Goal: Information Seeking & Learning: Learn about a topic

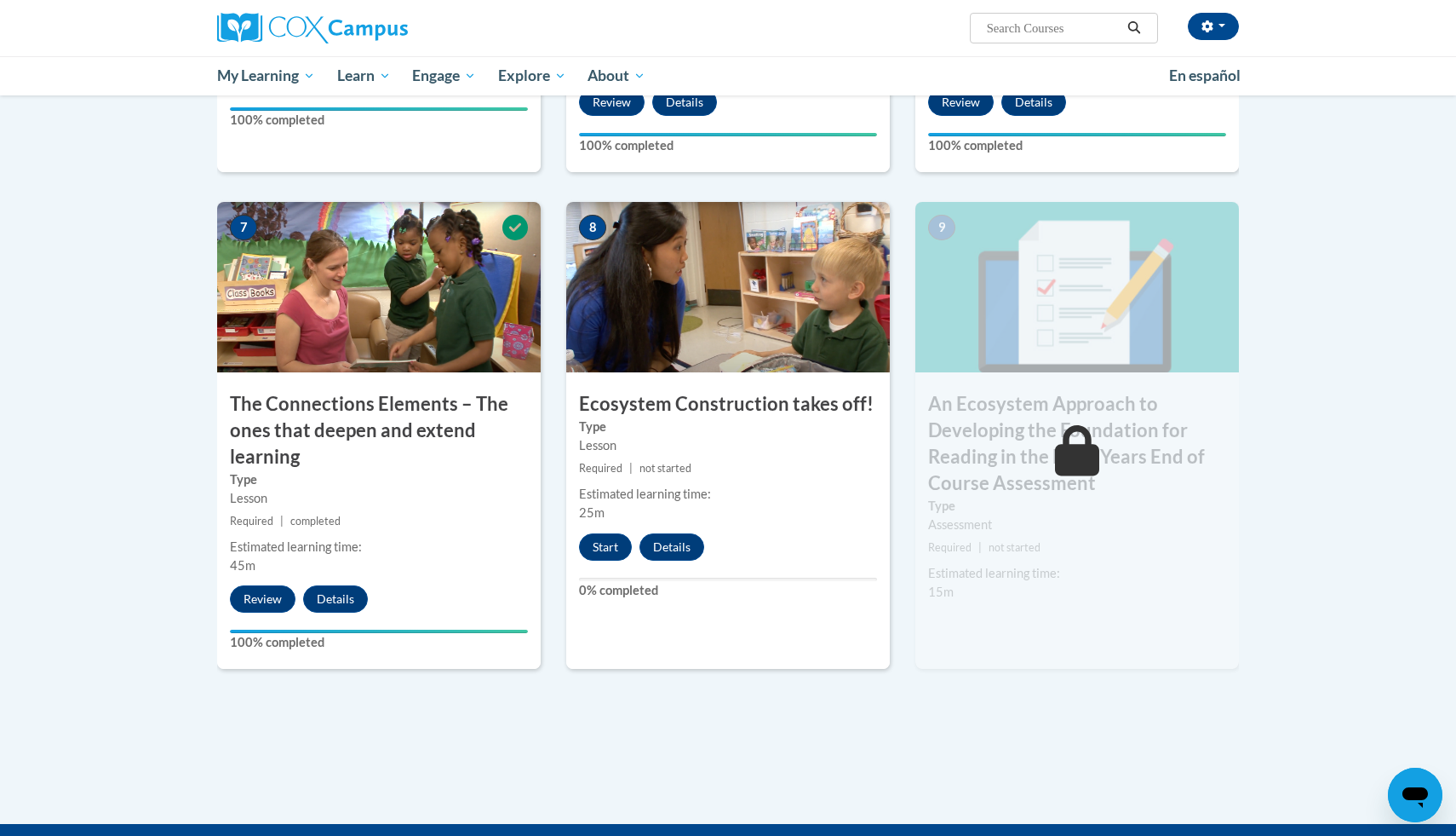
scroll to position [1237, 0]
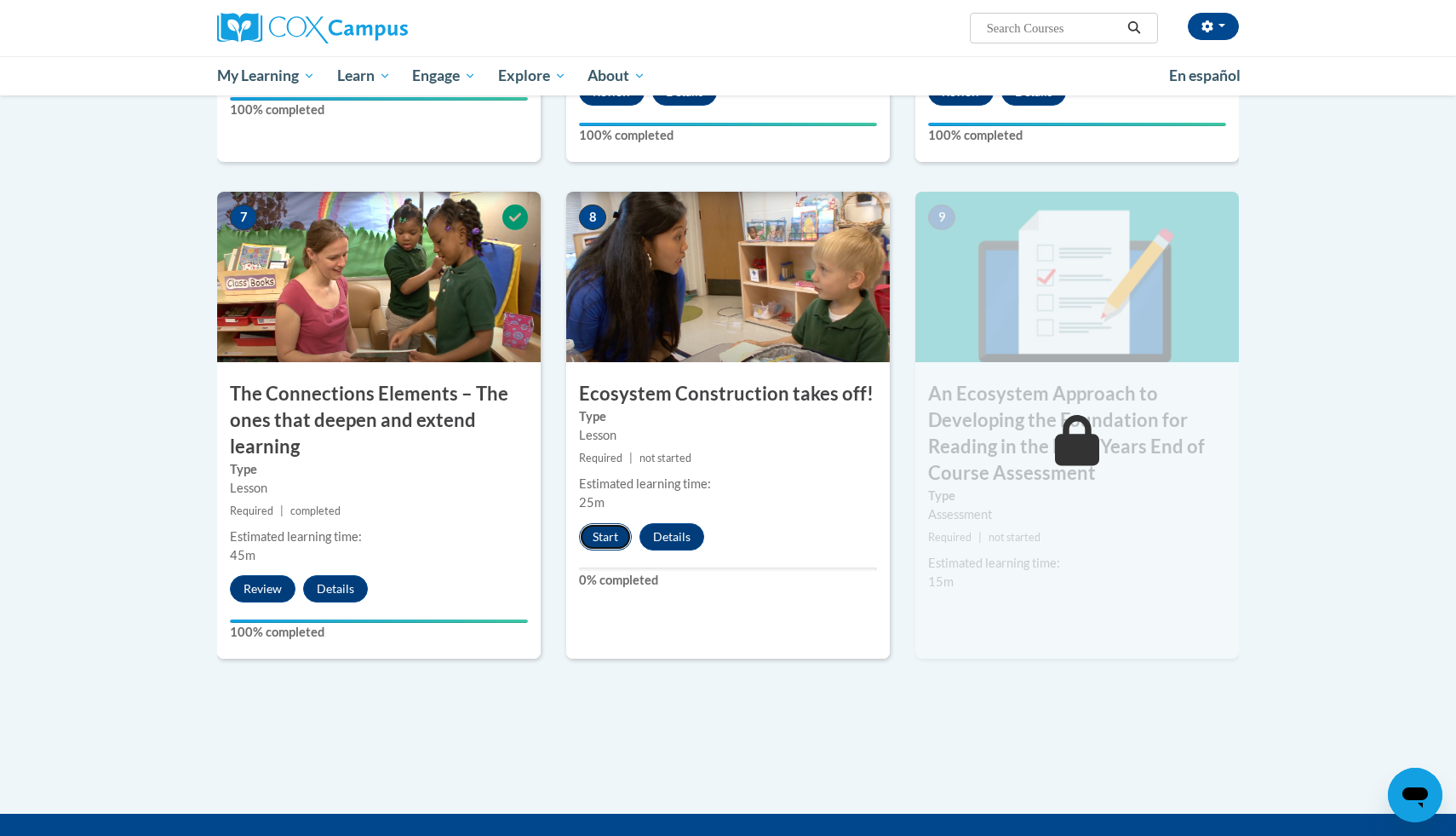
click at [601, 539] on button "Start" at bounding box center [605, 537] width 52 height 28
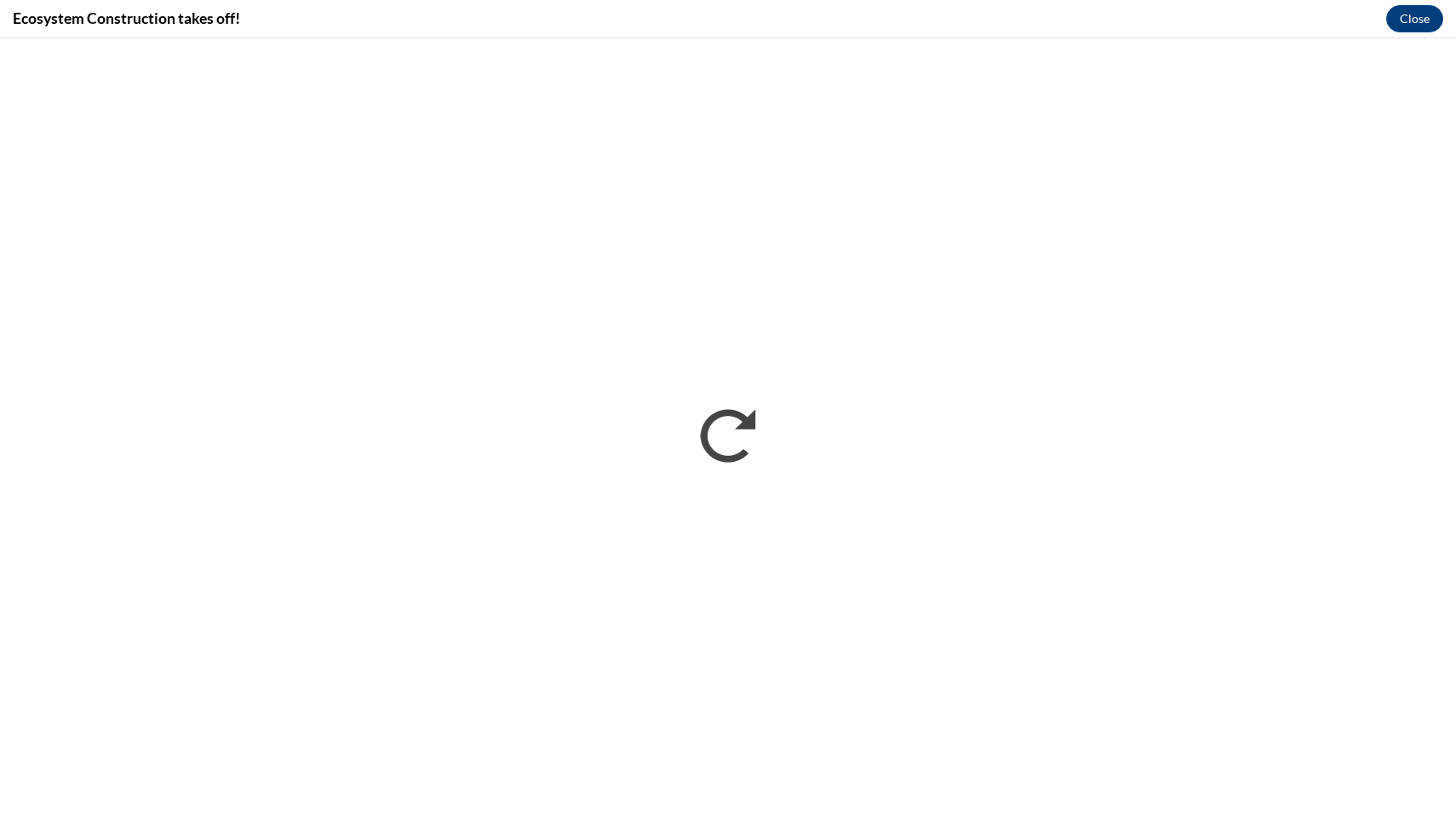
scroll to position [0, 0]
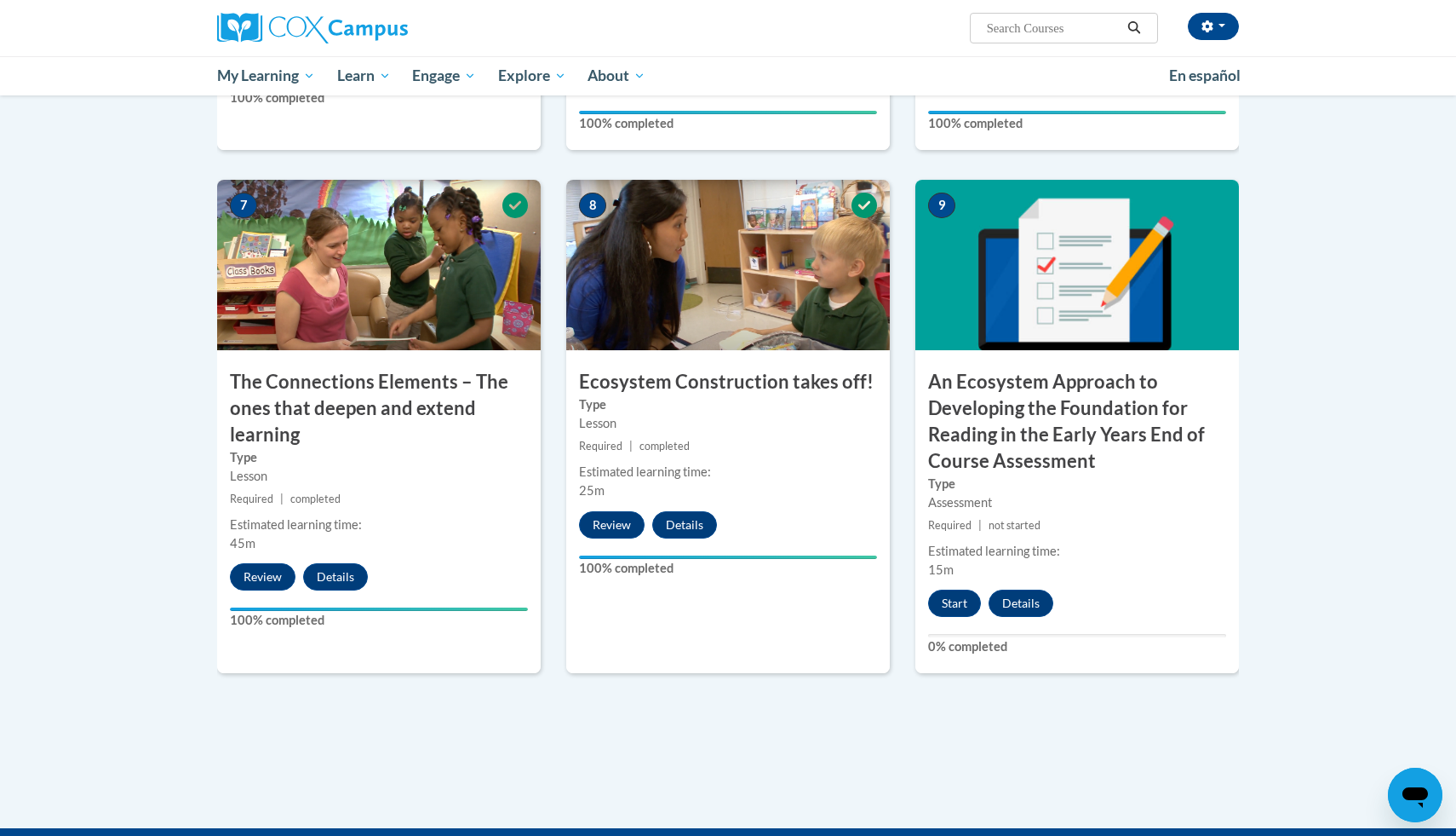
scroll to position [1246, 0]
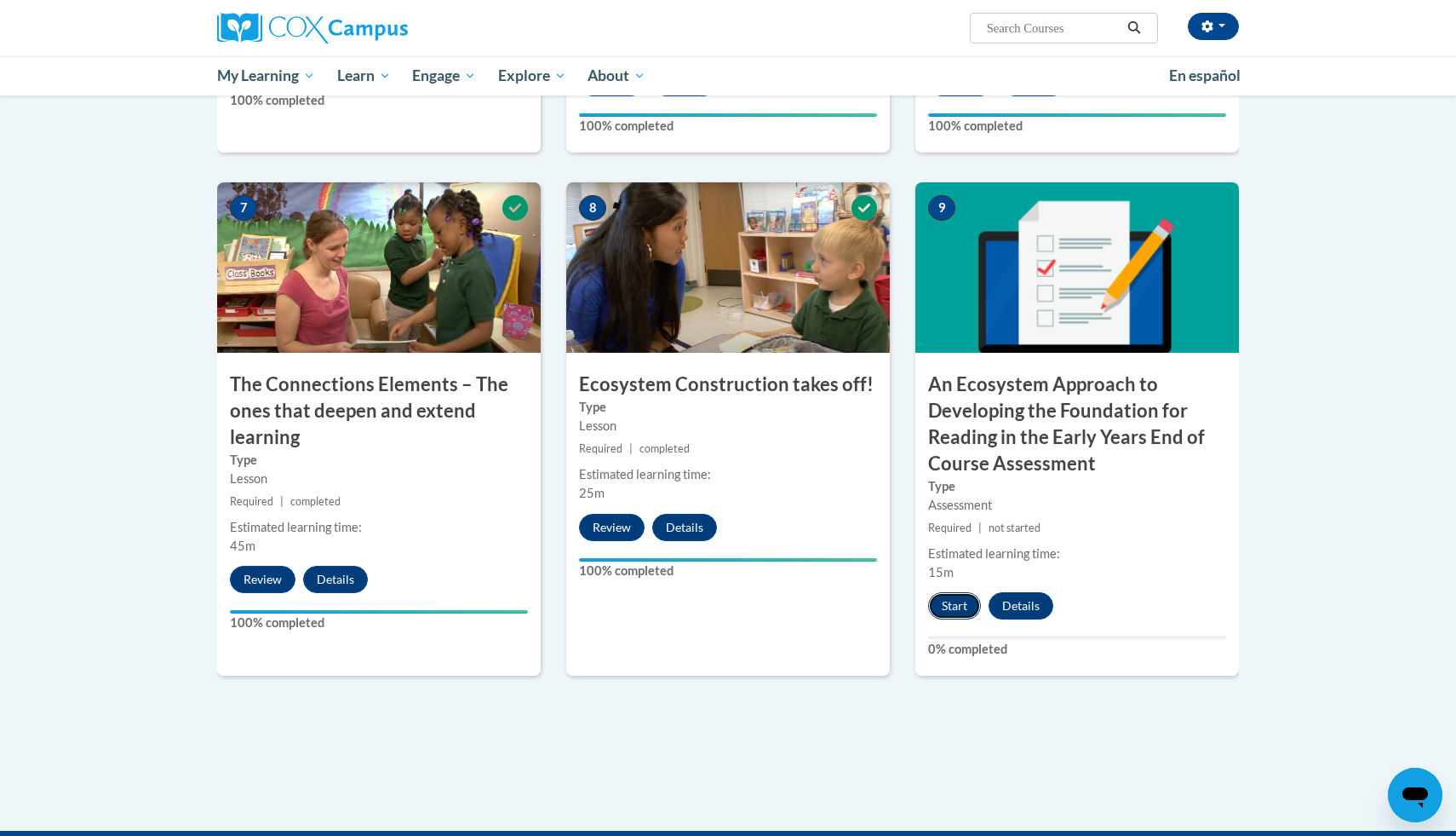
click at [954, 616] on button "Start" at bounding box center [954, 605] width 52 height 28
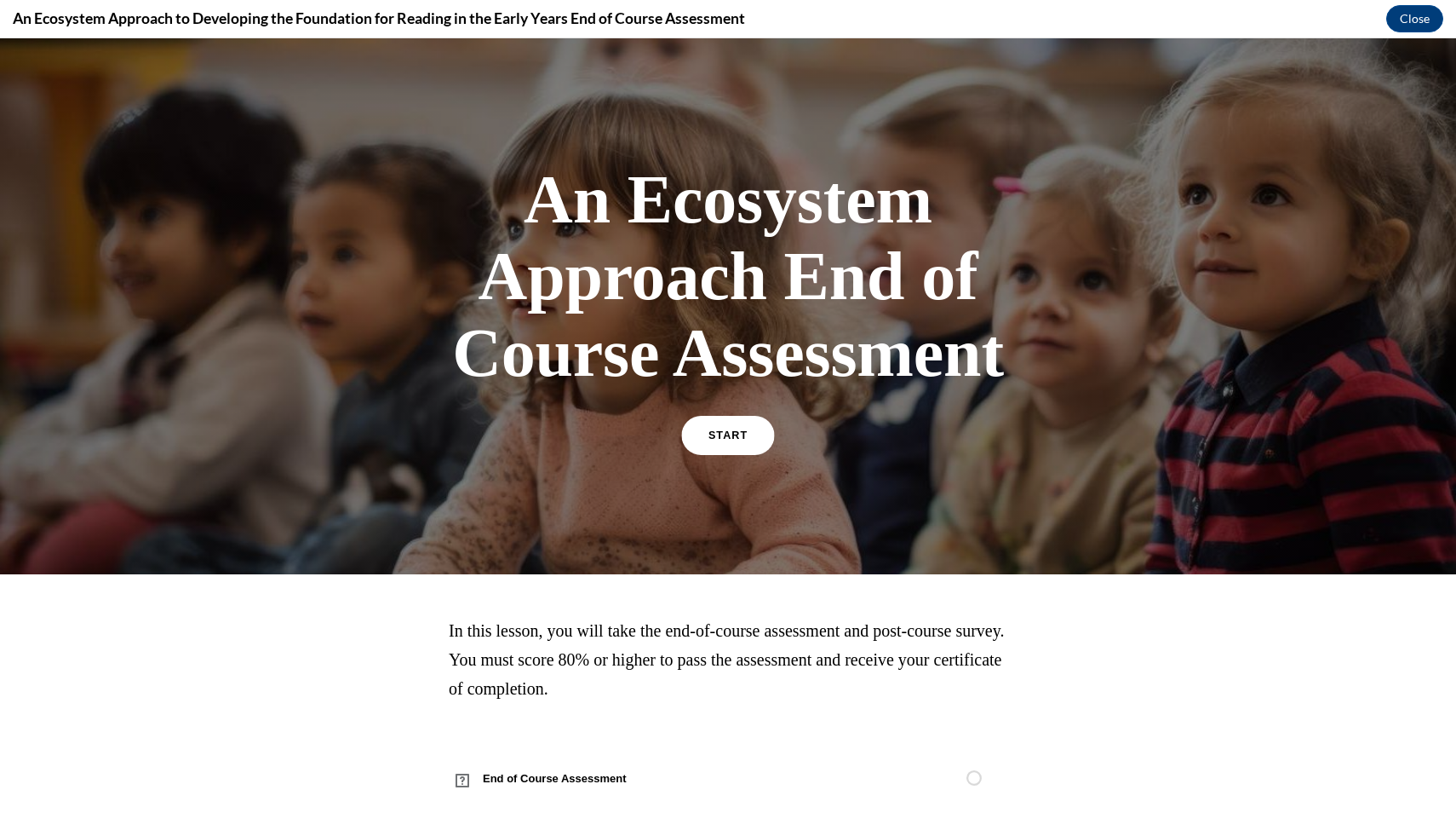
scroll to position [10, 0]
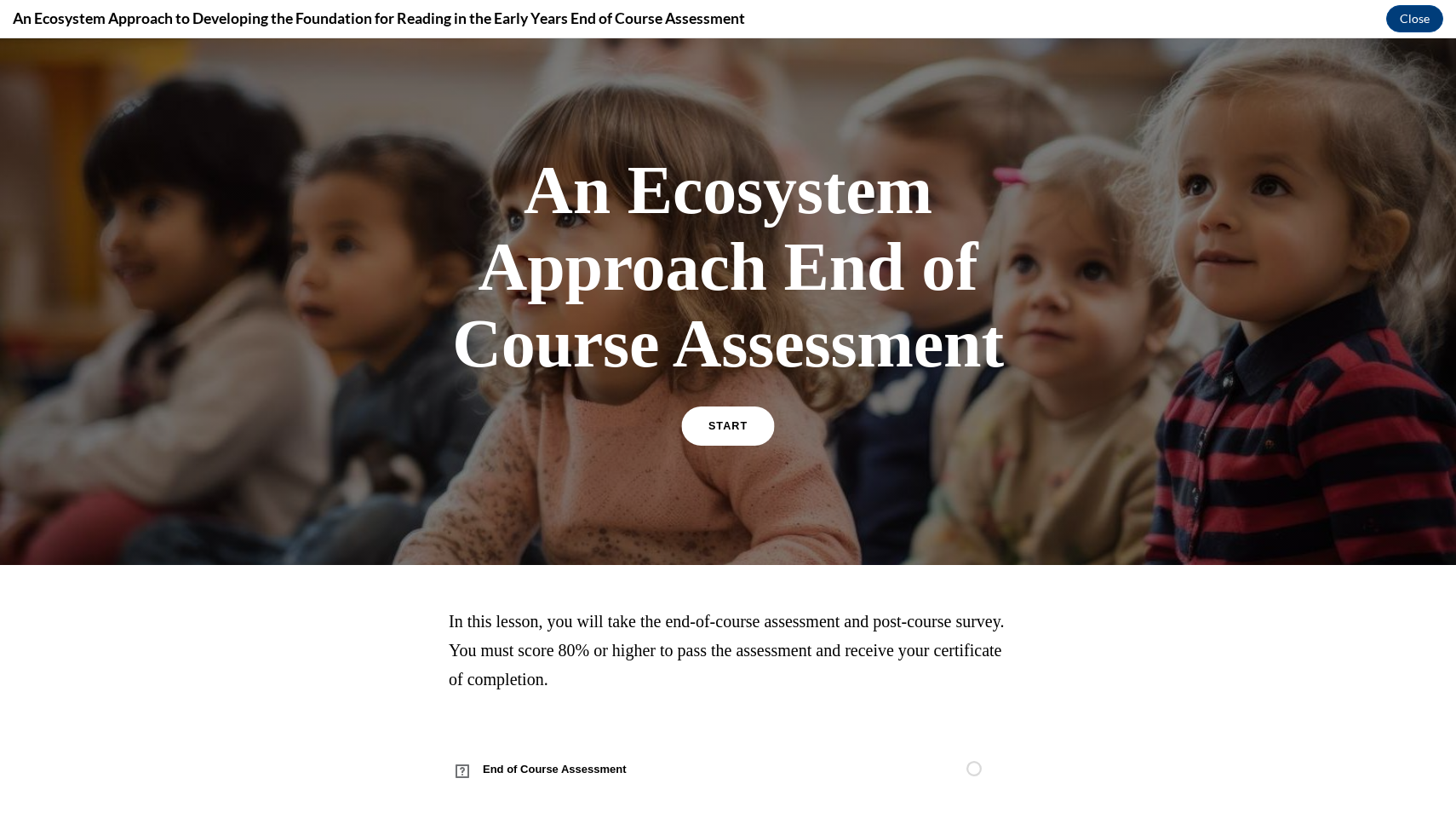
click at [733, 430] on span "START" at bounding box center [728, 426] width 39 height 12
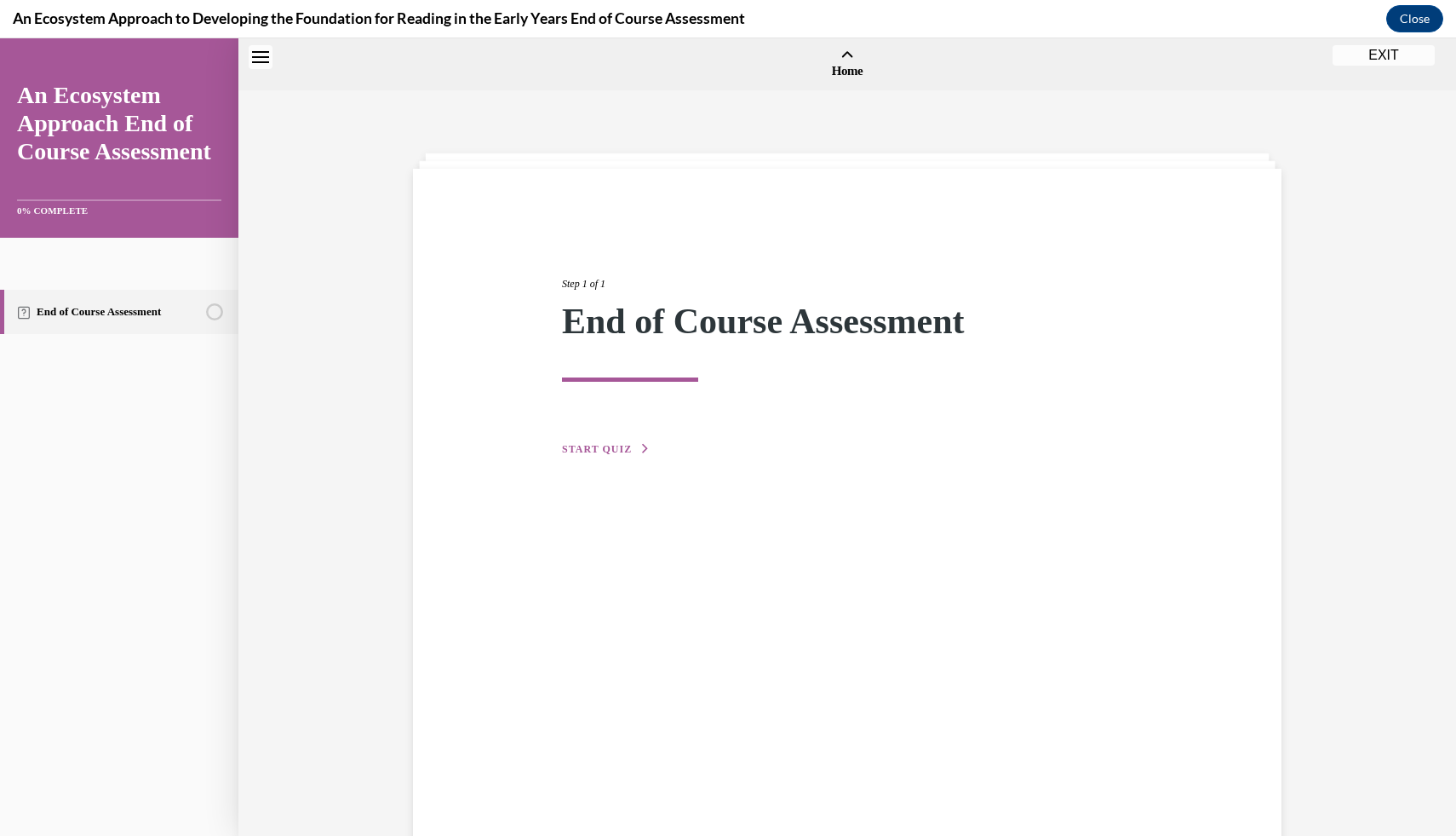
scroll to position [52, 0]
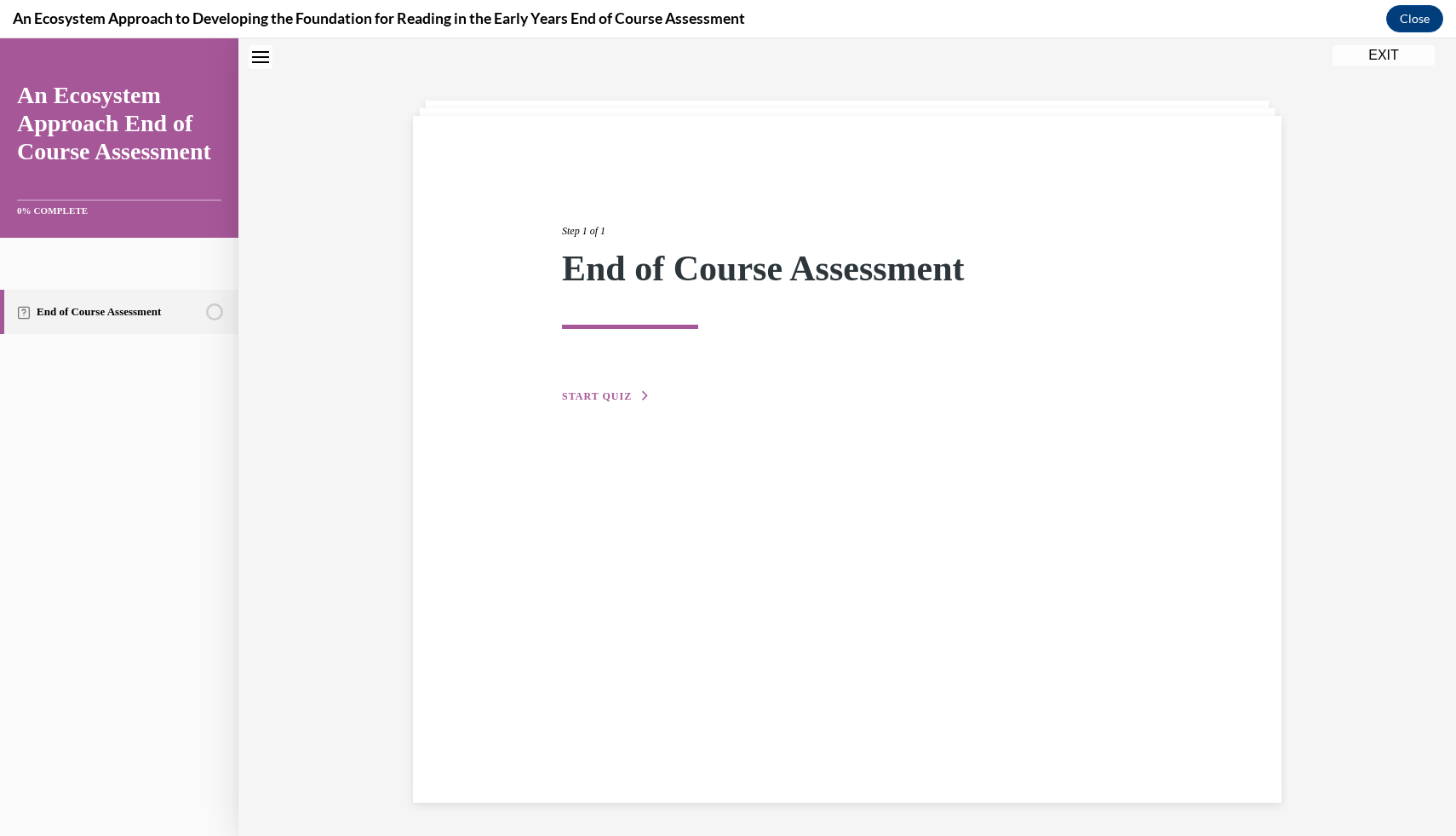
click at [632, 392] on button "START QUIZ" at bounding box center [606, 397] width 89 height 15
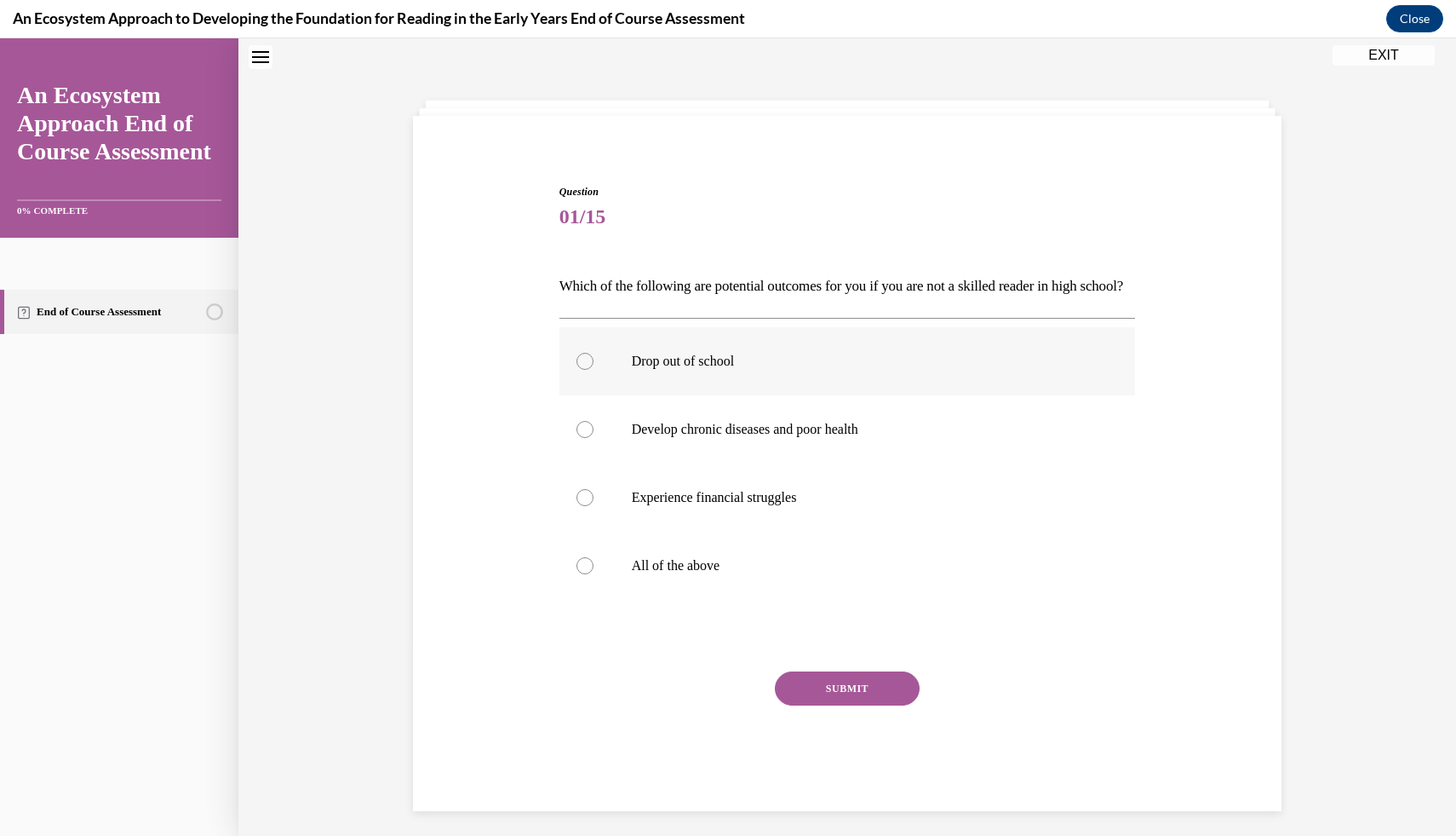
click at [770, 396] on label "Drop out of school" at bounding box center [847, 360] width 576 height 68
click at [594, 370] on input "Drop out of school" at bounding box center [585, 361] width 17 height 17
radio input "true"
click at [843, 705] on button "SUBMIT" at bounding box center [847, 688] width 145 height 34
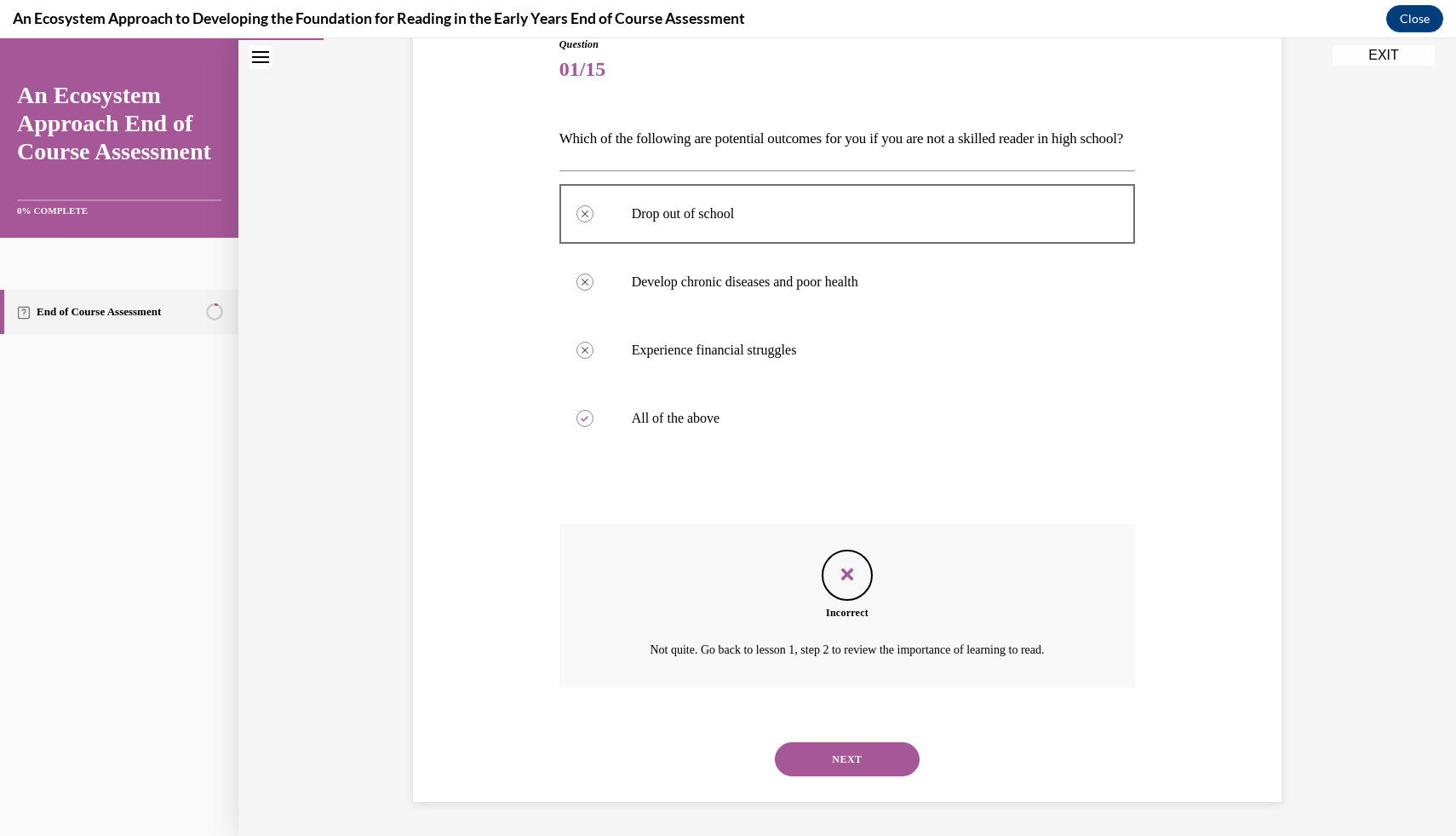
scroll to position [229, 0]
click at [851, 761] on button "NEXT" at bounding box center [847, 759] width 145 height 34
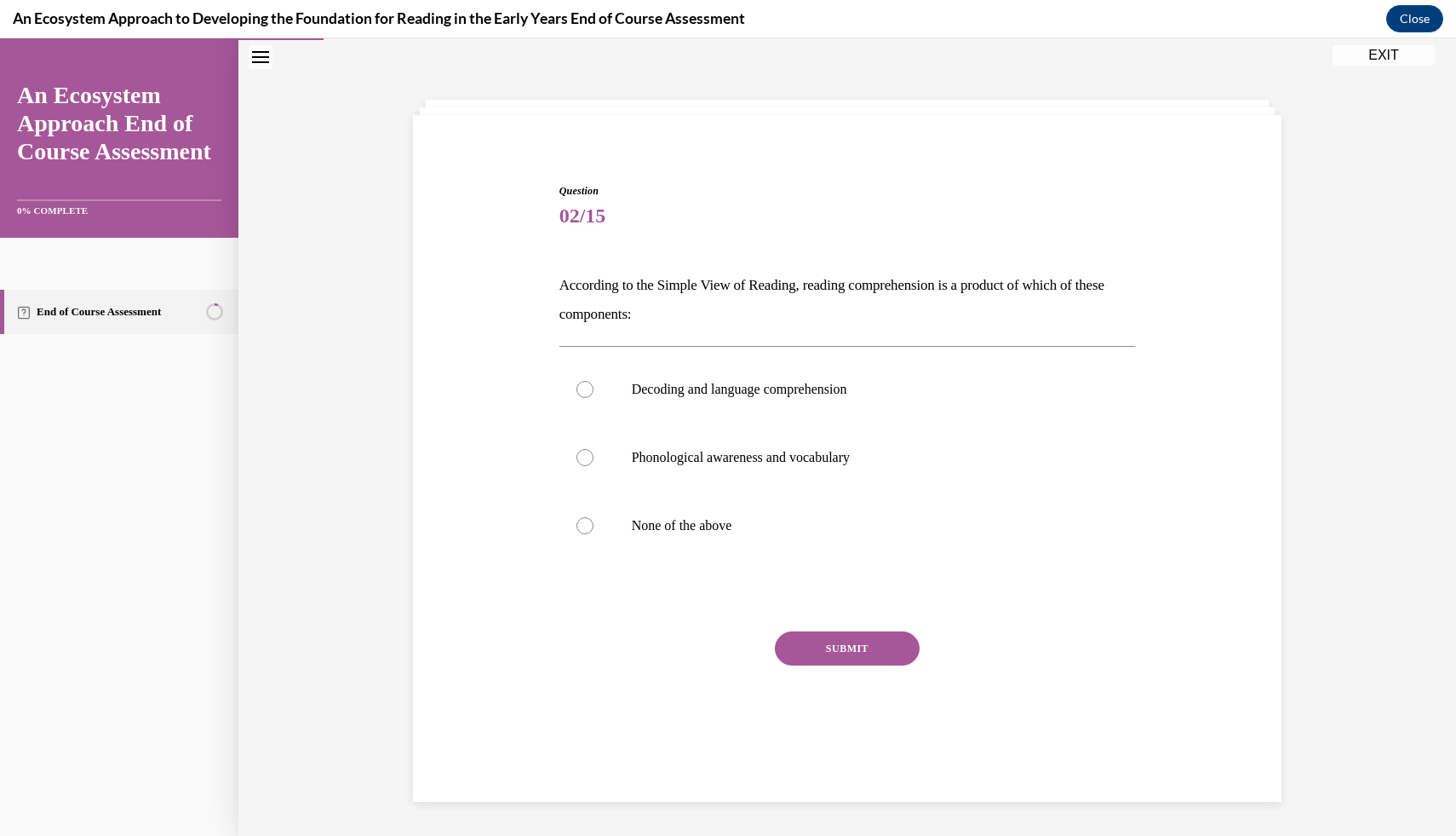
scroll to position [53, 0]
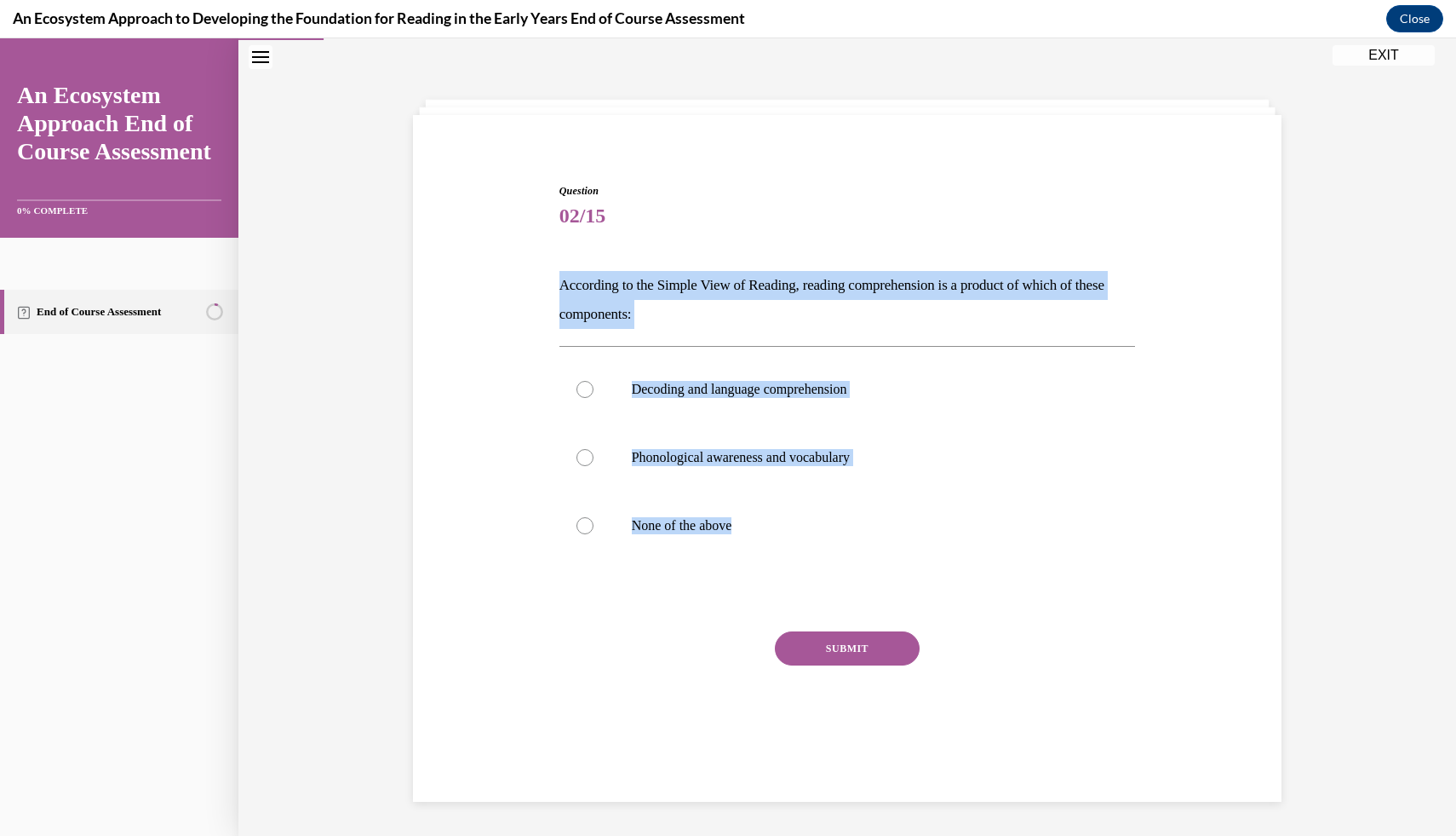
drag, startPoint x: 556, startPoint y: 281, endPoint x: 880, endPoint y: 574, distance: 436.8
click at [880, 574] on div "Question 02/15 According to the Simple View of Reading, reading comprehension i…" at bounding box center [848, 463] width 585 height 613
copy div "According to the Simple View of Reading, reading comprehension is a product of …"
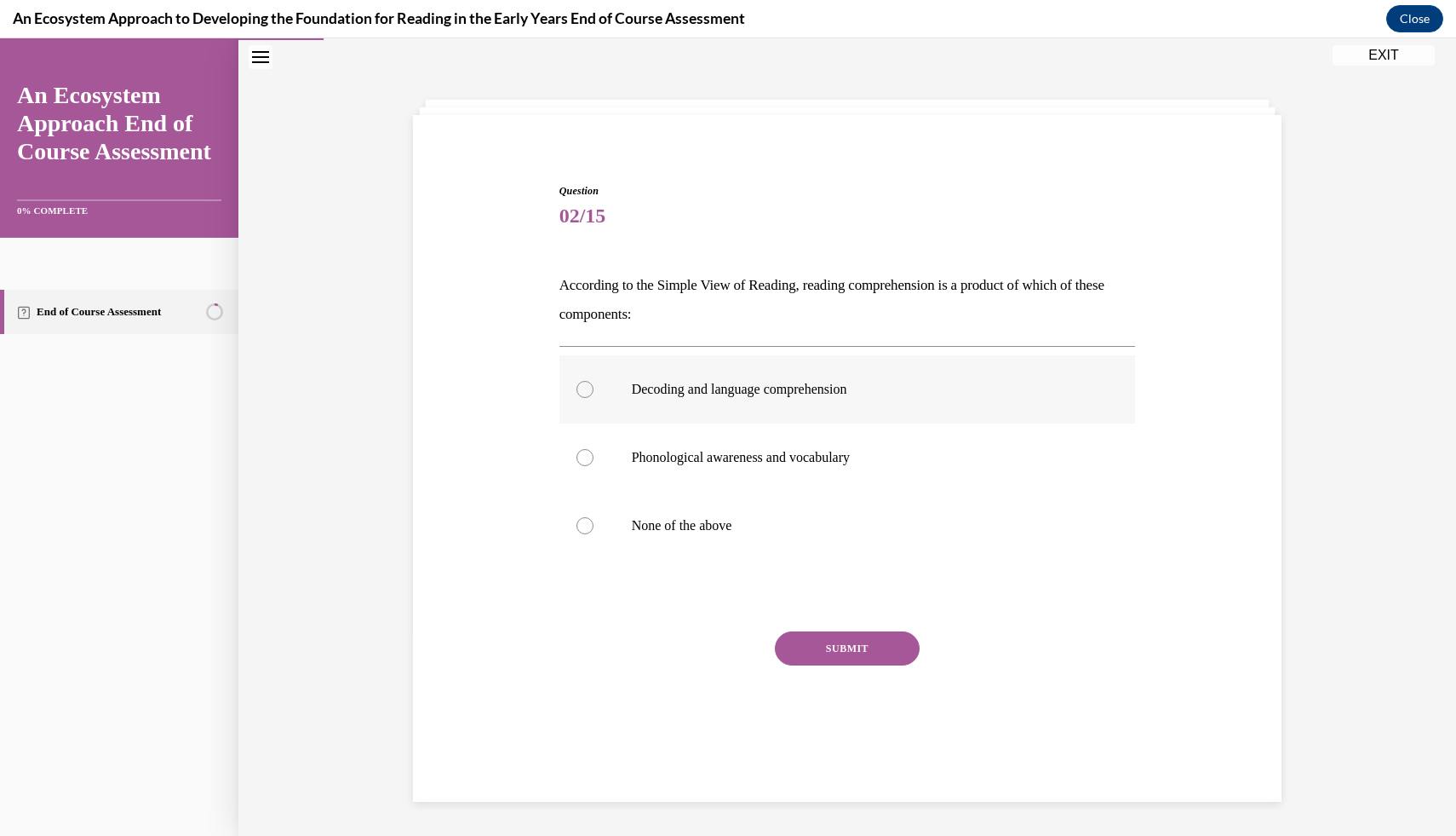
click at [833, 406] on label "Decoding and language comprehension" at bounding box center [847, 389] width 576 height 68
click at [594, 398] on input "Decoding and language comprehension" at bounding box center [585, 389] width 17 height 17
radio input "true"
click at [837, 637] on button "SUBMIT" at bounding box center [847, 648] width 145 height 34
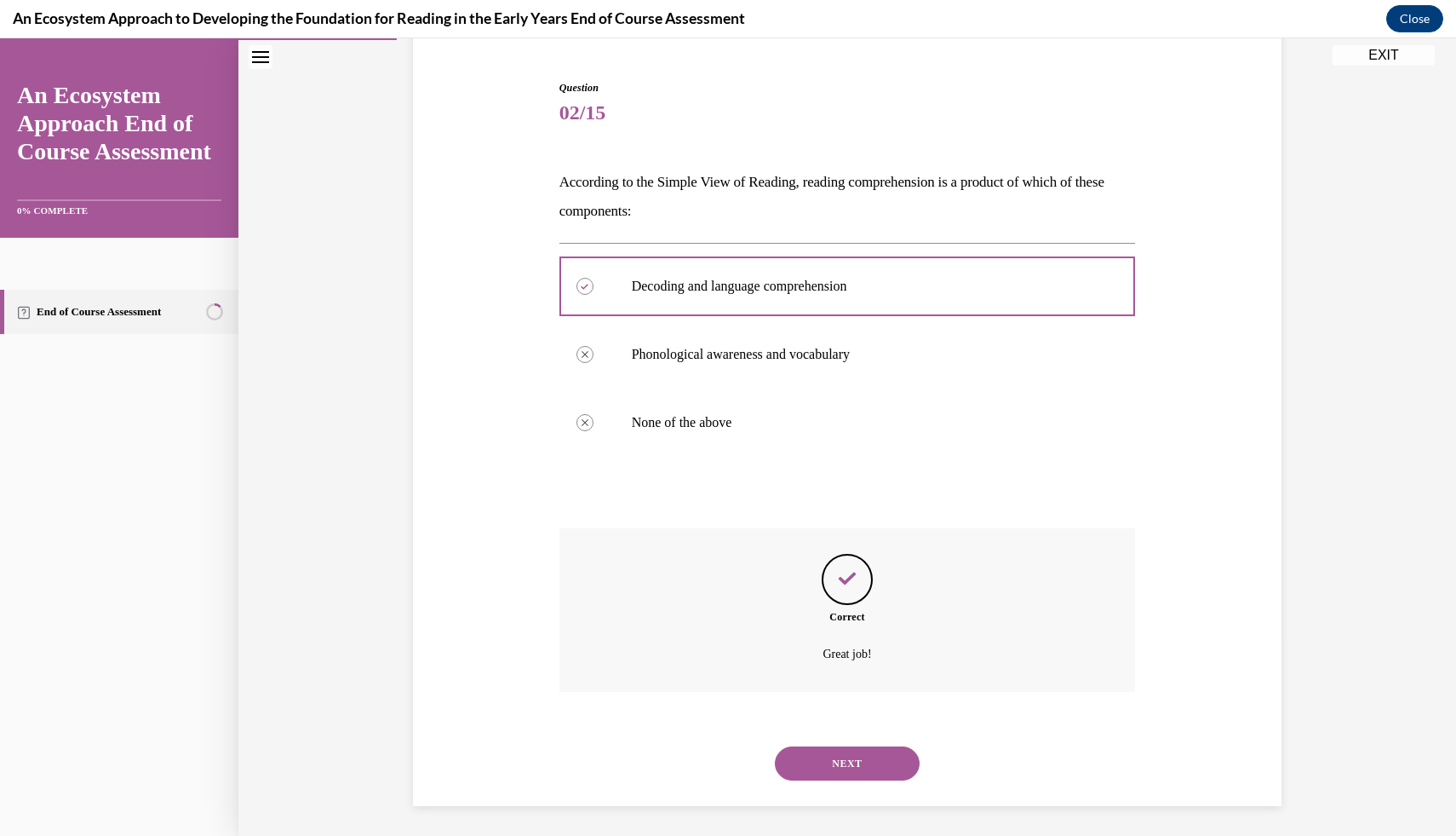
scroll to position [161, 0]
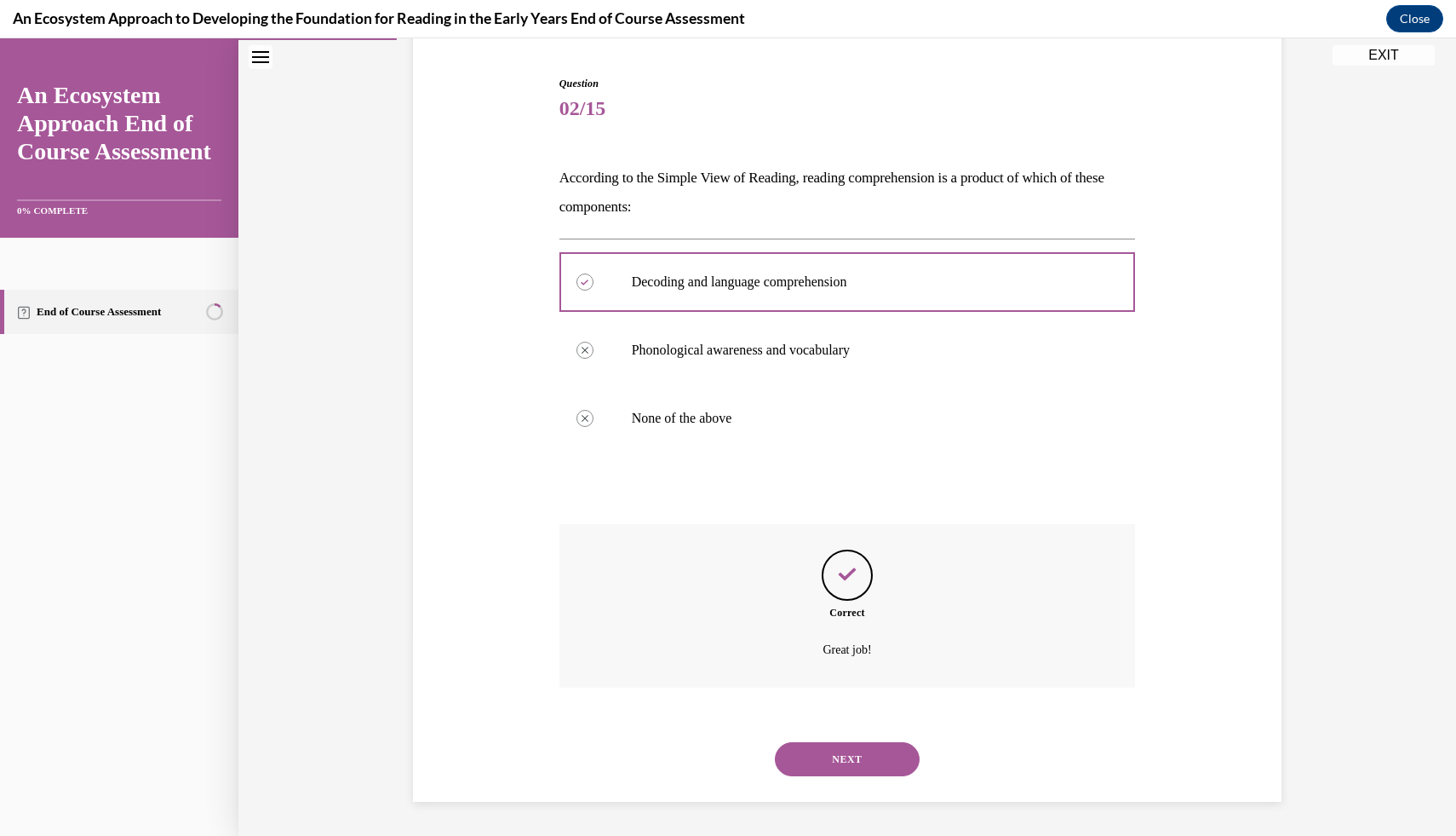
click at [846, 752] on button "NEXT" at bounding box center [847, 759] width 145 height 34
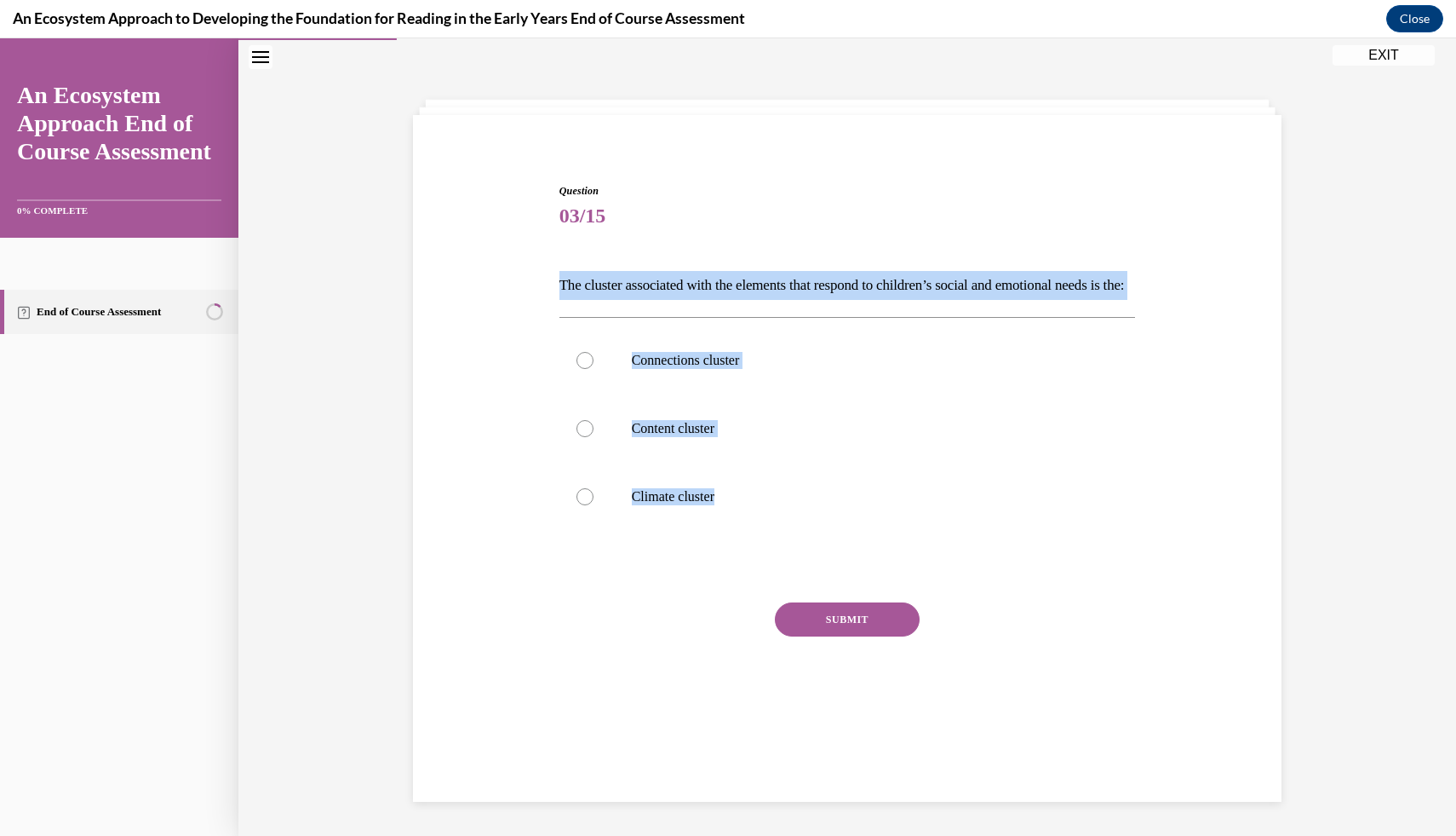
drag, startPoint x: 560, startPoint y: 283, endPoint x: 791, endPoint y: 581, distance: 377.0
click at [791, 581] on div "Question 03/15 The cluster associated with the elements that respond to childre…" at bounding box center [847, 462] width 576 height 559
copy div "The cluster associated with the elements that respond to children’s social and …"
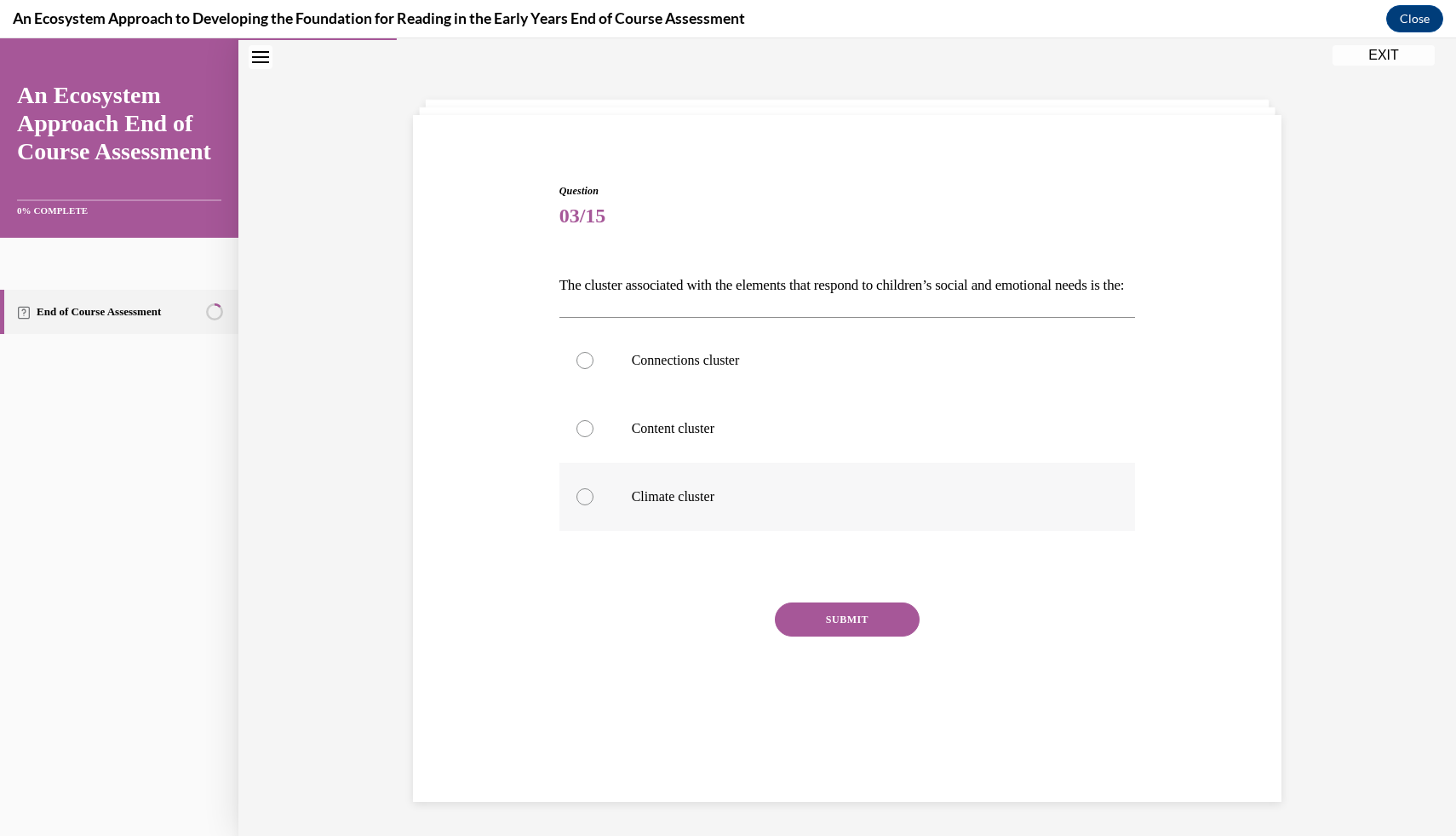
click at [853, 511] on label "Climate cluster" at bounding box center [847, 496] width 576 height 68
click at [594, 505] on input "Climate cluster" at bounding box center [585, 497] width 17 height 17
radio input "true"
click at [873, 637] on button "SUBMIT" at bounding box center [847, 620] width 145 height 34
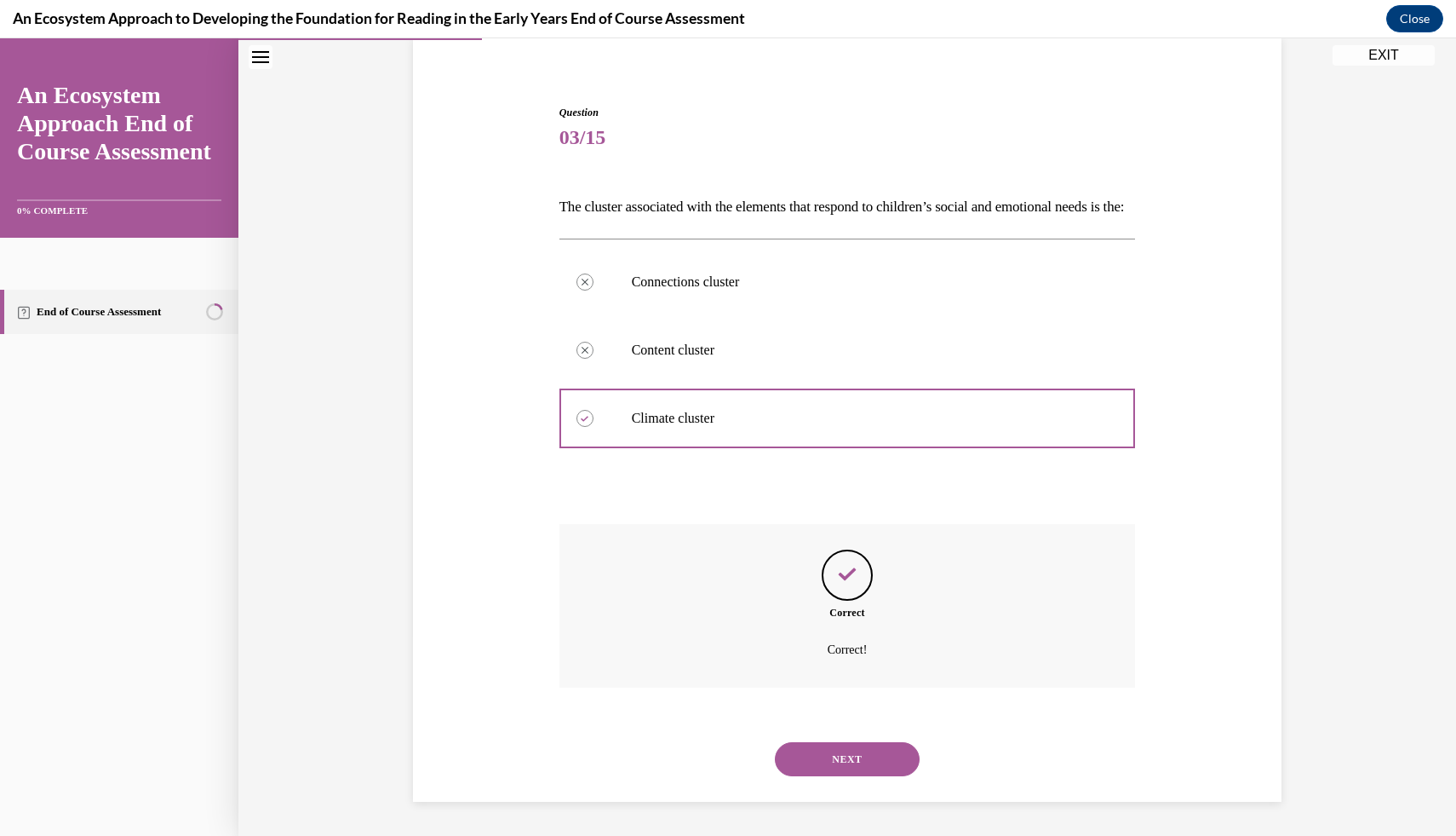
scroll to position [161, 0]
click at [858, 766] on button "NEXT" at bounding box center [847, 759] width 145 height 34
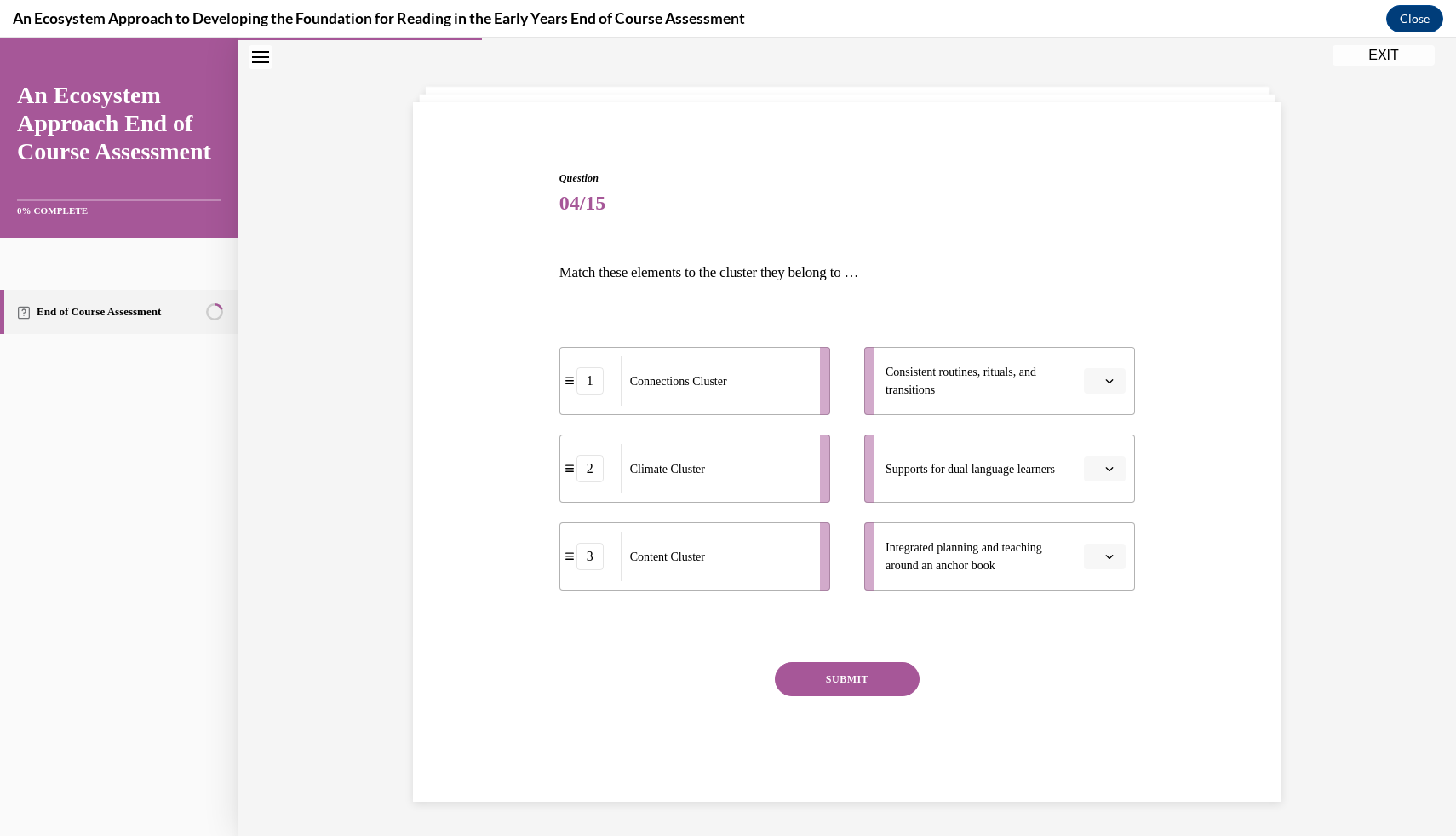
click at [1115, 552] on span "button" at bounding box center [1109, 556] width 12 height 12
click at [1110, 630] on div "1" at bounding box center [1102, 629] width 43 height 34
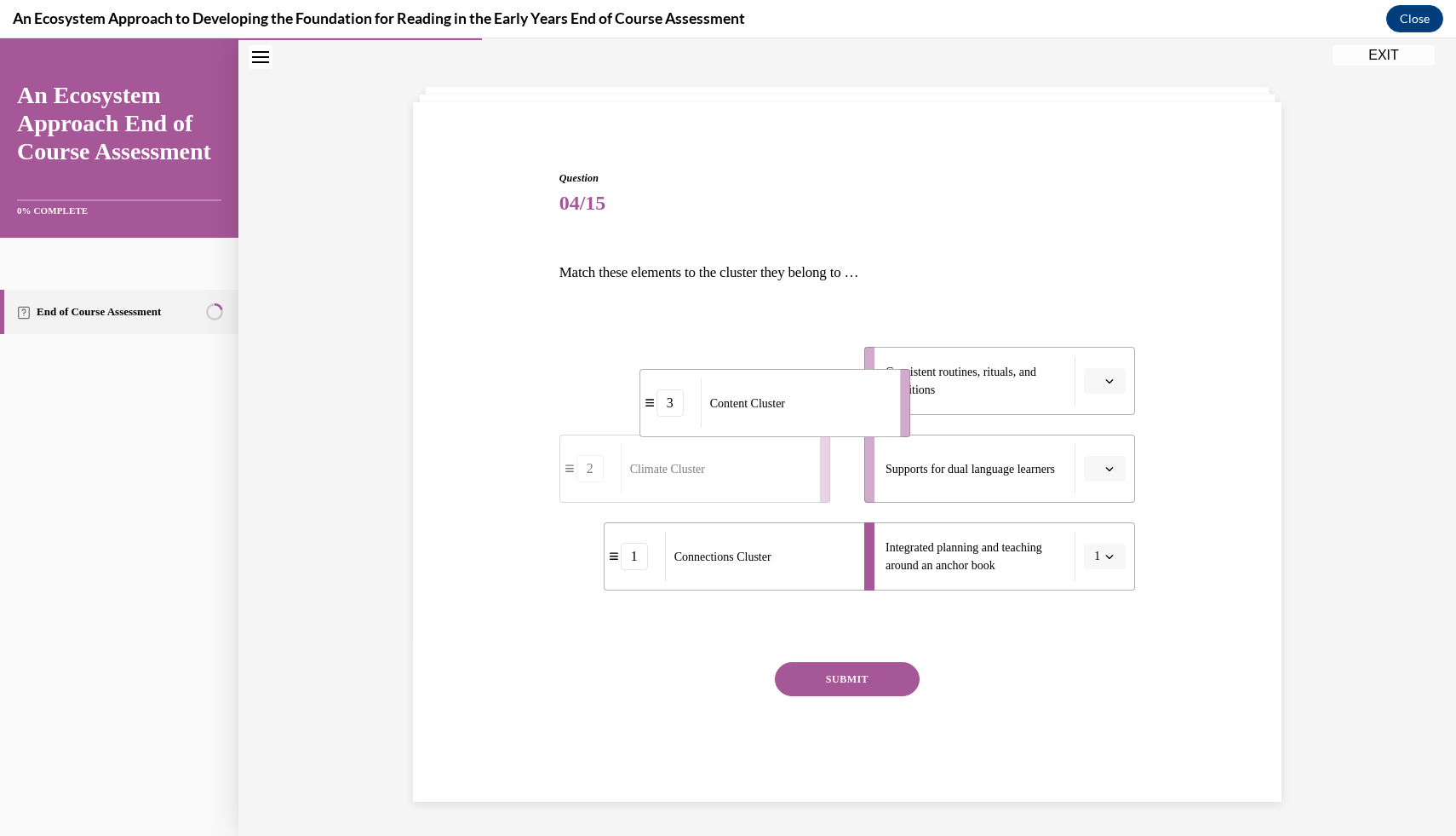
drag, startPoint x: 628, startPoint y: 383, endPoint x: 606, endPoint y: 374, distance: 23.8
click at [701, 378] on div "Content Cluster" at bounding box center [796, 403] width 189 height 50
drag, startPoint x: 507, startPoint y: 331, endPoint x: 792, endPoint y: 283, distance: 289.0
click at [792, 283] on div "Question 04/15 Match these elements to the cluster they belong to … 3 Content C…" at bounding box center [847, 460] width 878 height 683
click at [912, 305] on div "3 Content Cluster 2 Climate Cluster 1 Connections Cluster Consistent routines, …" at bounding box center [847, 451] width 576 height 295
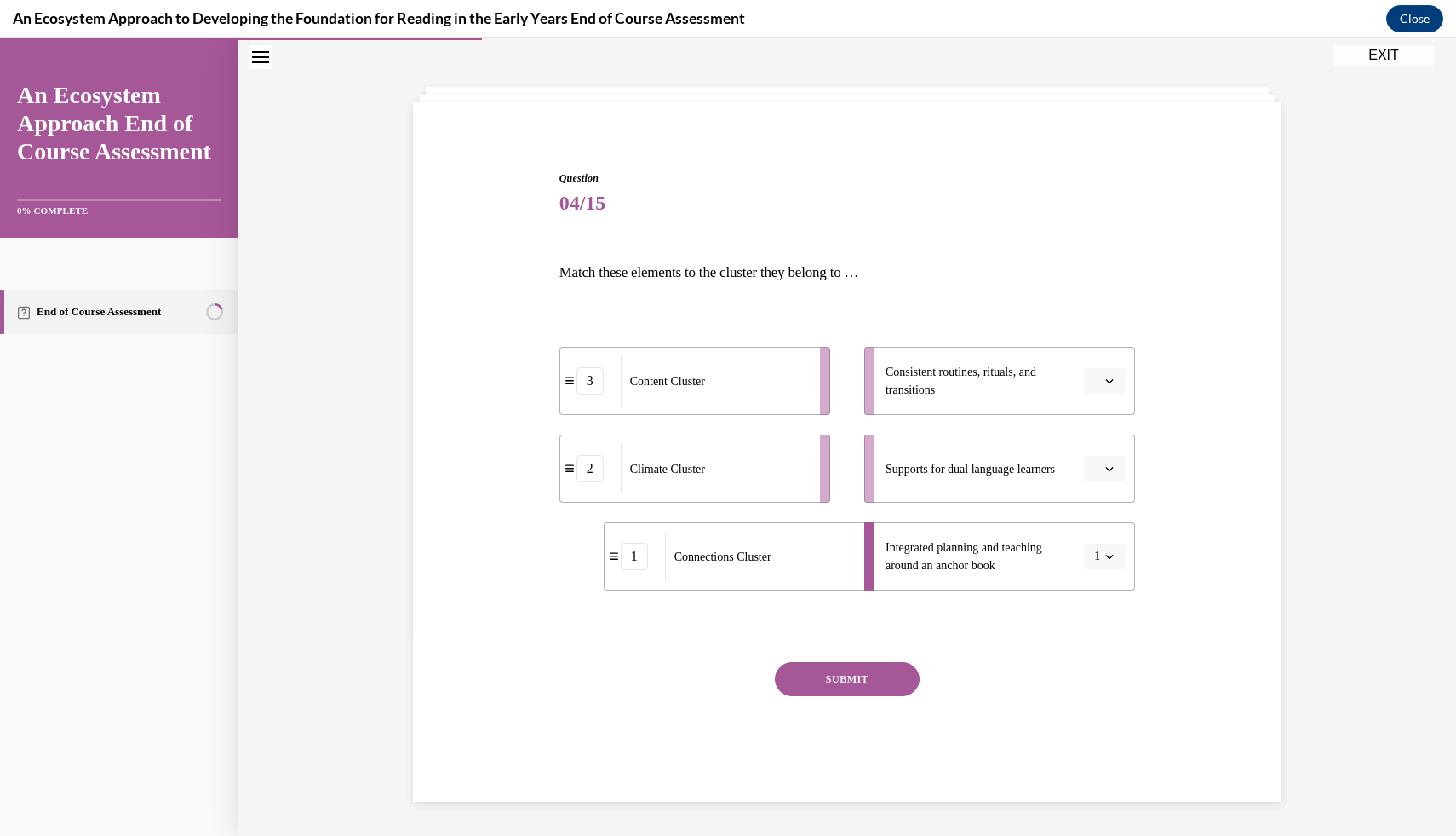
click at [1087, 389] on button "button" at bounding box center [1105, 380] width 42 height 26
click at [1115, 491] on div "2" at bounding box center [1102, 487] width 43 height 34
click at [1109, 545] on button "1" at bounding box center [1105, 556] width 42 height 26
click at [1113, 695] on div "3" at bounding box center [1099, 697] width 43 height 34
click at [1102, 468] on button "button" at bounding box center [1105, 468] width 42 height 26
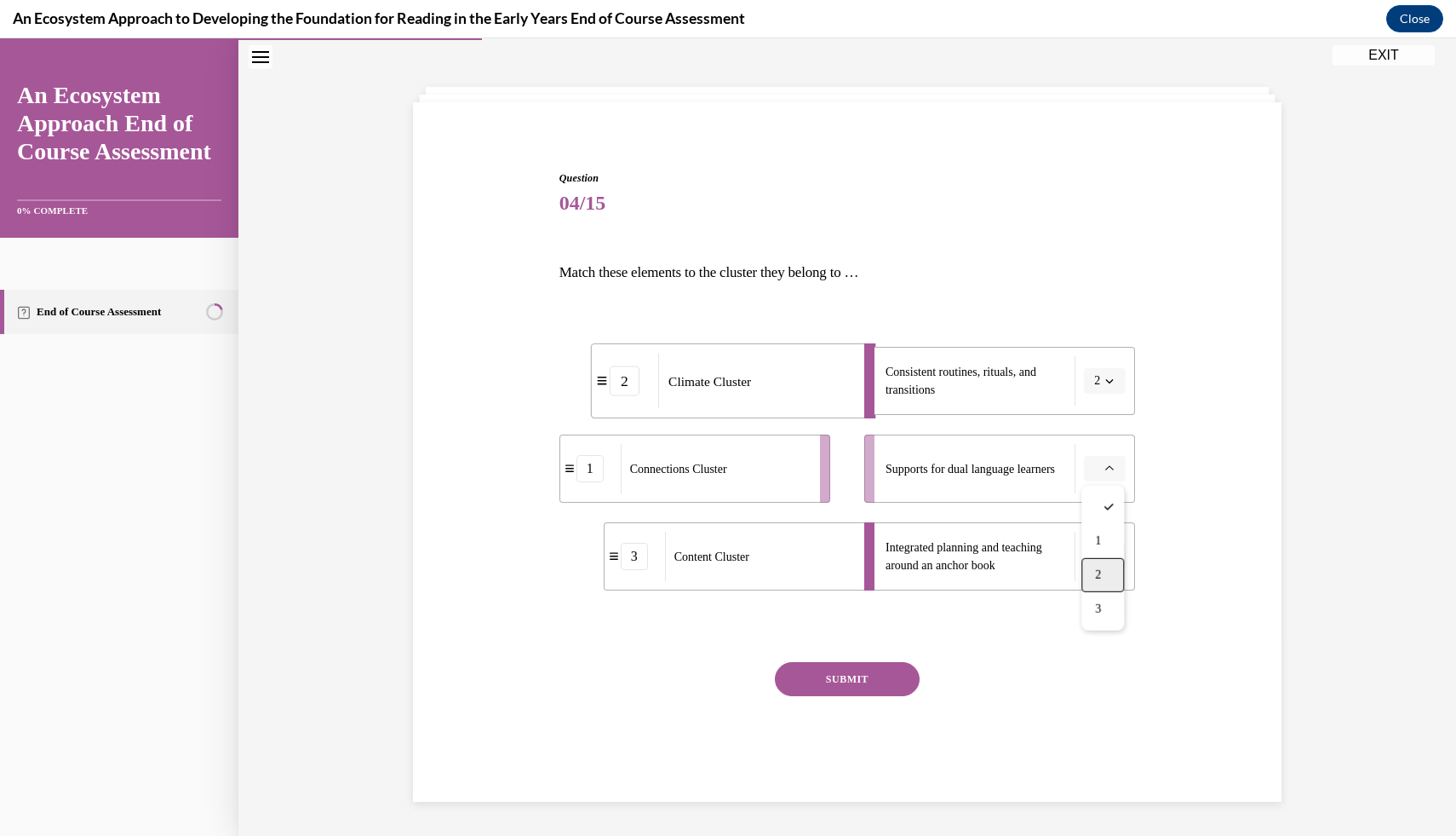
click at [1119, 562] on div "2" at bounding box center [1102, 575] width 43 height 34
click at [1103, 383] on span "button" at bounding box center [1109, 380] width 12 height 12
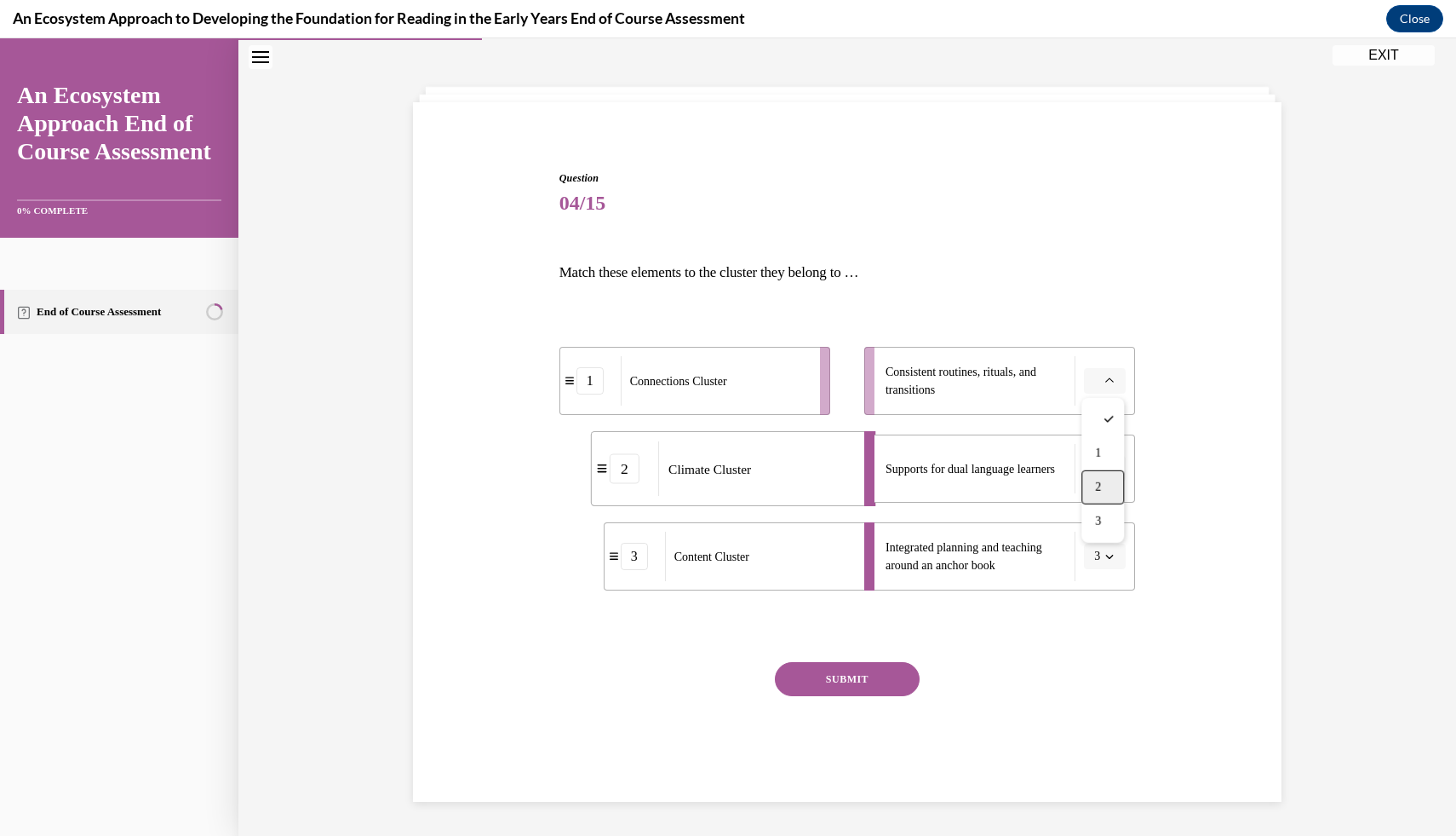
click at [1114, 475] on div "2" at bounding box center [1102, 487] width 43 height 34
click at [1102, 468] on button "button" at bounding box center [1105, 468] width 42 height 26
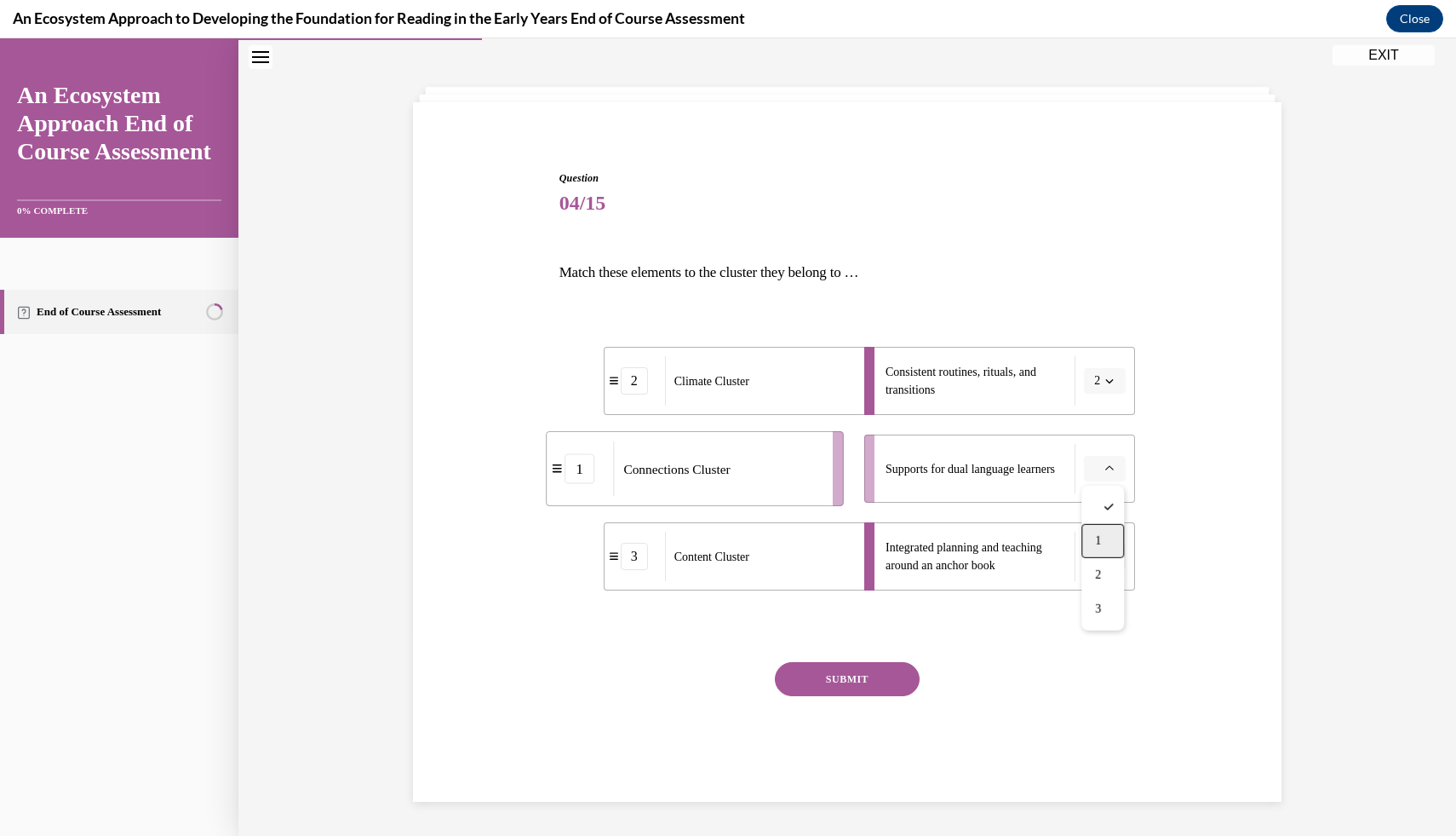
click at [1113, 533] on div "1" at bounding box center [1102, 541] width 43 height 34
click at [892, 676] on button "SUBMIT" at bounding box center [847, 679] width 145 height 34
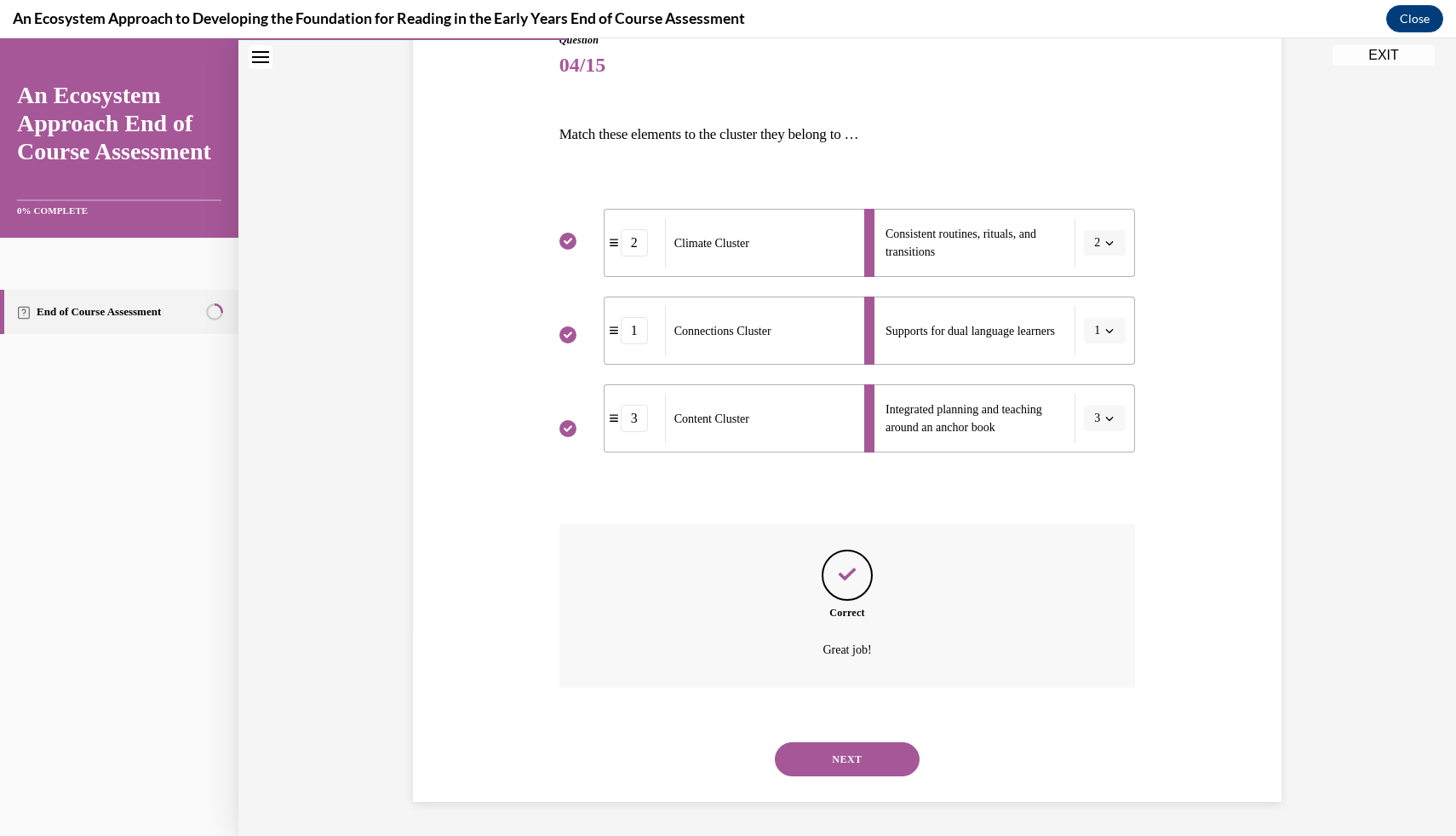
click at [869, 775] on button "NEXT" at bounding box center [847, 759] width 145 height 34
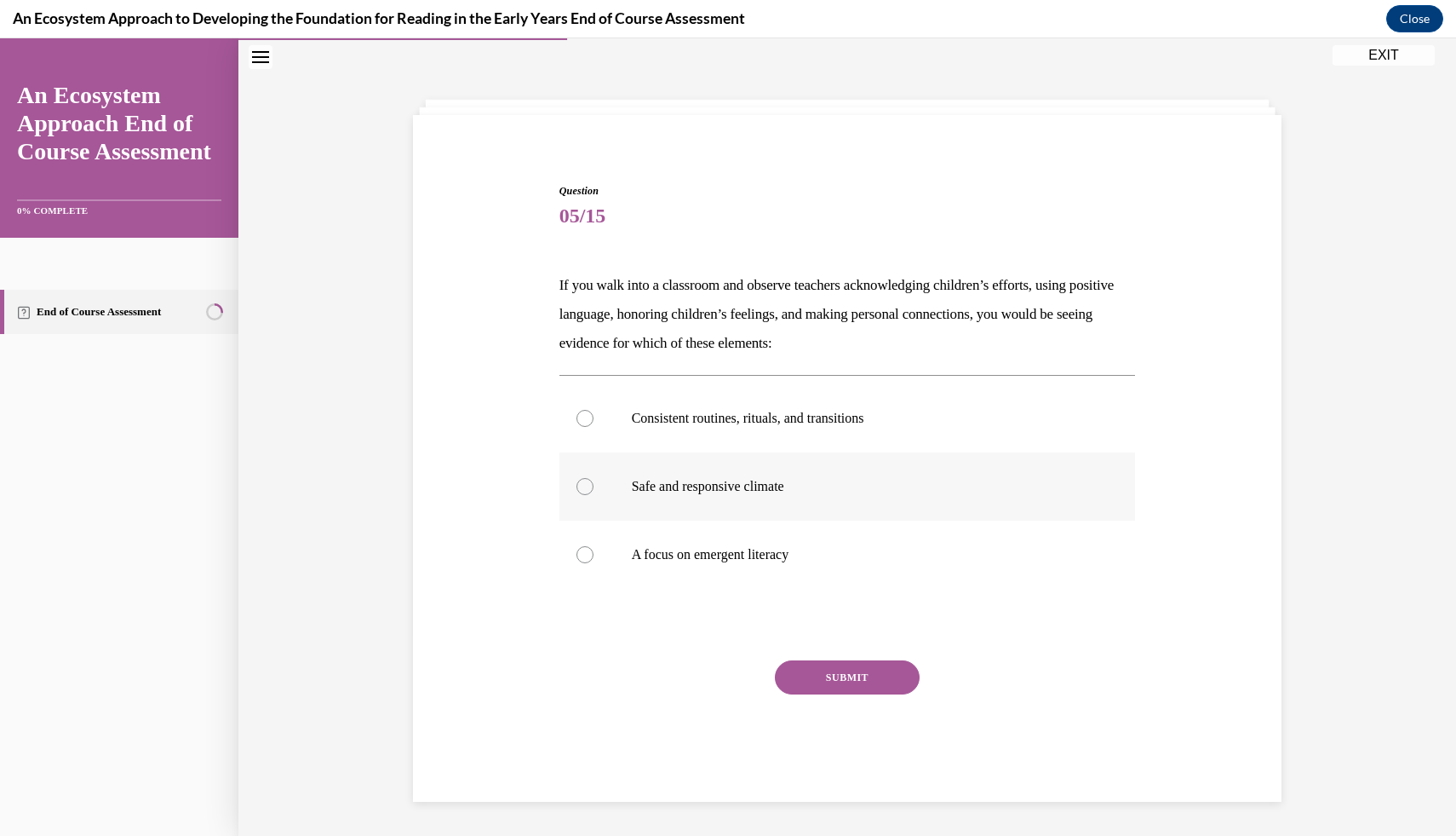
click at [696, 477] on label "Safe and responsive climate" at bounding box center [847, 486] width 576 height 68
click at [594, 478] on input "Safe and responsive climate" at bounding box center [585, 486] width 17 height 17
radio input "true"
click at [811, 681] on button "SUBMIT" at bounding box center [847, 678] width 145 height 34
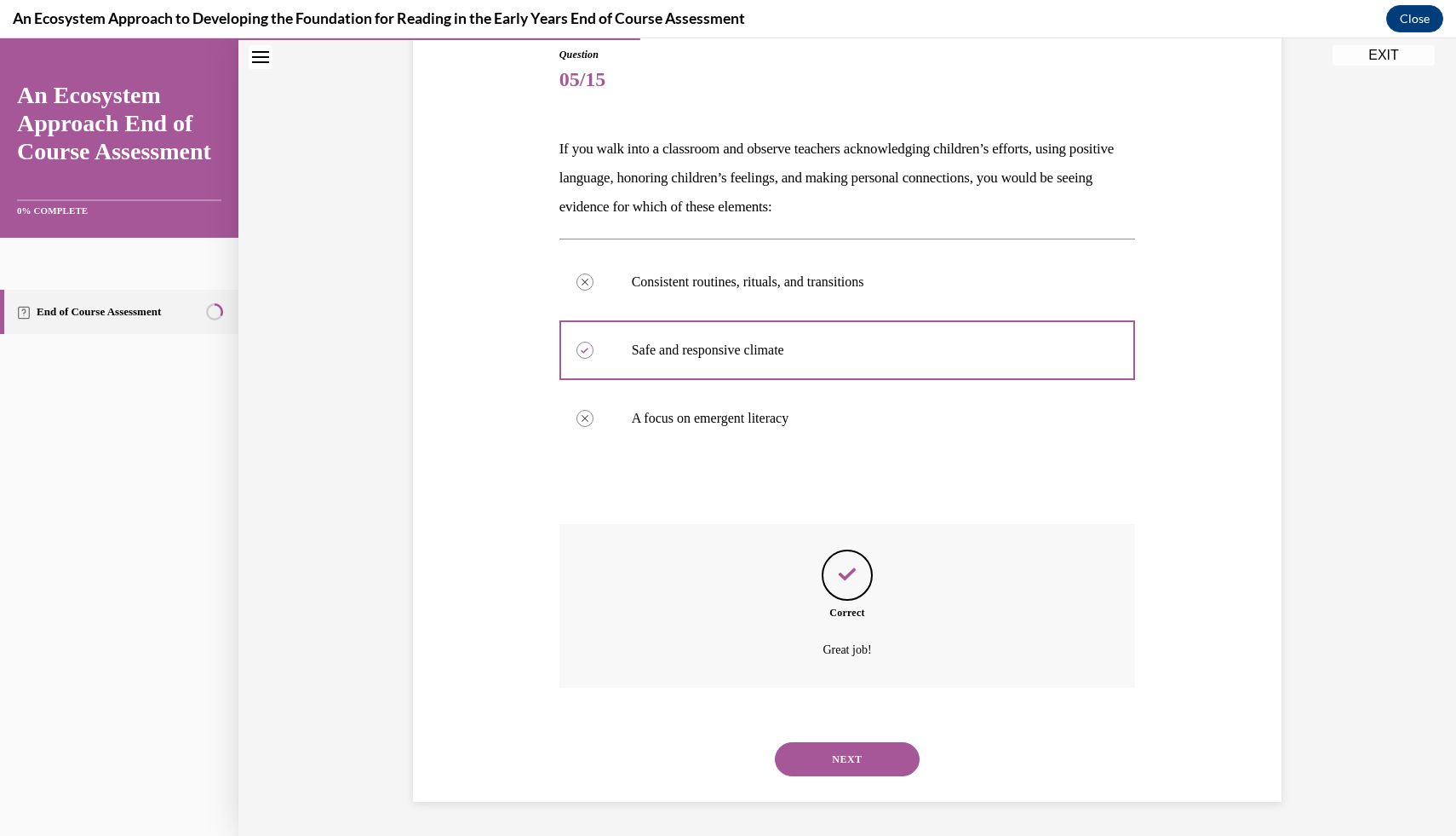
click at [849, 771] on button "NEXT" at bounding box center [847, 759] width 145 height 34
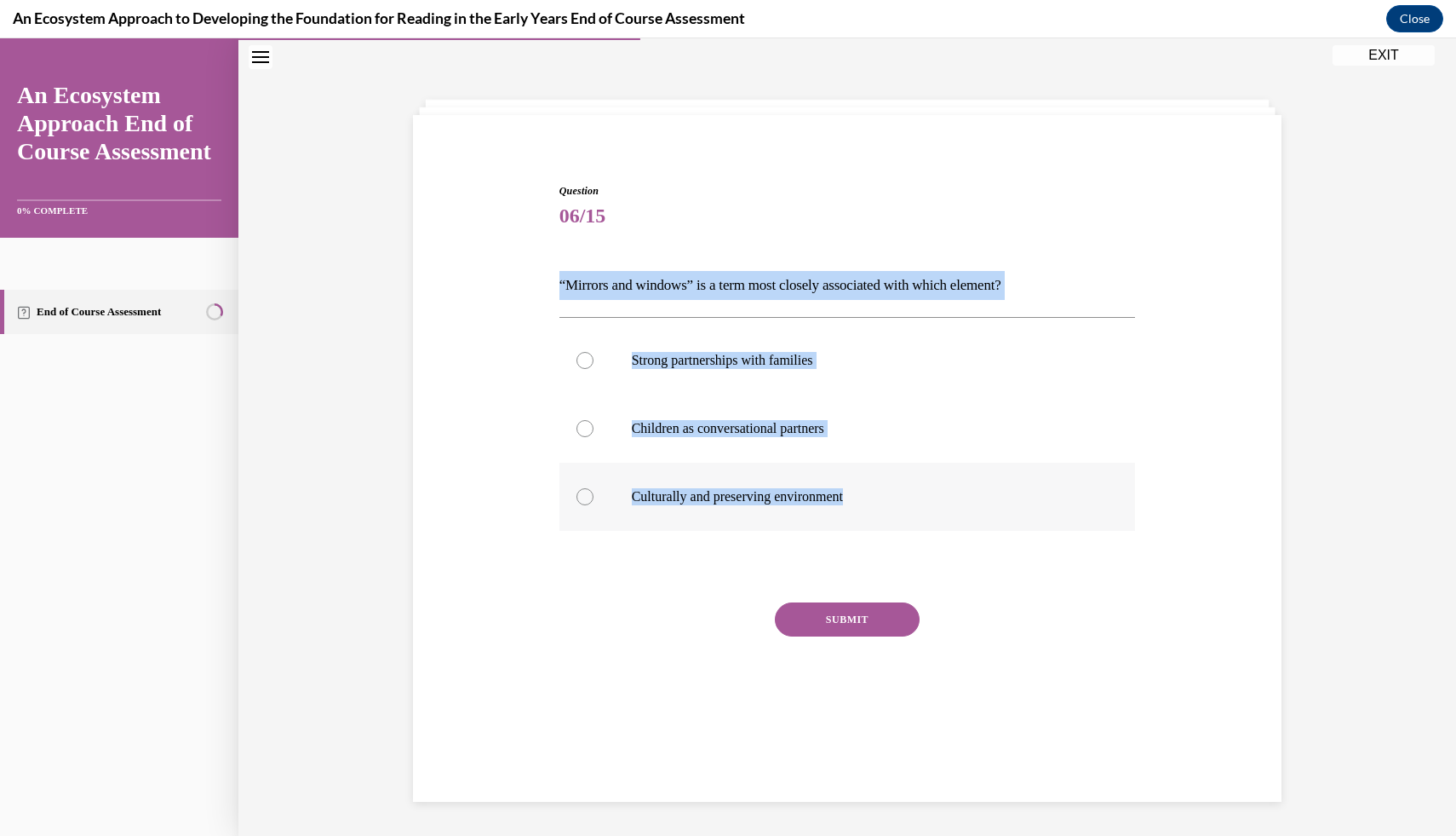
drag, startPoint x: 532, startPoint y: 276, endPoint x: 1089, endPoint y: 497, distance: 599.2
click at [1089, 497] on div "Question 06/15 “Mirrors and windows” is a term most closely associated with whi…" at bounding box center [847, 438] width 878 height 610
copy div "“Mirrors and windows” is a term most closely associated with which element? Str…"
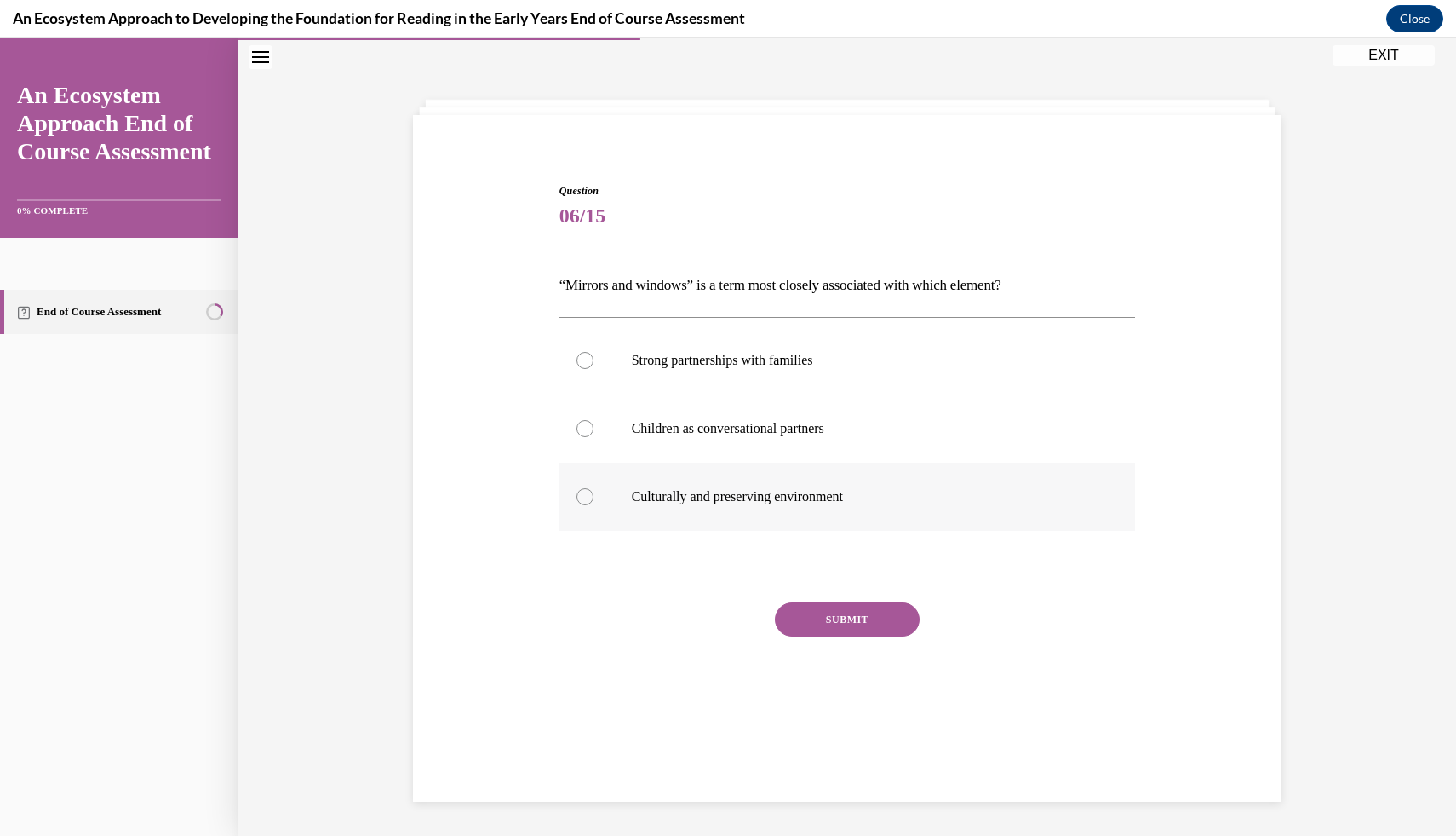
click at [940, 493] on p "Culturally and preserving environment" at bounding box center [862, 497] width 461 height 17
click at [594, 493] on input "Culturally and preserving environment" at bounding box center [585, 497] width 17 height 17
radio input "true"
click at [849, 619] on button "SUBMIT" at bounding box center [847, 620] width 145 height 34
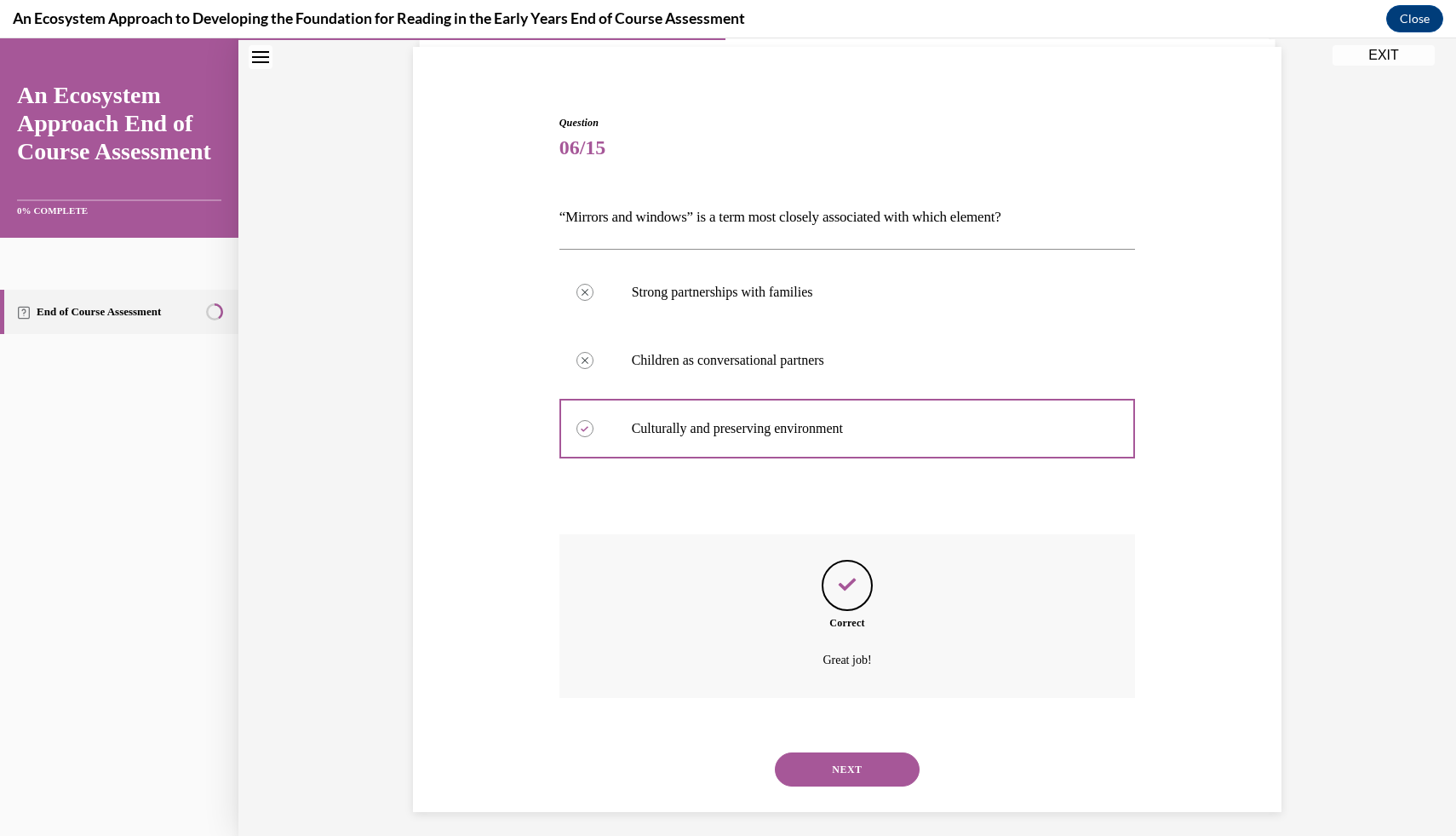
scroll to position [133, 0]
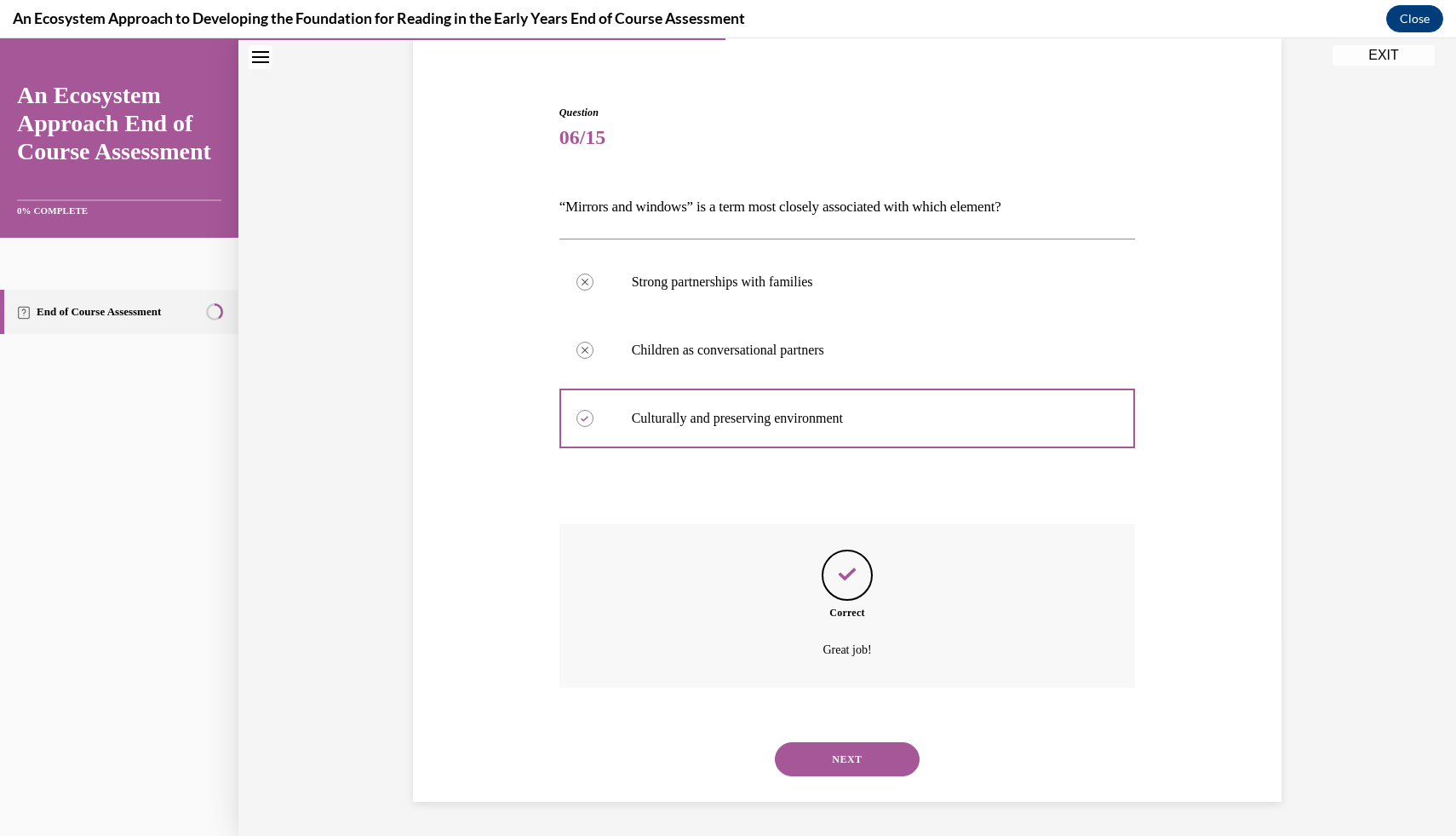
click at [836, 772] on button "NEXT" at bounding box center [847, 759] width 145 height 34
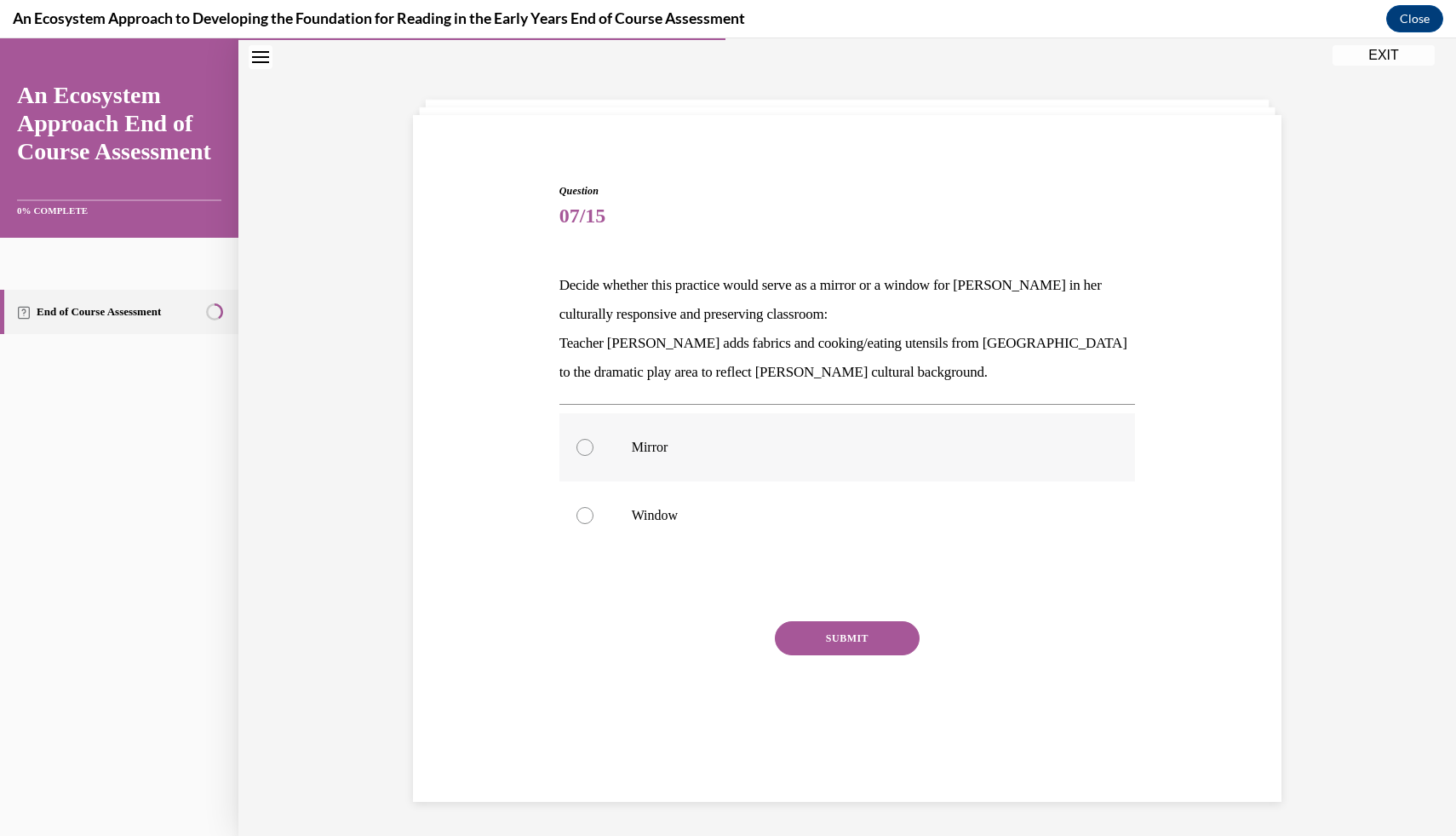
click at [776, 440] on p "Mirror" at bounding box center [862, 447] width 461 height 17
click at [594, 440] on input "Mirror" at bounding box center [585, 447] width 17 height 17
radio input "true"
click at [835, 640] on button "SUBMIT" at bounding box center [847, 639] width 145 height 34
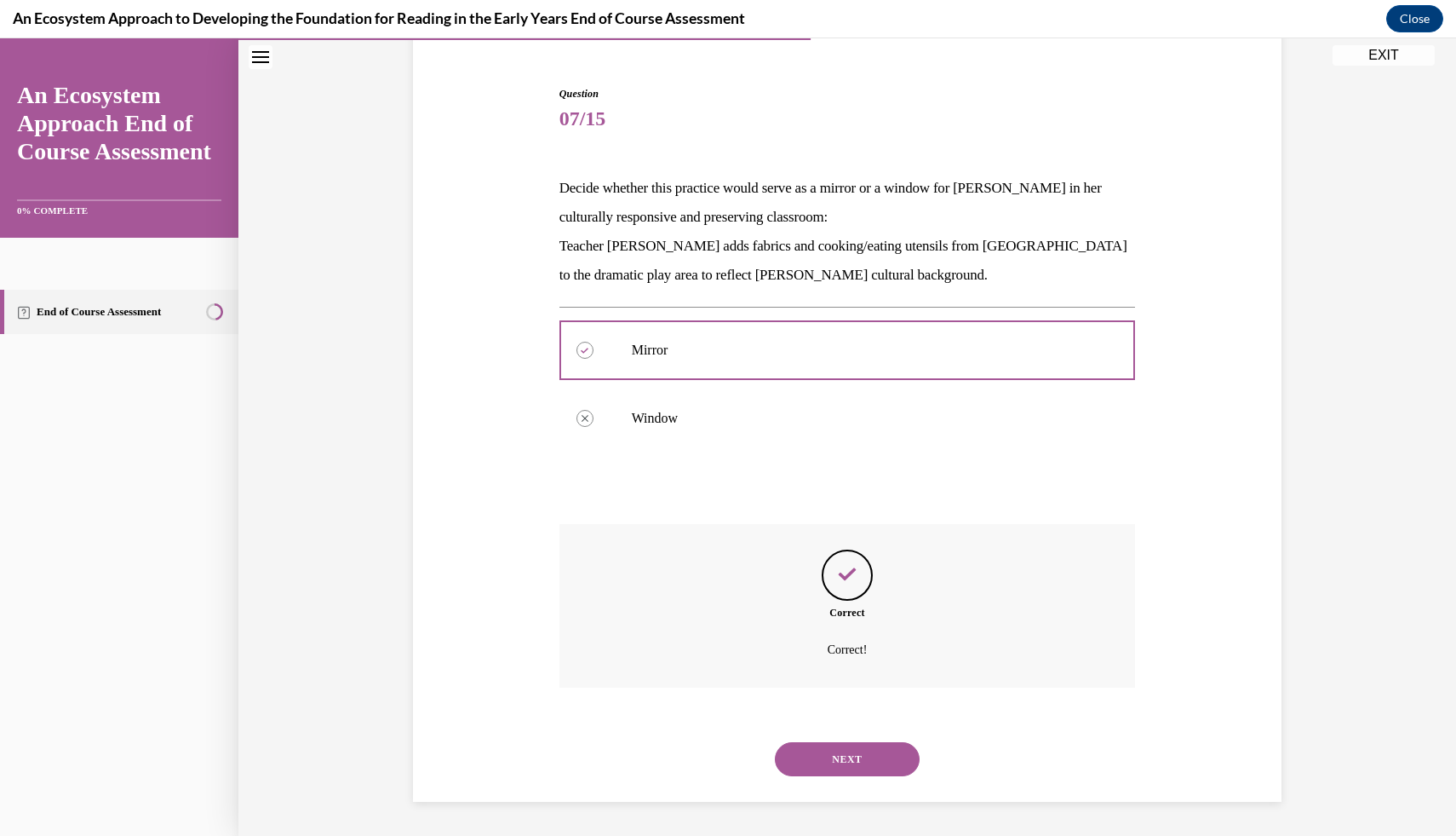
click at [864, 764] on button "NEXT" at bounding box center [847, 759] width 145 height 34
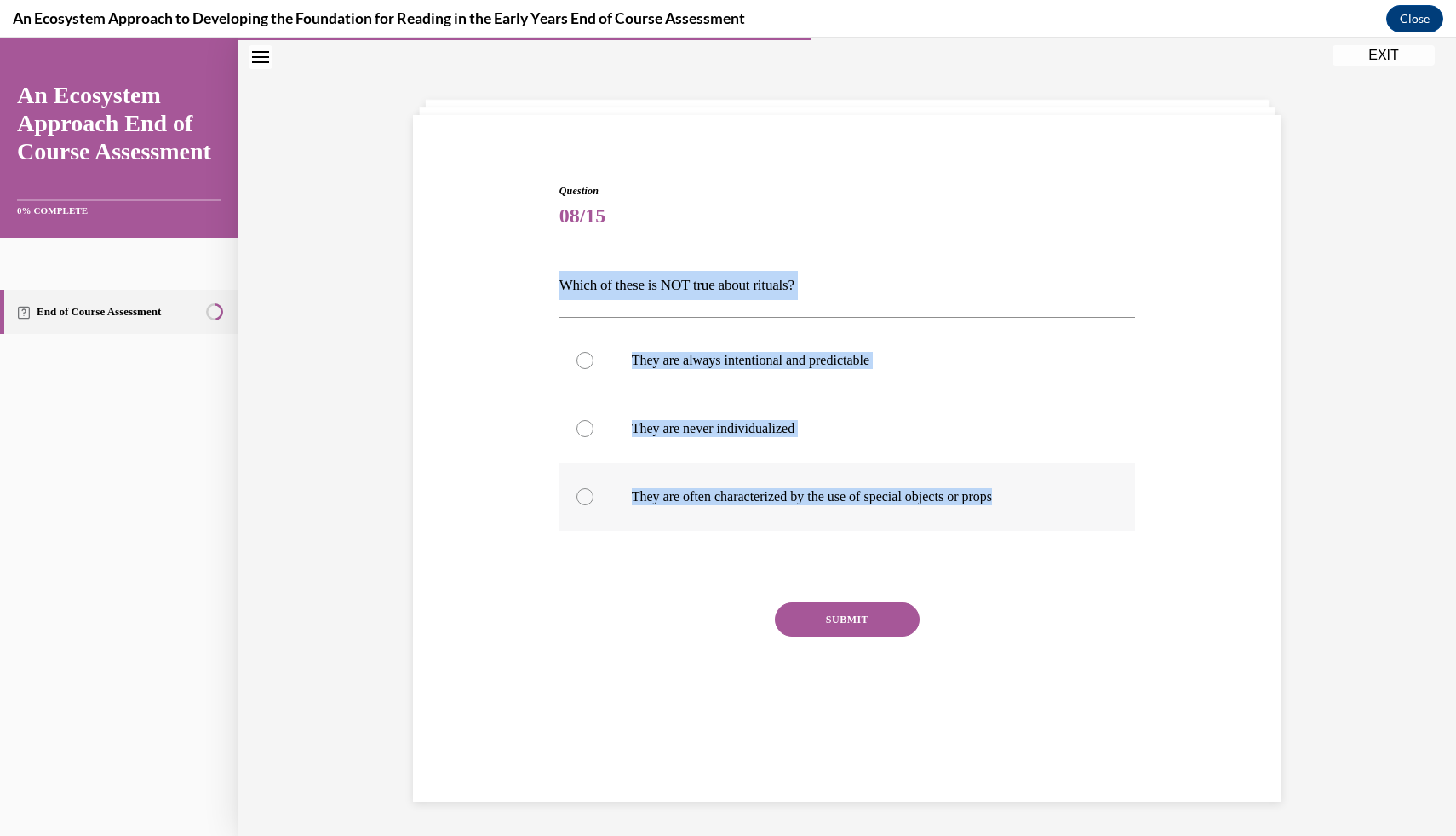
drag, startPoint x: 549, startPoint y: 286, endPoint x: 1129, endPoint y: 500, distance: 618.2
click at [1129, 501] on div "Question 08/15 Which of these is NOT true about rituals? They are always intent…" at bounding box center [847, 438] width 878 height 610
copy div "Which of these is NOT true about rituals? They are always intentional and predi…"
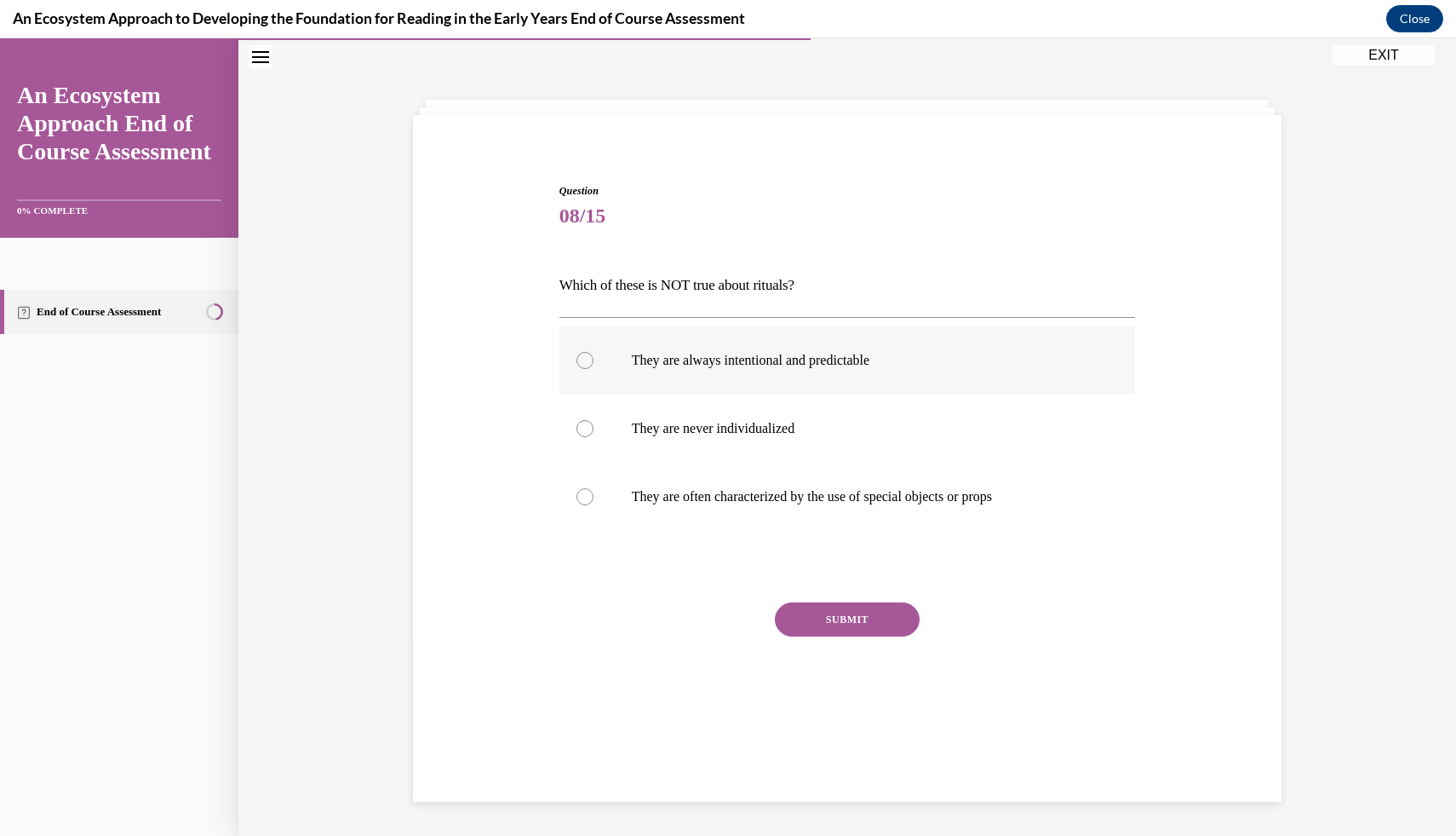
click at [881, 382] on label "They are always intentional and predictable" at bounding box center [847, 359] width 576 height 68
click at [594, 369] on input "They are always intentional and predictable" at bounding box center [585, 360] width 17 height 17
radio input "true"
click at [878, 429] on p "They are never individualized" at bounding box center [862, 429] width 461 height 17
click at [594, 429] on input "They are never individualized" at bounding box center [585, 429] width 17 height 17
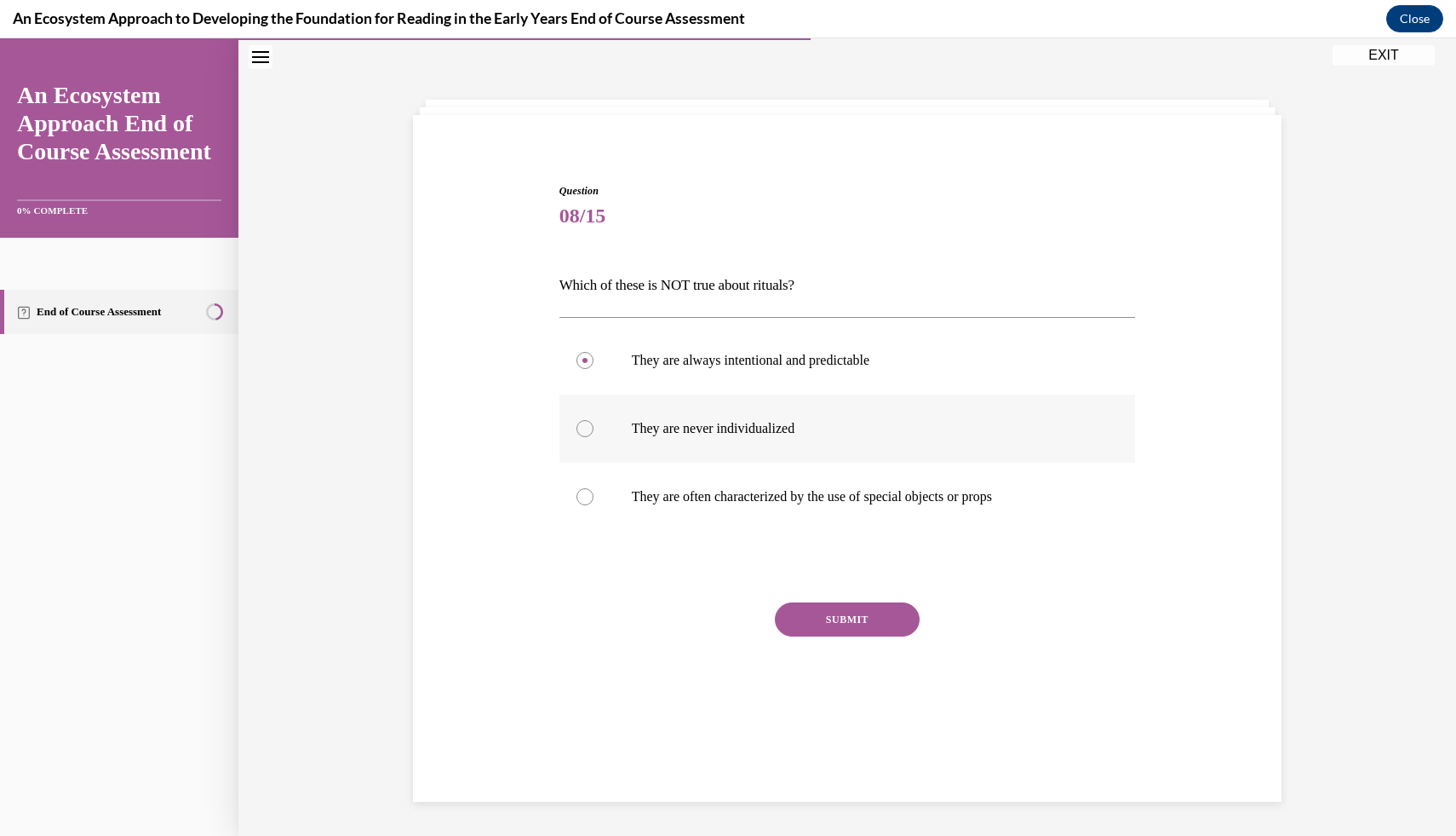
radio input "true"
click at [841, 631] on button "SUBMIT" at bounding box center [847, 620] width 145 height 34
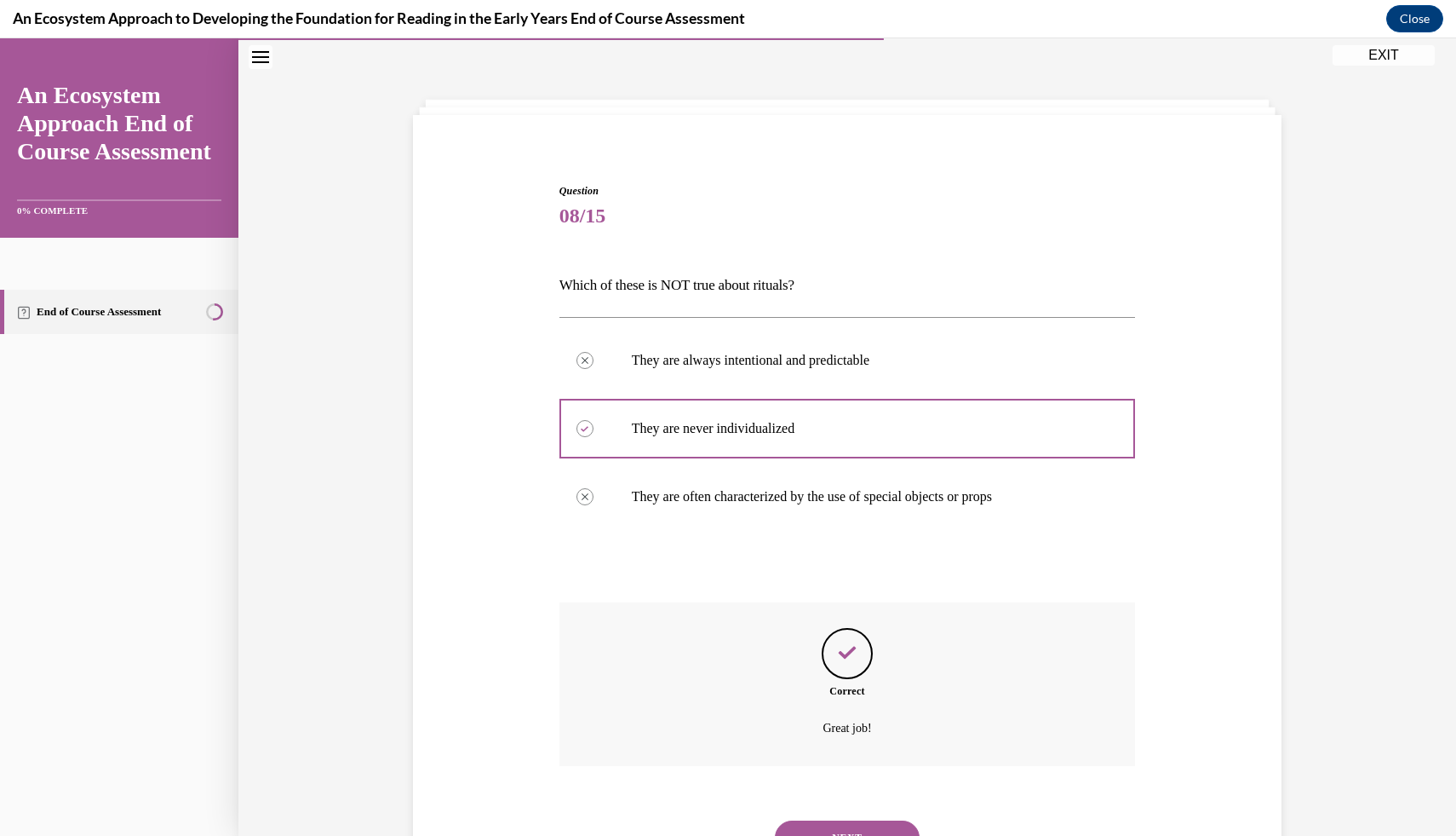
scroll to position [133, 0]
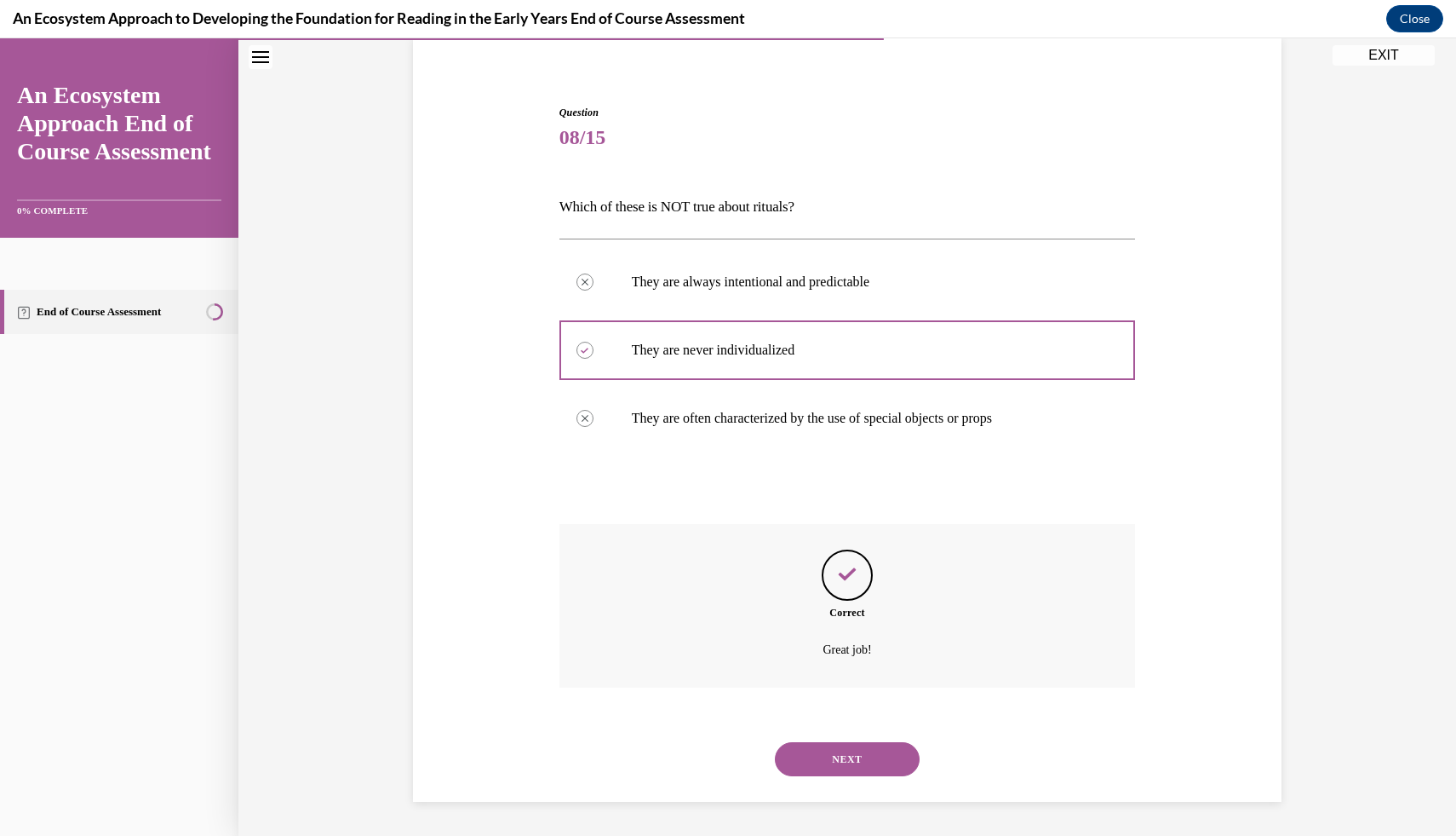
click at [838, 748] on button "NEXT" at bounding box center [847, 759] width 145 height 34
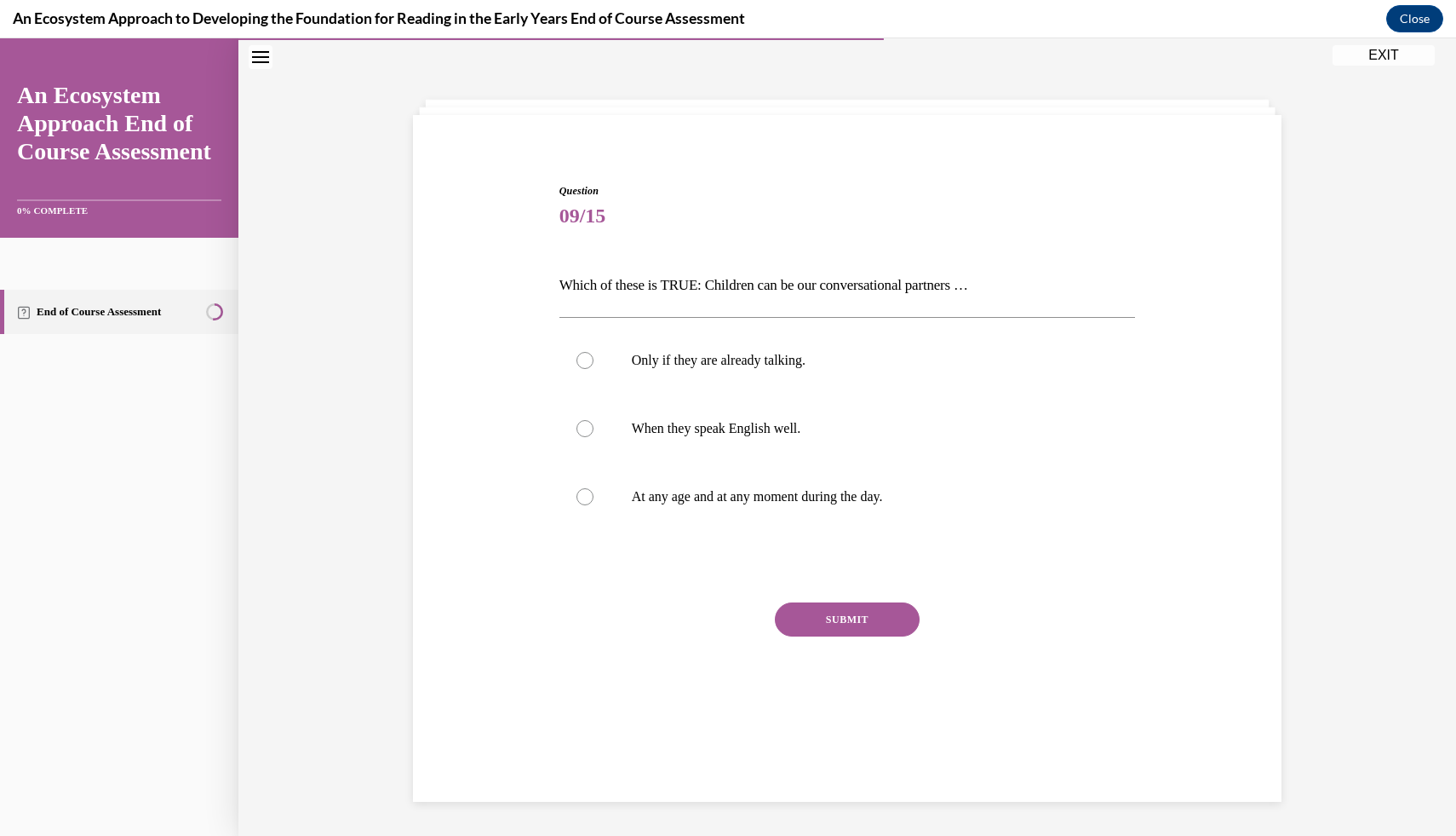
scroll to position [53, 0]
click at [831, 494] on p "At any age and at any moment during the day." at bounding box center [862, 497] width 461 height 17
click at [594, 494] on input "At any age and at any moment during the day." at bounding box center [585, 497] width 17 height 17
radio input "true"
click at [836, 615] on button "SUBMIT" at bounding box center [847, 620] width 145 height 34
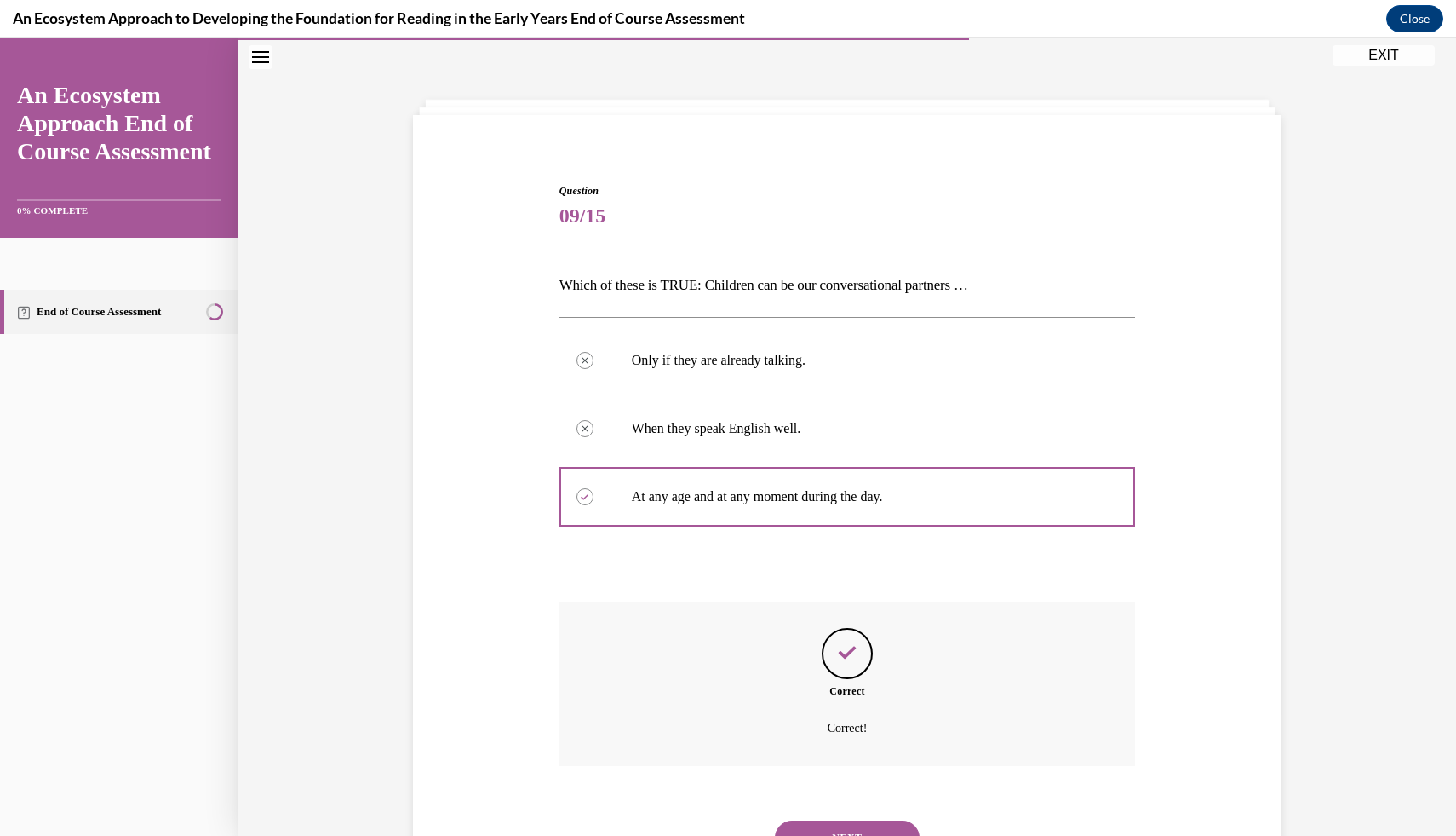
scroll to position [133, 0]
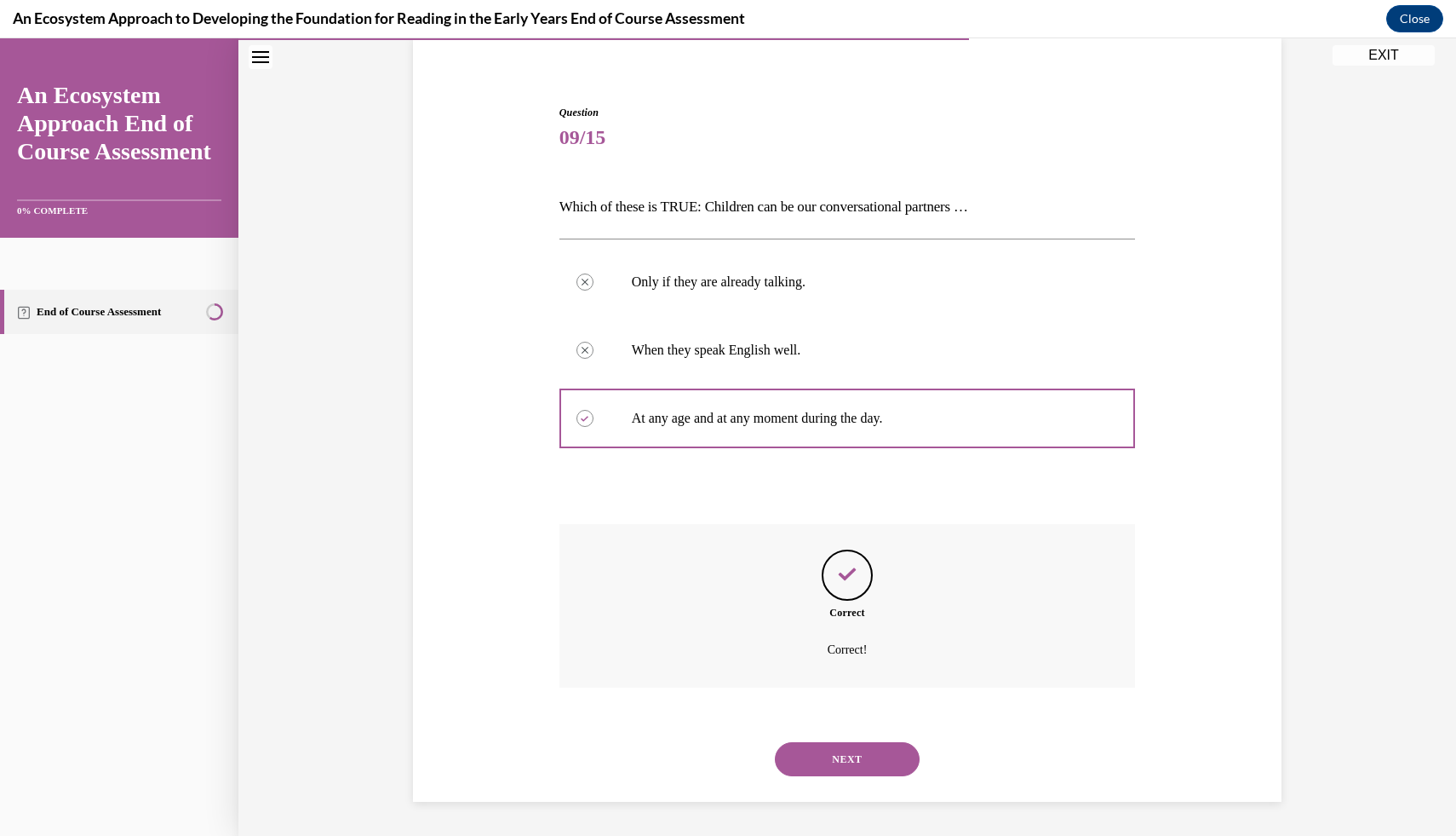
click at [856, 750] on button "NEXT" at bounding box center [847, 759] width 145 height 34
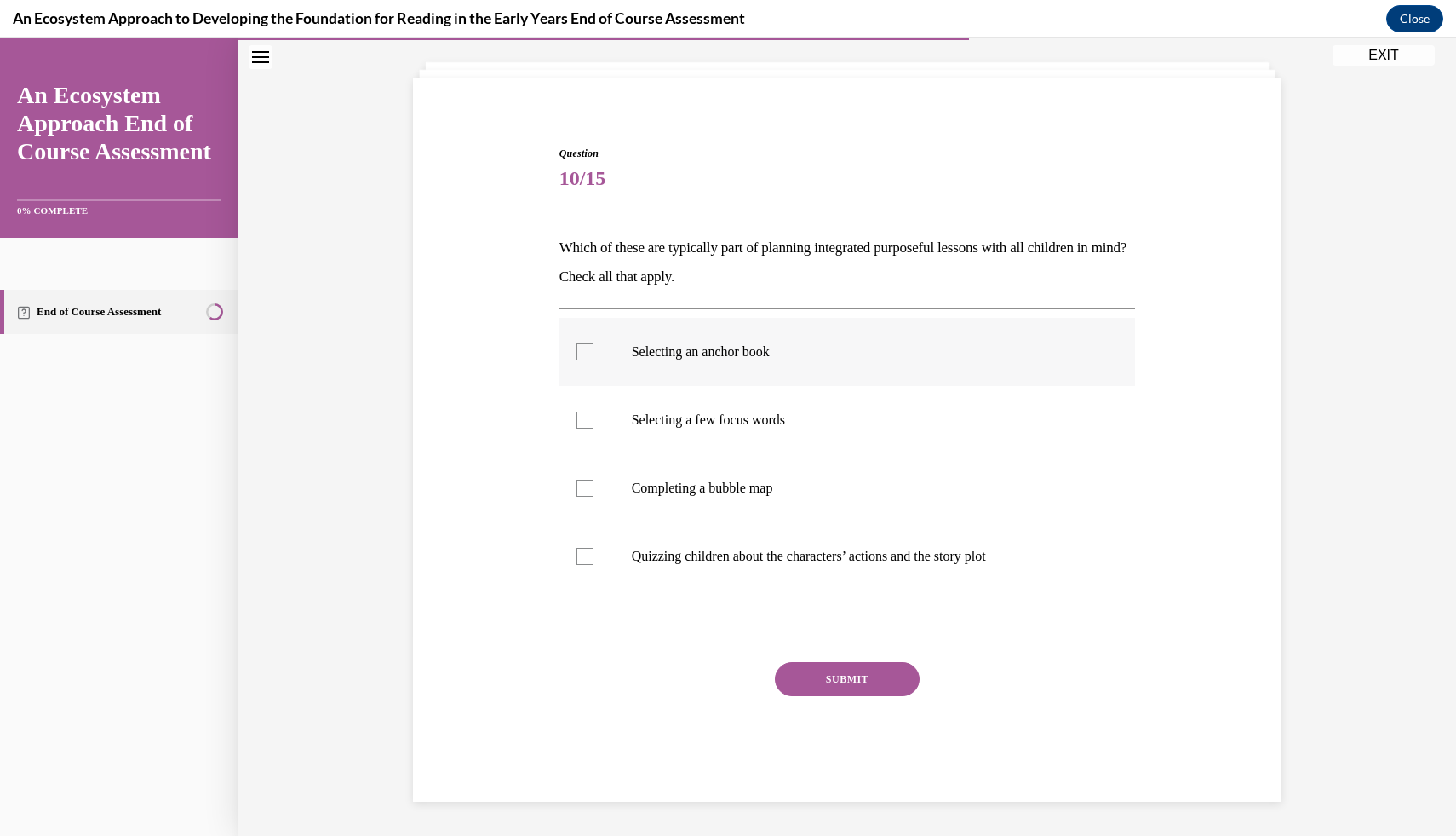
click at [758, 357] on p "Selecting an anchor book" at bounding box center [862, 352] width 461 height 17
click at [594, 357] on input "Selecting an anchor book" at bounding box center [585, 352] width 17 height 17
checkbox input "true"
click at [772, 416] on p "Selecting a few focus words" at bounding box center [862, 420] width 461 height 17
click at [594, 416] on input "Selecting a few focus words" at bounding box center [585, 420] width 17 height 17
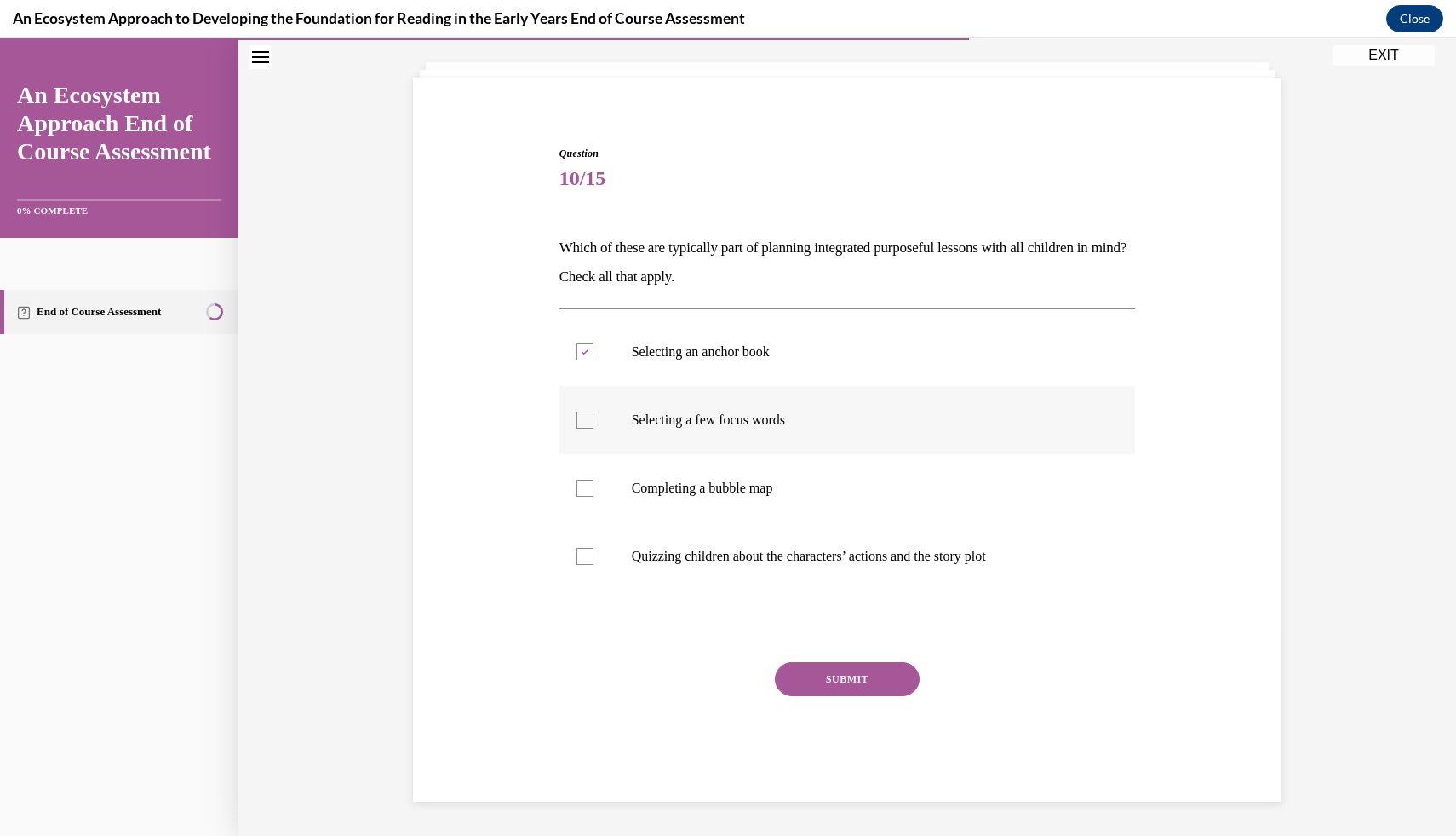
checkbox input "true"
click at [789, 485] on p "Completing a bubble map" at bounding box center [862, 488] width 461 height 17
click at [594, 485] on input "Completing a bubble map" at bounding box center [585, 488] width 17 height 17
checkbox input "true"
click at [814, 571] on label "Quizzing children about the characters’ actions and the story plot" at bounding box center [847, 556] width 576 height 68
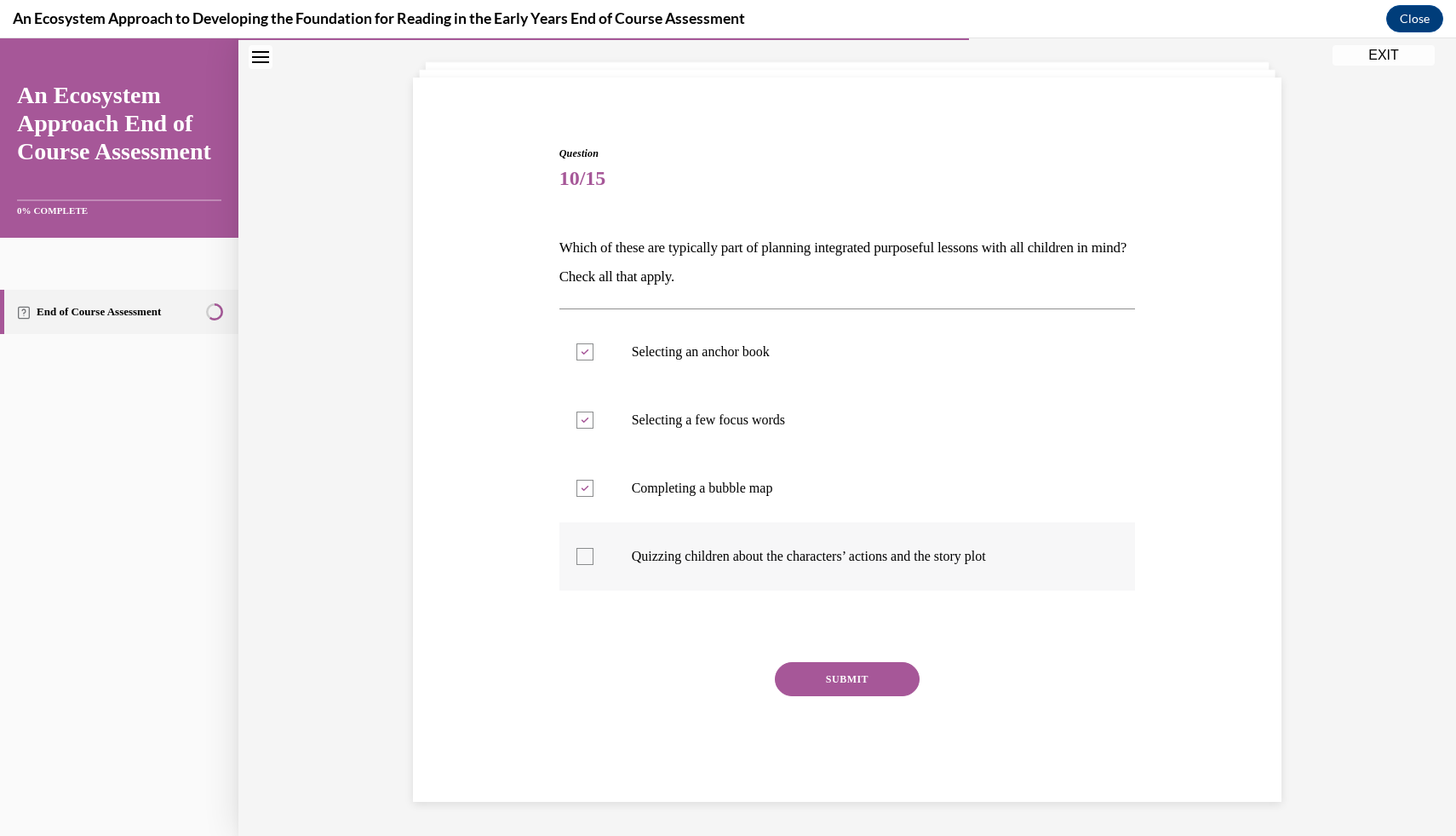
click at [594, 565] on input "Quizzing children about the characters’ actions and the story plot" at bounding box center [585, 557] width 17 height 17
checkbox input "true"
click at [826, 679] on button "SUBMIT" at bounding box center [847, 679] width 145 height 34
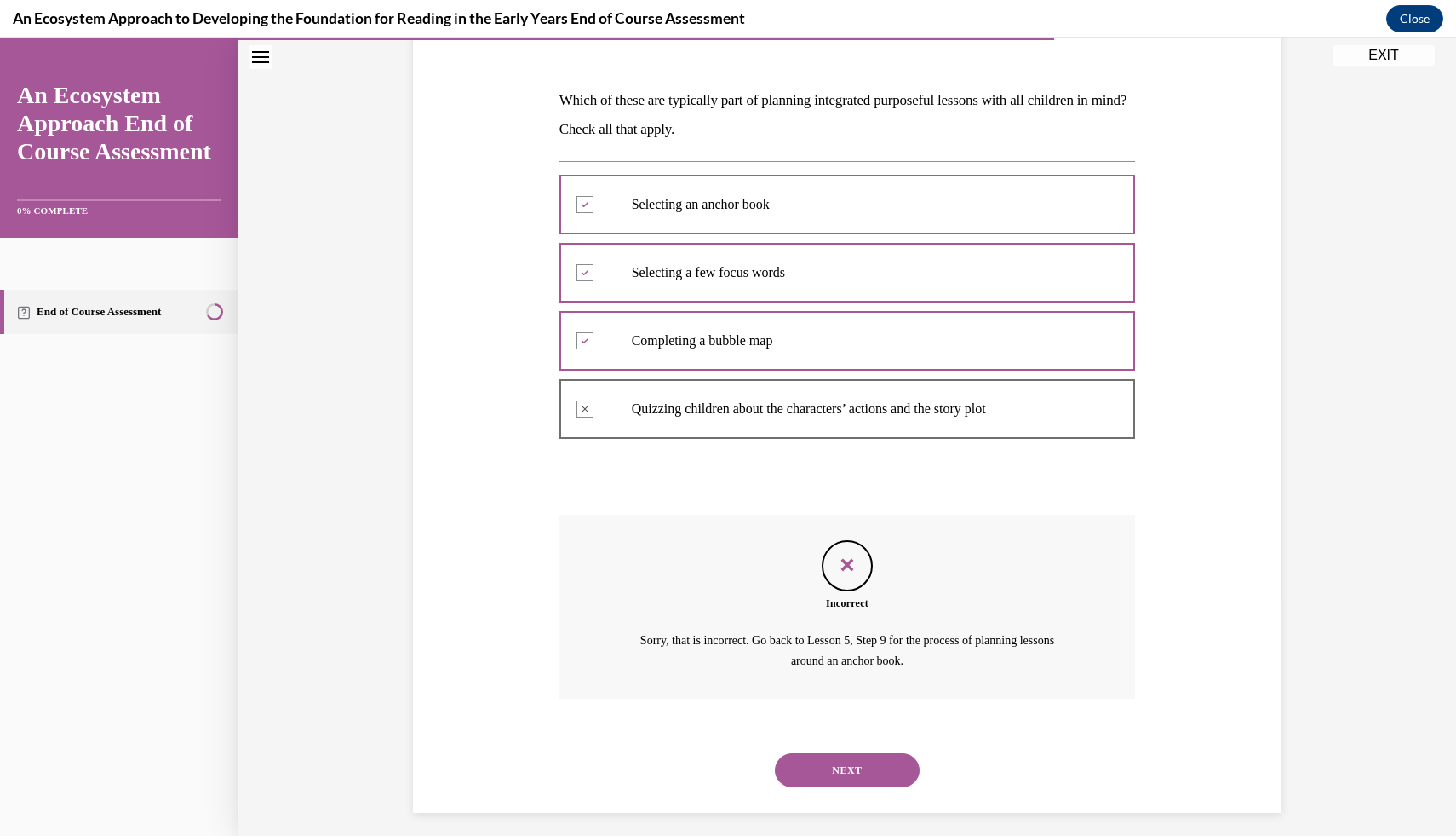
scroll to position [249, 0]
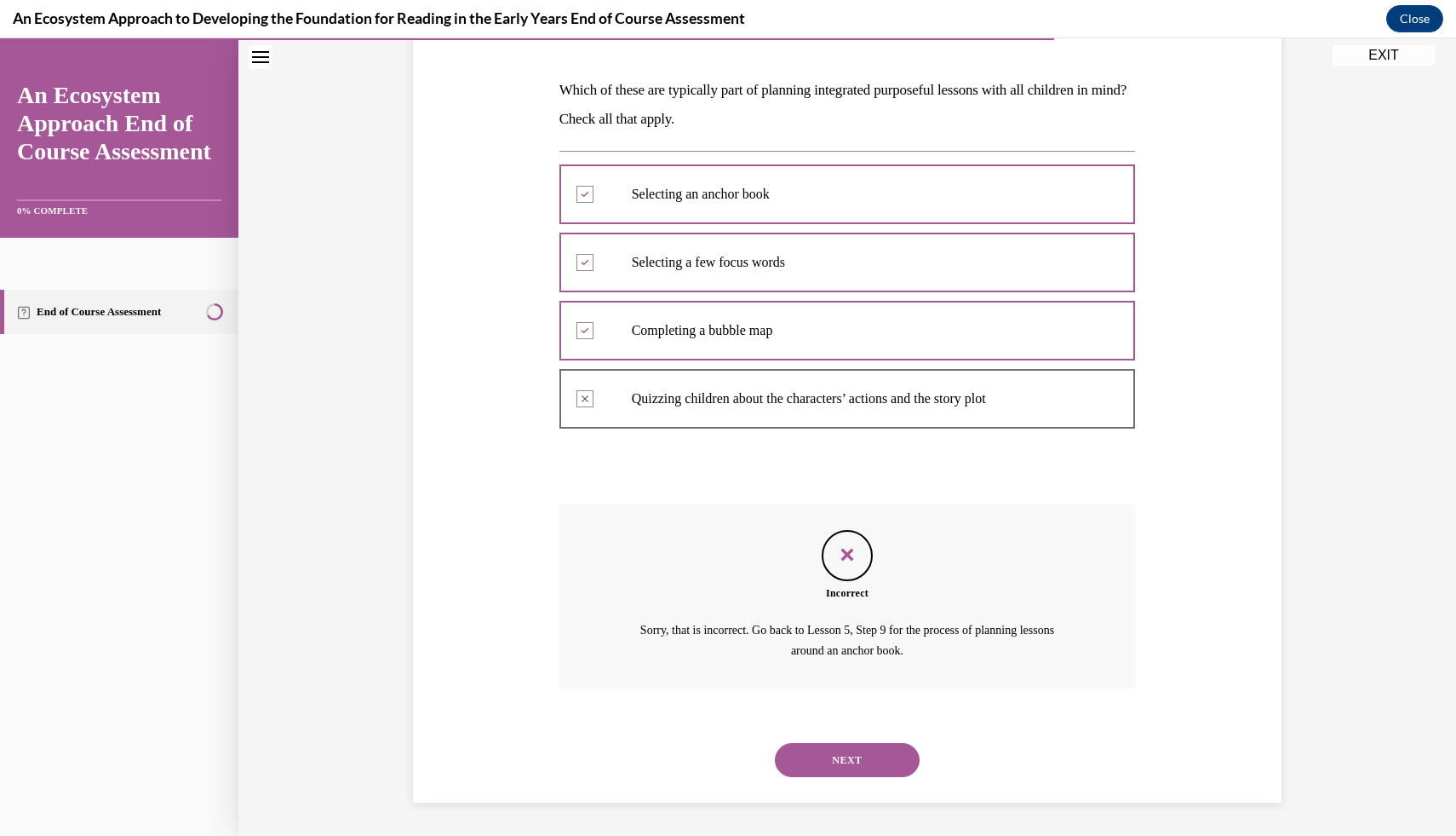
click at [847, 749] on button "NEXT" at bounding box center [847, 760] width 145 height 34
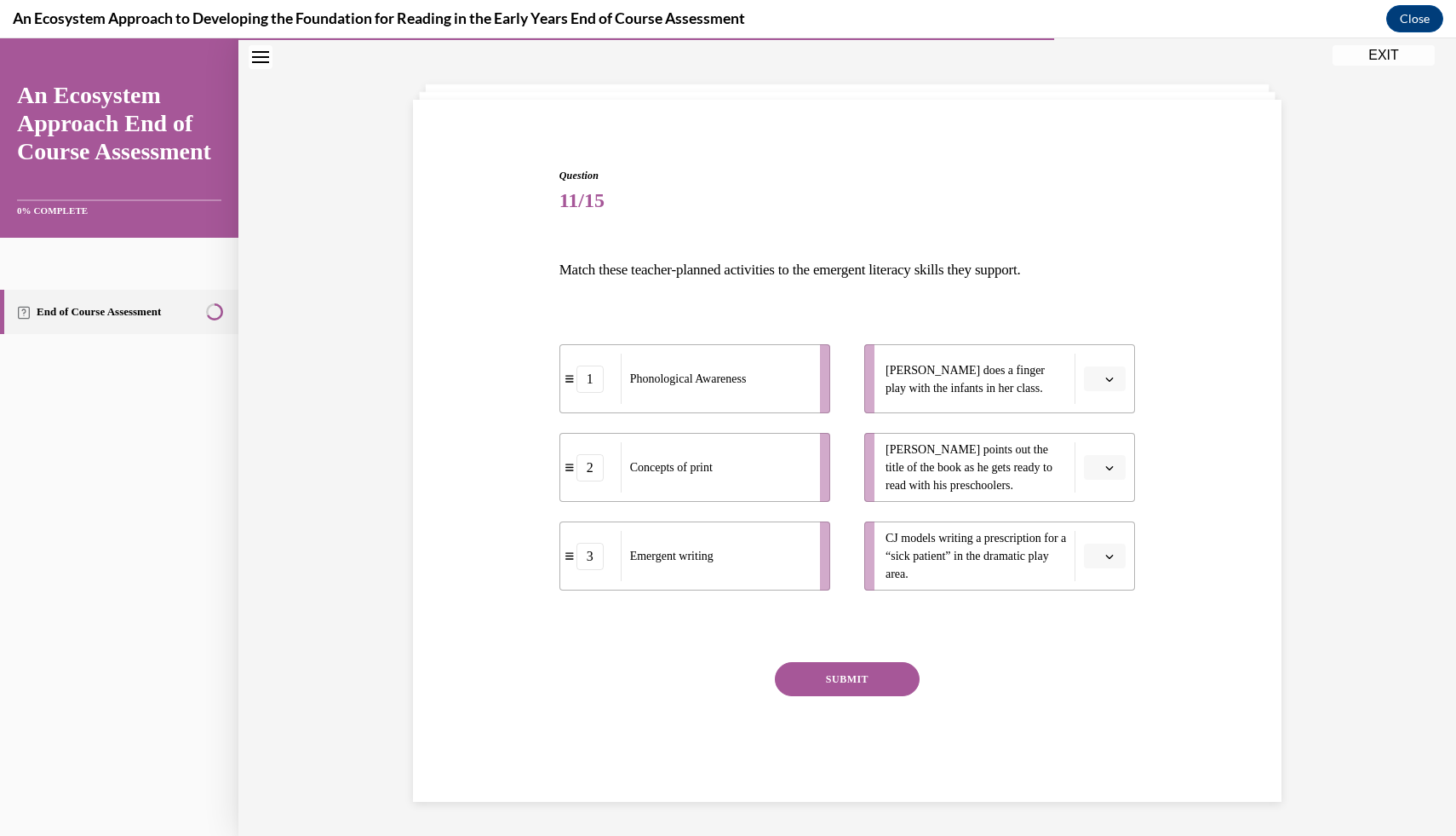
click at [1103, 381] on span "button" at bounding box center [1109, 378] width 12 height 12
click at [1118, 514] on div "3" at bounding box center [1102, 519] width 43 height 34
click at [1103, 555] on span "button" at bounding box center [1109, 556] width 12 height 12
click at [1102, 704] on div "3" at bounding box center [1102, 696] width 43 height 34
click at [1100, 469] on span "Please select an option" at bounding box center [1097, 468] width 6 height 17
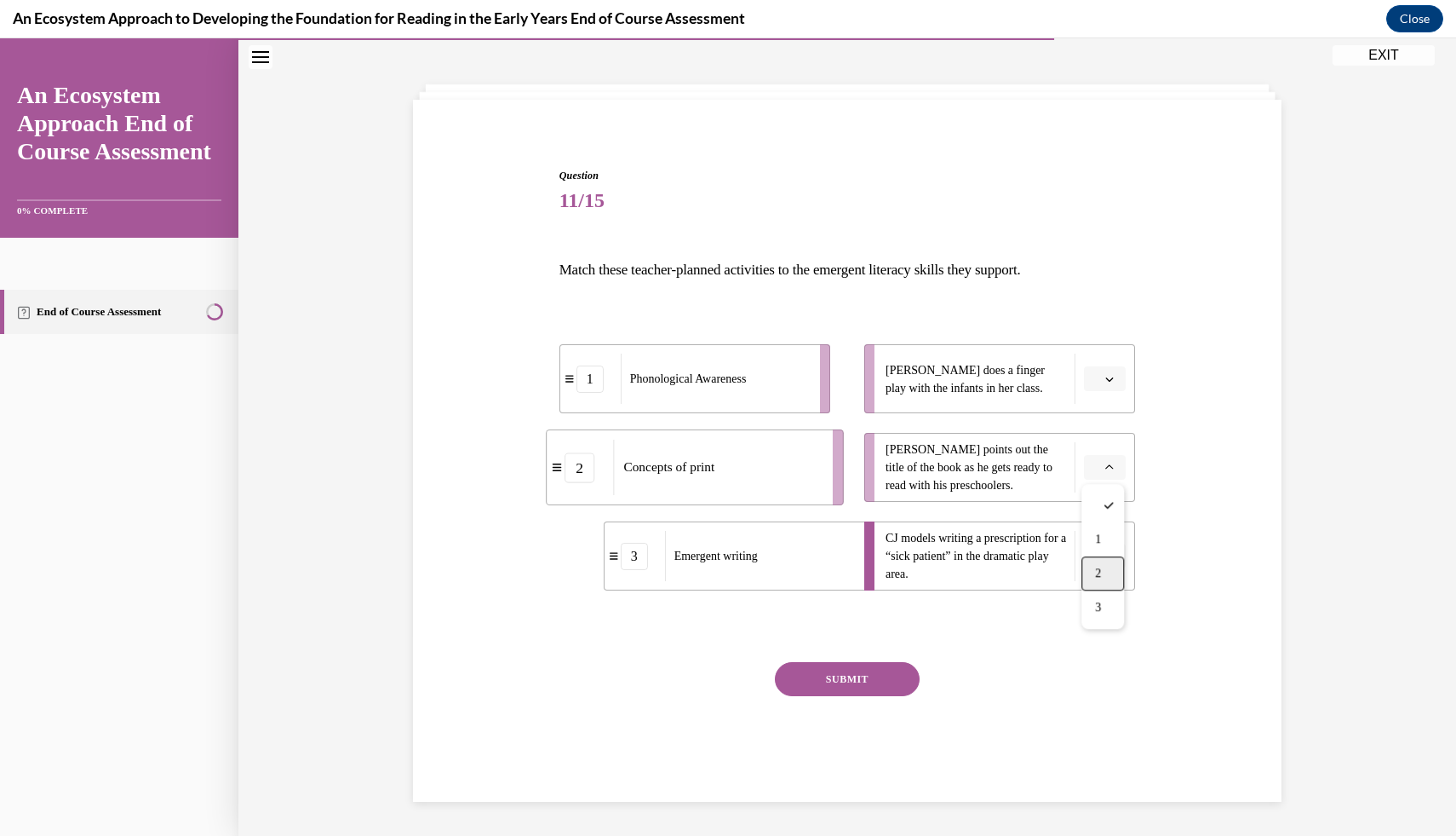
click at [1111, 577] on div "2" at bounding box center [1102, 574] width 43 height 34
click at [1110, 377] on icon "button" at bounding box center [1109, 378] width 9 height 9
click at [1107, 454] on div "1" at bounding box center [1102, 451] width 43 height 34
click at [895, 658] on div "Question 11/15 Match these teacher-planned activities to the emergent literacy …" at bounding box center [847, 484] width 576 height 634
click at [885, 675] on button "SUBMIT" at bounding box center [847, 679] width 145 height 34
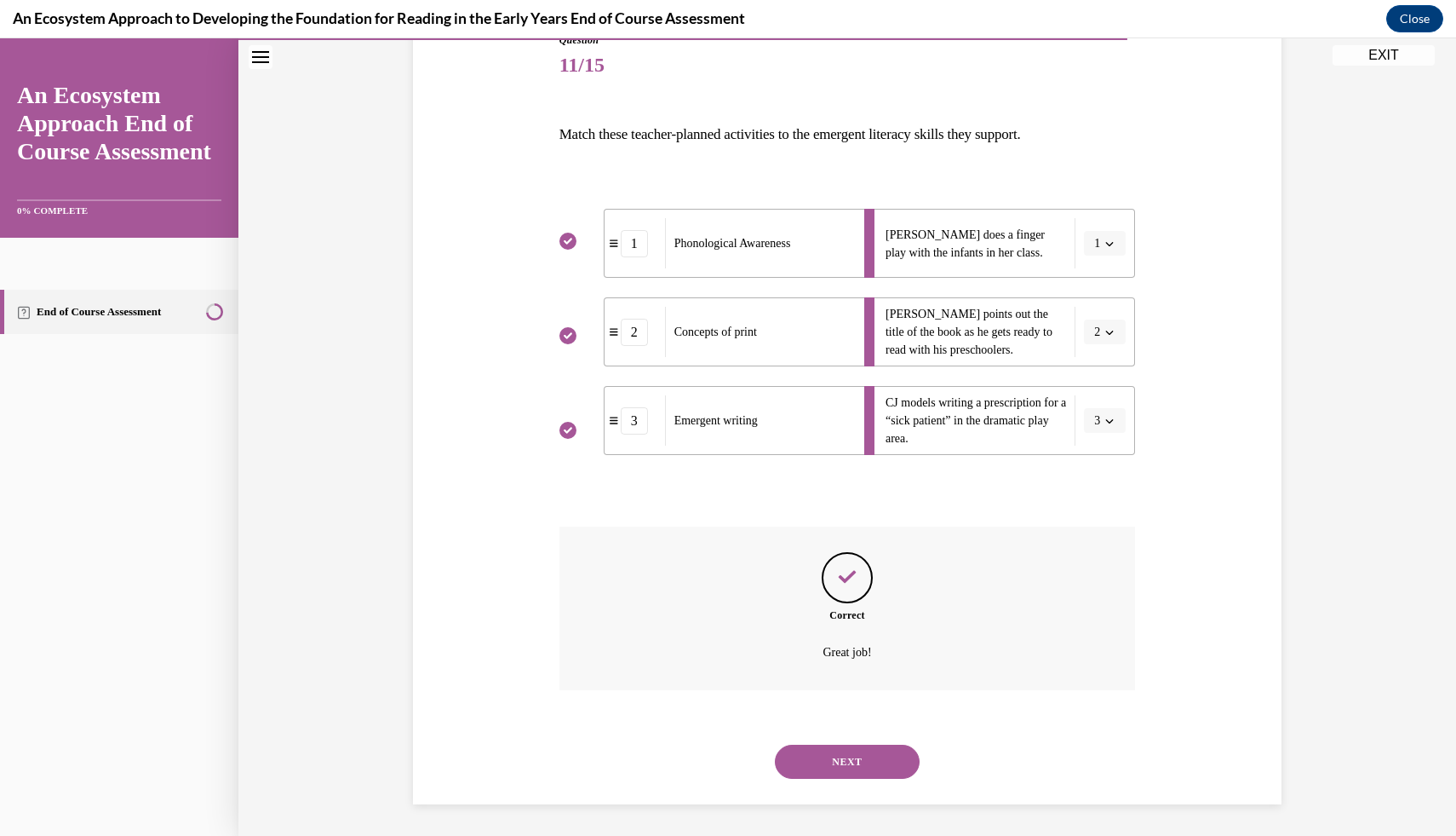
scroll to position [207, 0]
click at [855, 749] on button "NEXT" at bounding box center [847, 759] width 145 height 34
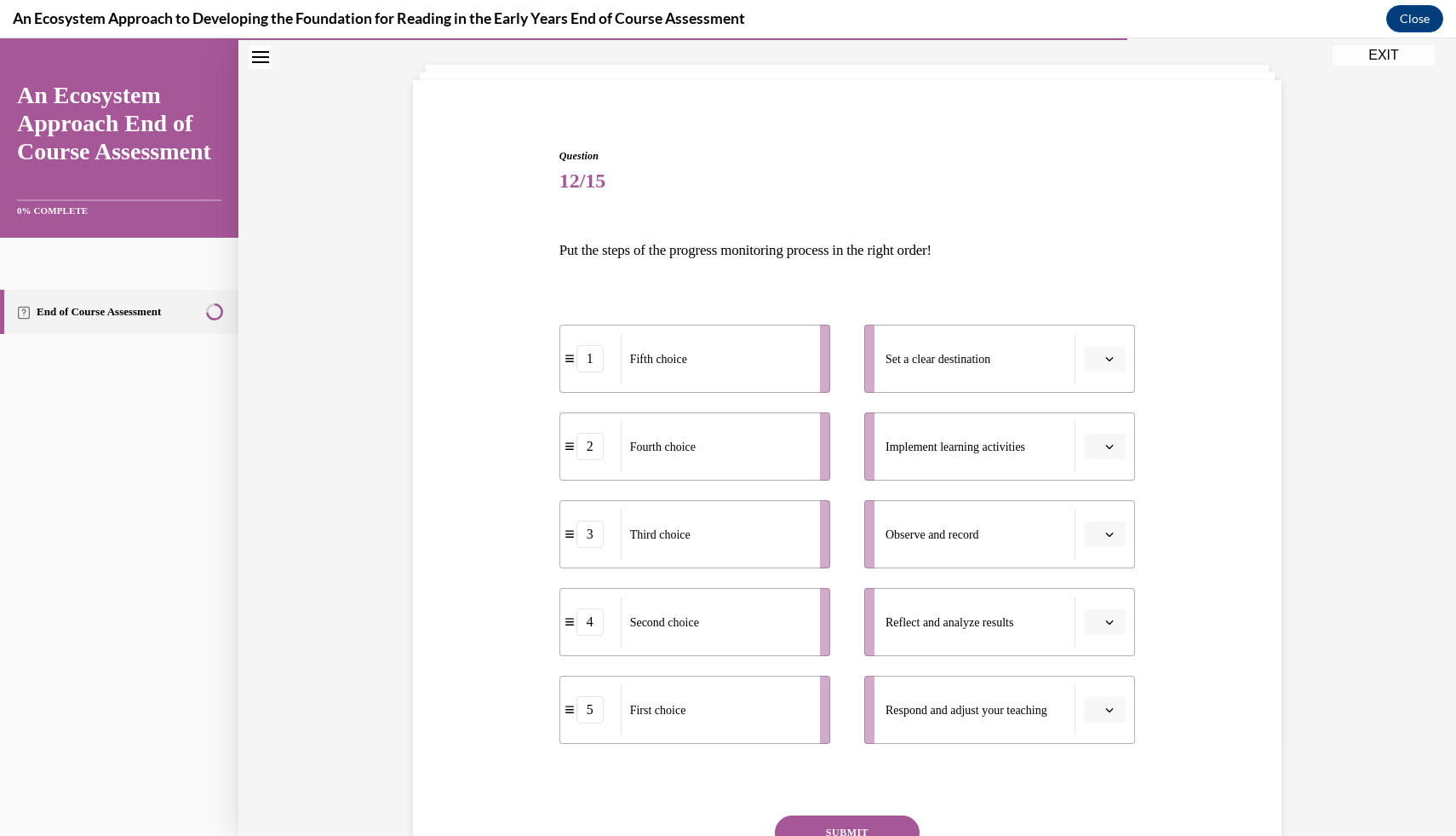
scroll to position [130, 0]
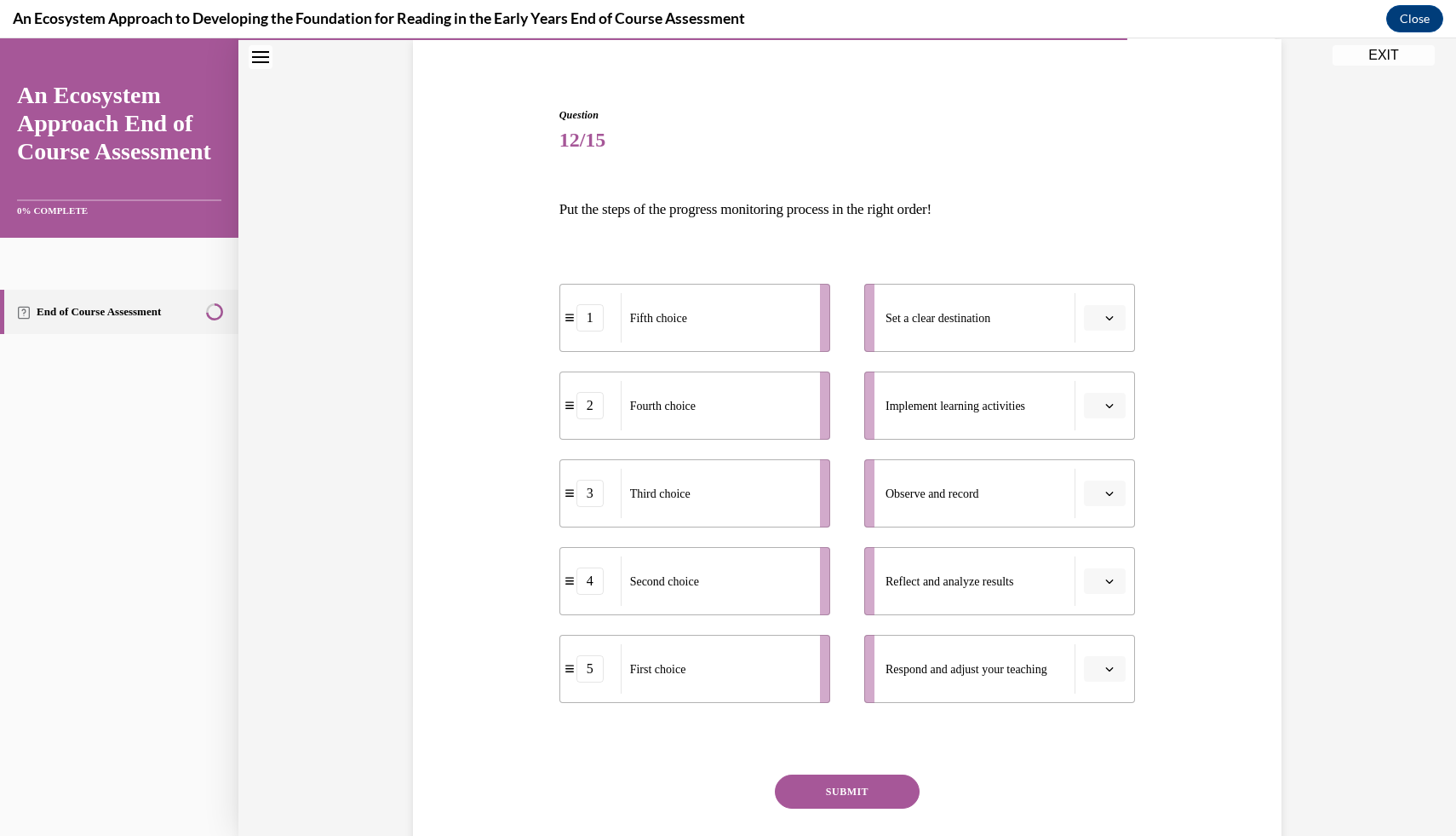
click at [1115, 326] on button "button" at bounding box center [1105, 317] width 42 height 26
click at [1098, 384] on span "1" at bounding box center [1098, 389] width 6 height 13
click at [1106, 399] on span "button" at bounding box center [1109, 405] width 12 height 12
click at [1112, 314] on icon "button" at bounding box center [1109, 317] width 9 height 9
click at [1113, 524] on div "5" at bounding box center [1099, 526] width 43 height 34
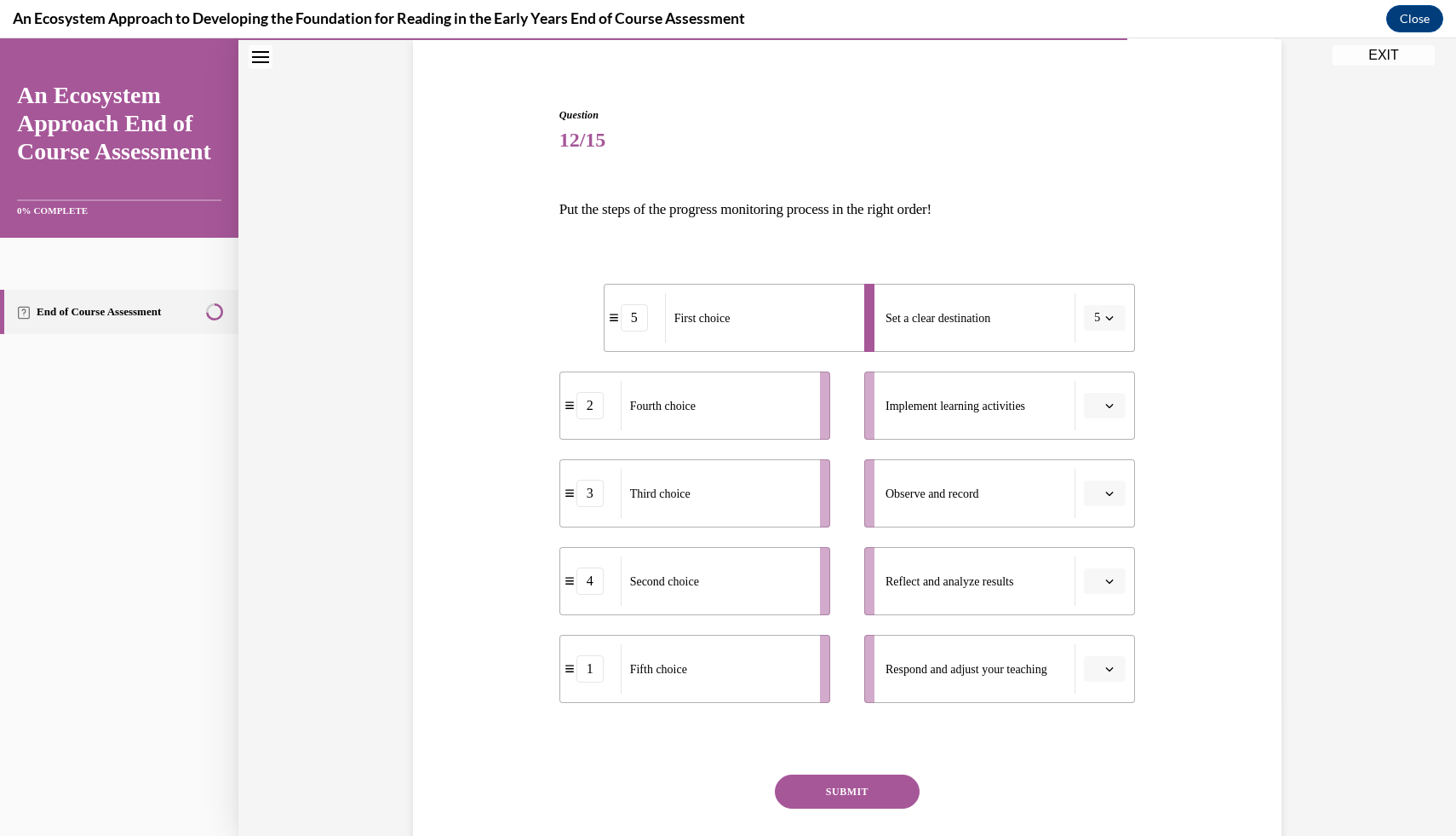
click at [1102, 404] on button "button" at bounding box center [1105, 405] width 42 height 26
click at [1106, 592] on div "4" at bounding box center [1102, 580] width 43 height 34
click at [1116, 498] on span "button" at bounding box center [1109, 493] width 12 height 12
click at [1106, 637] on div "3" at bounding box center [1102, 633] width 43 height 34
click at [1118, 580] on button "button" at bounding box center [1105, 581] width 42 height 26
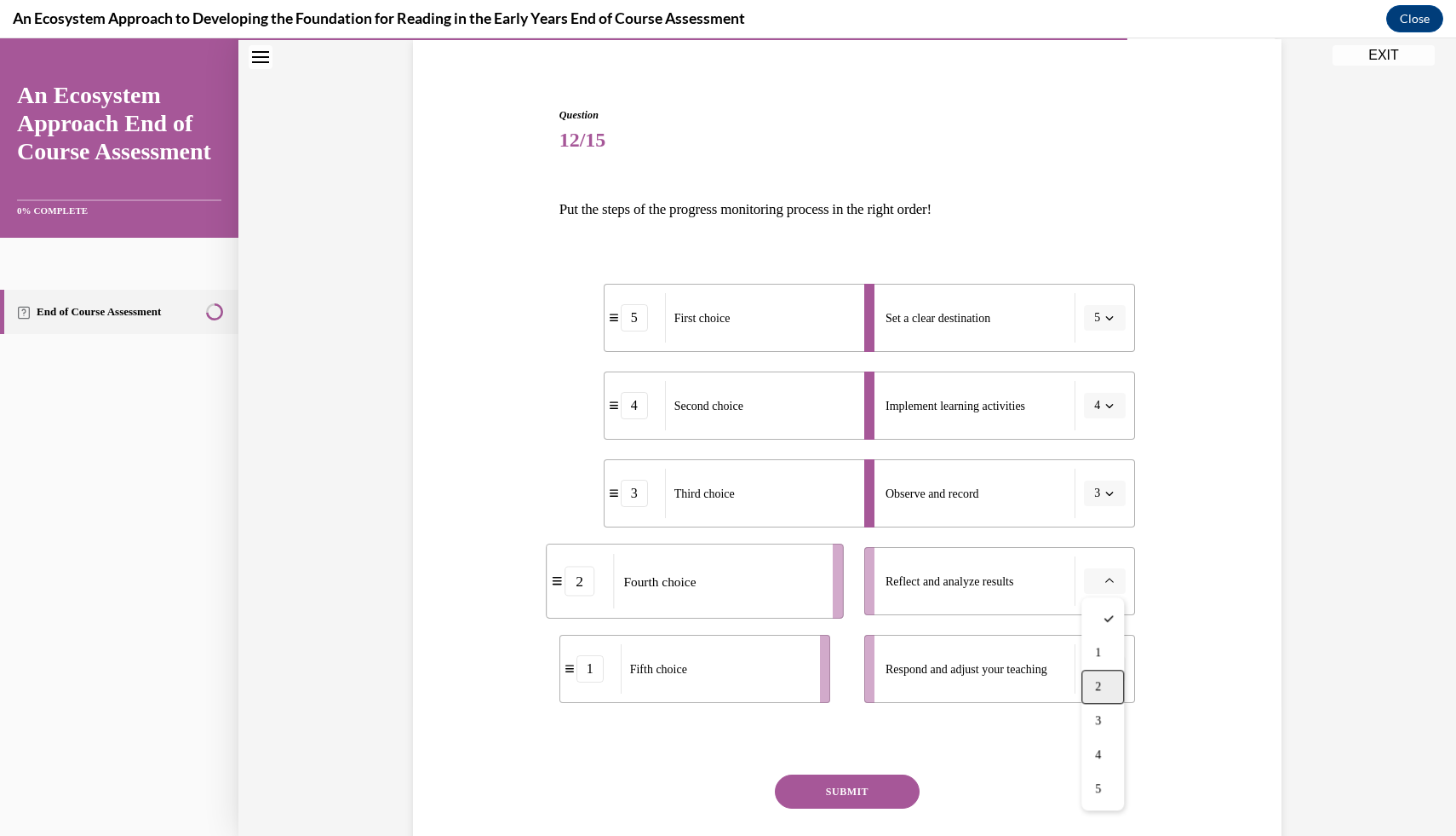
click at [1109, 690] on div "2" at bounding box center [1102, 686] width 43 height 34
click at [1110, 651] on li "Respond and adjust your teaching" at bounding box center [1000, 668] width 271 height 68
click at [1110, 671] on icon "button" at bounding box center [1109, 668] width 9 height 9
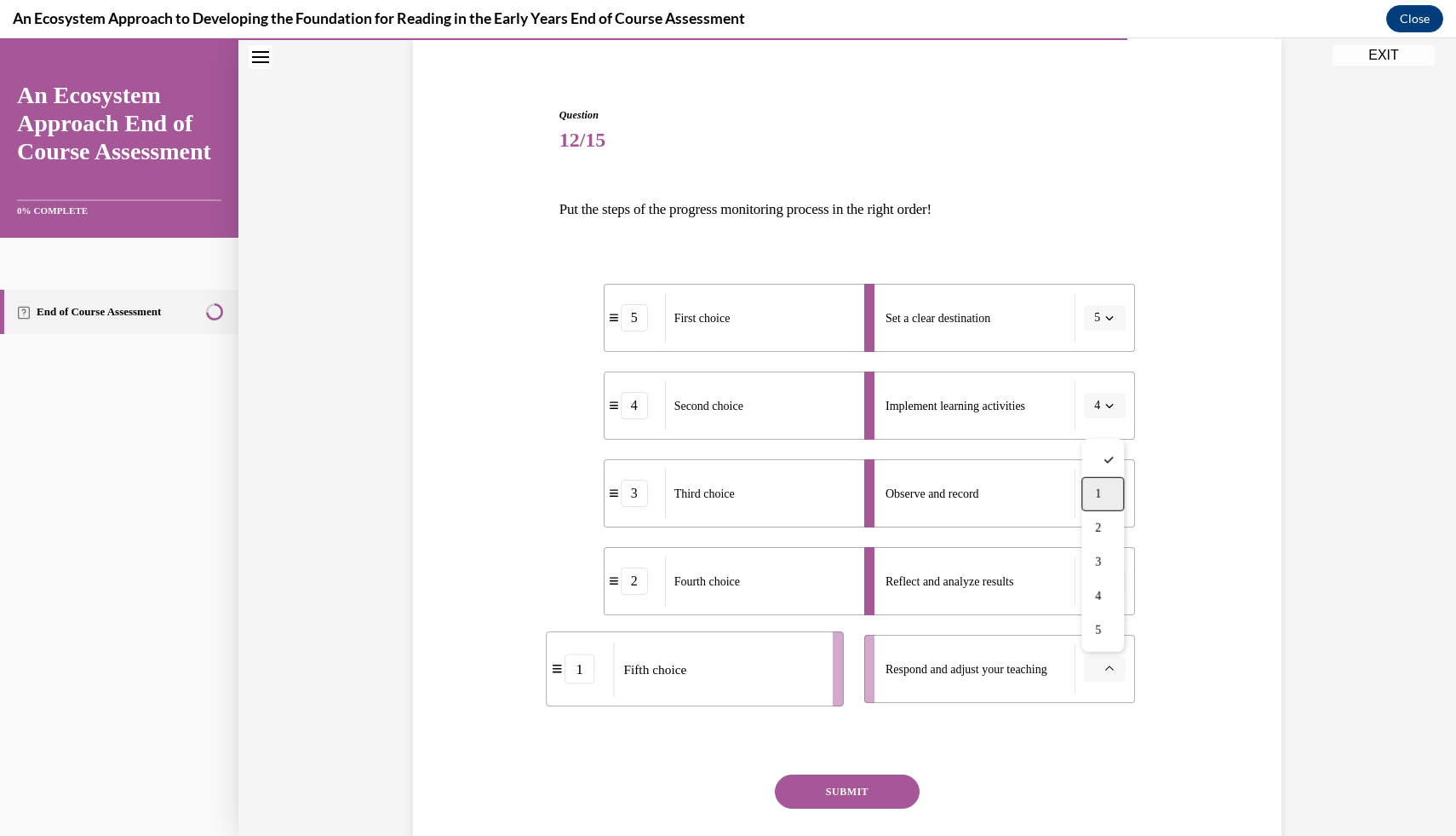
click at [1104, 482] on div "1" at bounding box center [1102, 494] width 43 height 34
click at [855, 799] on button "SUBMIT" at bounding box center [847, 791] width 145 height 34
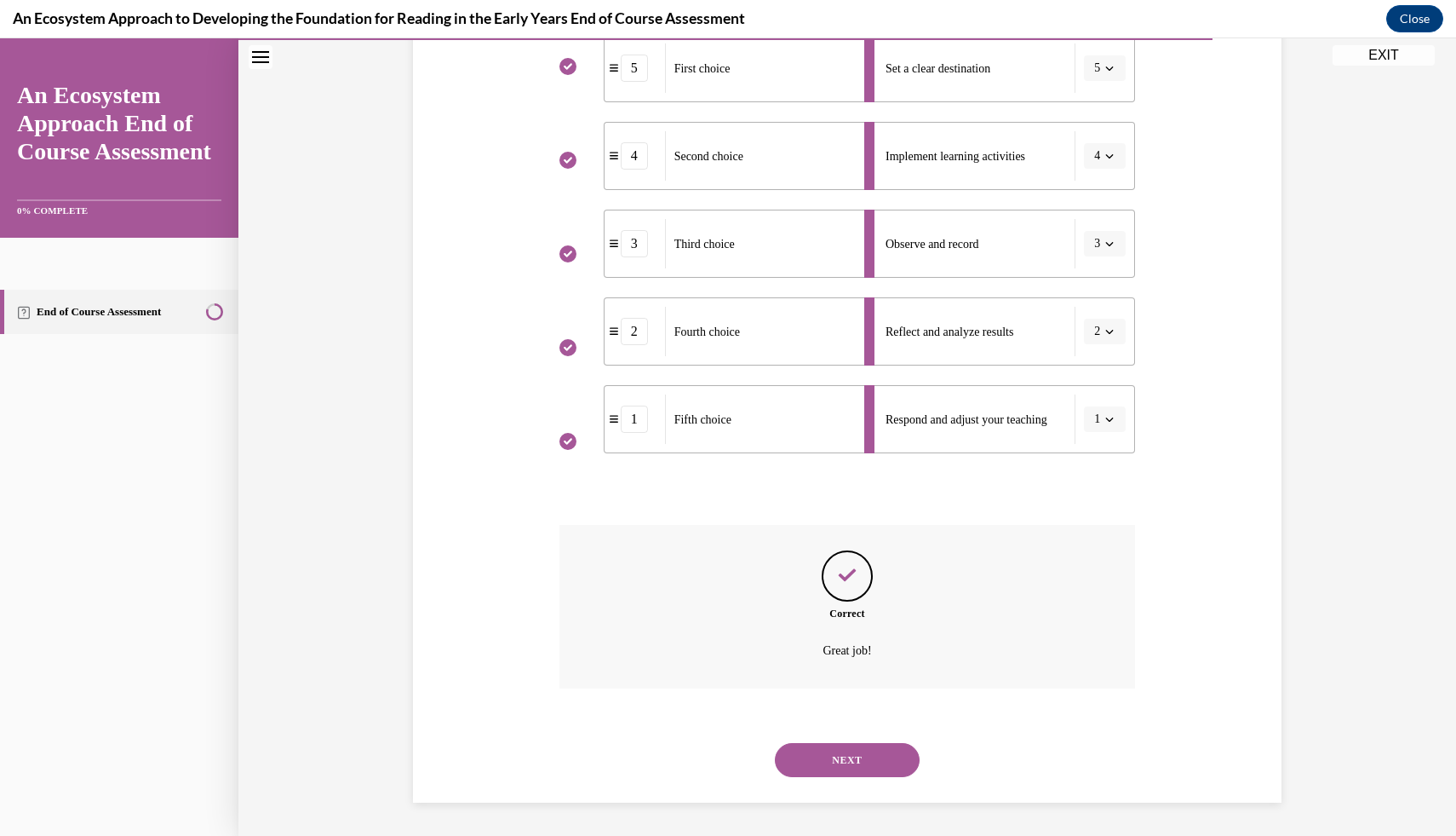
scroll to position [380, 0]
click at [849, 740] on div "NEXT" at bounding box center [847, 759] width 576 height 68
click at [849, 765] on button "NEXT" at bounding box center [847, 759] width 145 height 34
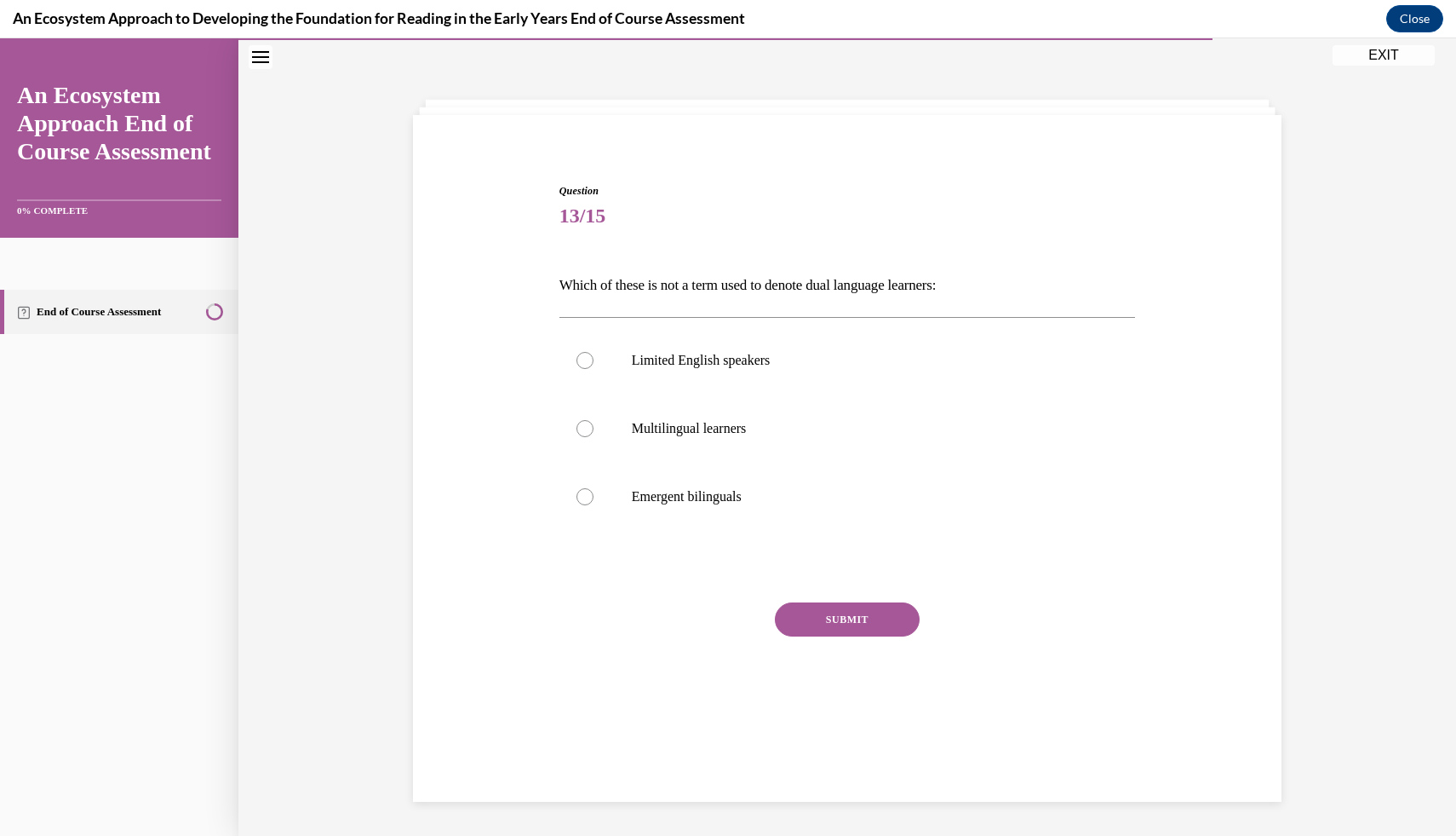
scroll to position [53, 0]
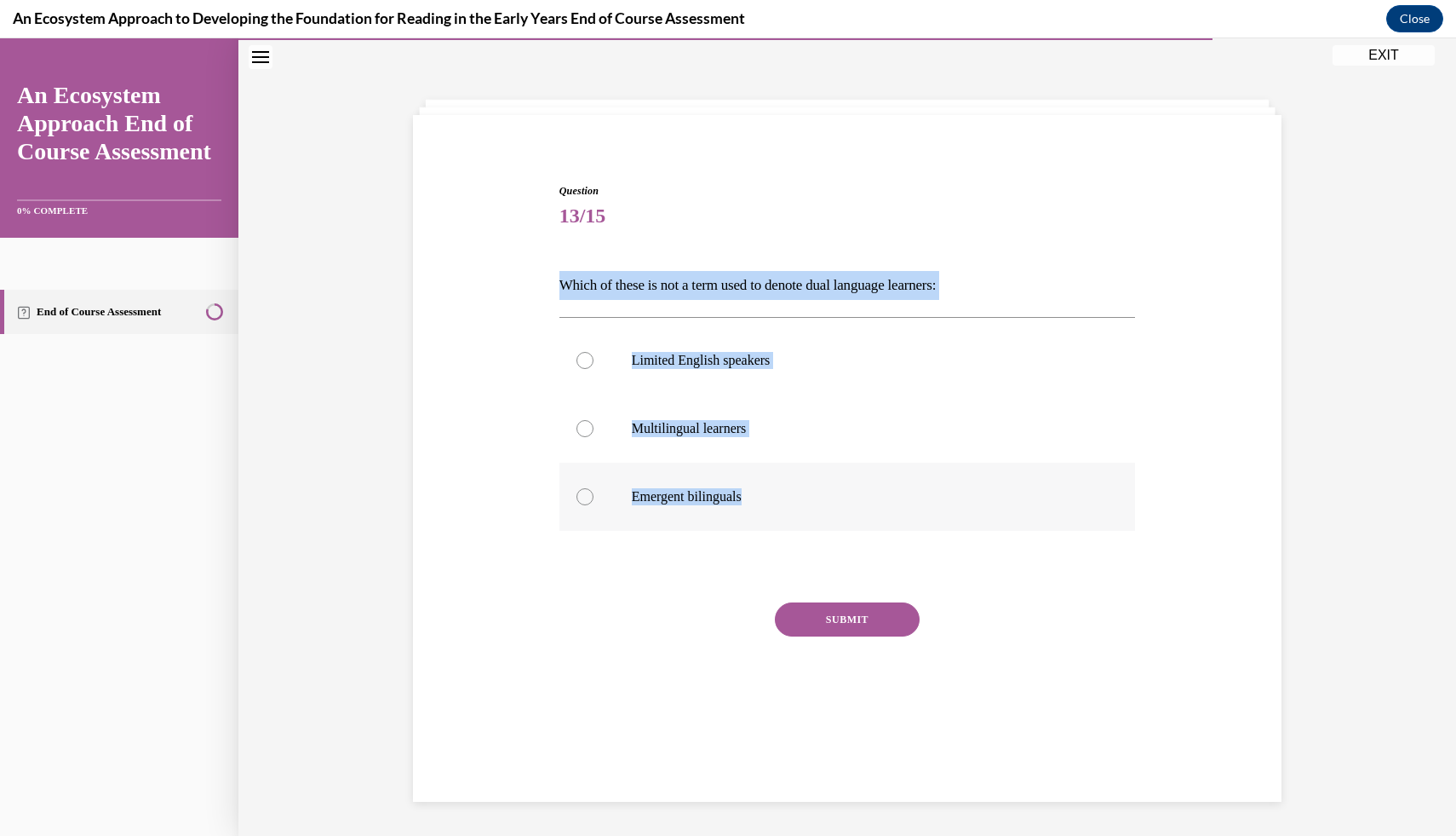
drag, startPoint x: 459, startPoint y: 255, endPoint x: 835, endPoint y: 512, distance: 455.4
click at [836, 512] on div "Question 13/15 Which of these is not a term used to denote dual language learne…" at bounding box center [847, 438] width 878 height 610
copy div "Which of these is not a term used to denote dual language learners: Limited Eng…"
click at [790, 375] on label "Limited English speakers" at bounding box center [847, 359] width 576 height 68
click at [594, 369] on input "Limited English speakers" at bounding box center [585, 360] width 17 height 17
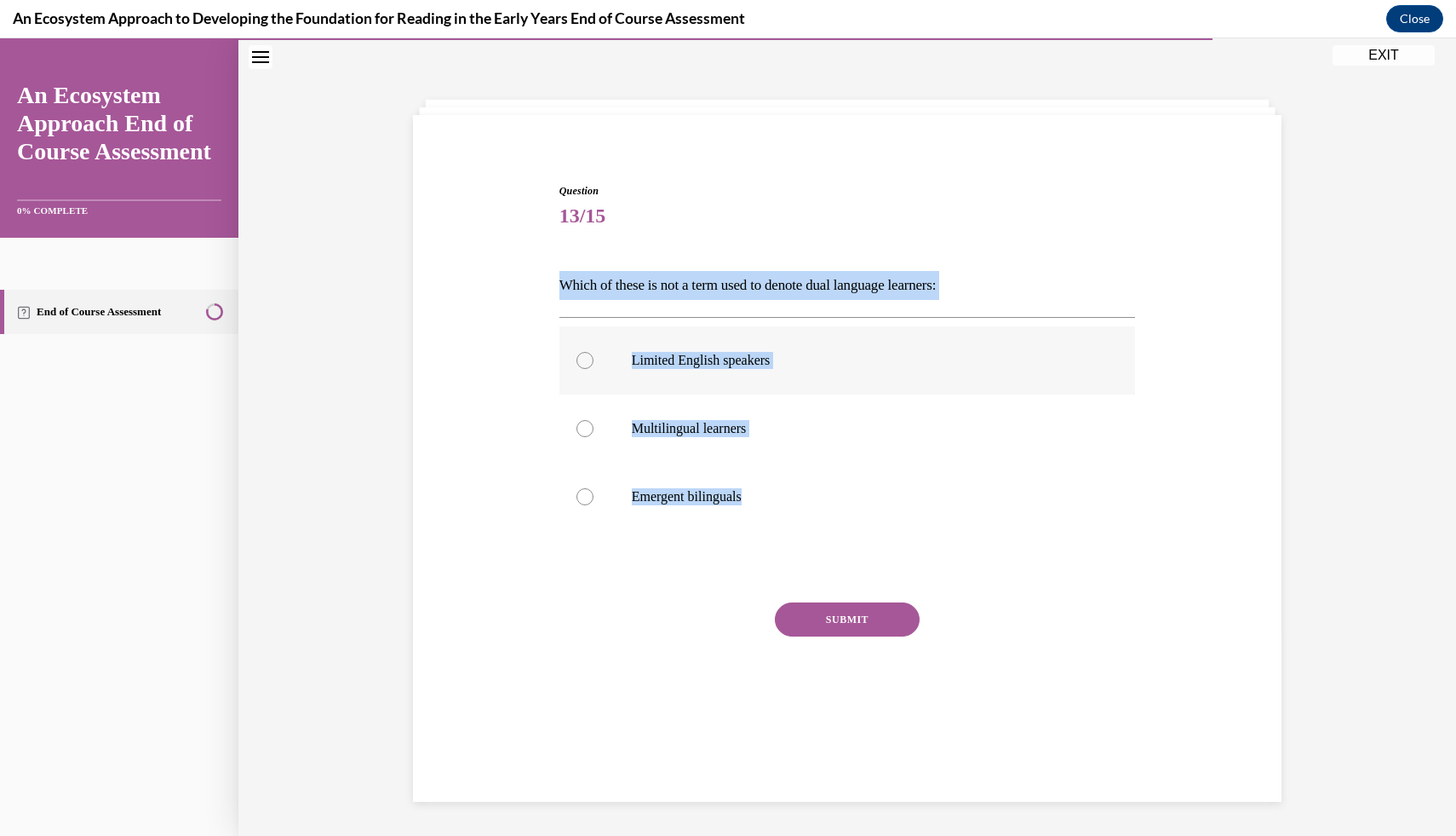
radio input "true"
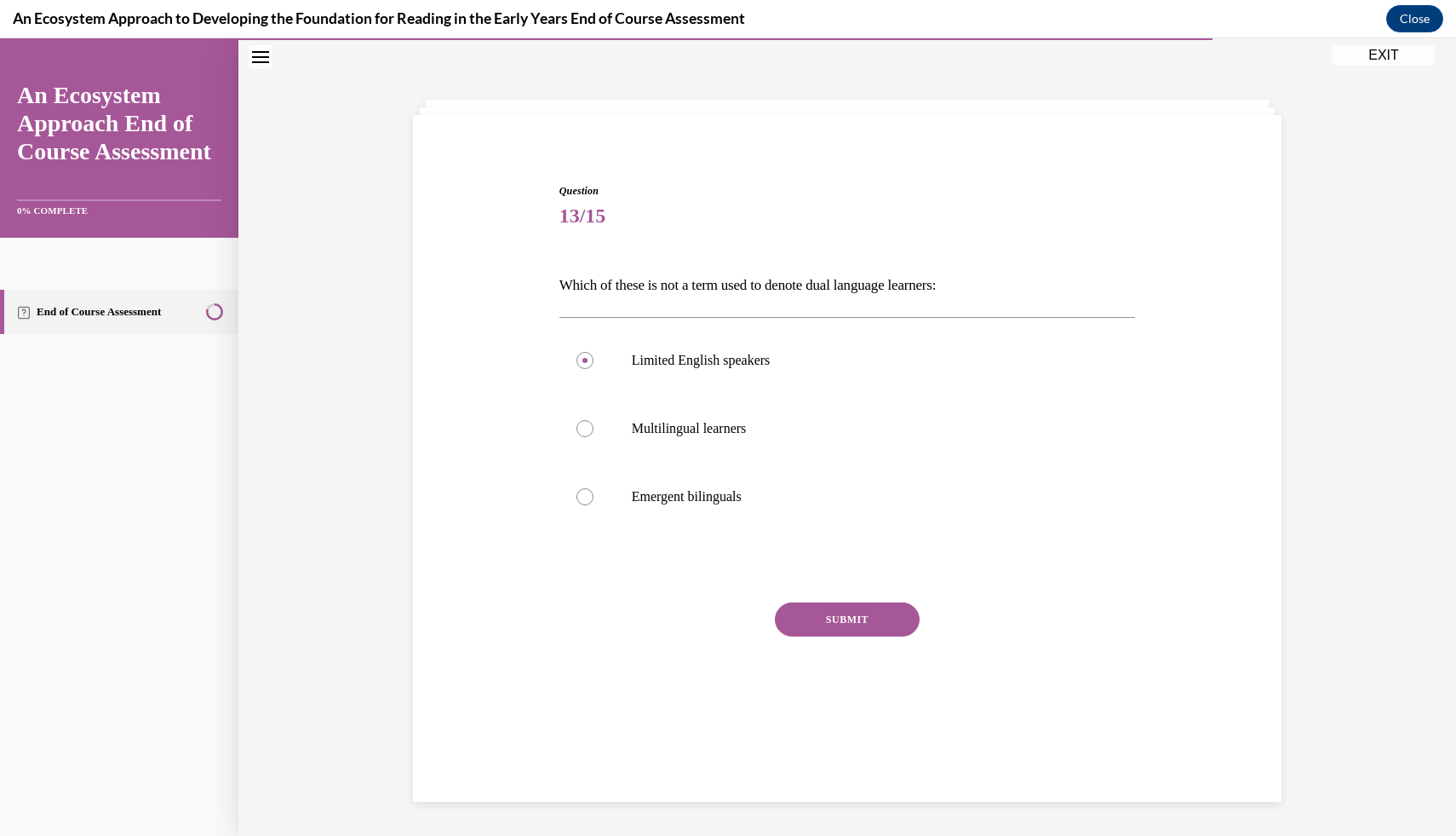
click at [809, 612] on button "SUBMIT" at bounding box center [847, 620] width 145 height 34
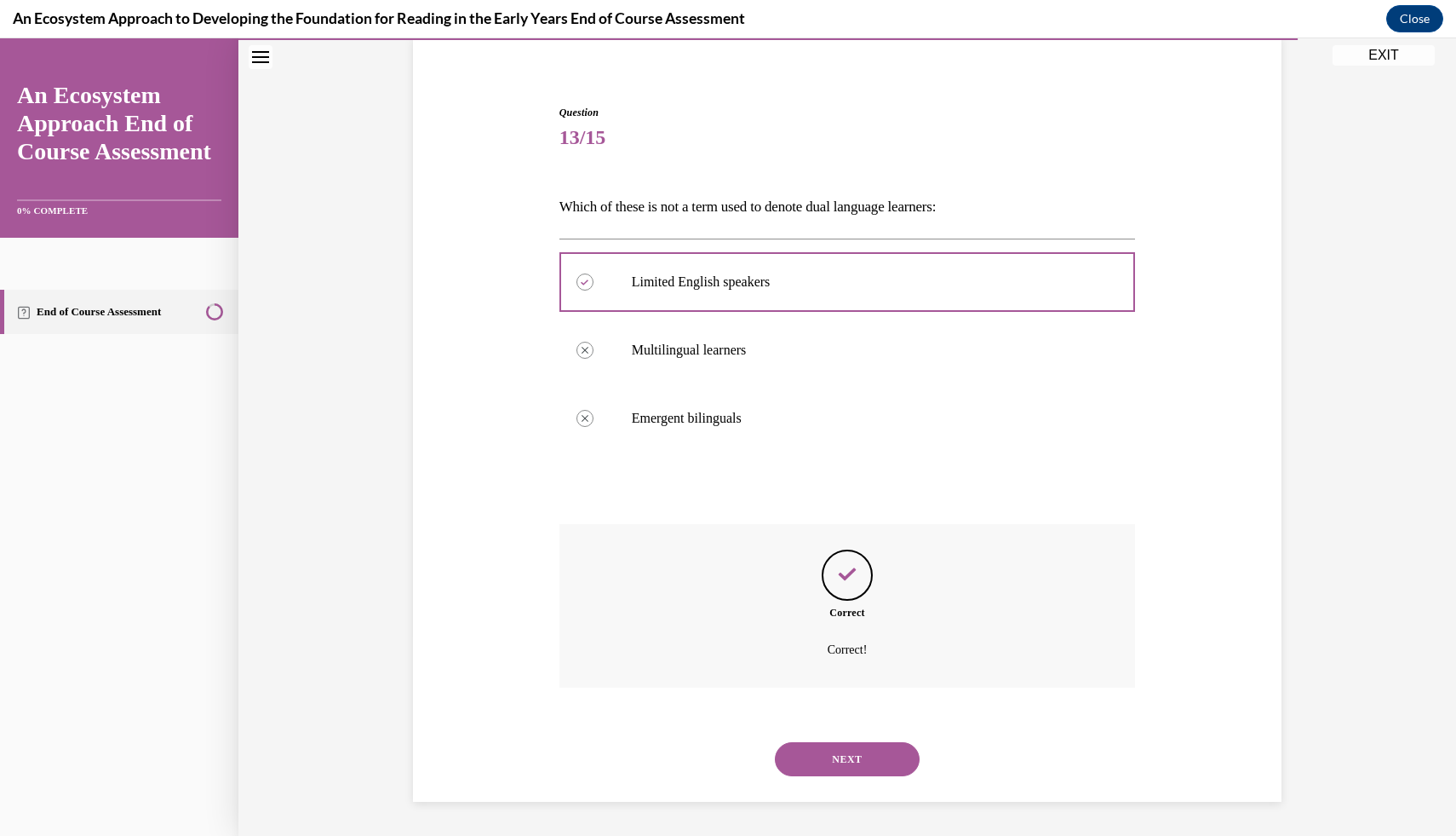
click at [865, 765] on button "NEXT" at bounding box center [847, 759] width 145 height 34
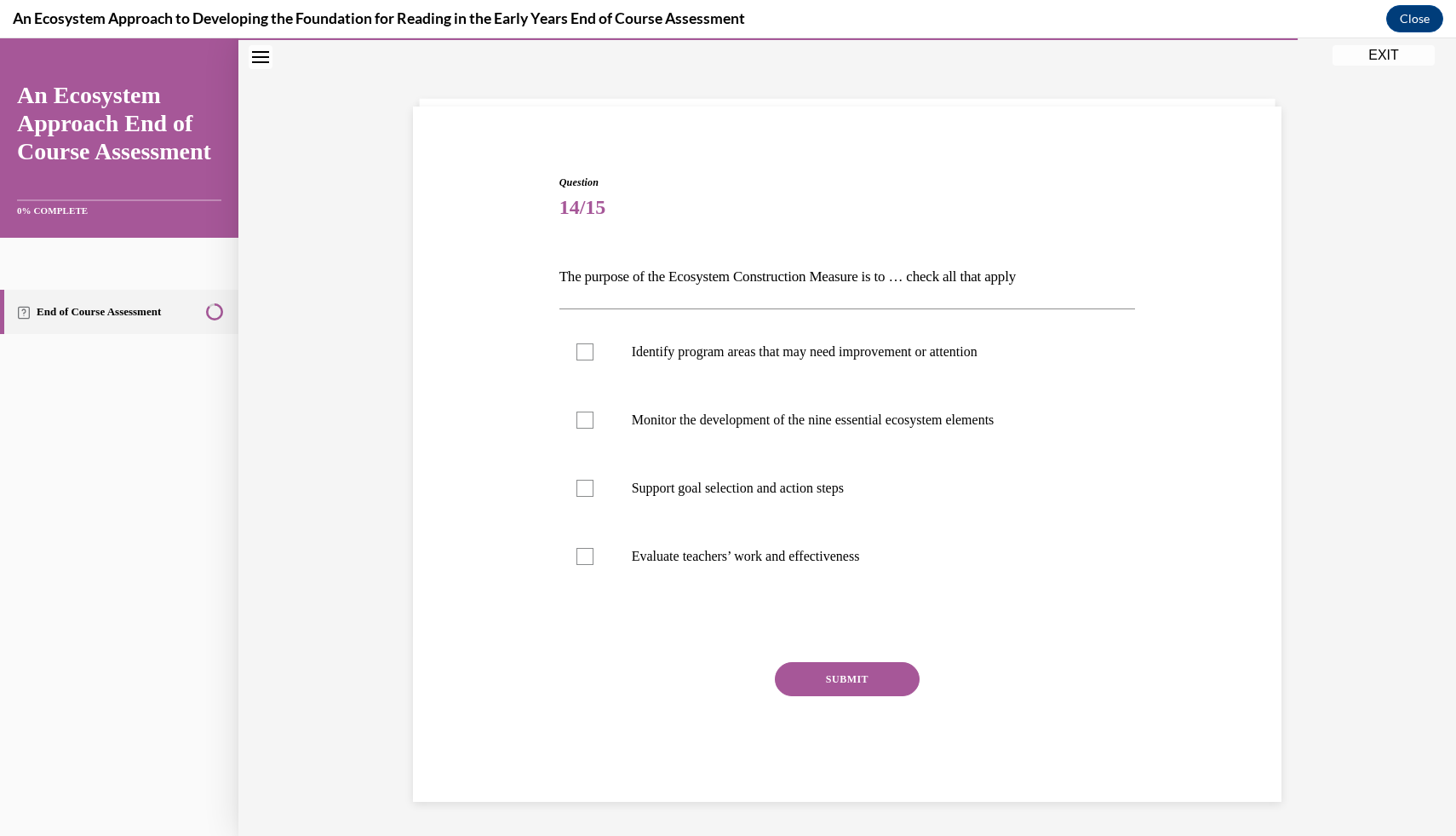
scroll to position [62, 0]
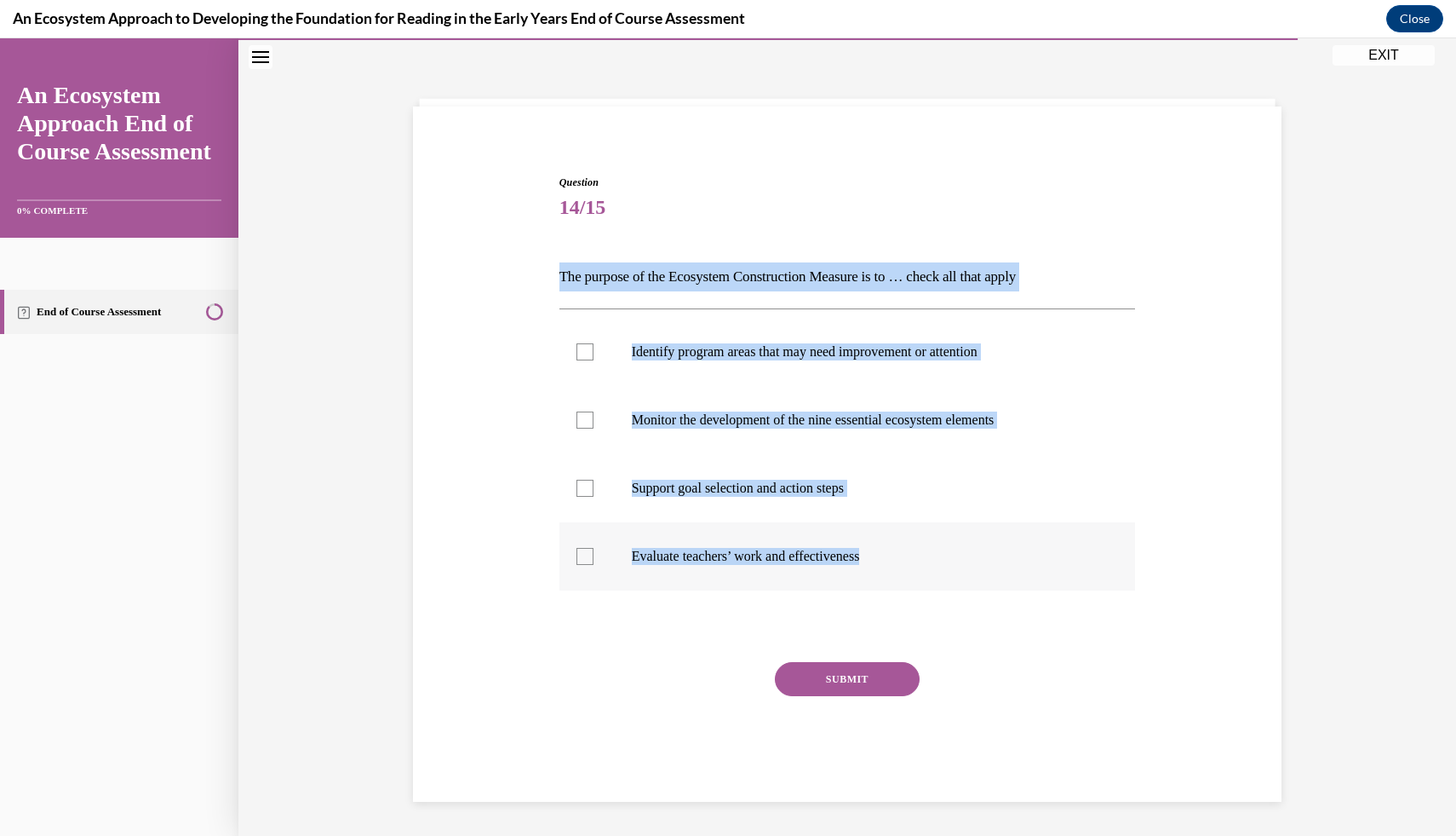
drag, startPoint x: 546, startPoint y: 271, endPoint x: 935, endPoint y: 558, distance: 483.4
click at [935, 558] on div "Question 14/15 The purpose of the Ecosystem Construction Measure is to … check …" at bounding box center [847, 462] width 878 height 678
copy div "The purpose of the Ecosystem Construction Measure is to … check all that apply …"
click at [770, 493] on p "Support goal selection and action steps" at bounding box center [862, 488] width 461 height 17
click at [594, 493] on input "Support goal selection and action steps" at bounding box center [585, 488] width 17 height 17
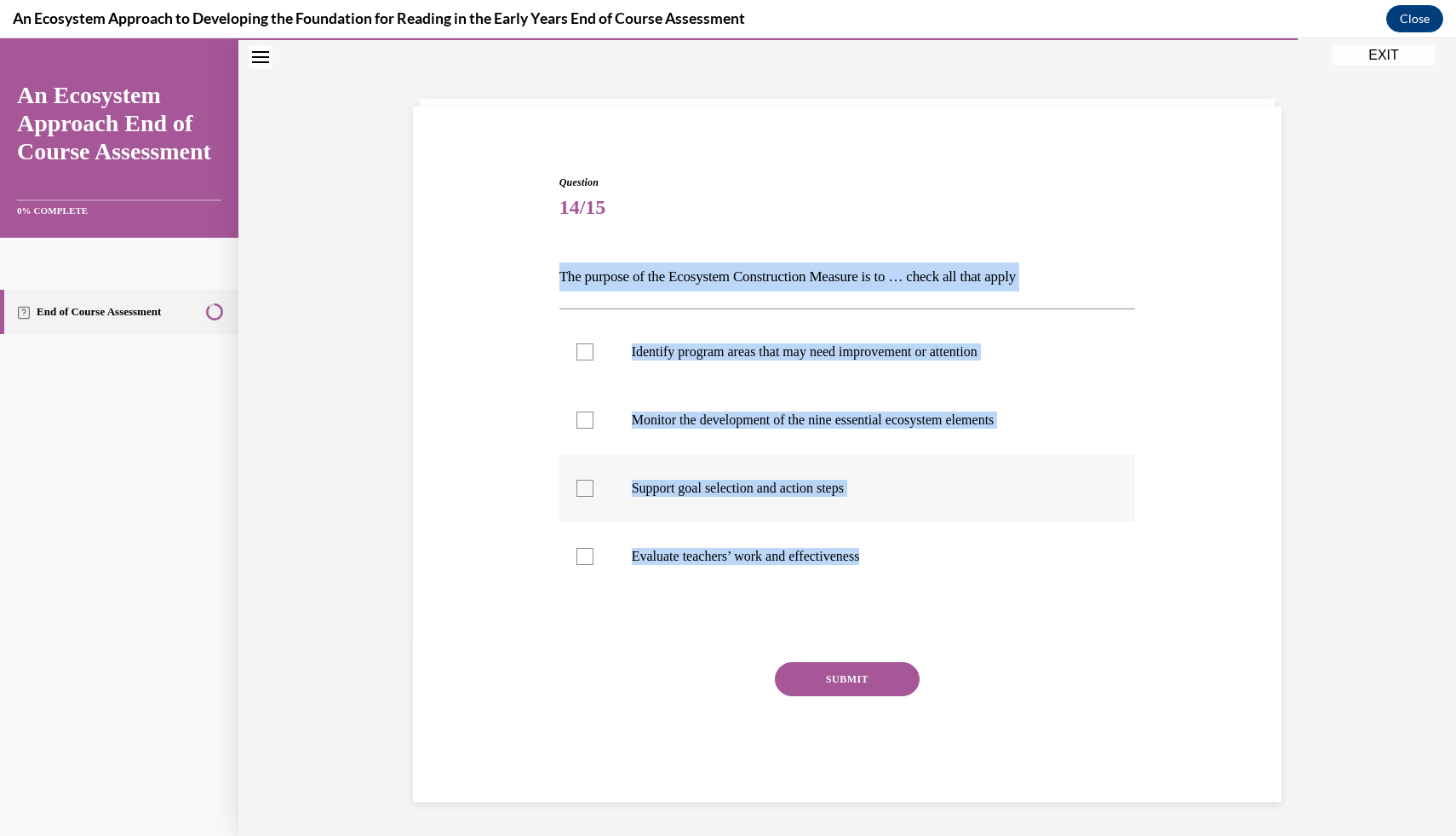
checkbox input "true"
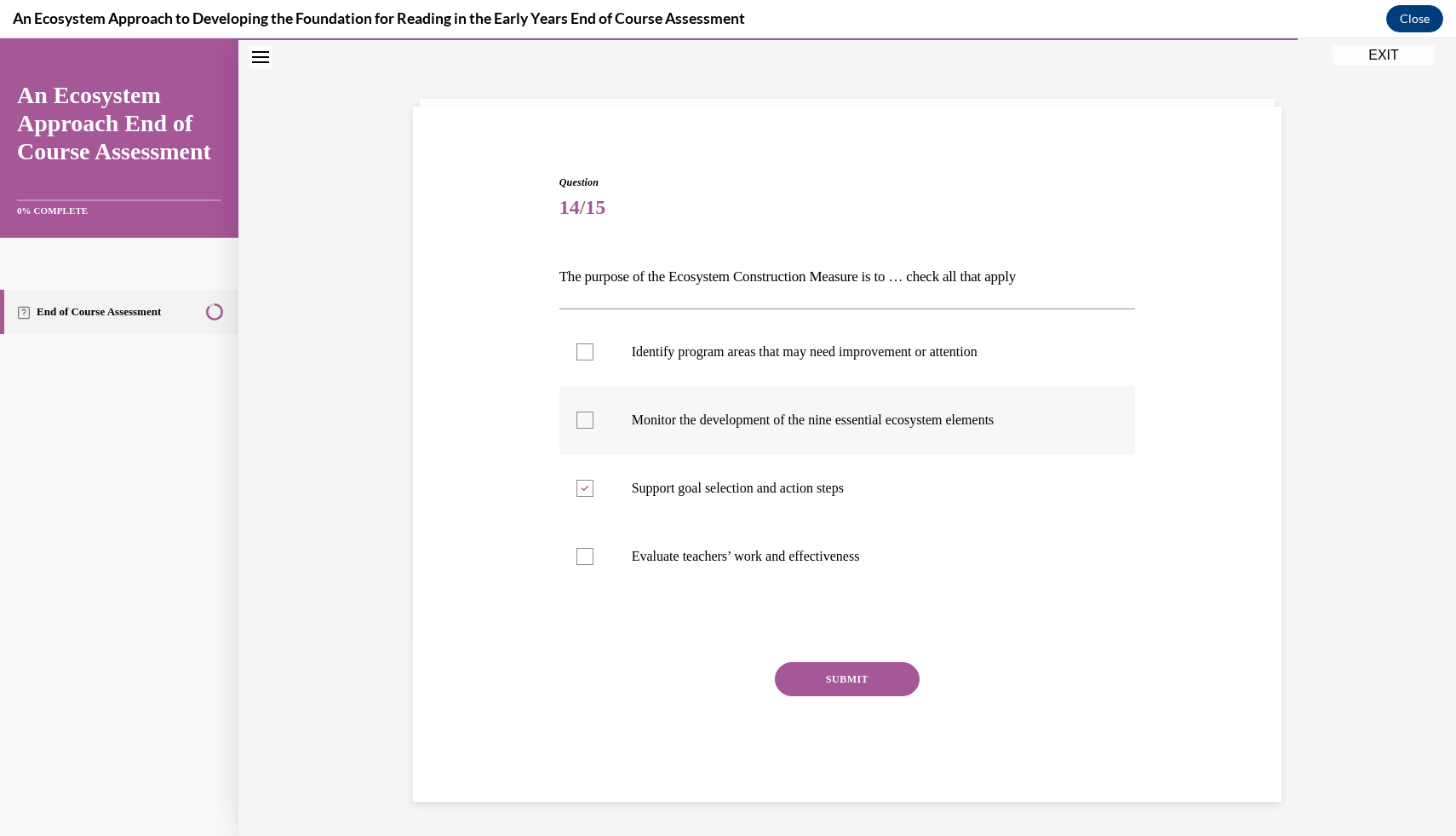
click at [786, 426] on p "Monitor the development of the nine essential ecosystem elements" at bounding box center [862, 420] width 461 height 17
click at [594, 426] on input "Monitor the development of the nine essential ecosystem elements" at bounding box center [585, 420] width 17 height 17
checkbox input "true"
click at [783, 374] on label "Identify program areas that may need improvement or attention" at bounding box center [847, 351] width 576 height 68
click at [594, 360] on input "Identify program areas that may need improvement or attention" at bounding box center [585, 352] width 17 height 17
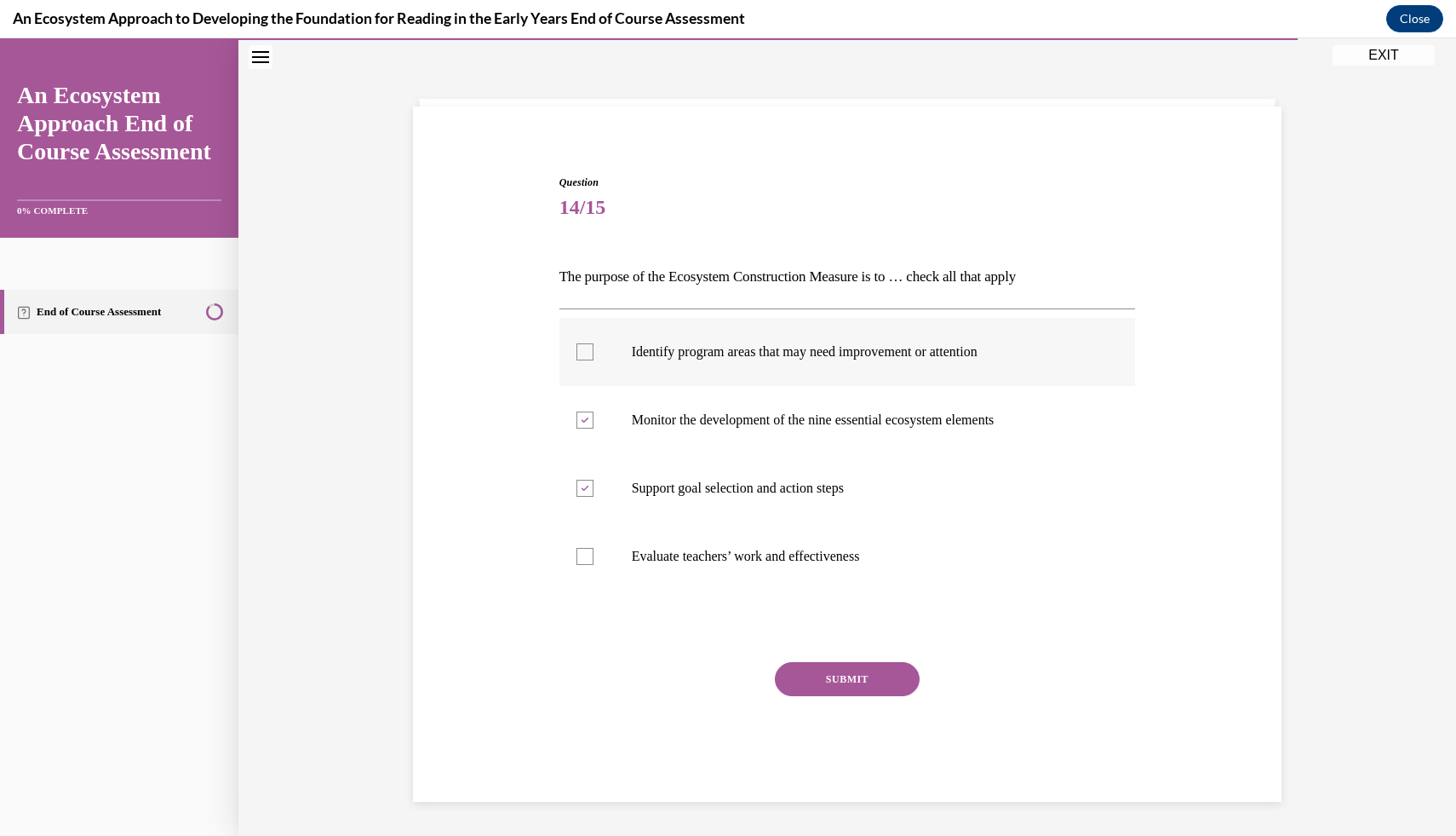
checkbox input "true"
click at [827, 679] on button "SUBMIT" at bounding box center [847, 679] width 145 height 34
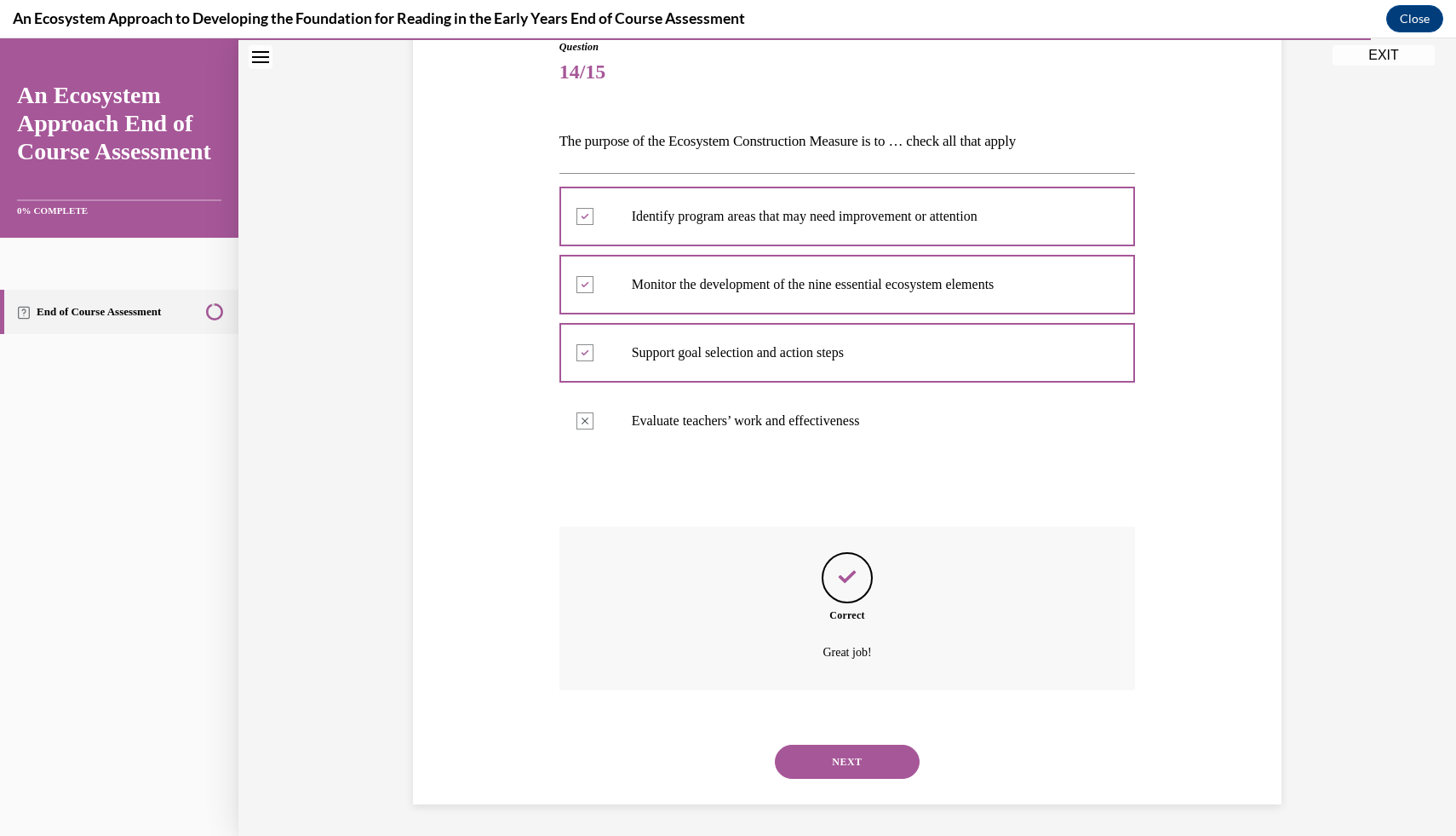
scroll to position [200, 0]
click at [843, 740] on div "NEXT" at bounding box center [847, 759] width 576 height 68
click at [845, 758] on button "NEXT" at bounding box center [847, 759] width 145 height 34
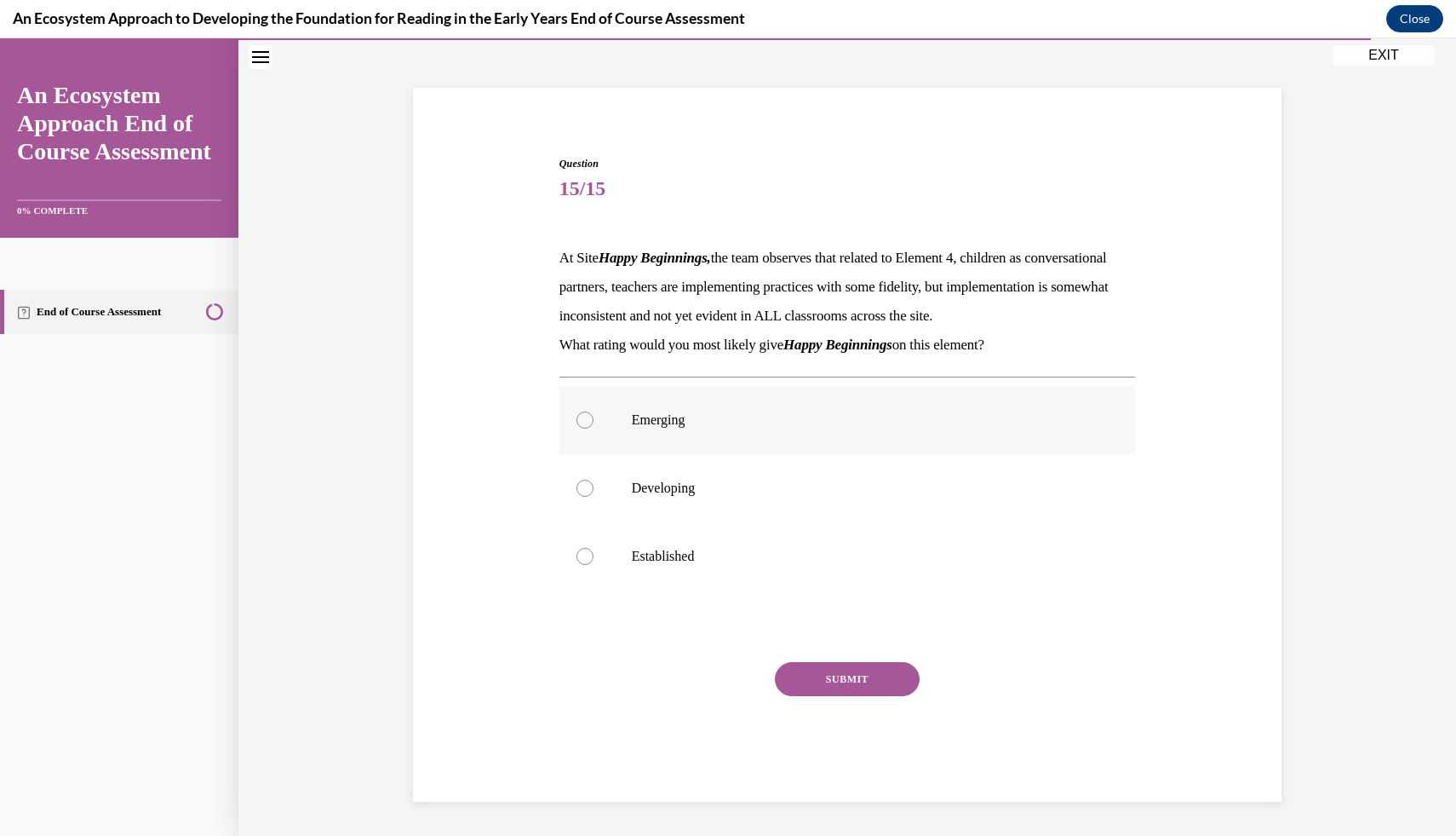
click at [772, 445] on label "Emerging" at bounding box center [847, 419] width 576 height 68
click at [594, 429] on input "Emerging" at bounding box center [585, 420] width 17 height 17
radio input "true"
click at [772, 464] on label "Developing" at bounding box center [847, 487] width 576 height 68
click at [594, 479] on input "Developing" at bounding box center [585, 488] width 17 height 17
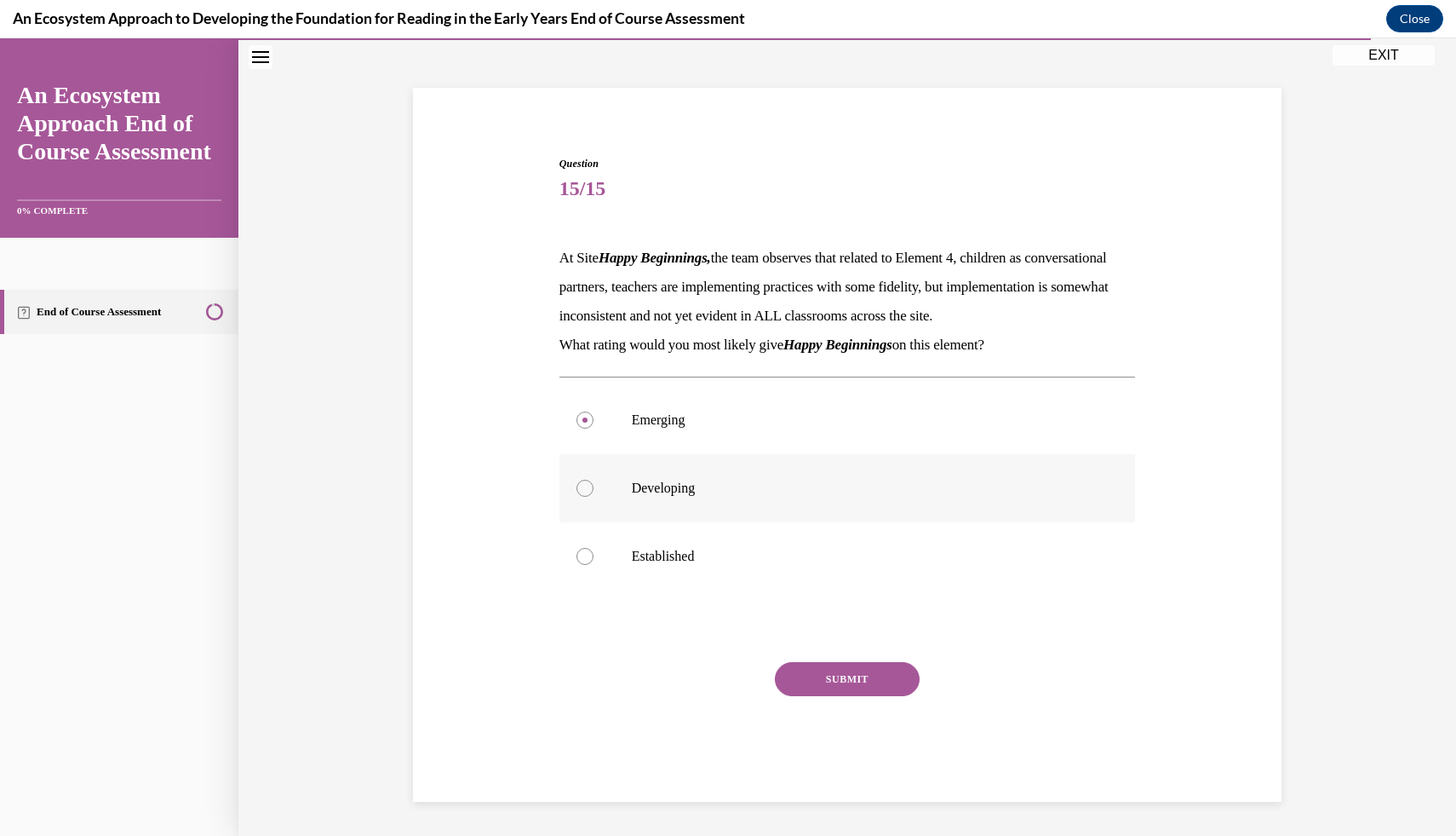
radio input "true"
click at [831, 681] on button "SUBMIT" at bounding box center [847, 679] width 145 height 34
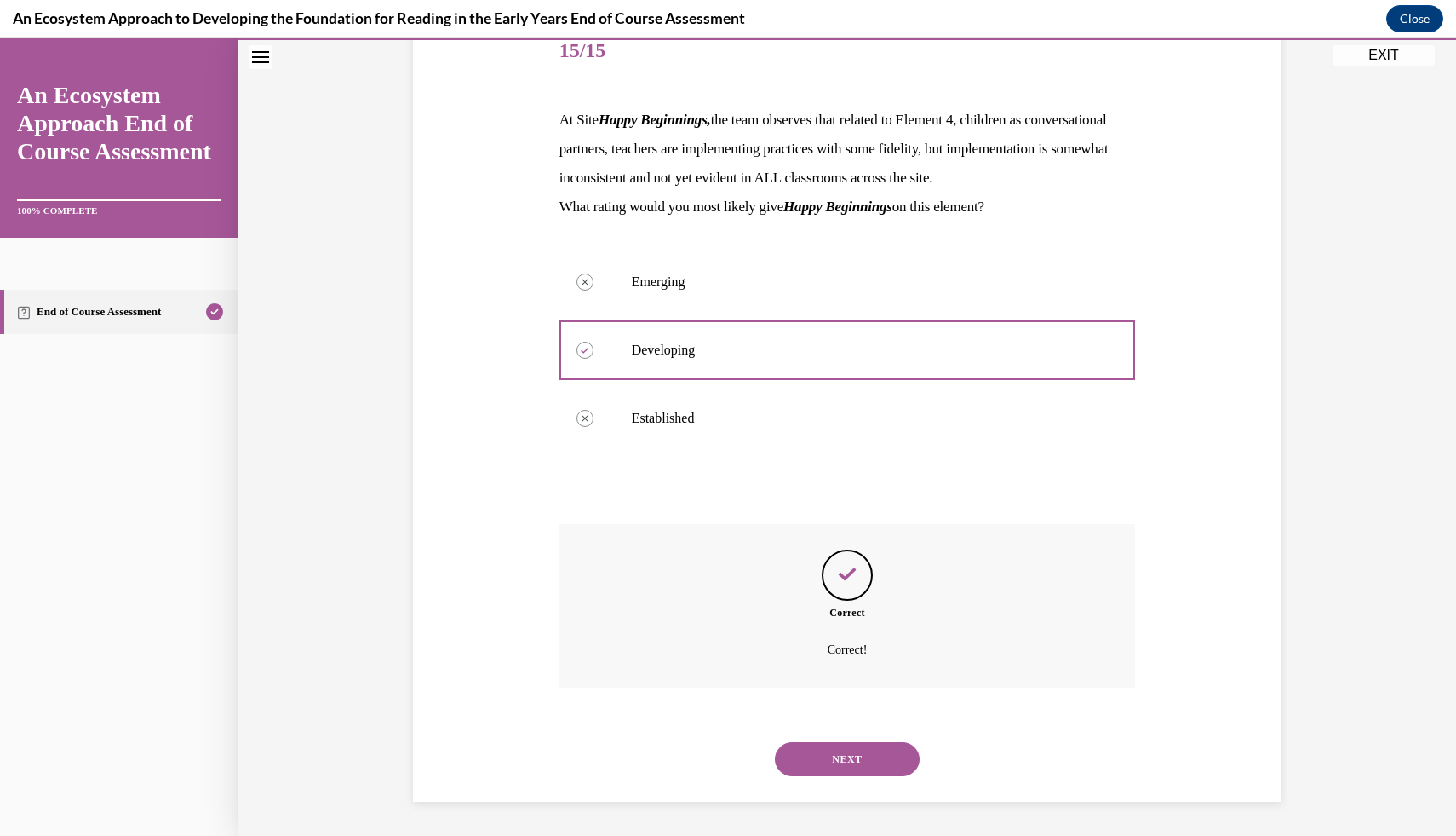
scroll to position [248, 0]
click at [846, 755] on button "NEXT" at bounding box center [847, 759] width 145 height 34
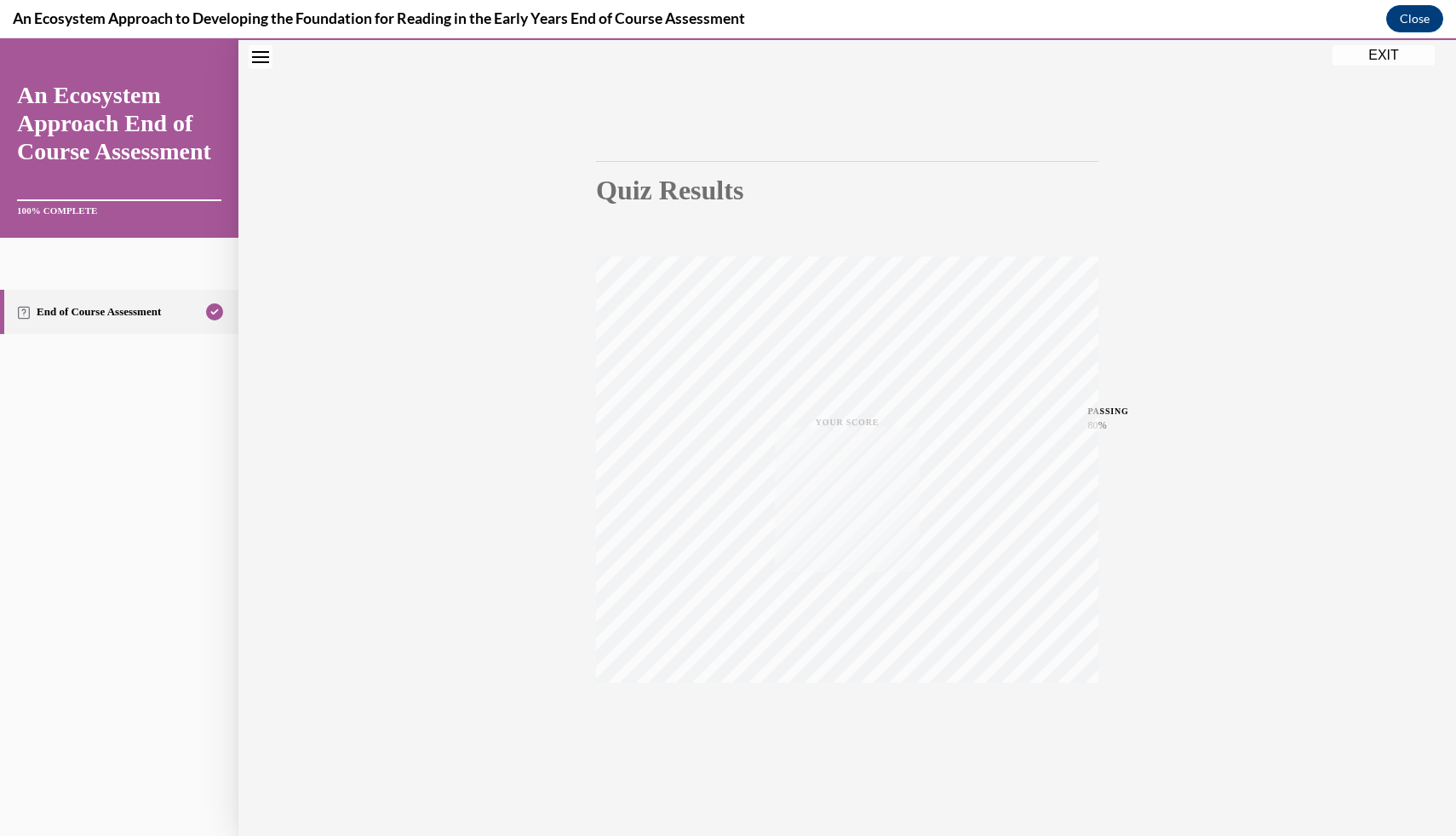
scroll to position [76, 0]
click at [1378, 54] on button "EXIT" at bounding box center [1384, 54] width 102 height 20
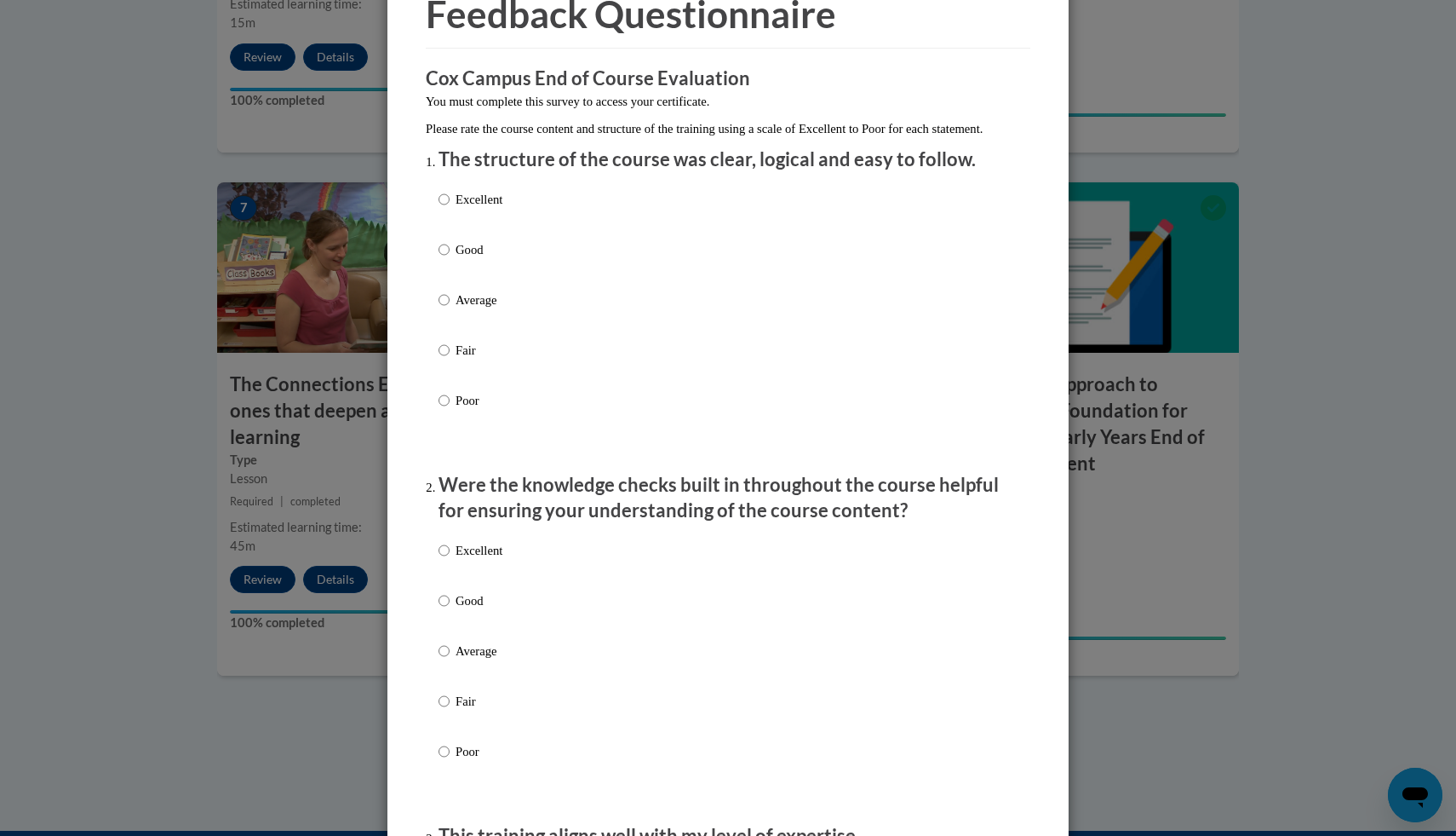
scroll to position [92, 0]
click at [492, 258] on p "Good" at bounding box center [478, 249] width 47 height 19
click at [450, 258] on input "Good" at bounding box center [444, 249] width 11 height 19
radio input "true"
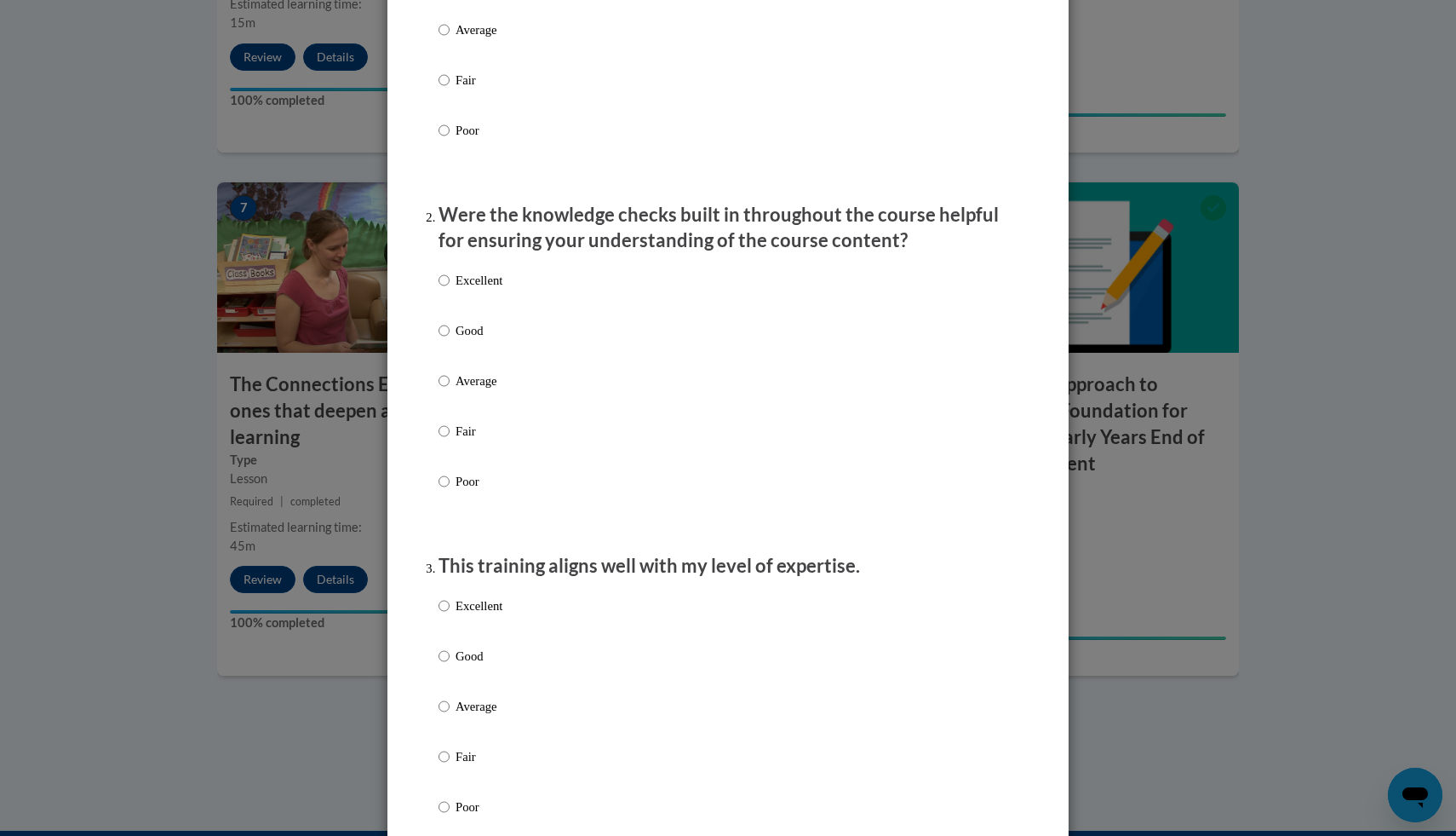
scroll to position [378, 0]
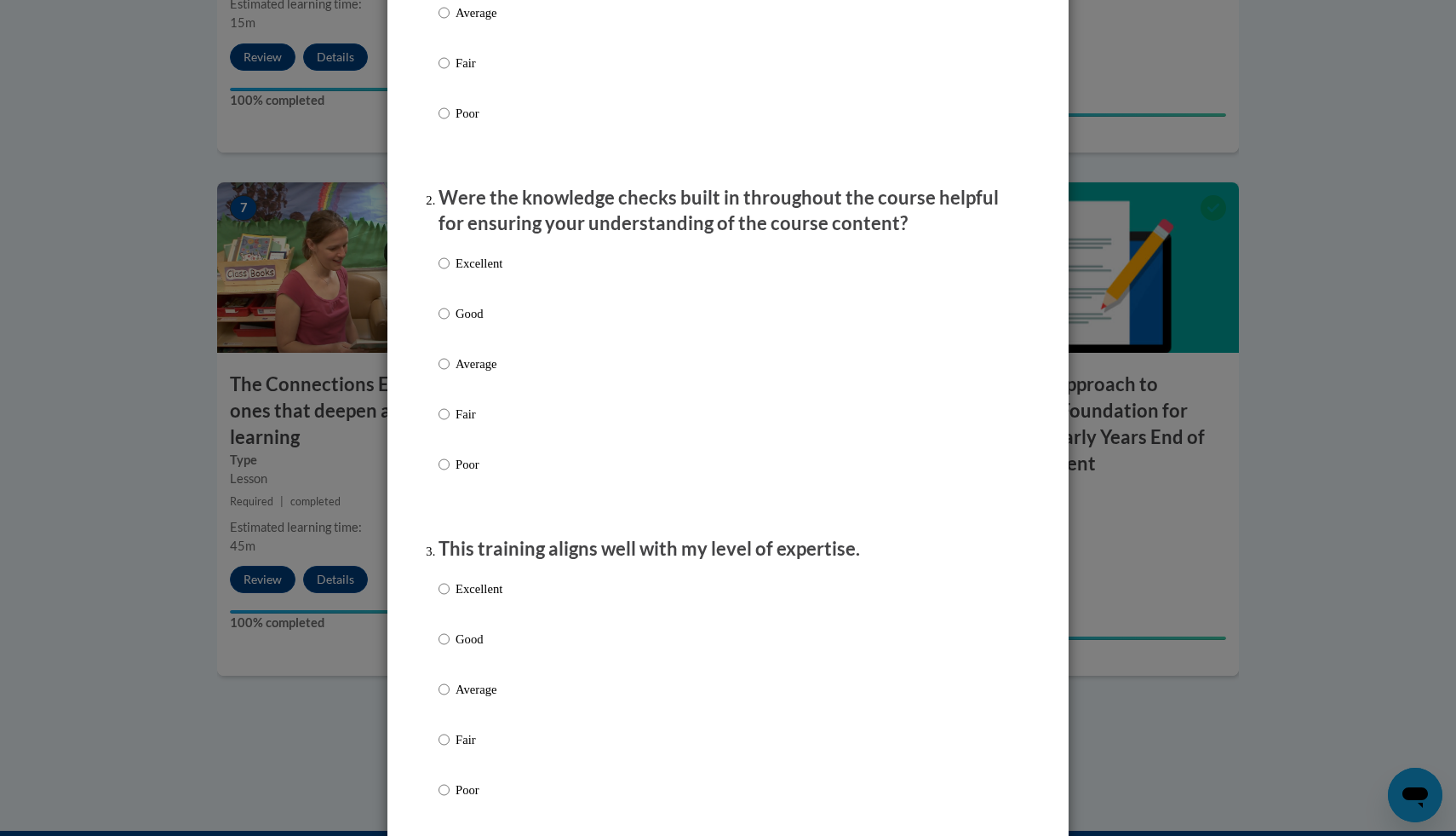
click at [495, 300] on label "Excellent" at bounding box center [470, 276] width 64 height 46
click at [450, 273] on input "Excellent" at bounding box center [444, 263] width 11 height 19
radio input "true"
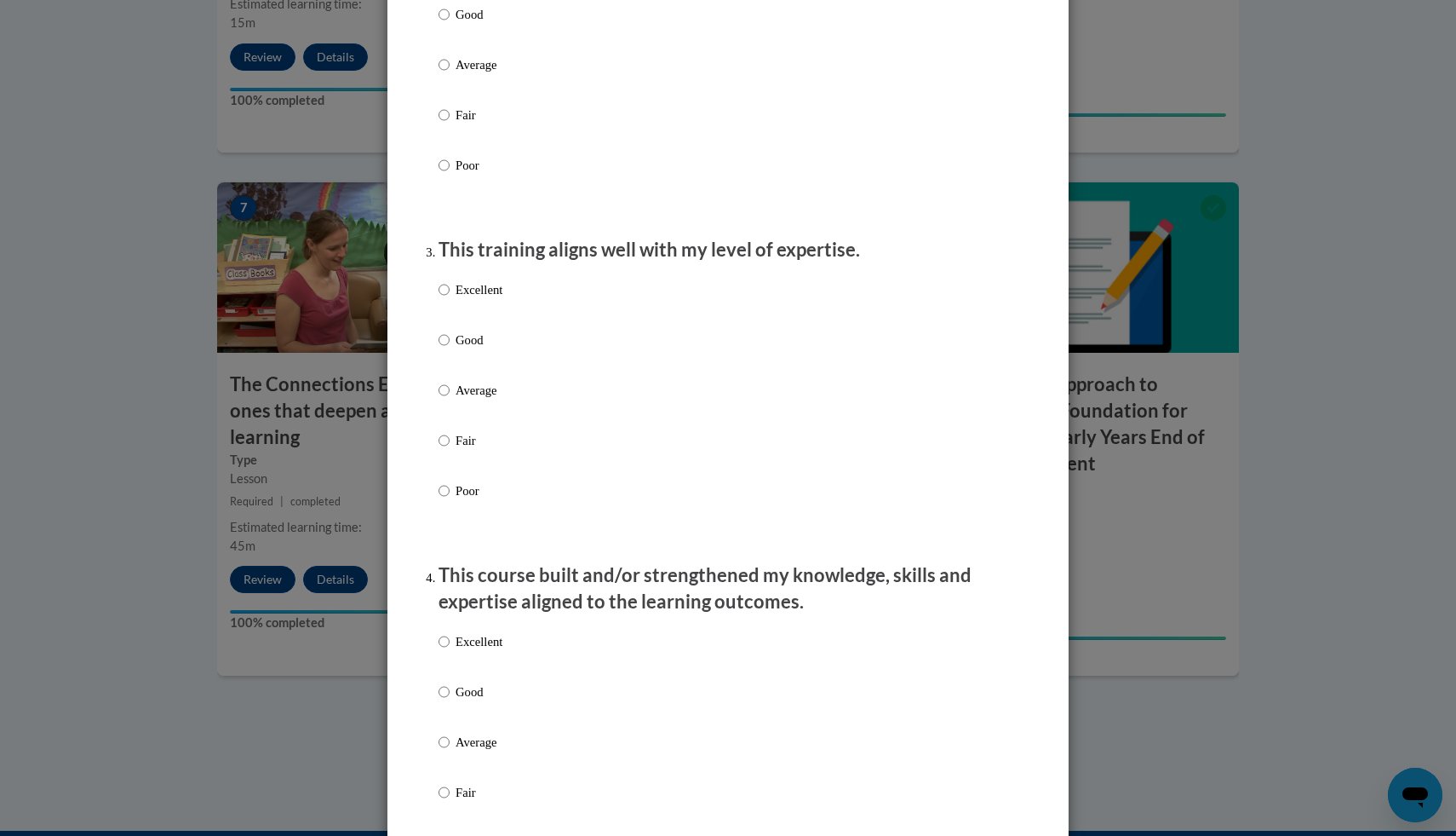
scroll to position [692, 0]
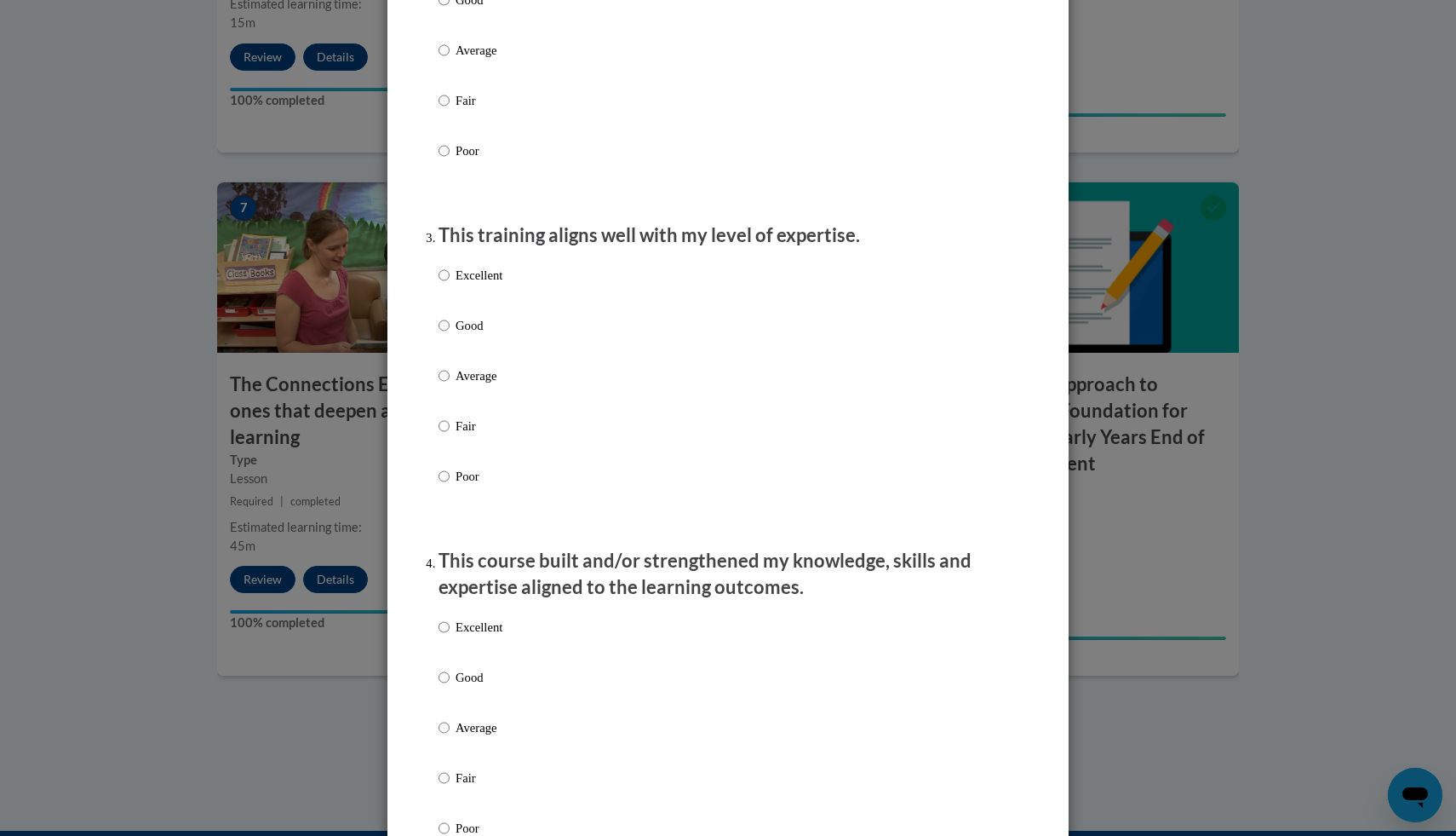
click at [541, 350] on div "Excellent Good Average Fair Poor" at bounding box center [728, 396] width 579 height 277
click at [452, 347] on label "Good" at bounding box center [470, 339] width 64 height 46
click at [450, 335] on input "Good" at bounding box center [444, 326] width 11 height 19
radio input "true"
click at [457, 385] on p "Average" at bounding box center [478, 376] width 47 height 19
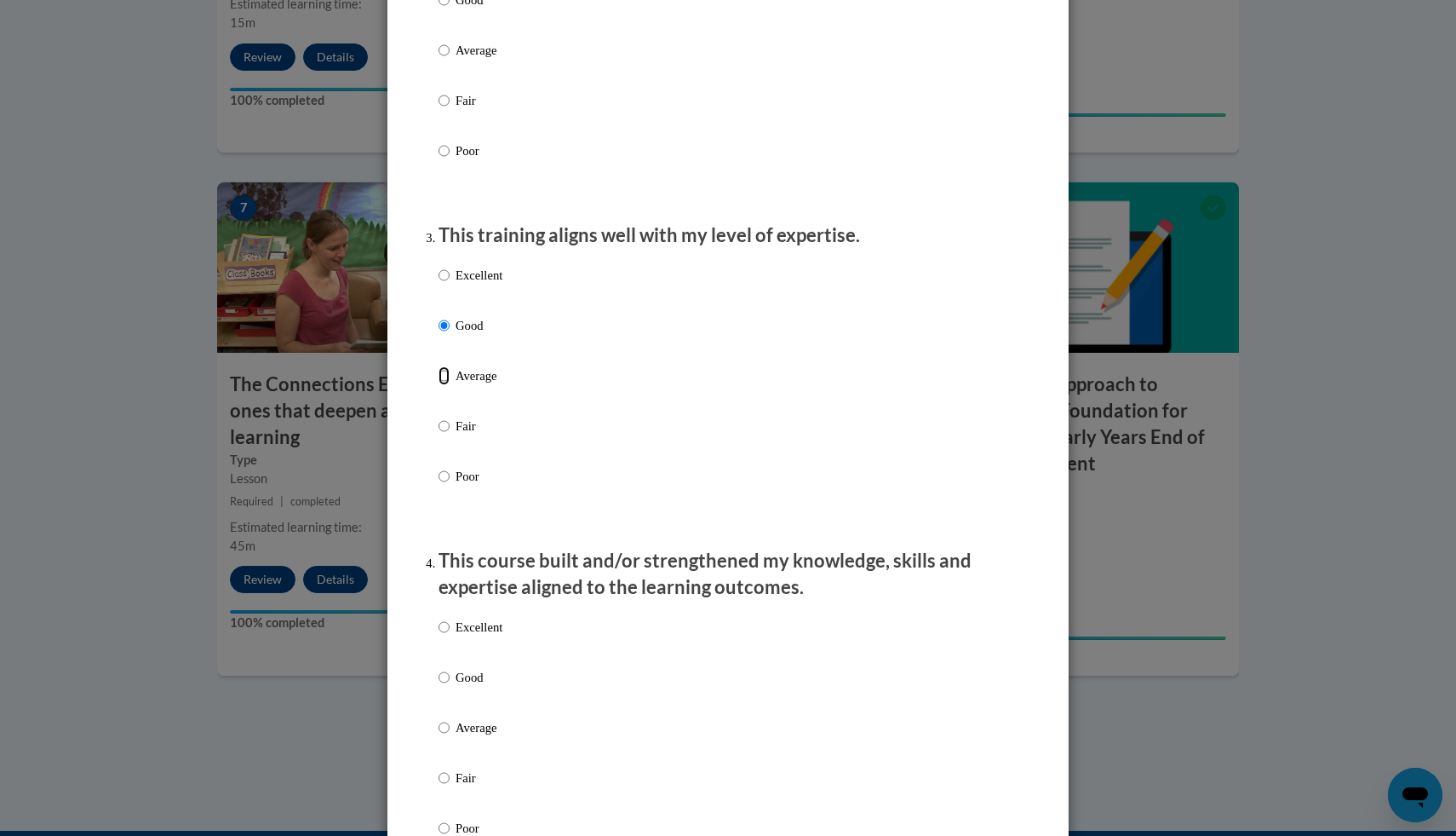
click at [450, 385] on input "Average" at bounding box center [444, 376] width 11 height 19
radio input "true"
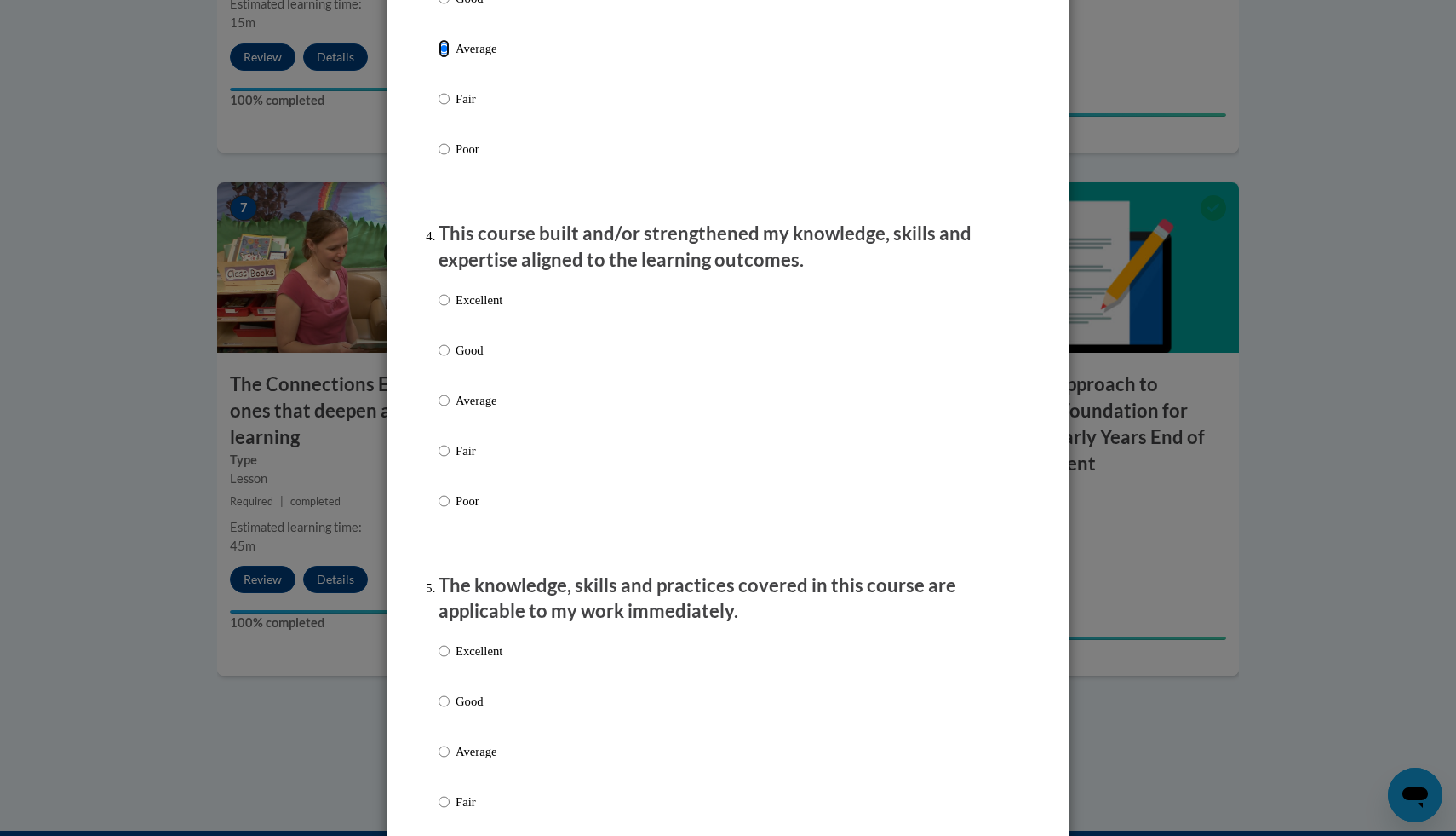
scroll to position [1031, 0]
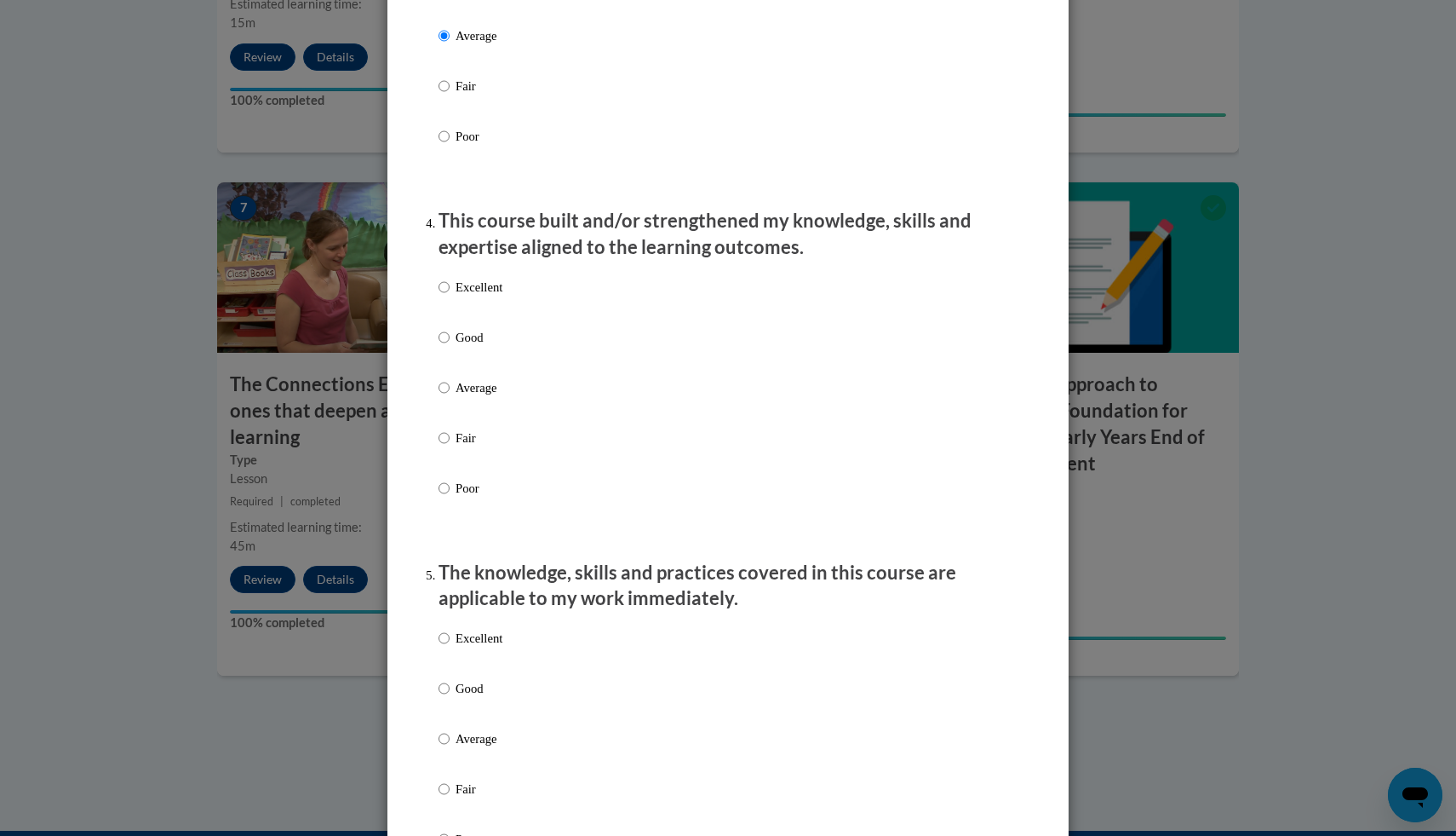
click at [469, 296] on p "Excellent" at bounding box center [478, 287] width 47 height 19
click at [450, 296] on input "Excellent" at bounding box center [444, 287] width 11 height 19
radio input "true"
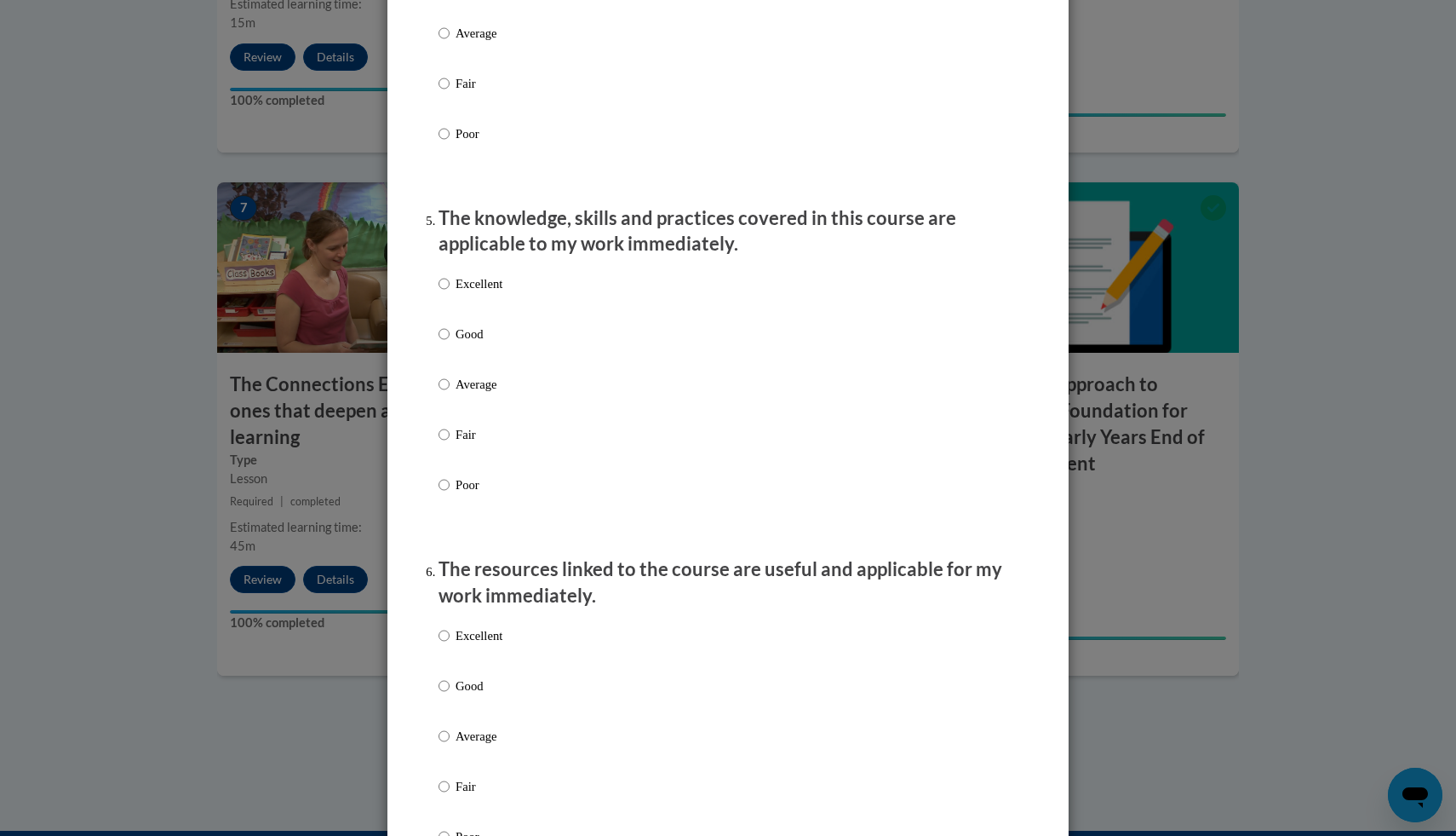
click at [487, 316] on label "Excellent" at bounding box center [470, 297] width 64 height 46
click at [450, 293] on input "Excellent" at bounding box center [444, 284] width 11 height 19
radio input "true"
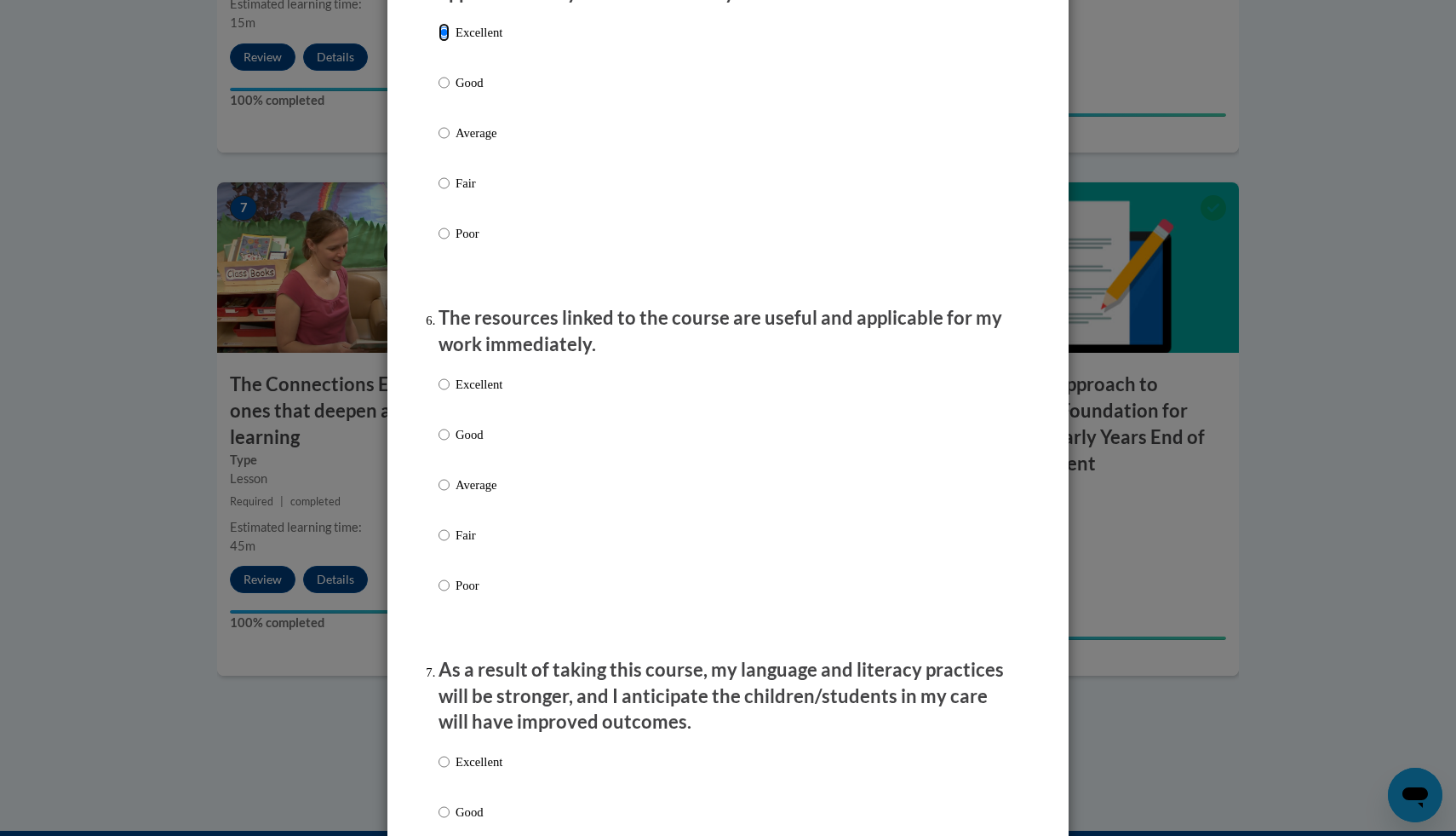
scroll to position [1639, 0]
click at [450, 100] on label "Good" at bounding box center [470, 95] width 64 height 46
click at [450, 92] on input "Good" at bounding box center [444, 82] width 11 height 19
radio input "true"
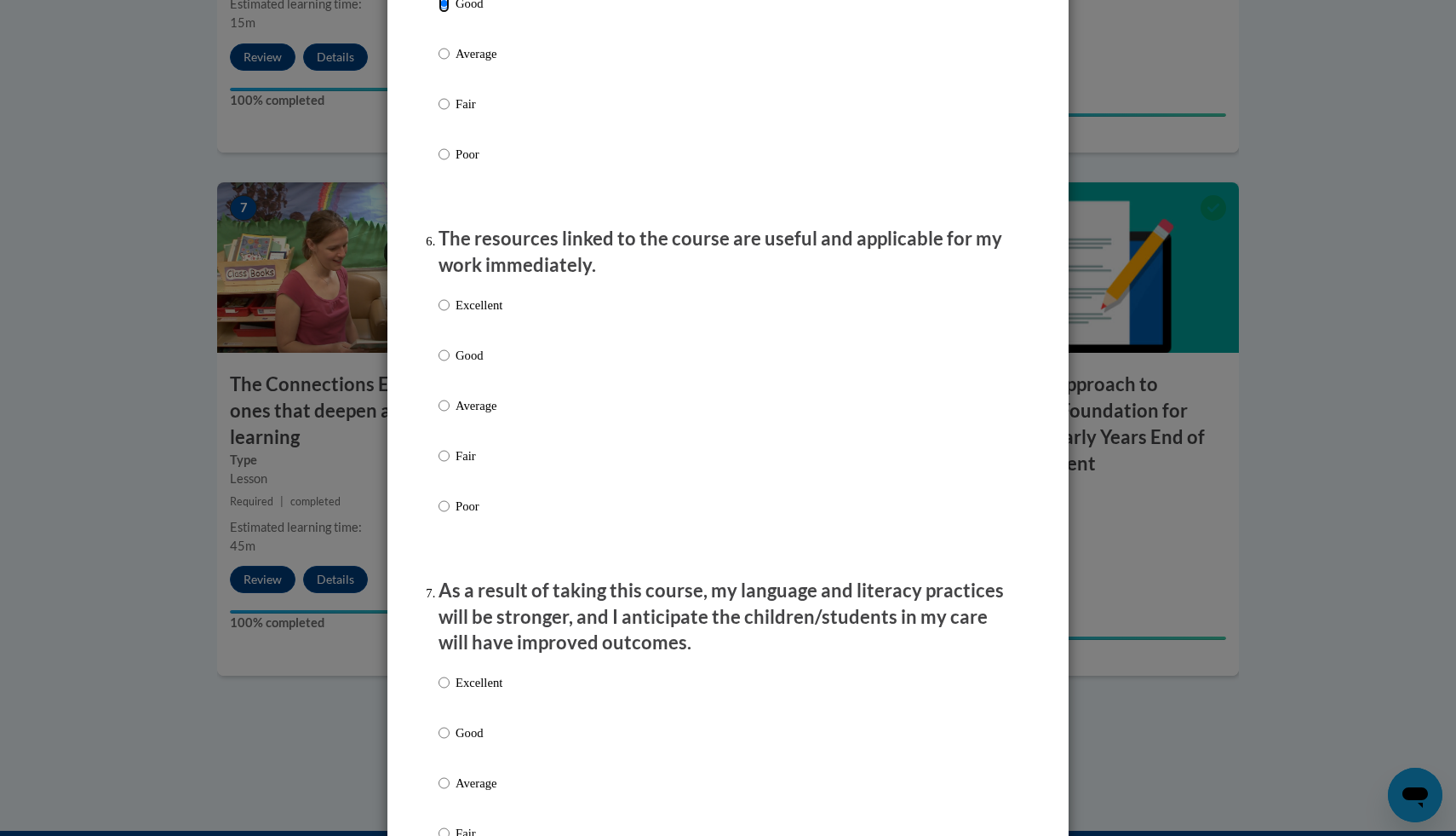
scroll to position [1720, 0]
click at [491, 361] on p "Good" at bounding box center [478, 352] width 47 height 19
click at [450, 361] on input "Good" at bounding box center [444, 352] width 11 height 19
radio input "true"
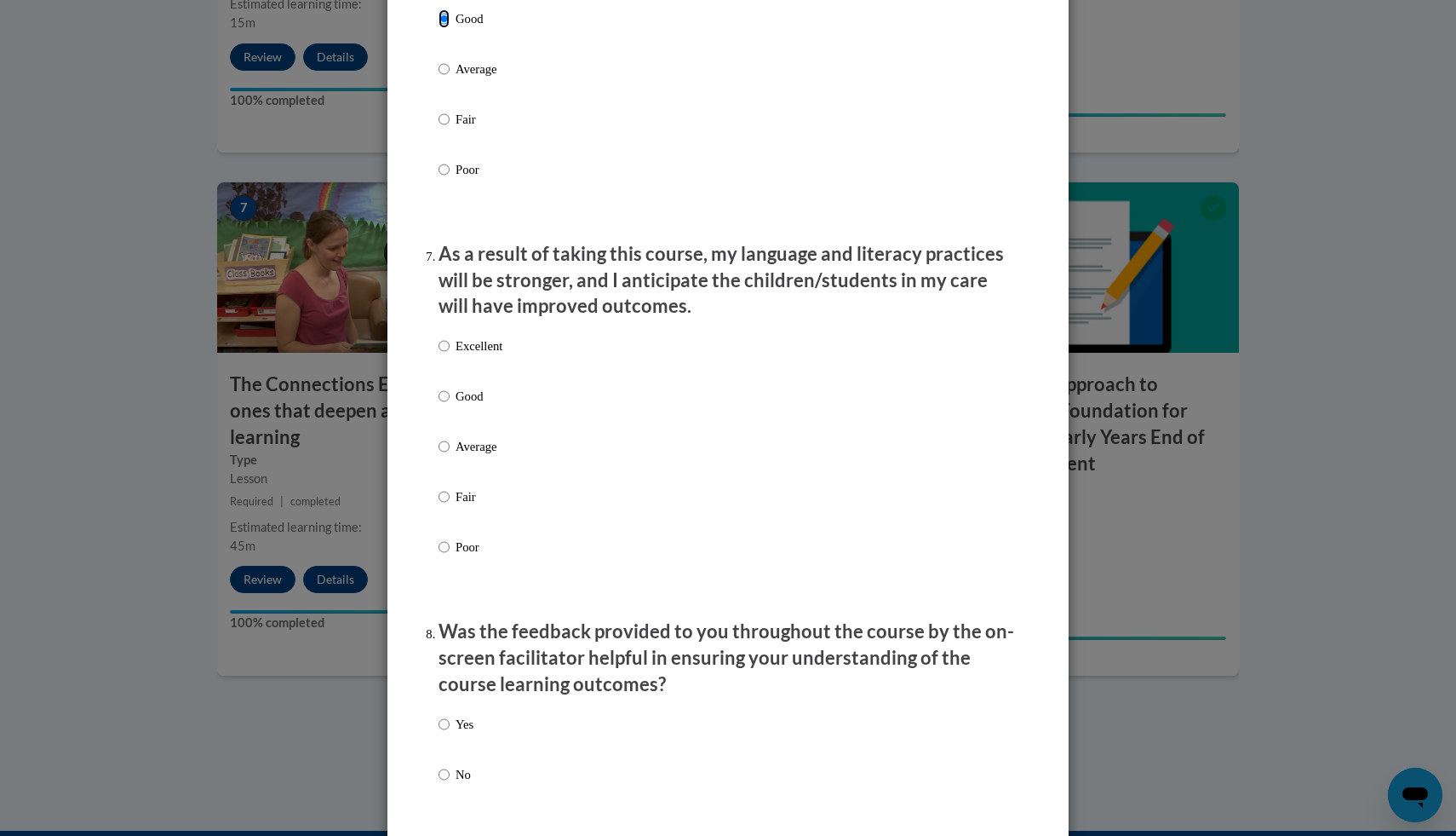
scroll to position [2071, 0]
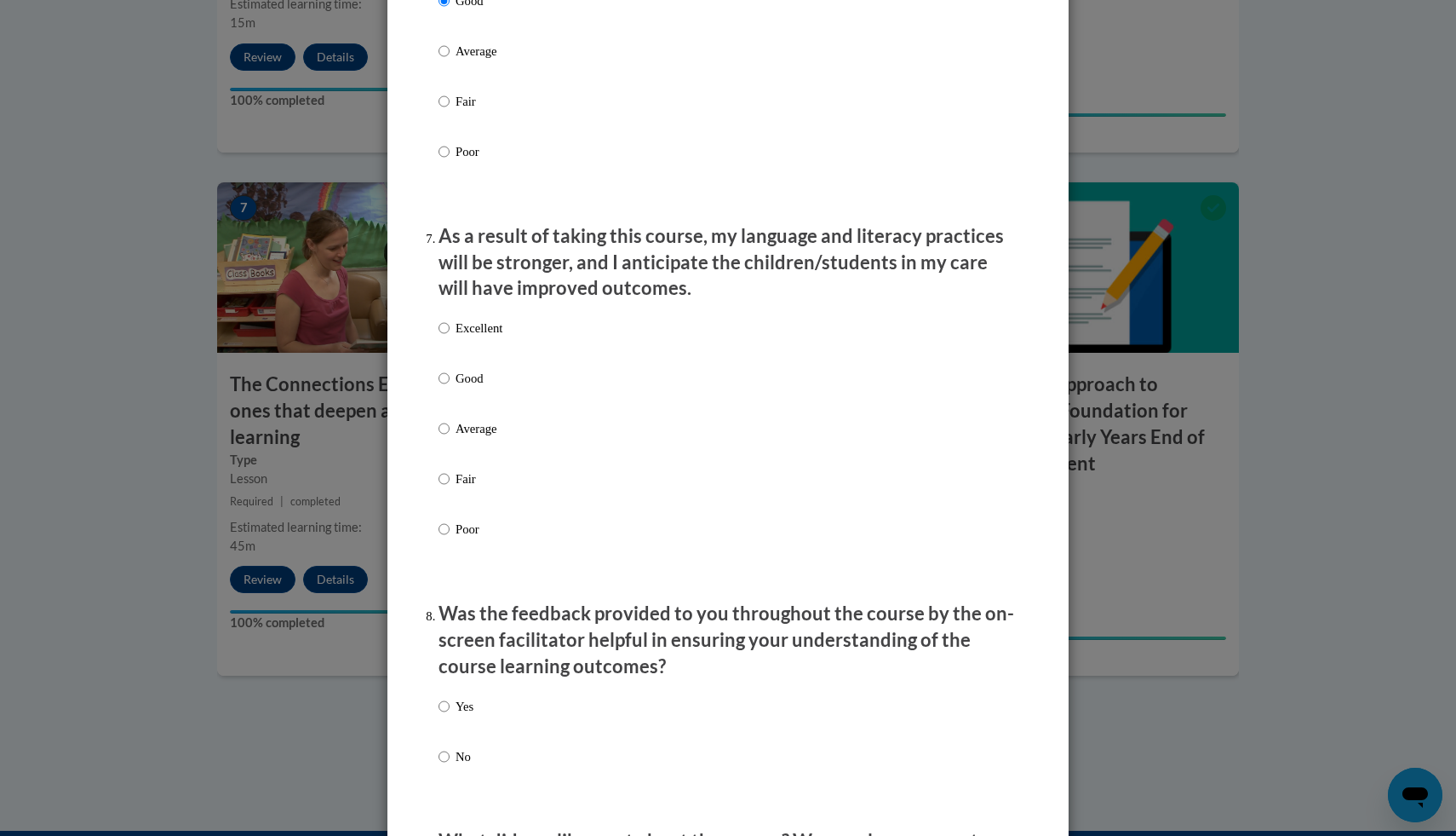
click at [459, 388] on p "Good" at bounding box center [478, 378] width 47 height 19
click at [450, 388] on input "Good" at bounding box center [444, 378] width 11 height 19
radio input "true"
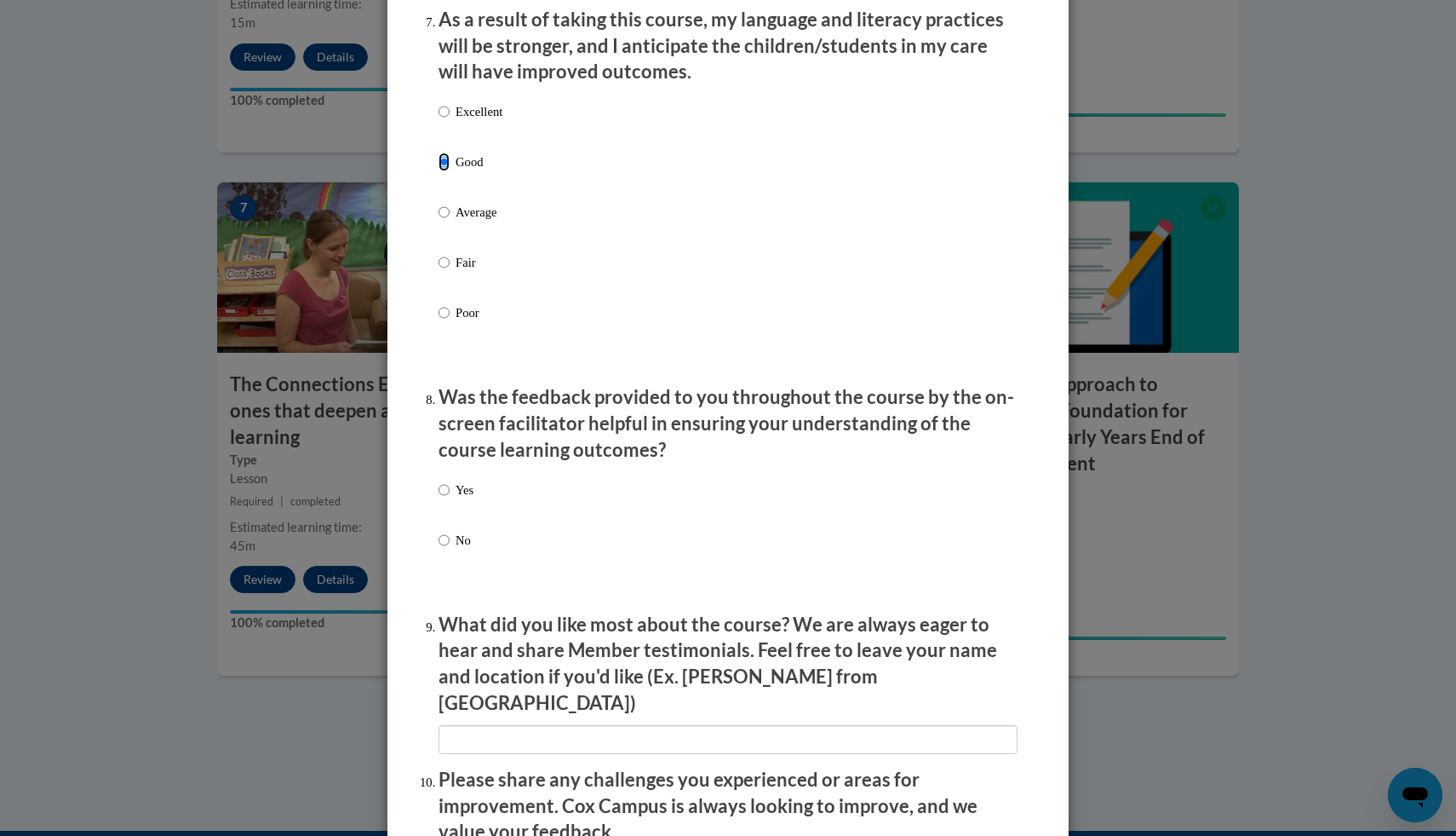
scroll to position [2409, 0]
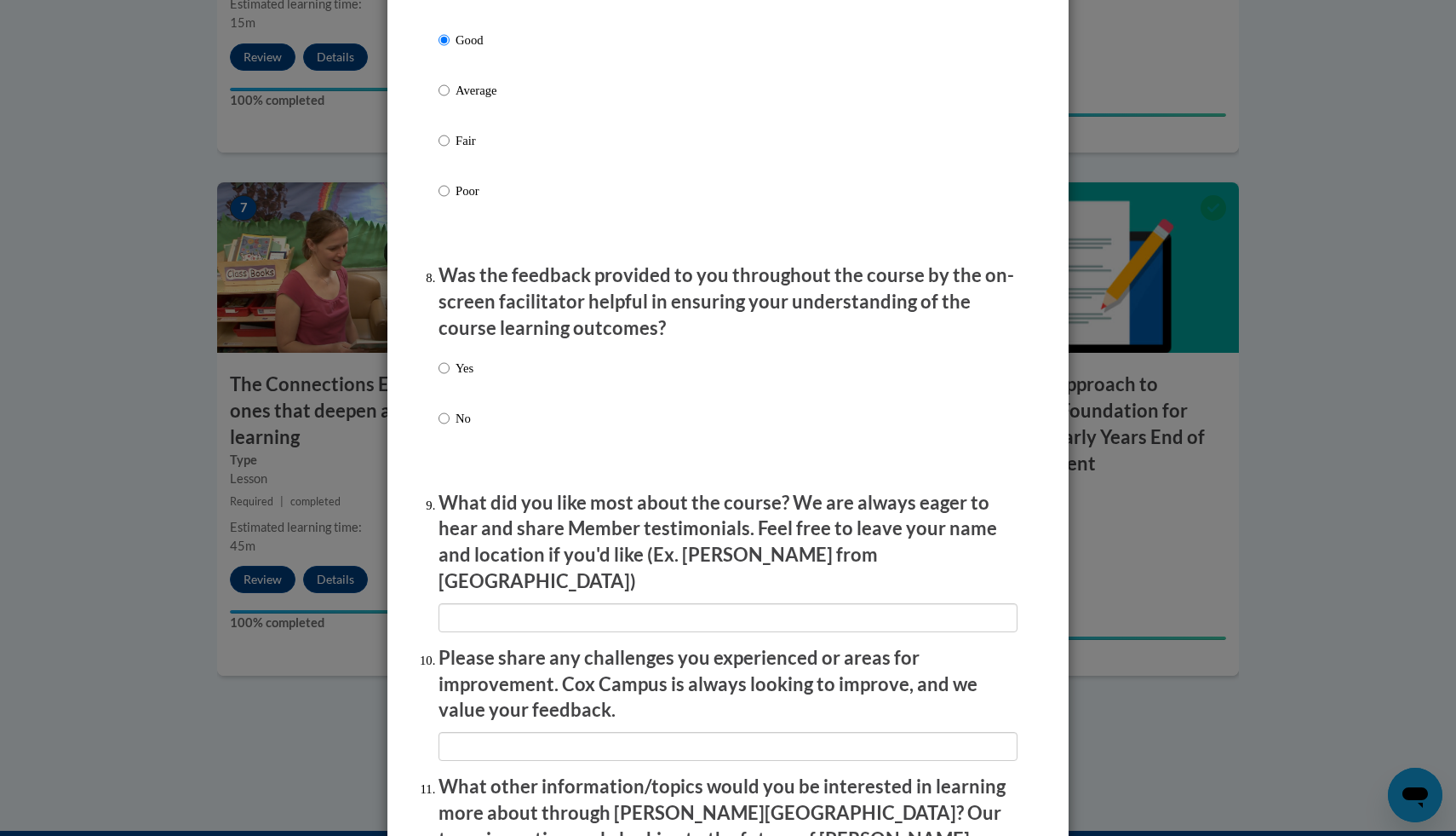
click at [461, 377] on p "Yes" at bounding box center [464, 368] width 18 height 19
click at [450, 377] on input "Yes" at bounding box center [444, 368] width 11 height 19
radio input "true"
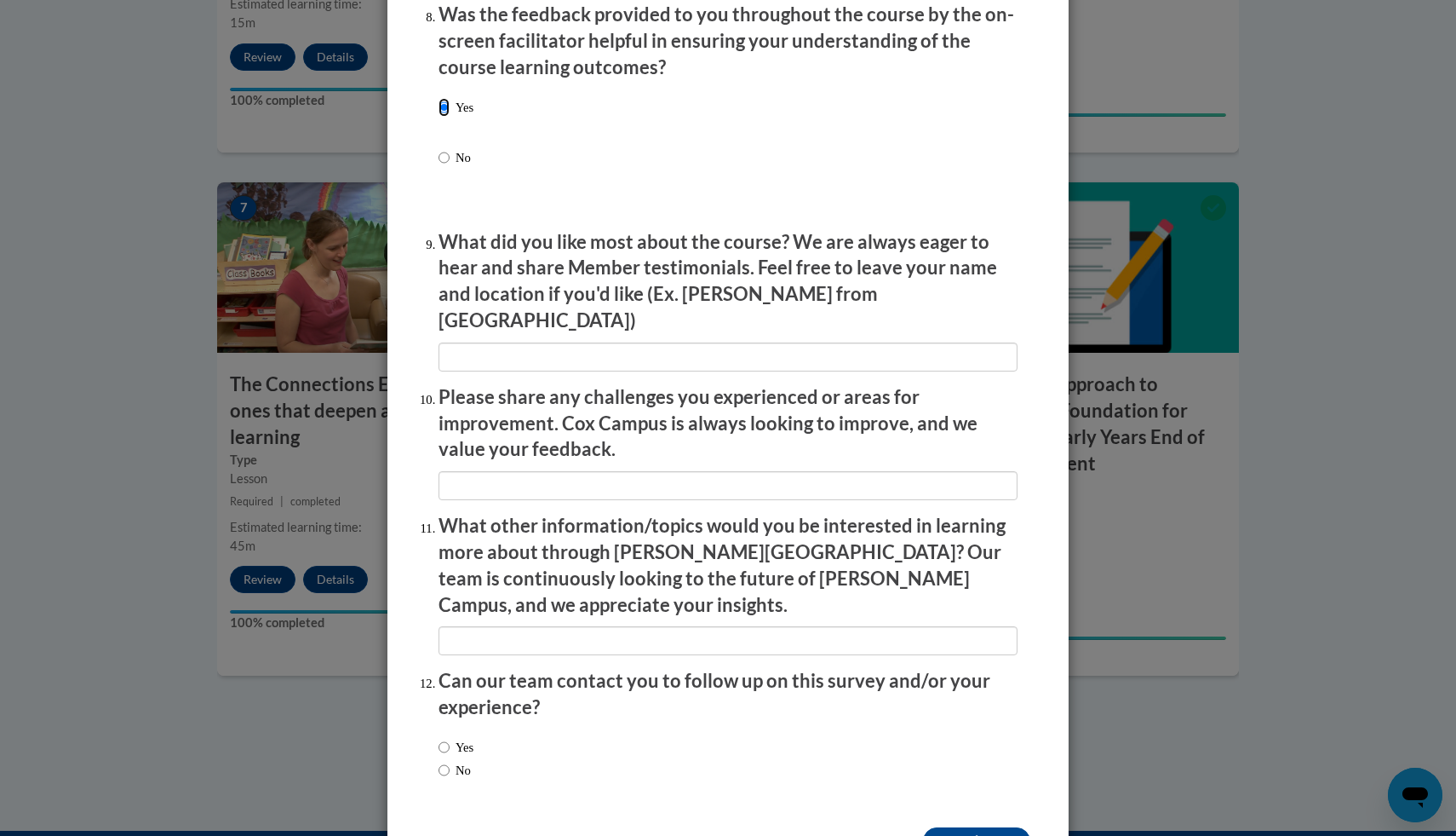
scroll to position [2708, 0]
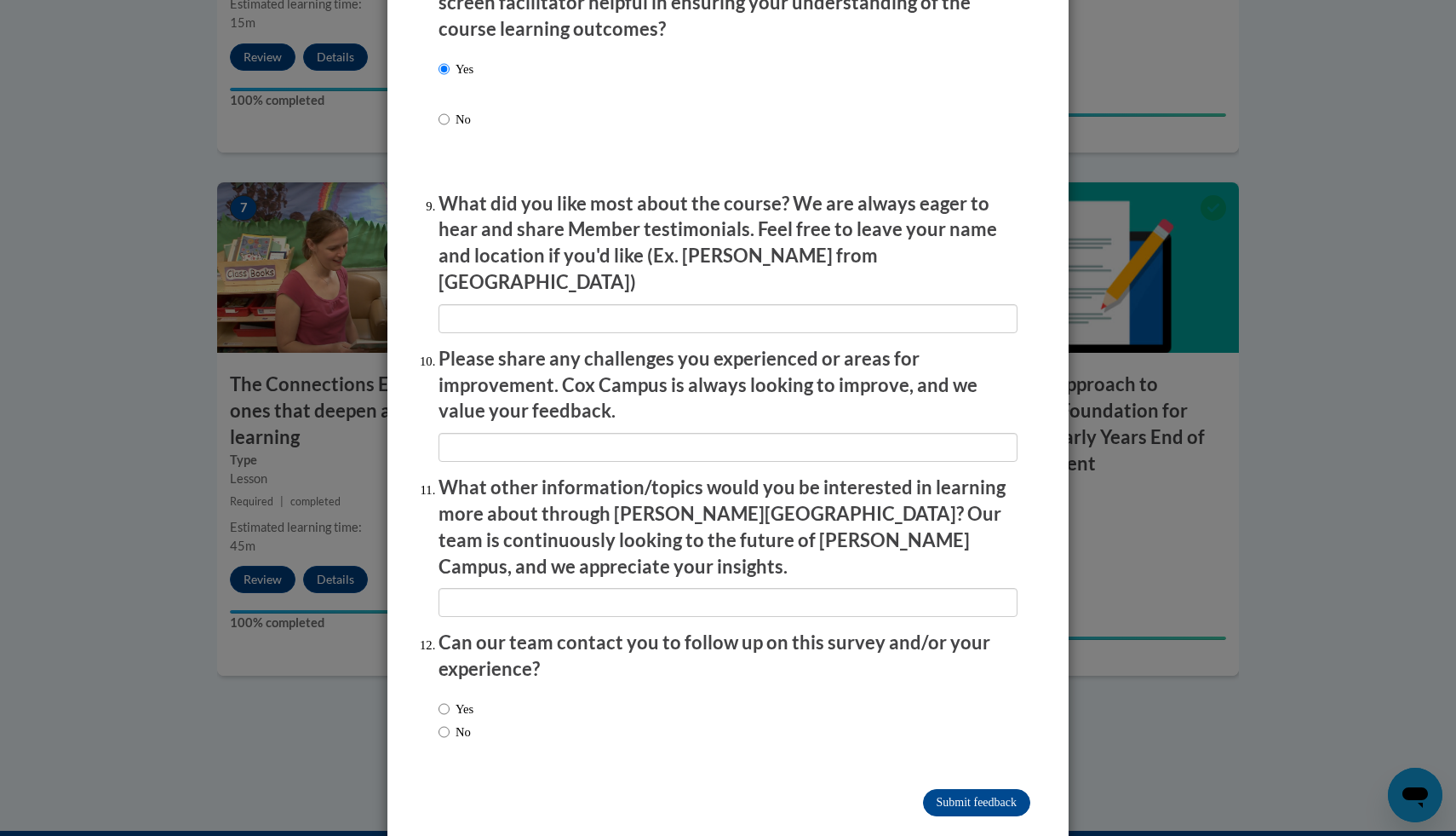
click at [458, 723] on label "No" at bounding box center [455, 732] width 32 height 19
click at [450, 723] on input "No" at bounding box center [444, 732] width 11 height 19
radio input "true"
click at [944, 789] on input "Submit feedback" at bounding box center [977, 803] width 108 height 28
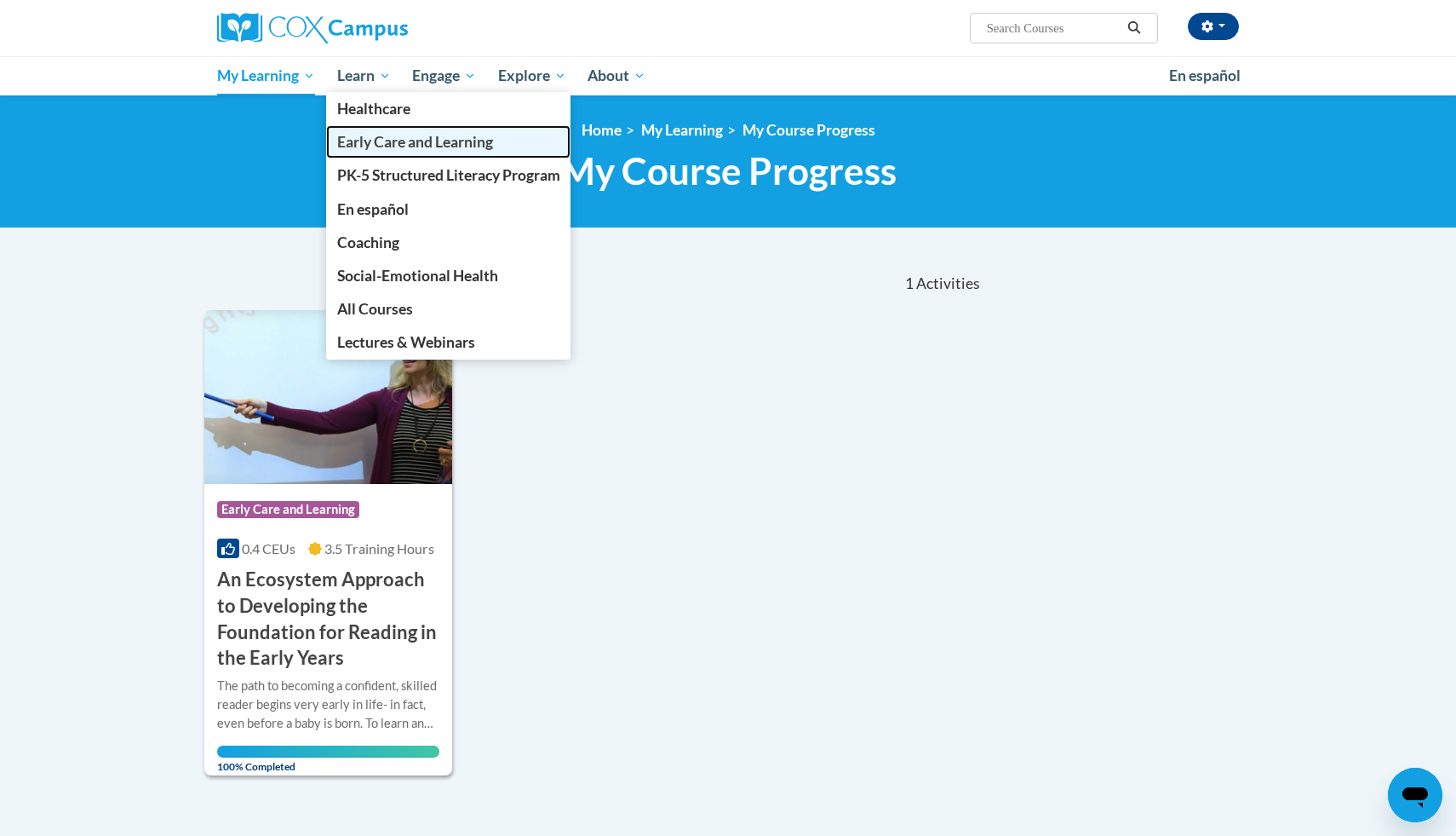
click at [396, 146] on span "Early Care and Learning" at bounding box center [415, 141] width 156 height 18
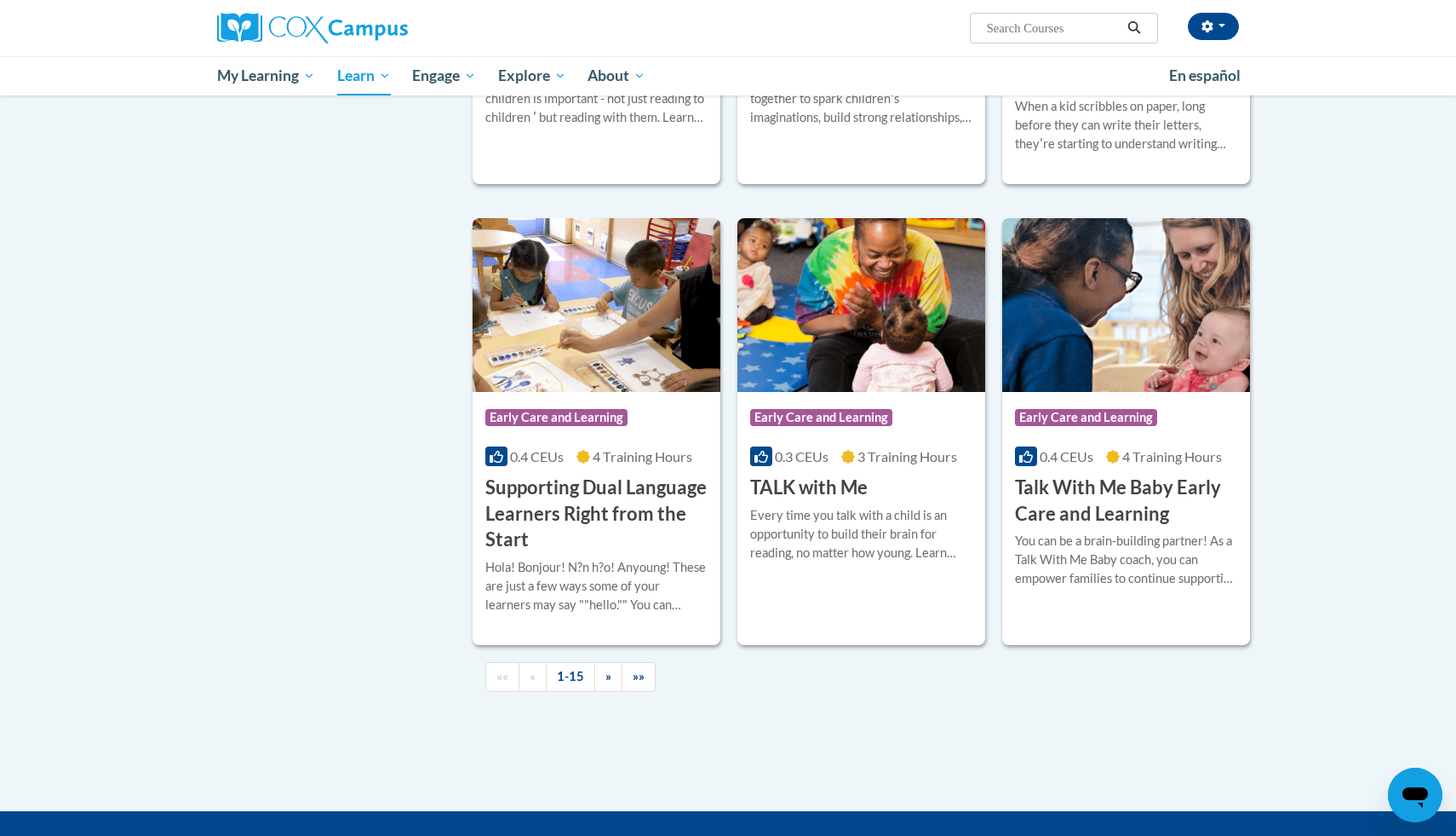
scroll to position [2169, 0]
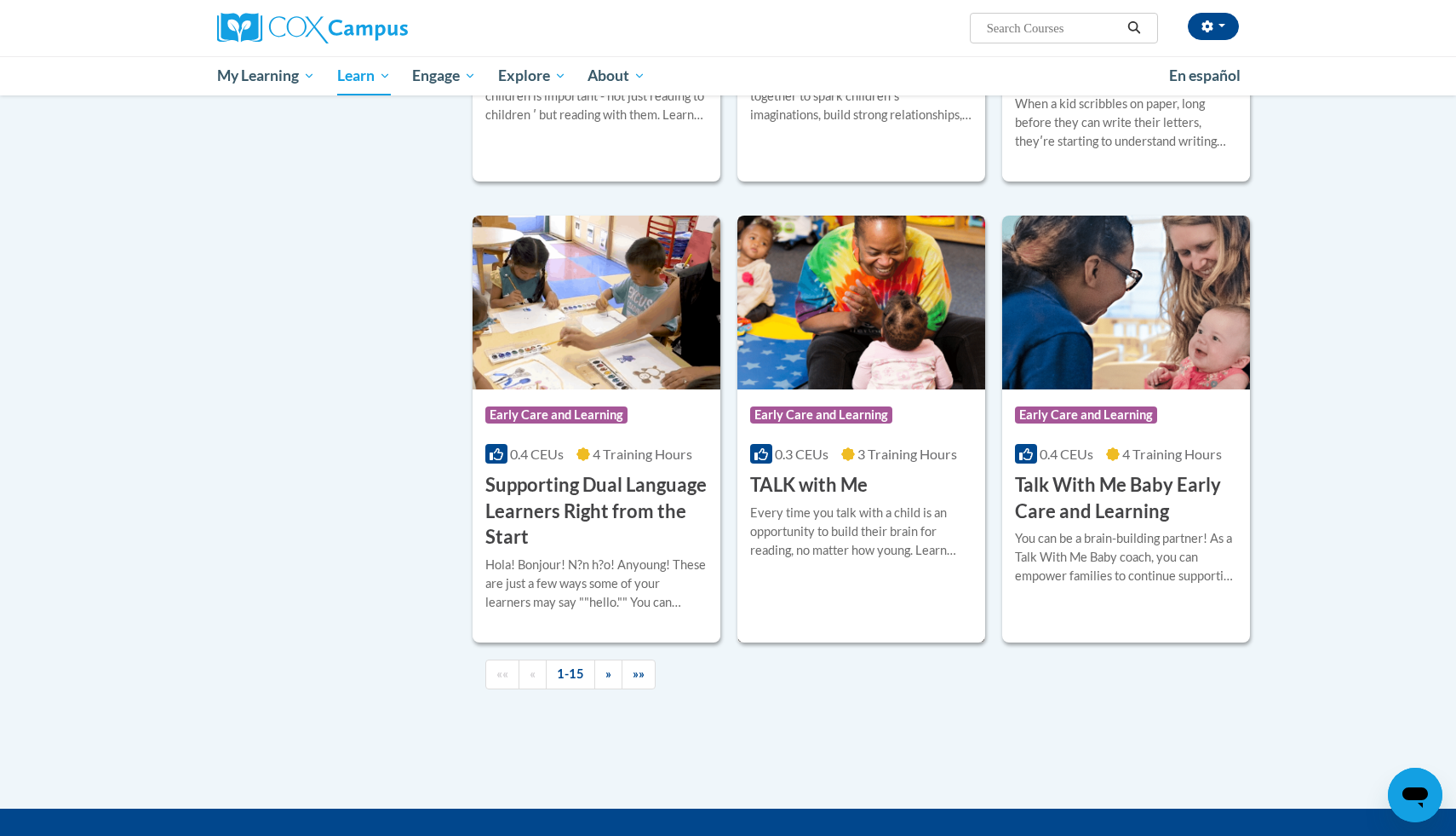
click at [838, 523] on div "More Info Enroll Every time you talk with a child is an opportunity to build th…" at bounding box center [861, 541] width 248 height 87
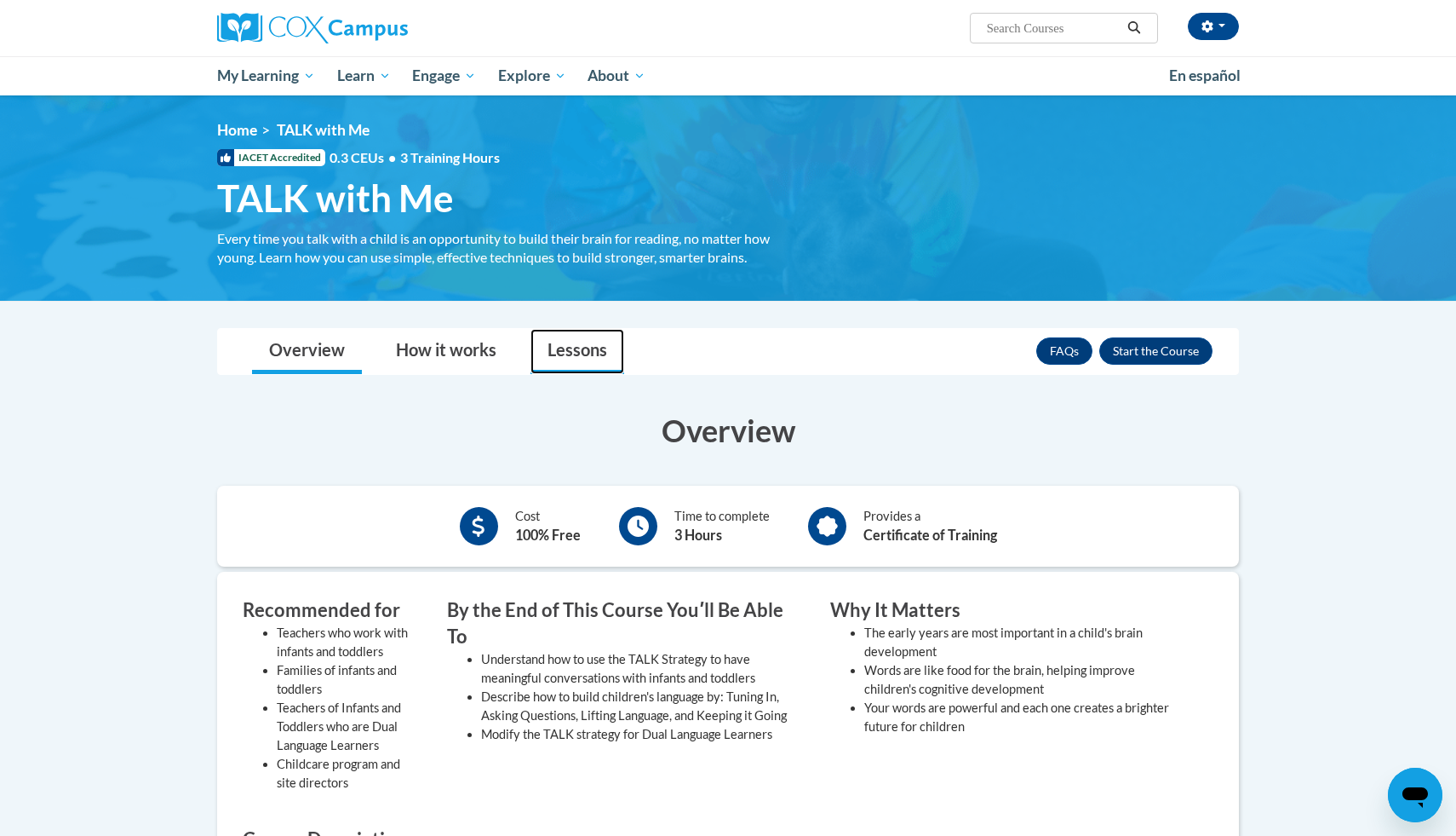
click at [552, 361] on link "Lessons" at bounding box center [577, 351] width 93 height 45
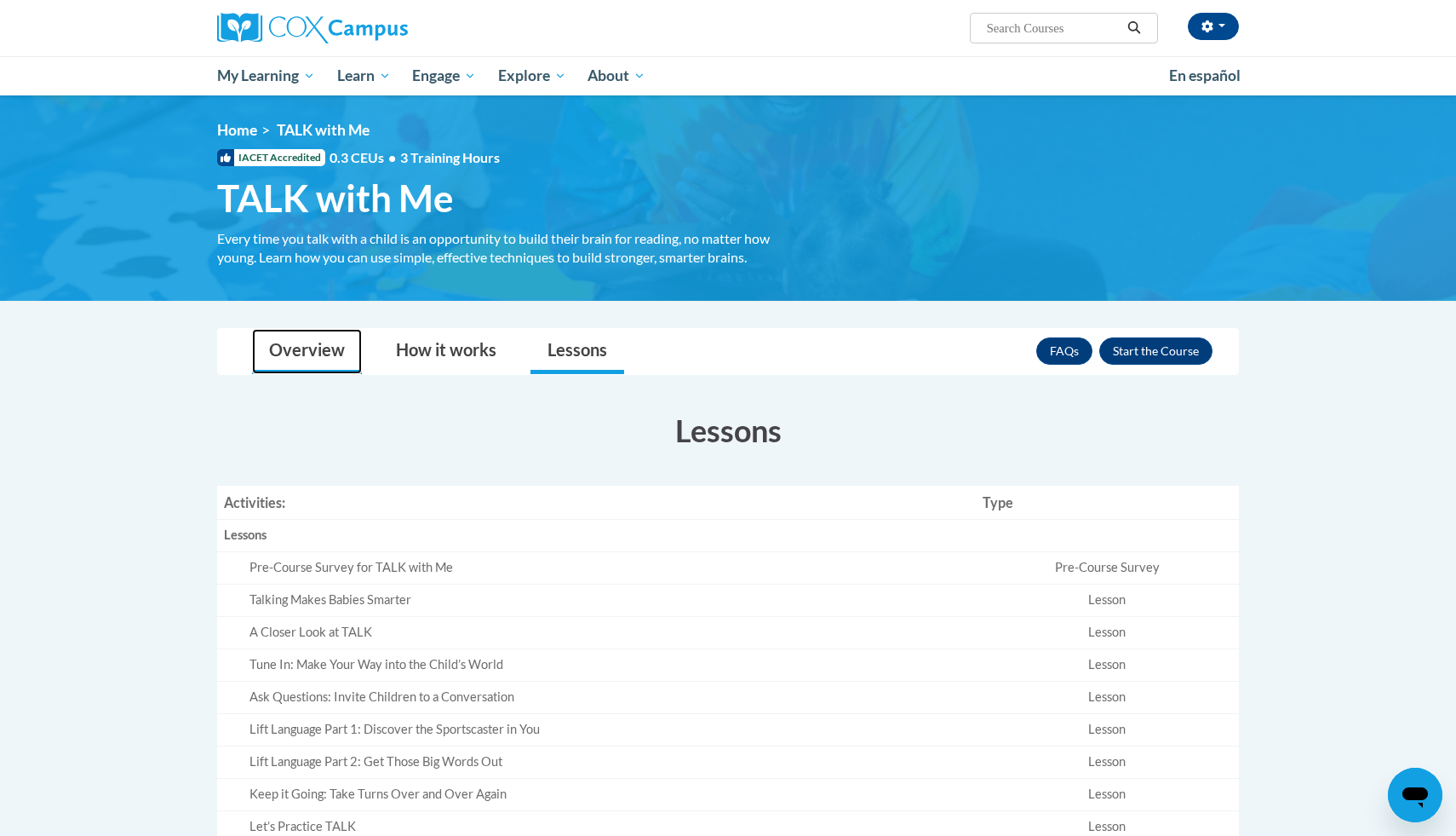
click at [347, 342] on link "Overview" at bounding box center [307, 351] width 110 height 45
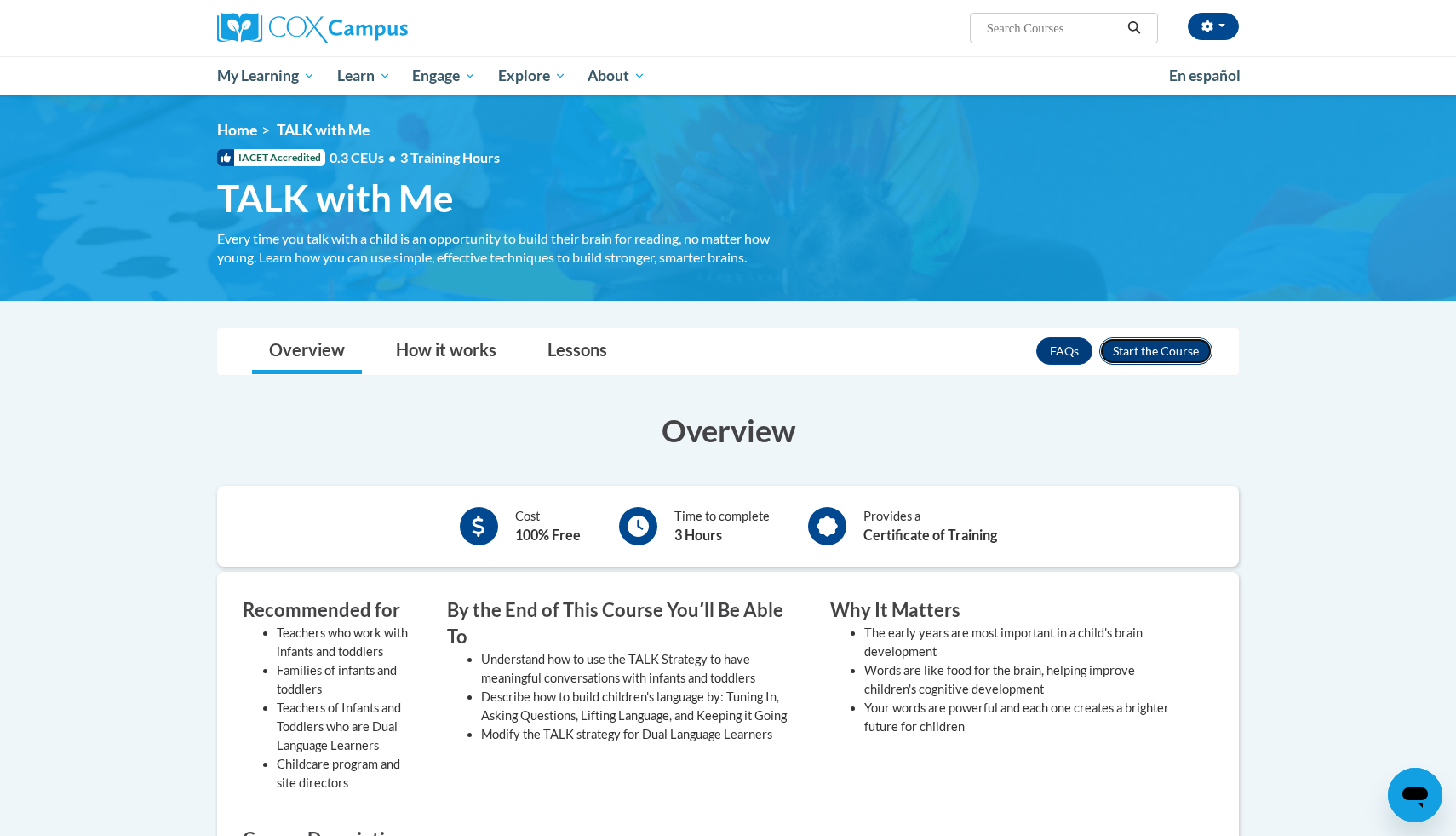
click at [1143, 345] on button "Enroll" at bounding box center [1156, 351] width 113 height 28
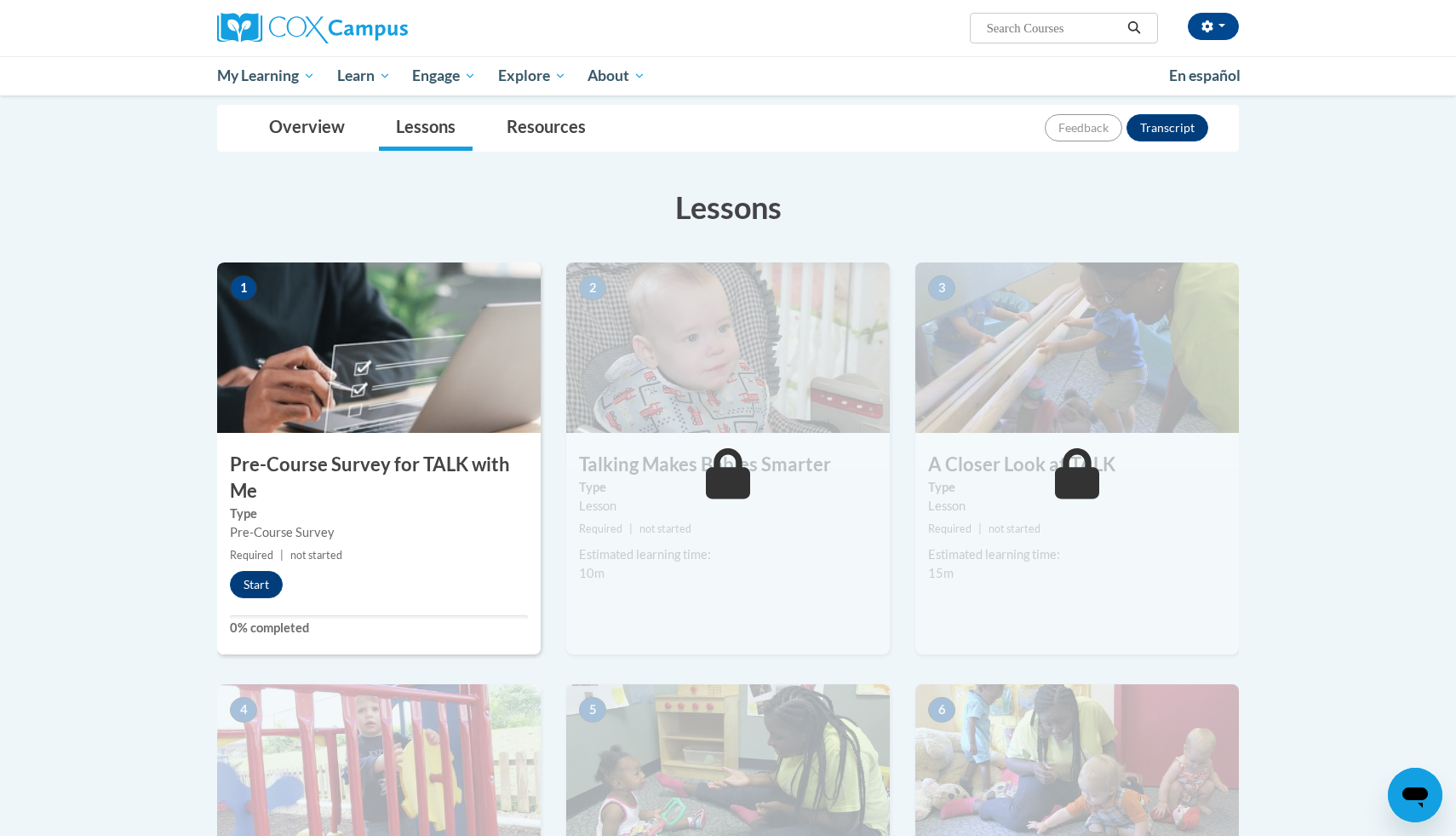
scroll to position [232, 0]
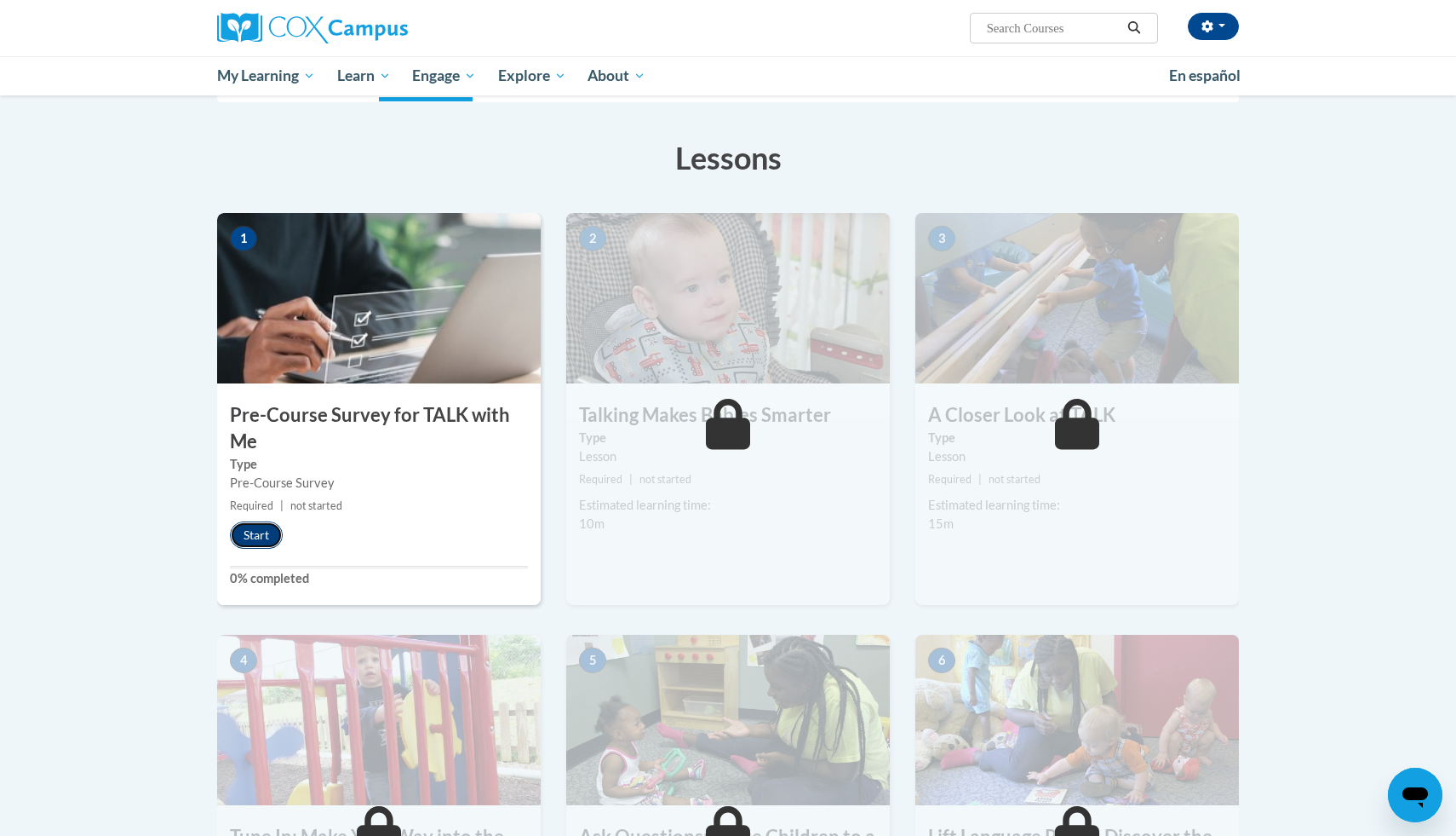
click at [267, 533] on button "Start" at bounding box center [255, 535] width 52 height 28
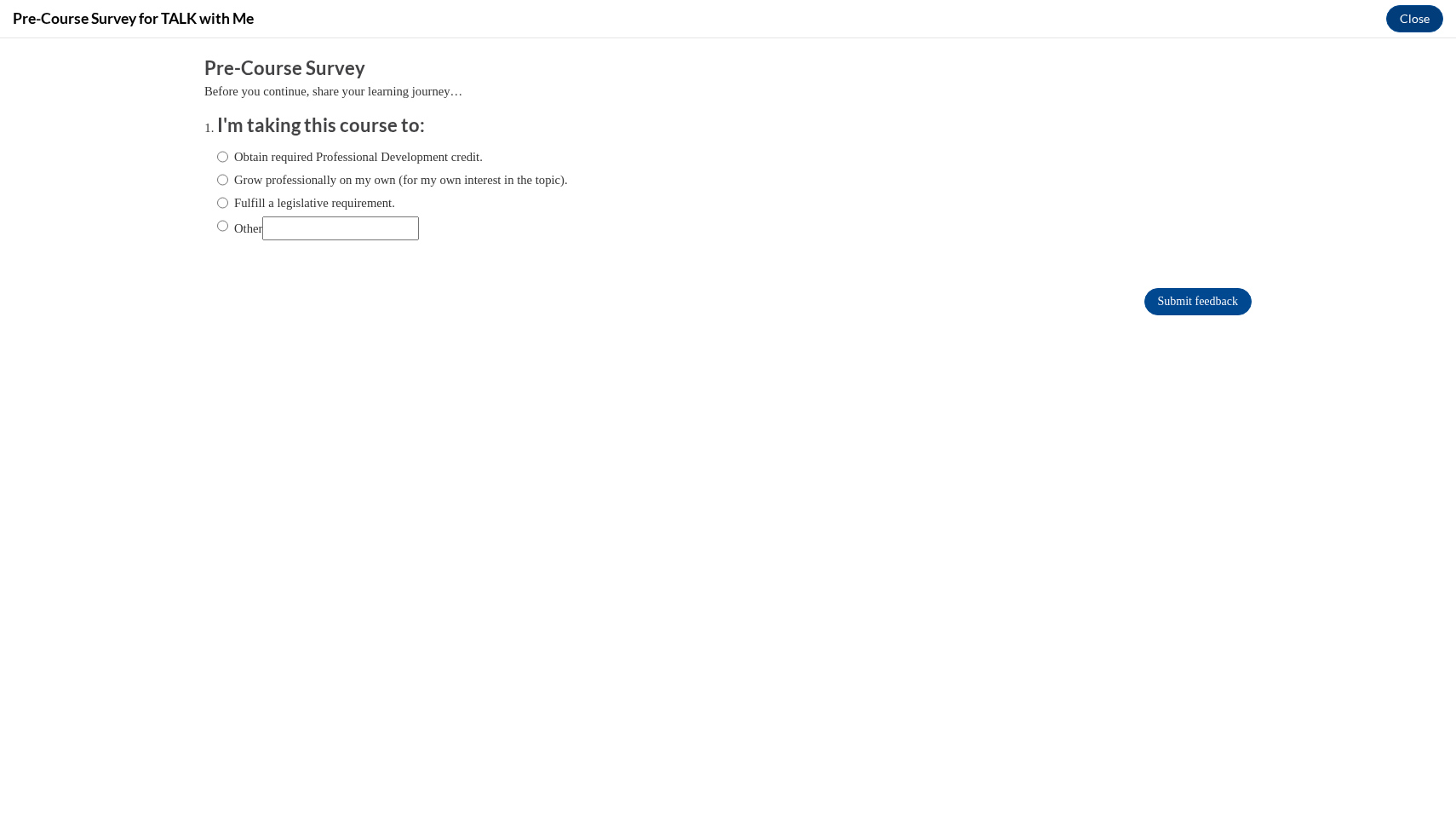
scroll to position [0, 0]
click at [353, 156] on label "Obtain required Professional Development credit." at bounding box center [350, 157] width 266 height 19
click at [229, 156] on input "Obtain required Professional Development credit." at bounding box center [223, 157] width 11 height 19
radio input "true"
click at [1181, 302] on input "Submit feedback" at bounding box center [1198, 301] width 108 height 28
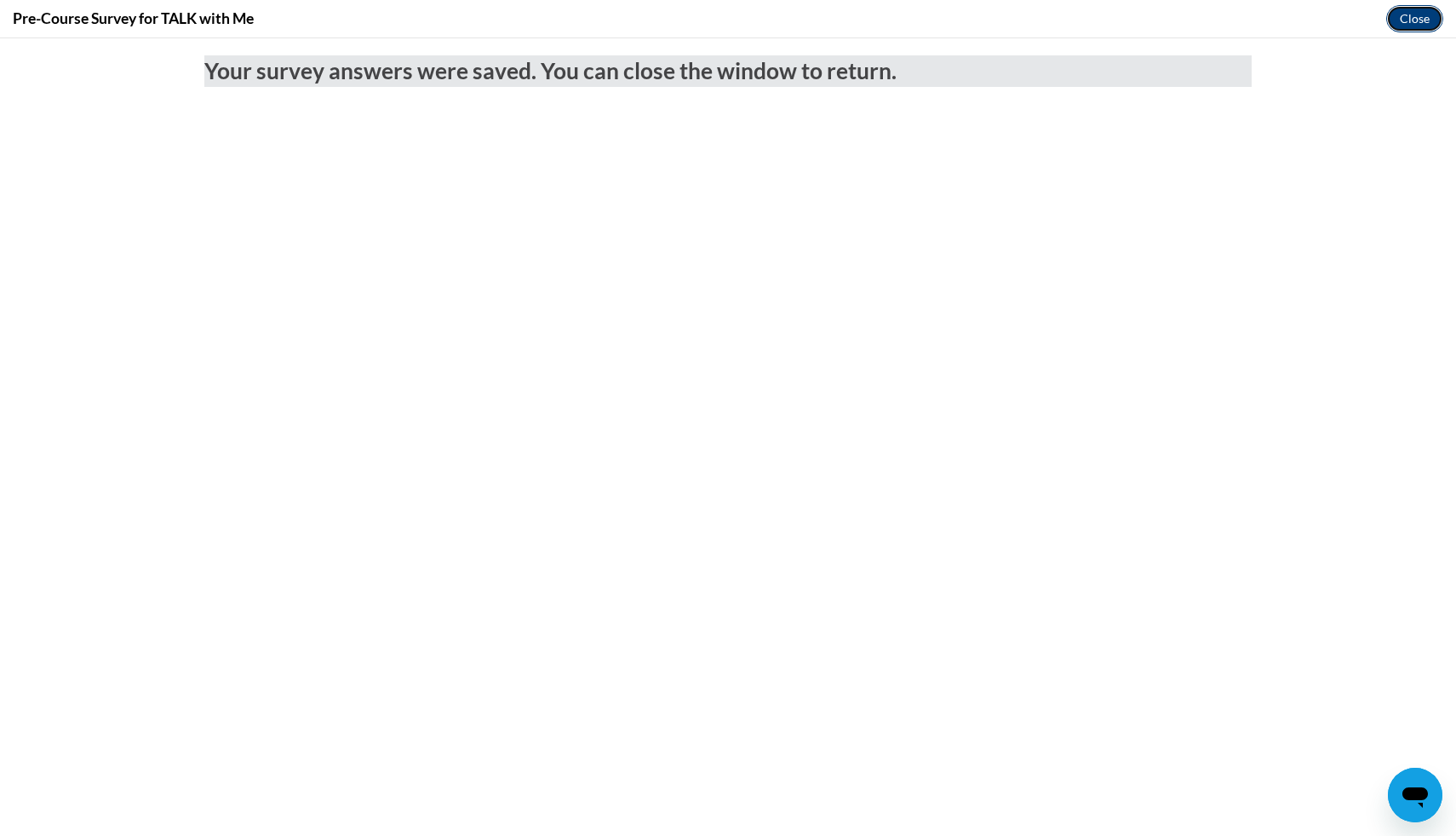
click at [1420, 24] on button "Close" at bounding box center [1415, 18] width 57 height 28
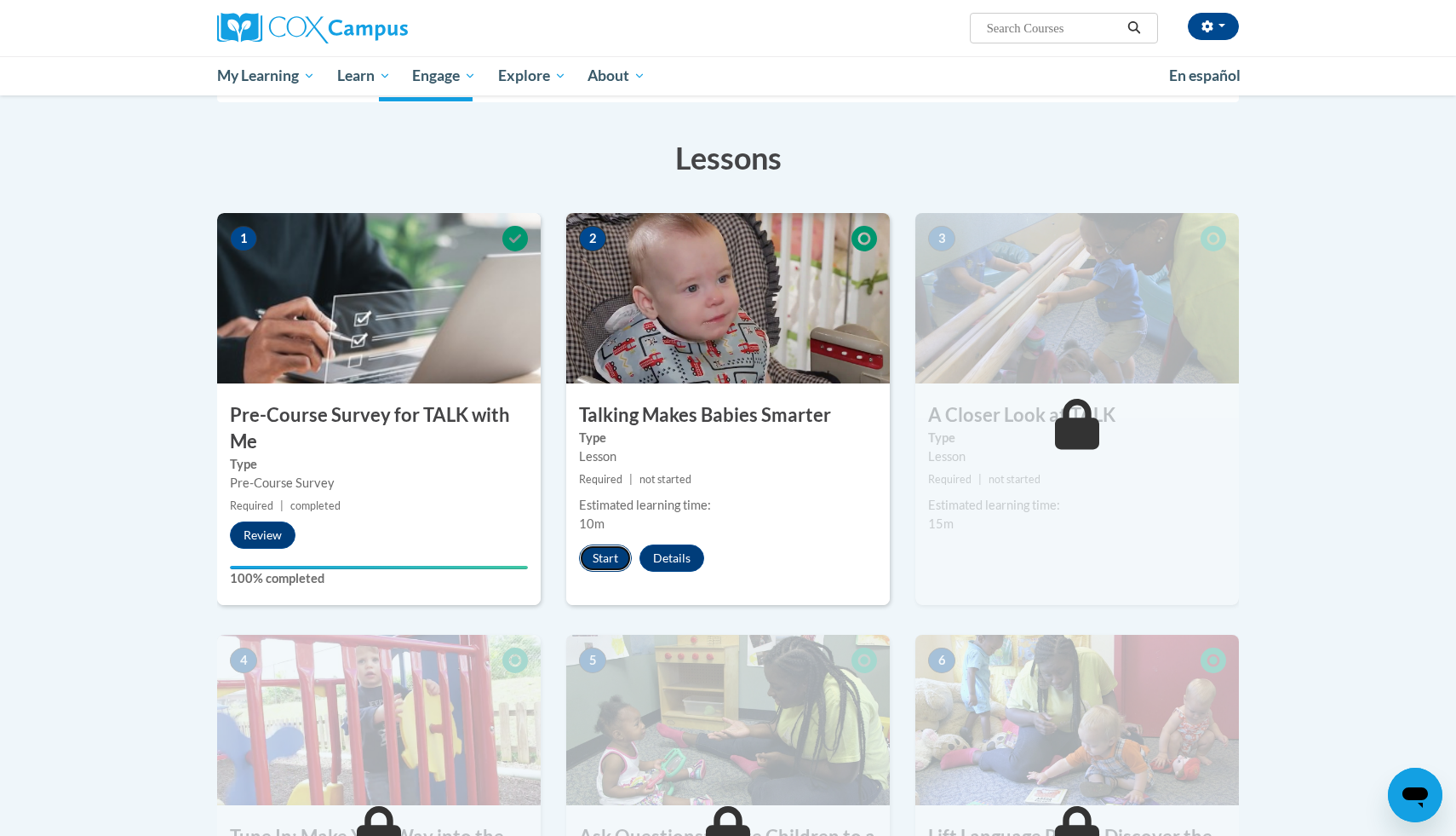
click at [614, 561] on button "Start" at bounding box center [605, 558] width 52 height 28
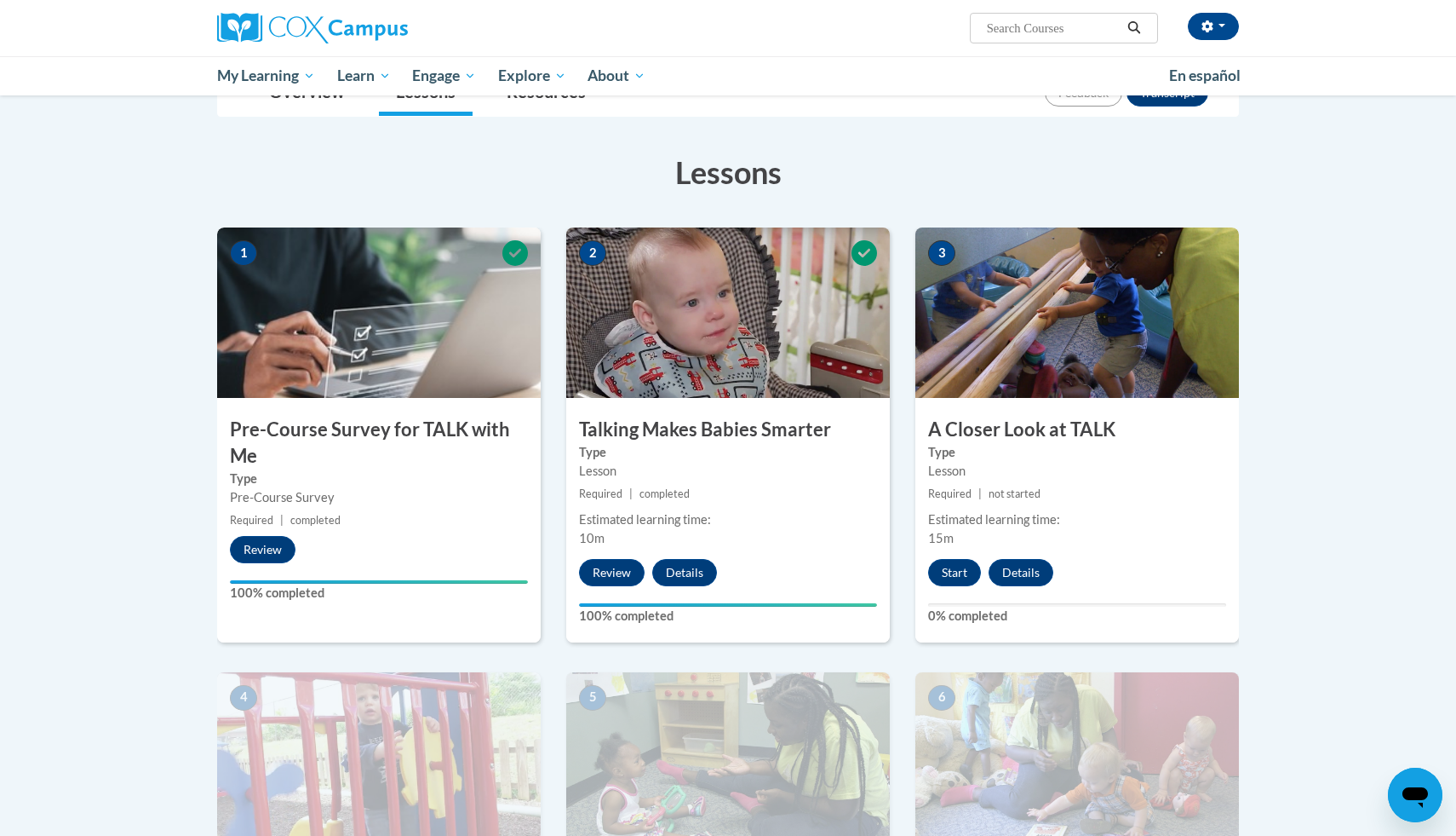
scroll to position [225, 0]
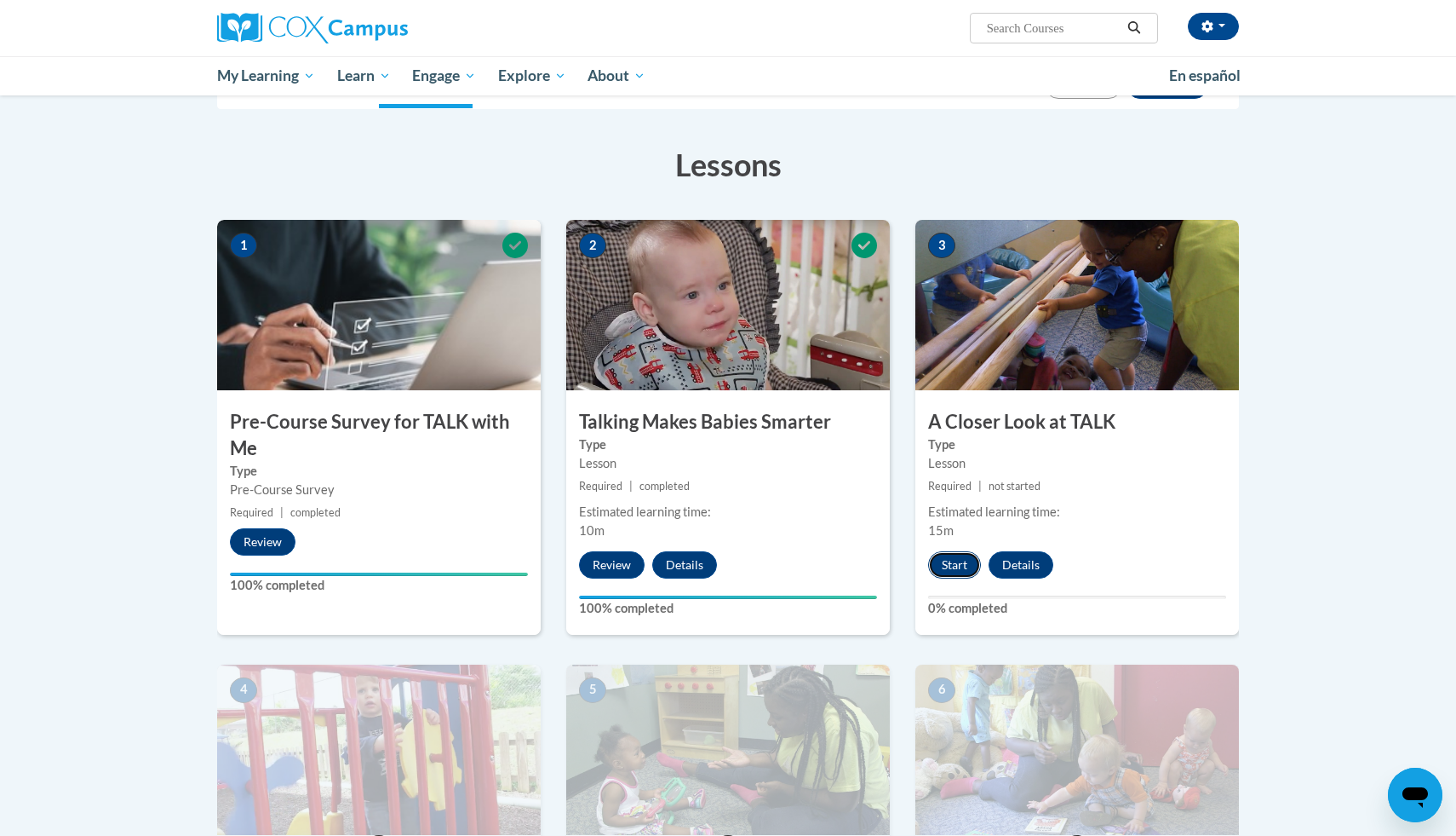
click at [950, 565] on button "Start" at bounding box center [954, 564] width 52 height 28
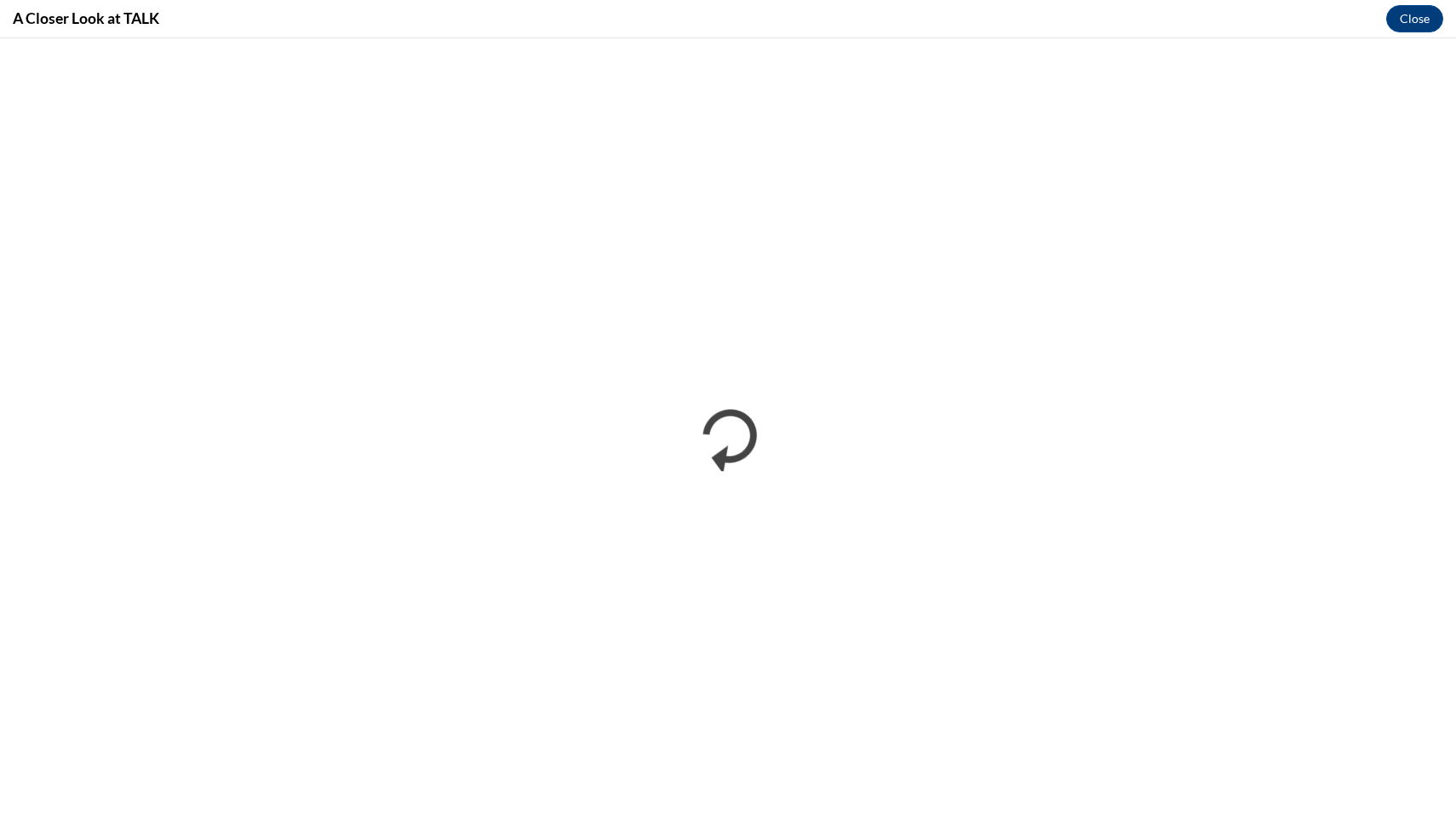
scroll to position [0, 0]
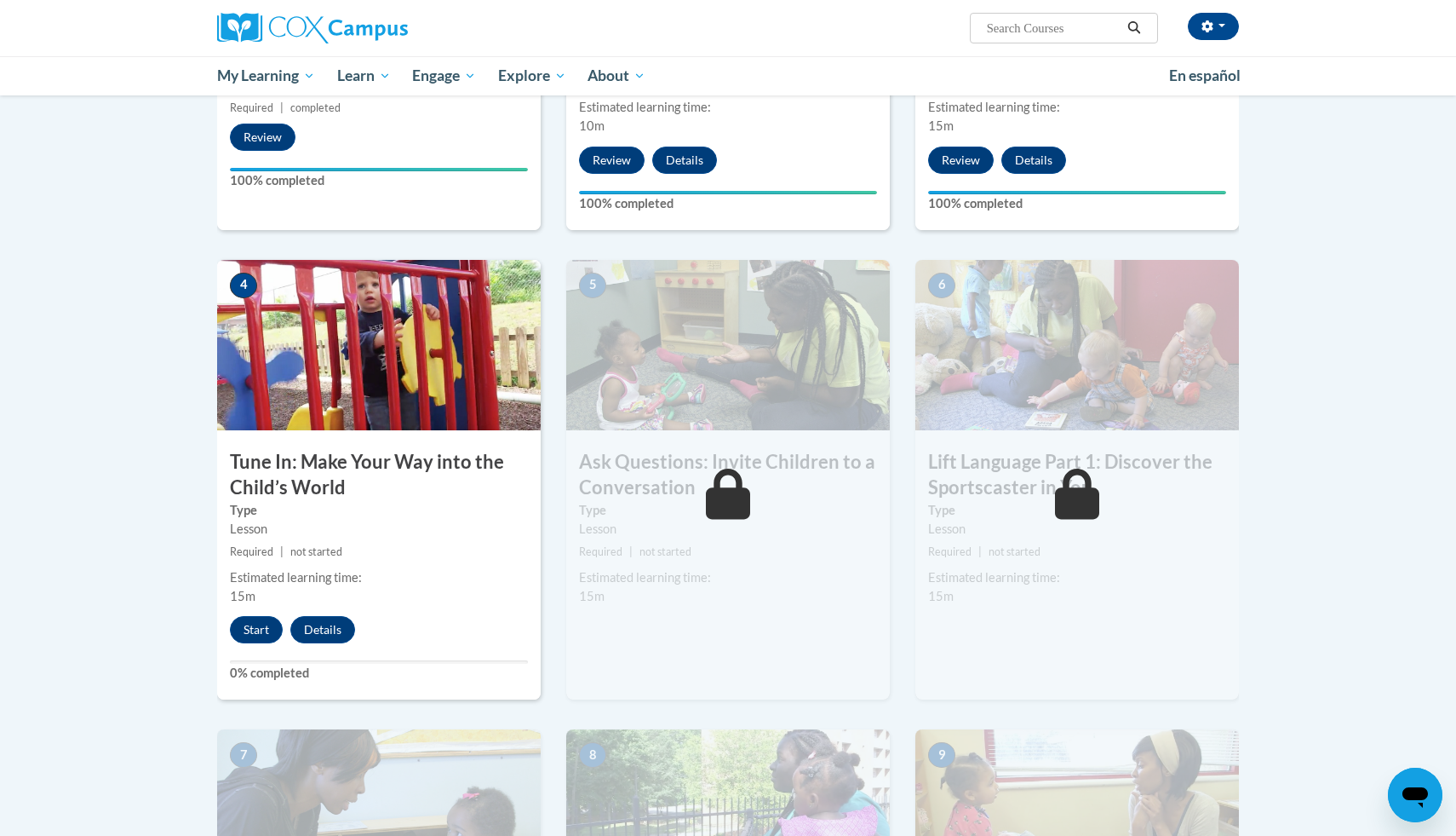
scroll to position [639, 0]
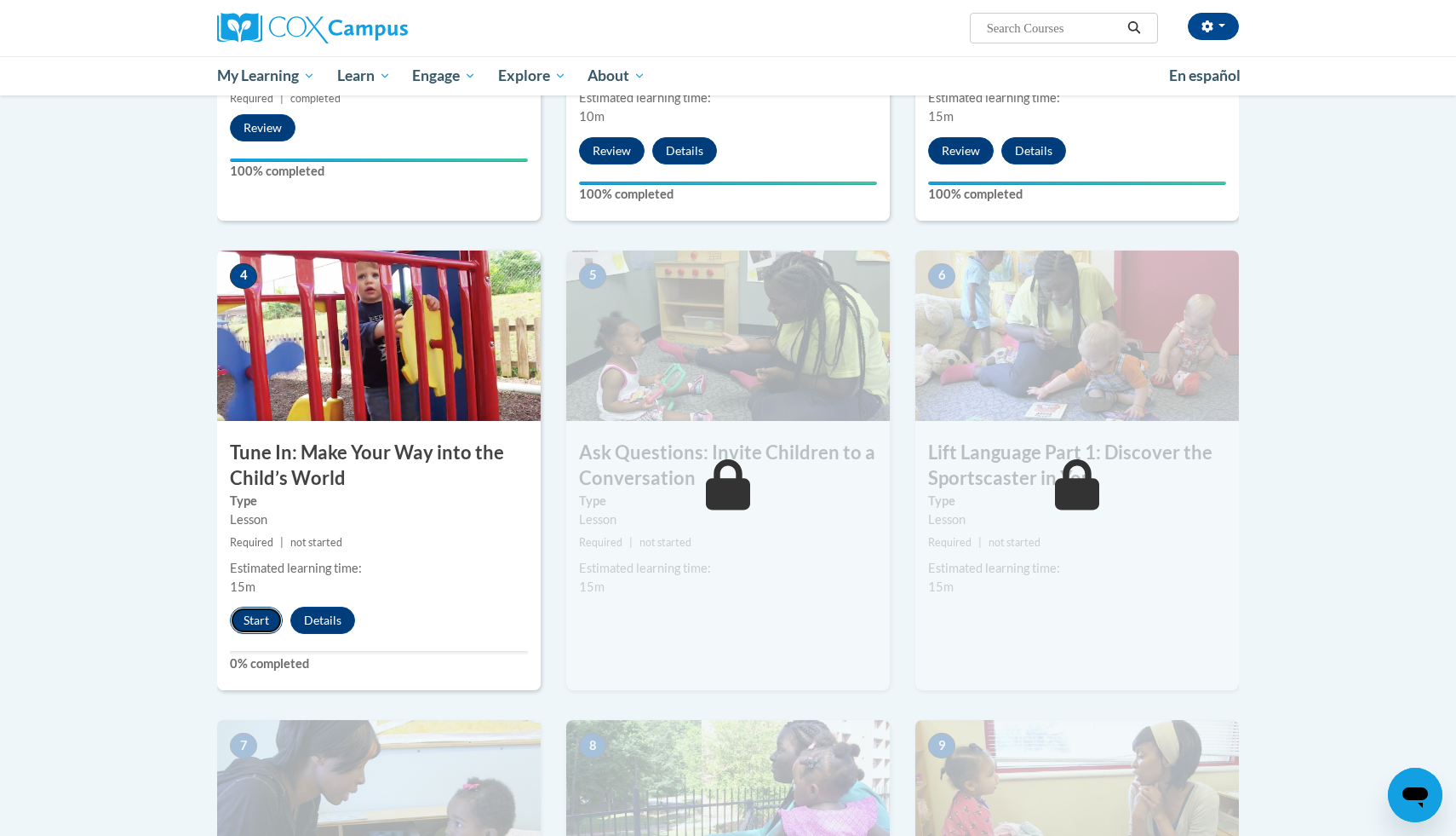
click at [244, 623] on button "Start" at bounding box center [255, 620] width 52 height 28
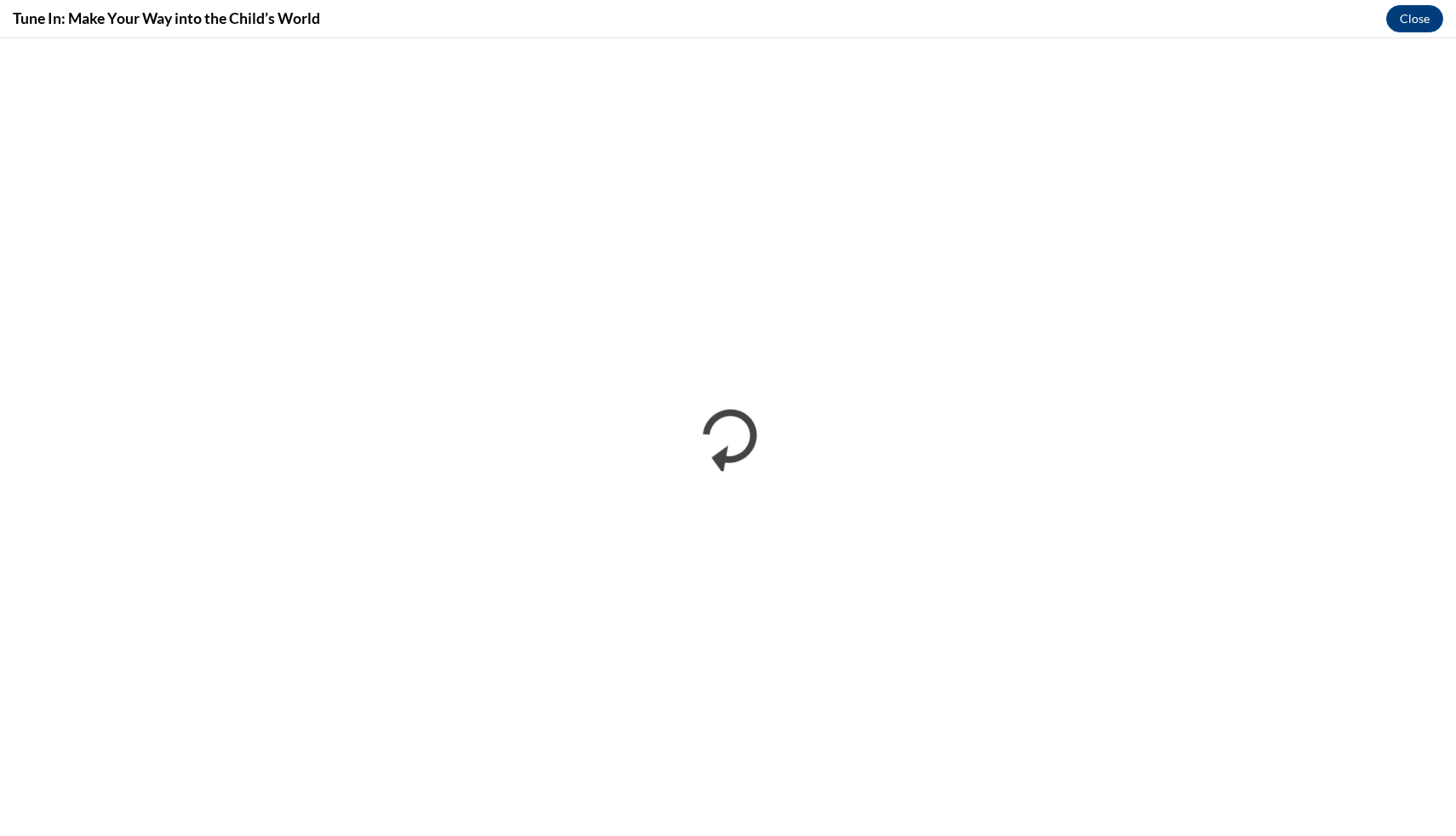
scroll to position [0, 0]
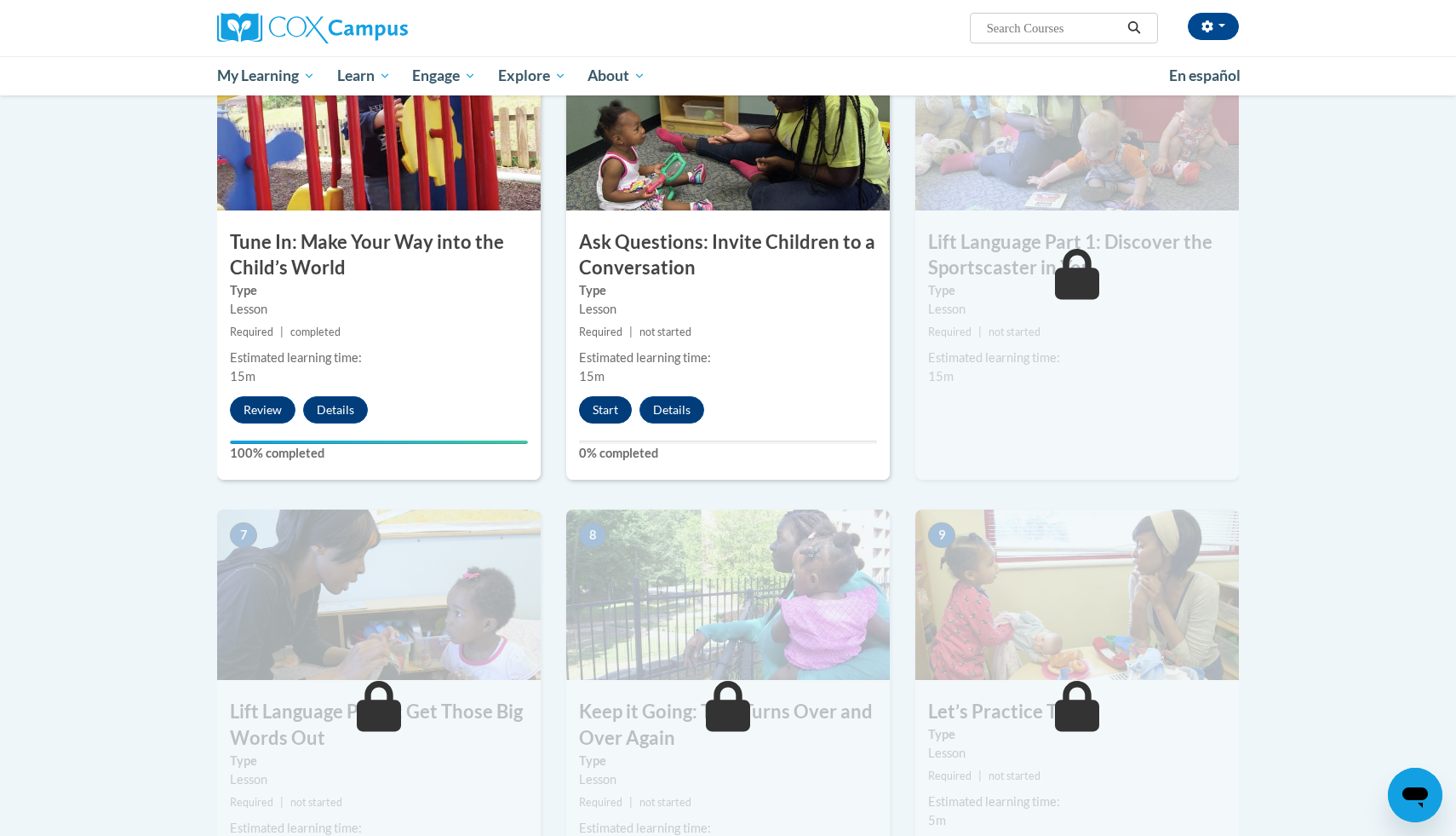
scroll to position [847, 0]
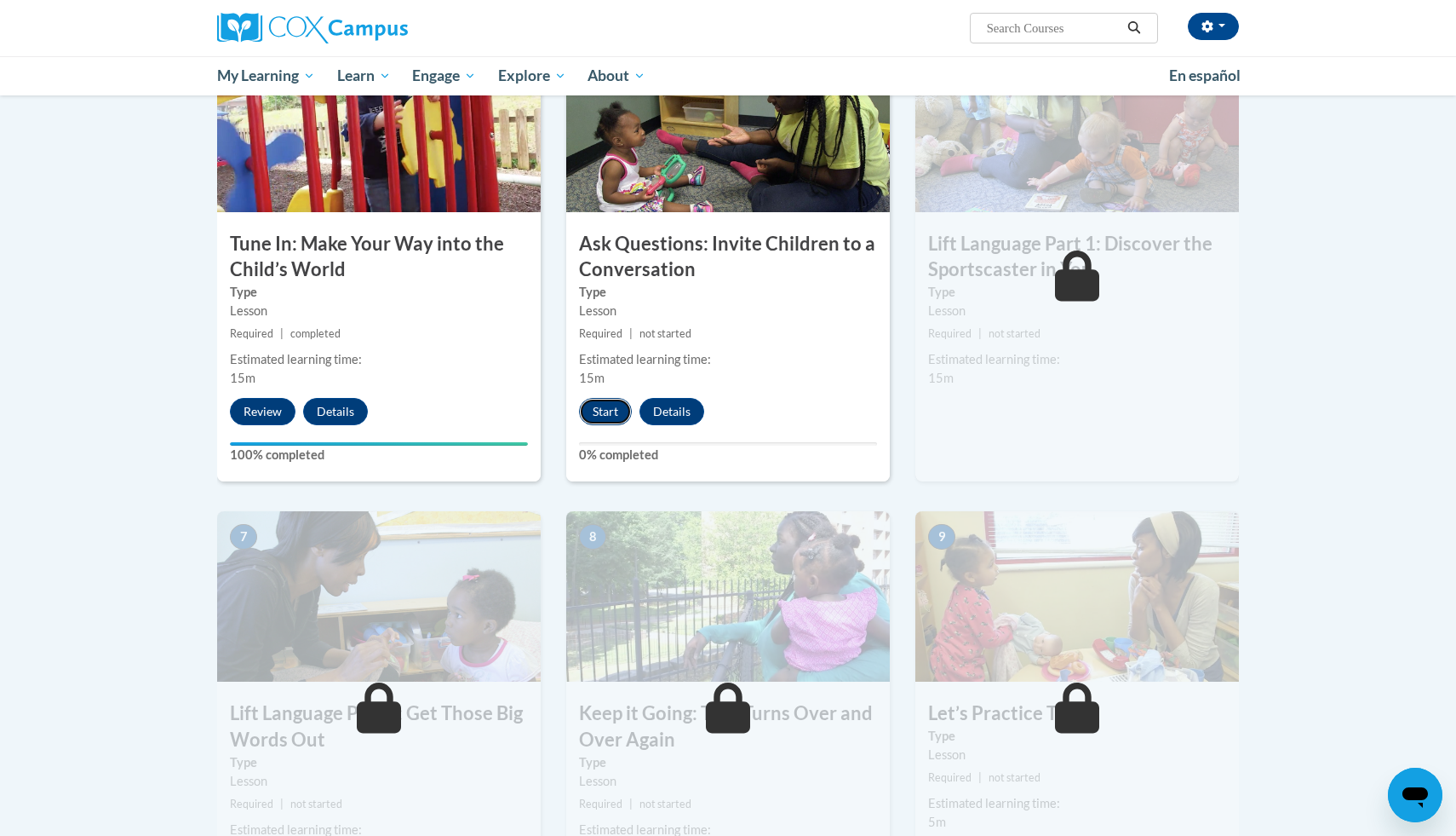
click at [596, 413] on button "Start" at bounding box center [605, 411] width 52 height 28
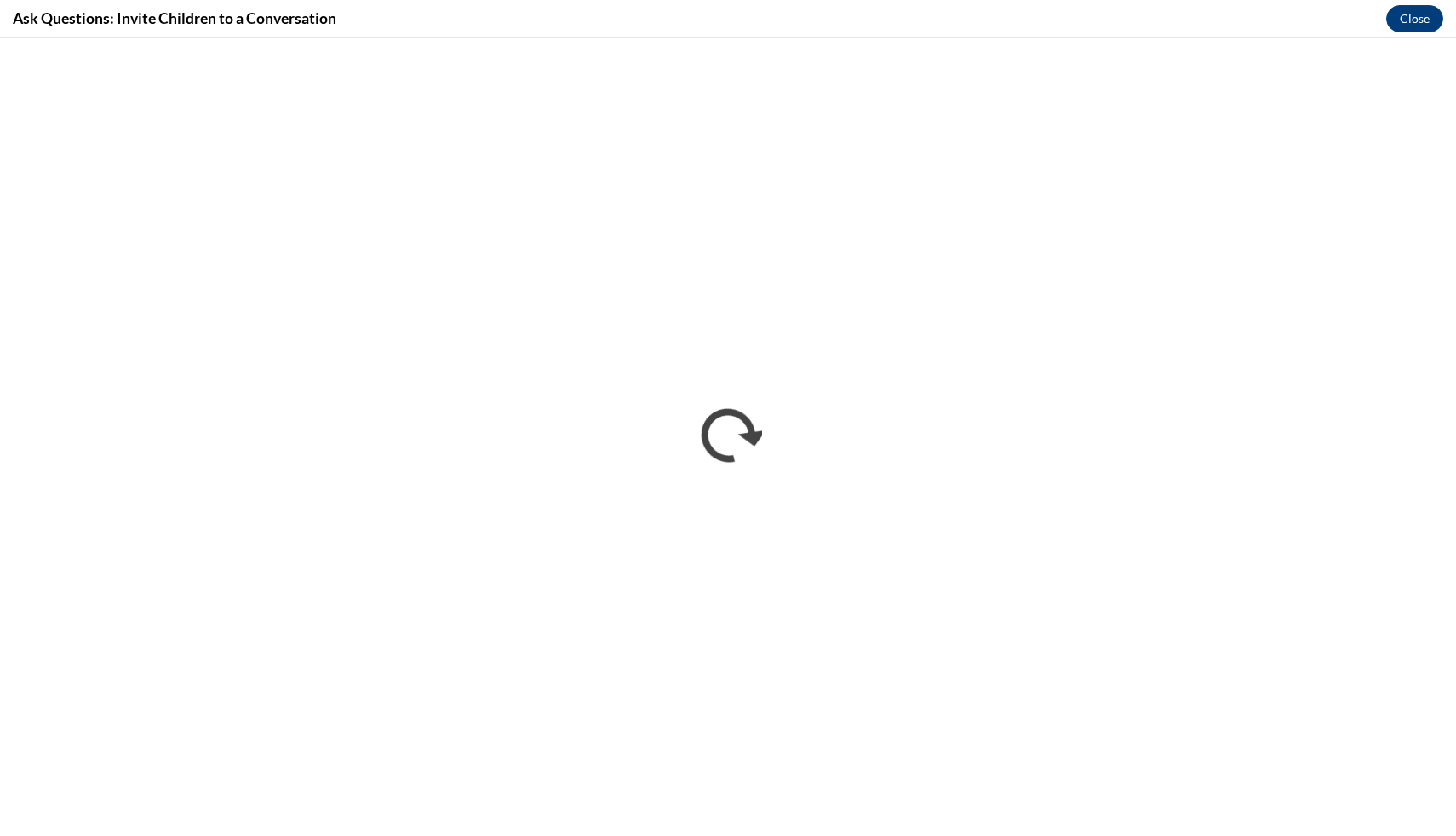
scroll to position [0, 0]
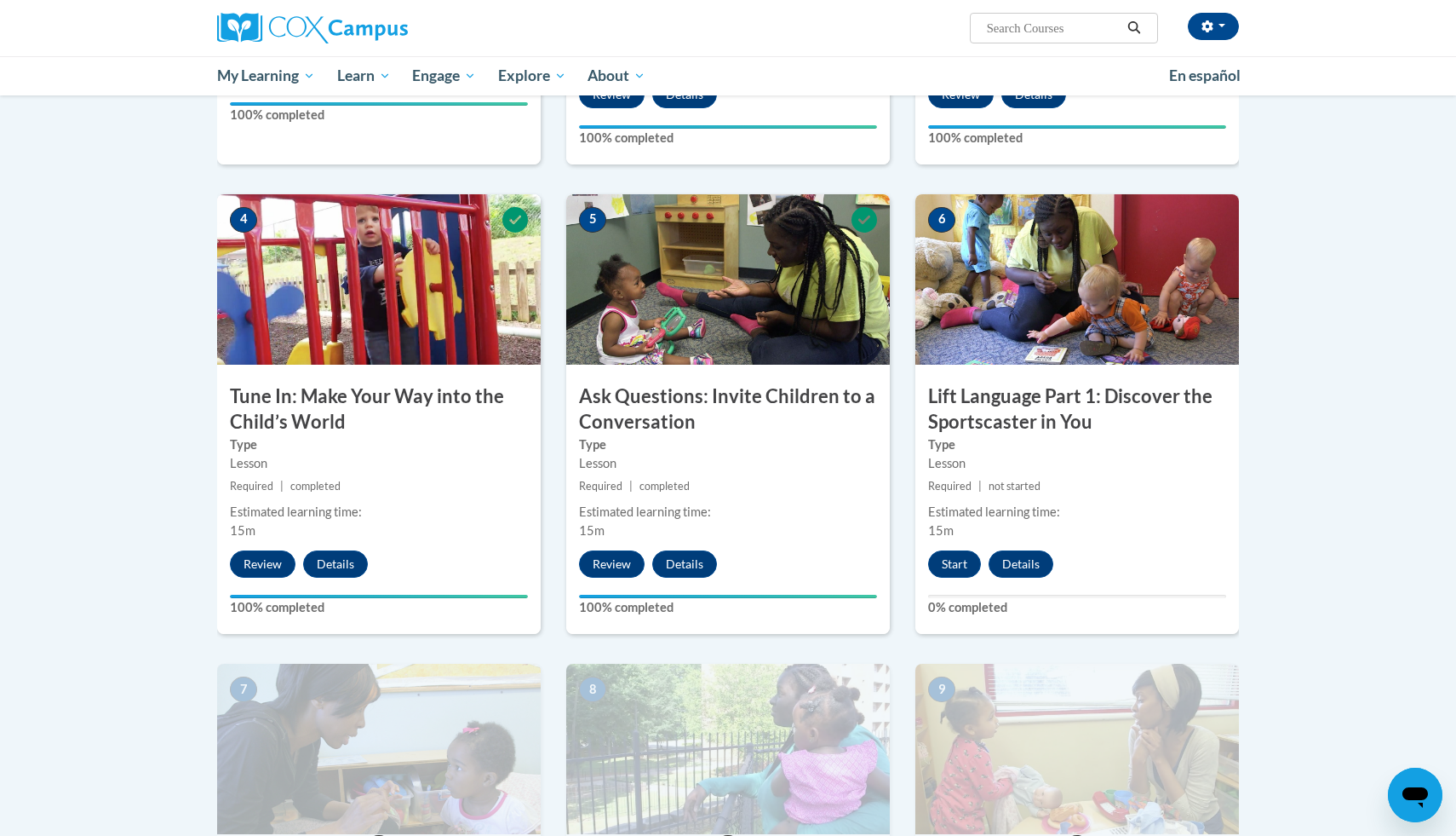
scroll to position [683, 0]
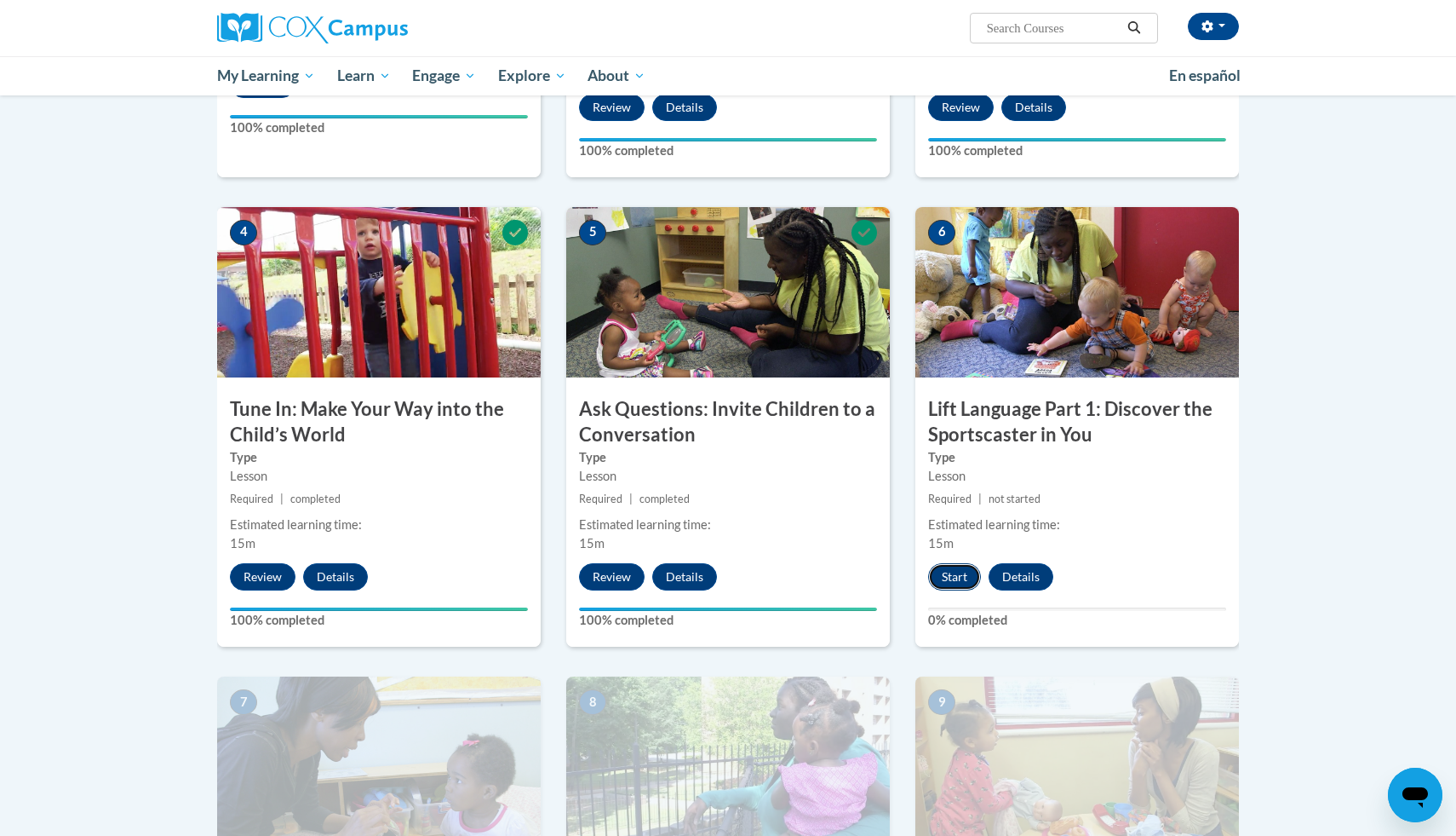
click at [974, 573] on button "Start" at bounding box center [954, 577] width 52 height 28
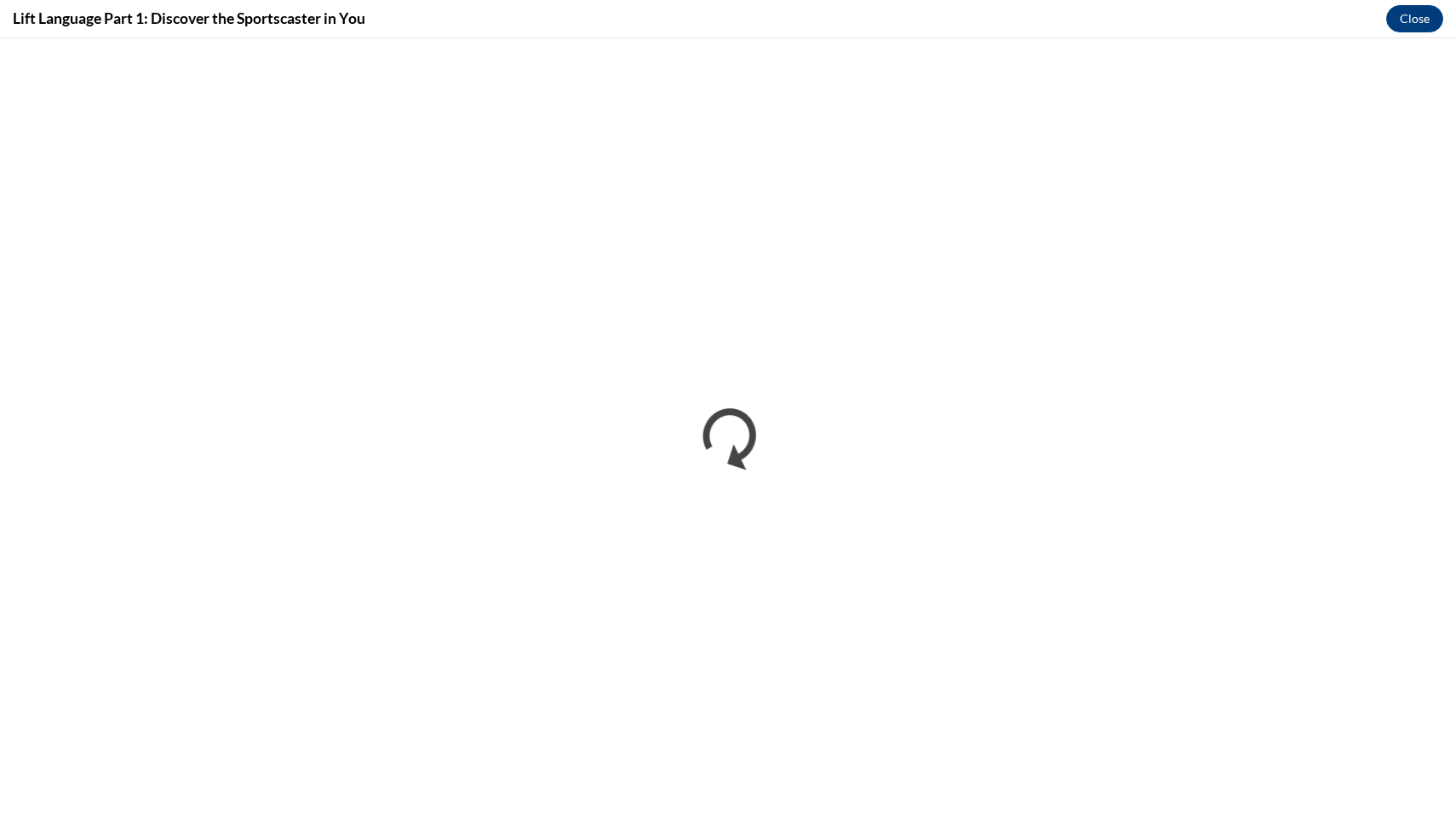
scroll to position [0, 0]
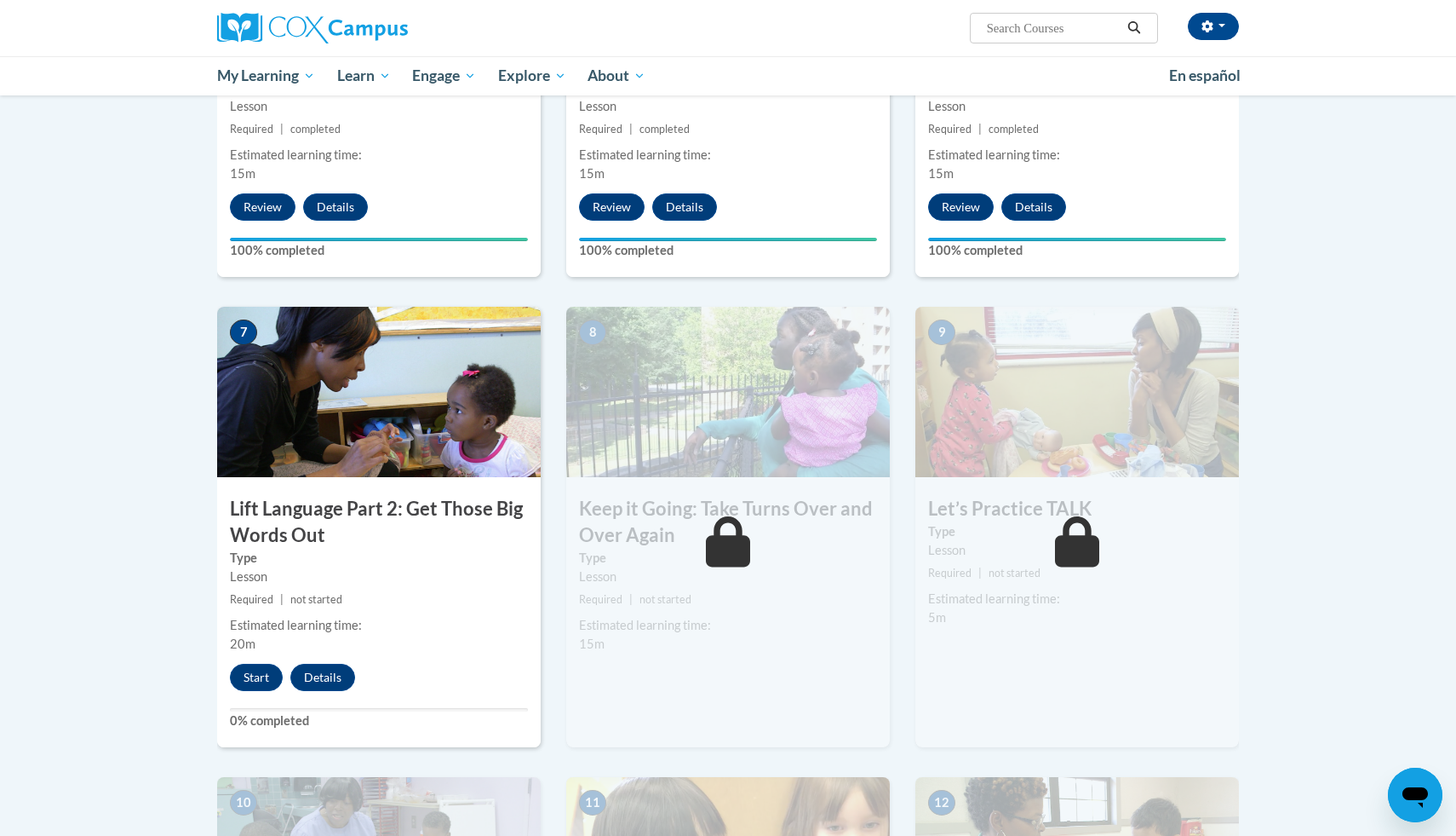
scroll to position [1075, 0]
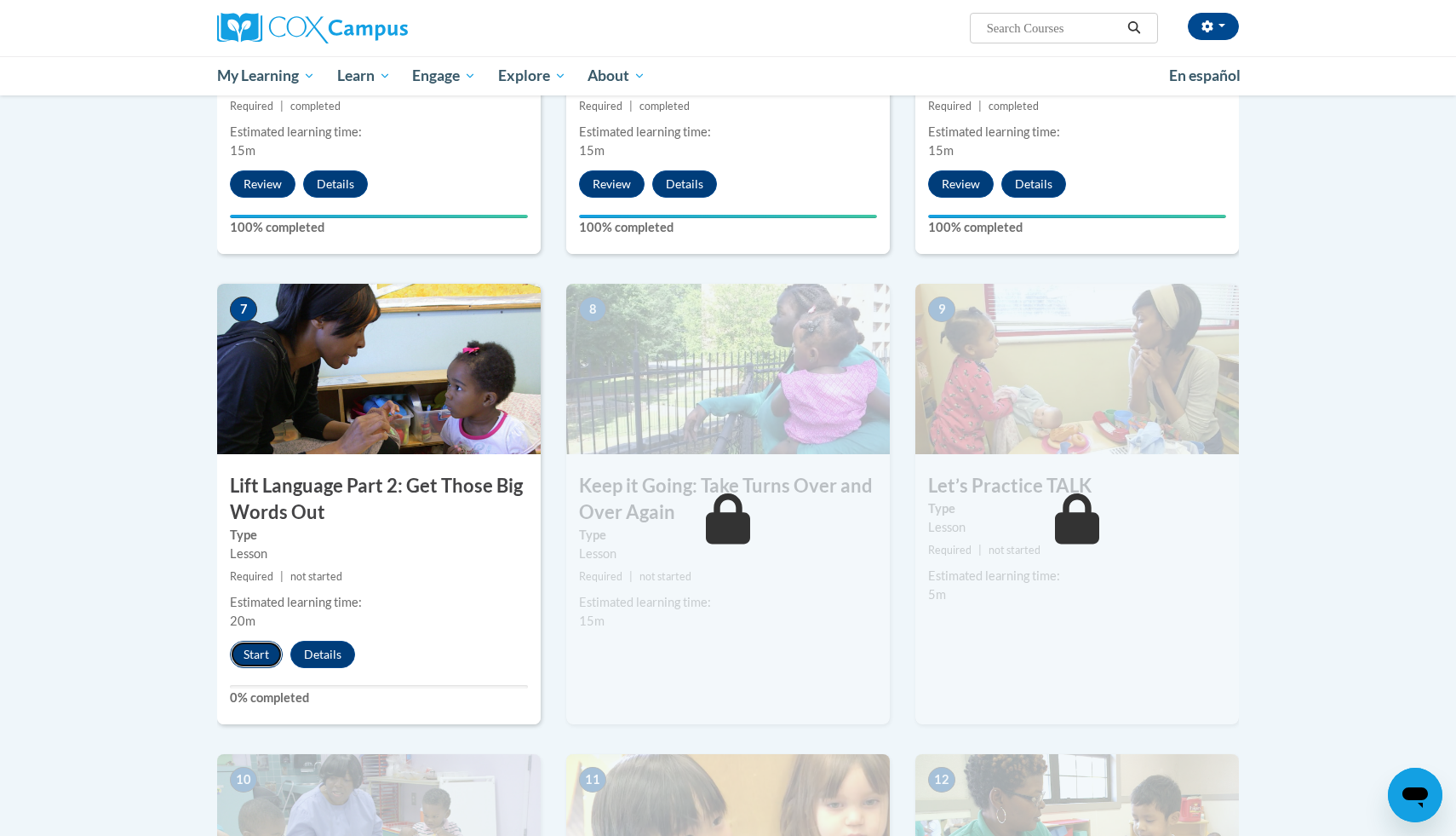
click at [265, 651] on button "Start" at bounding box center [255, 654] width 52 height 28
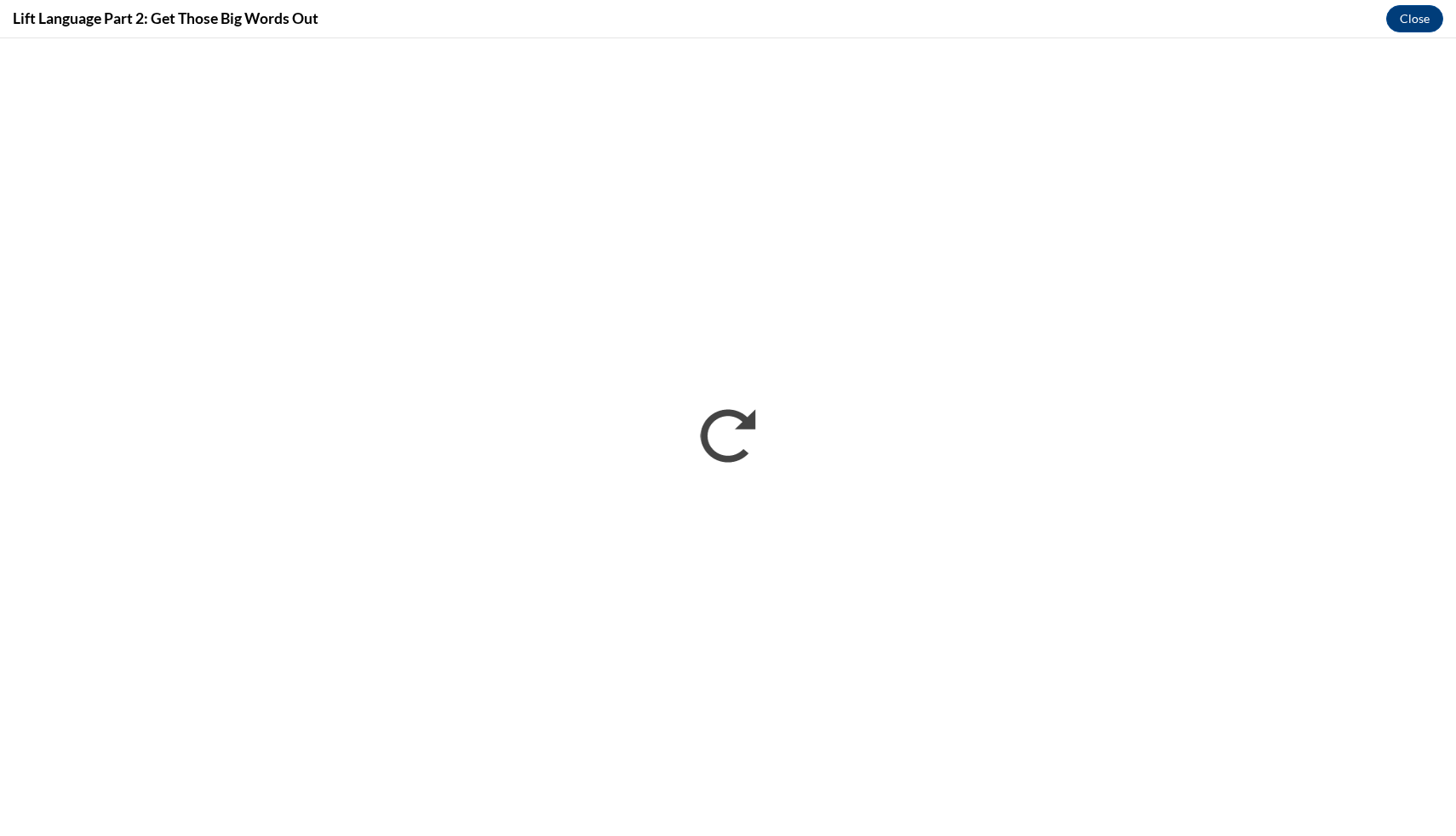
scroll to position [0, 0]
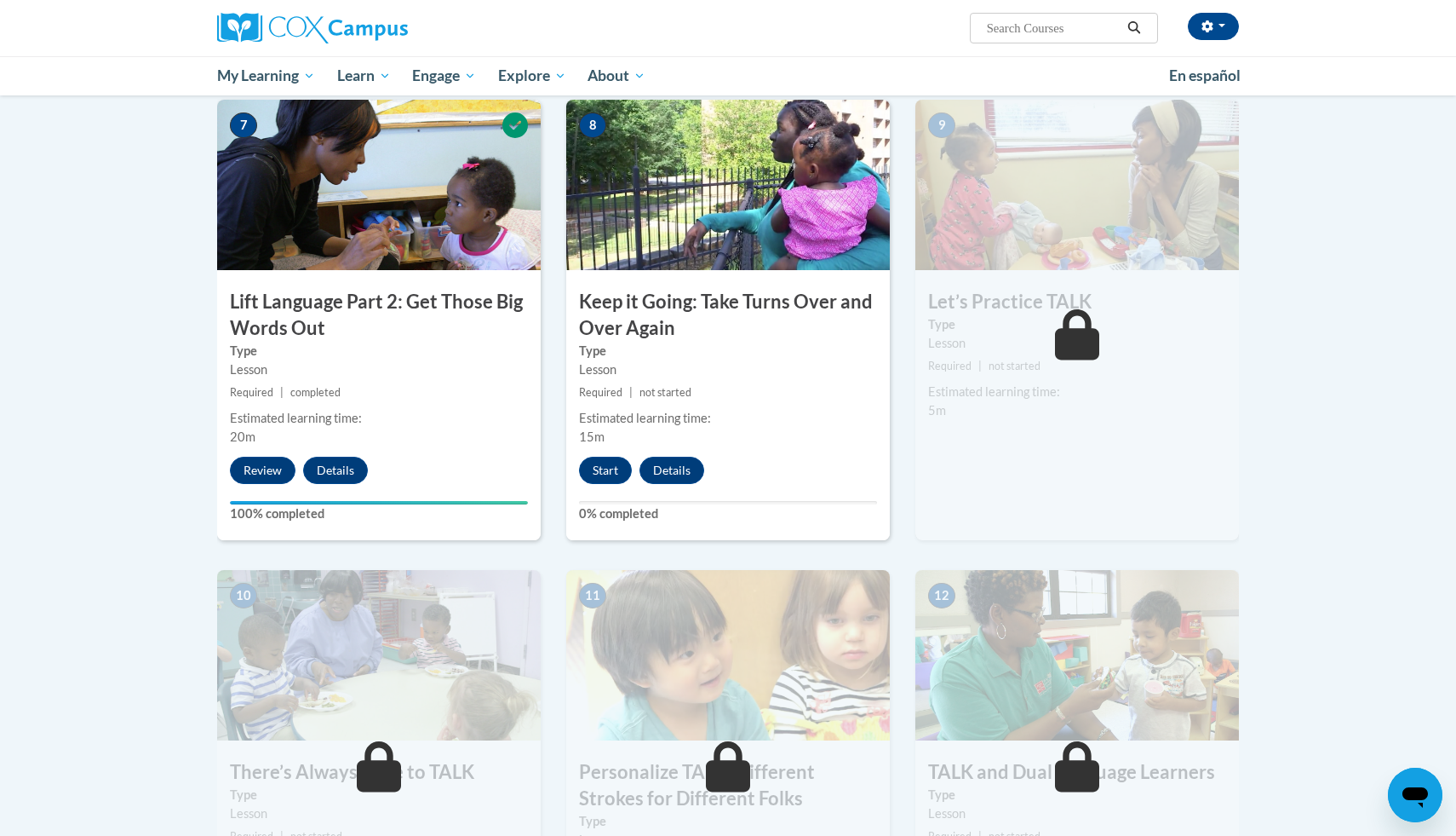
scroll to position [1325, 0]
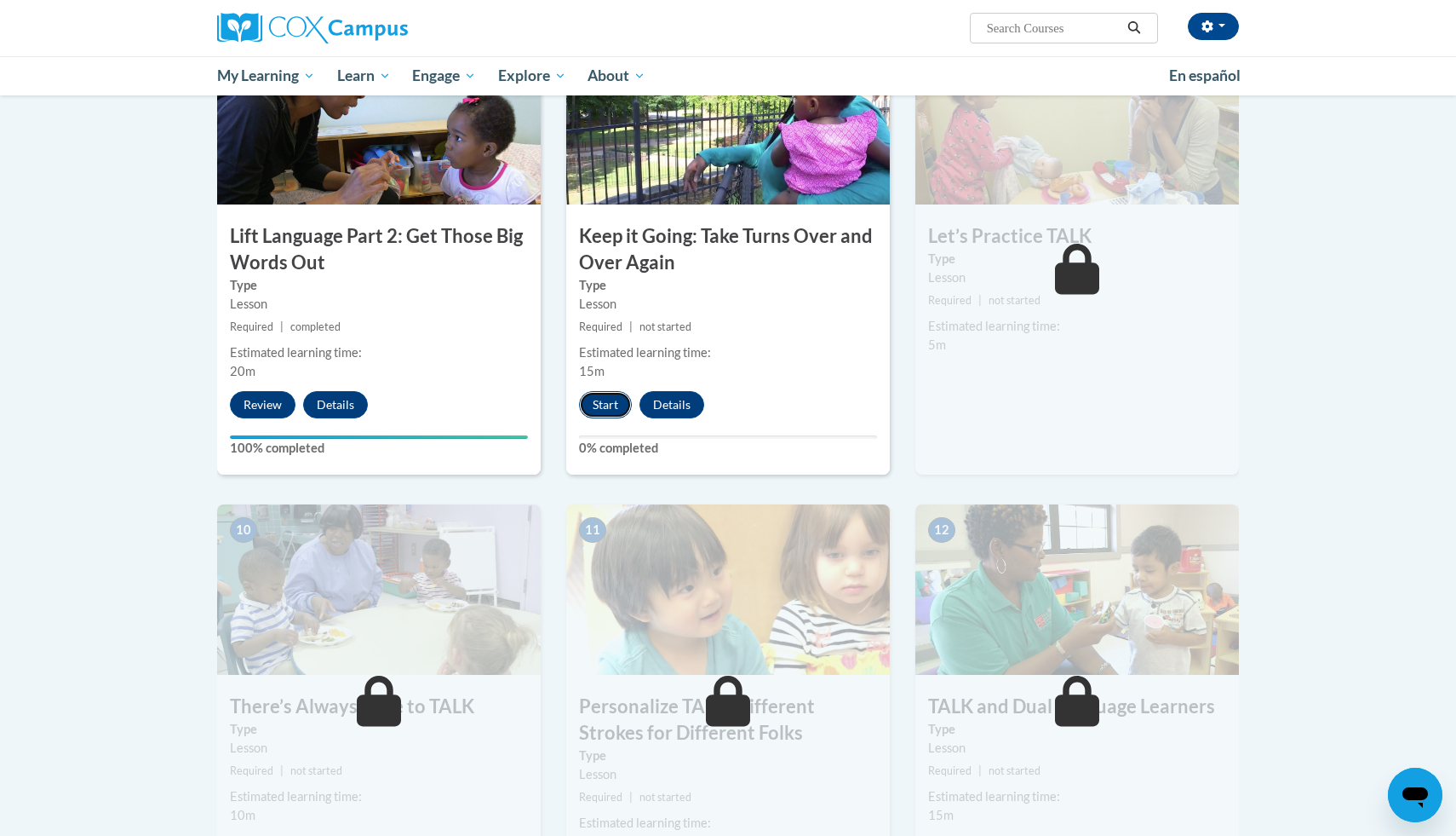
click at [611, 407] on button "Start" at bounding box center [605, 404] width 52 height 28
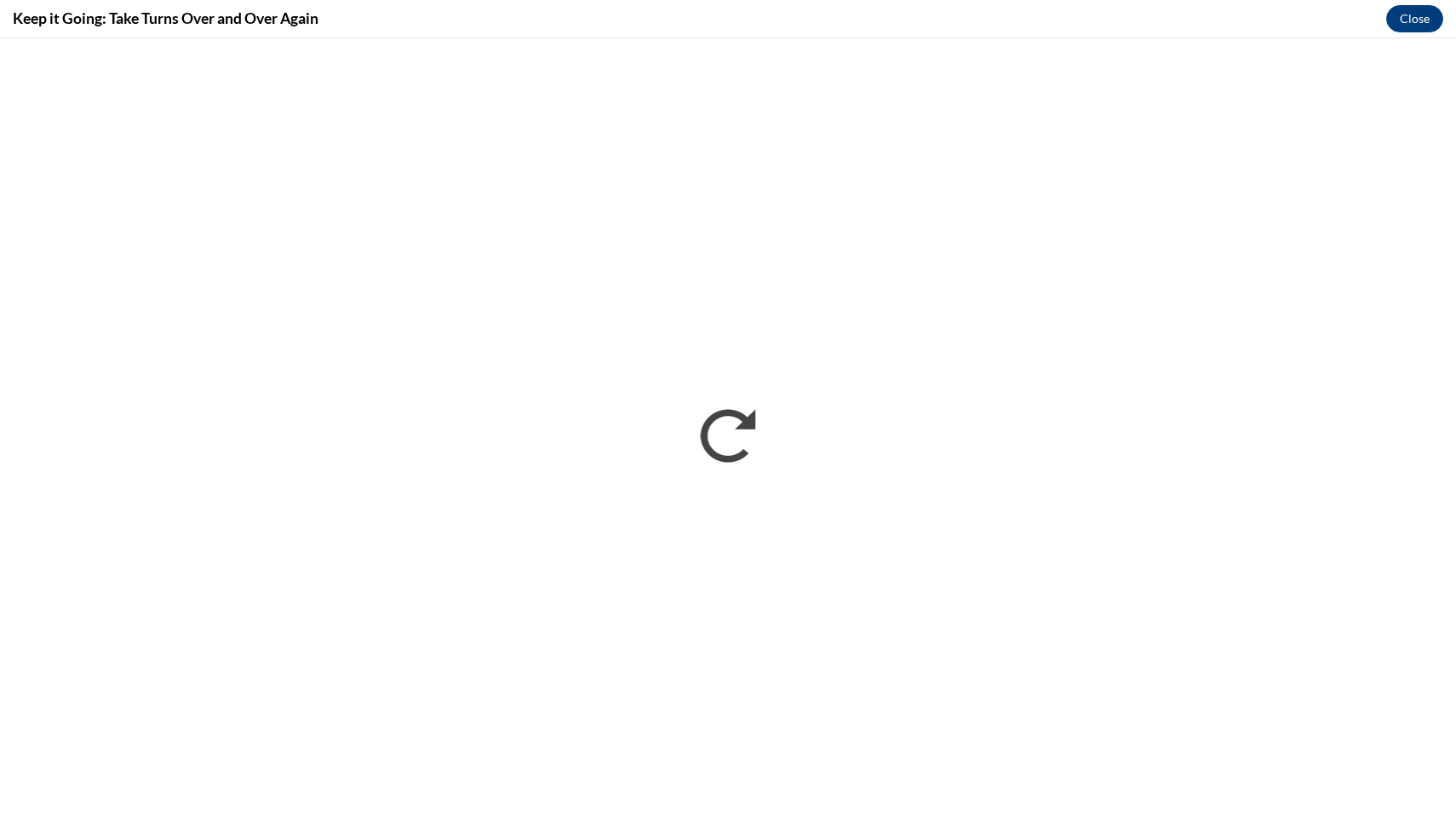
scroll to position [0, 0]
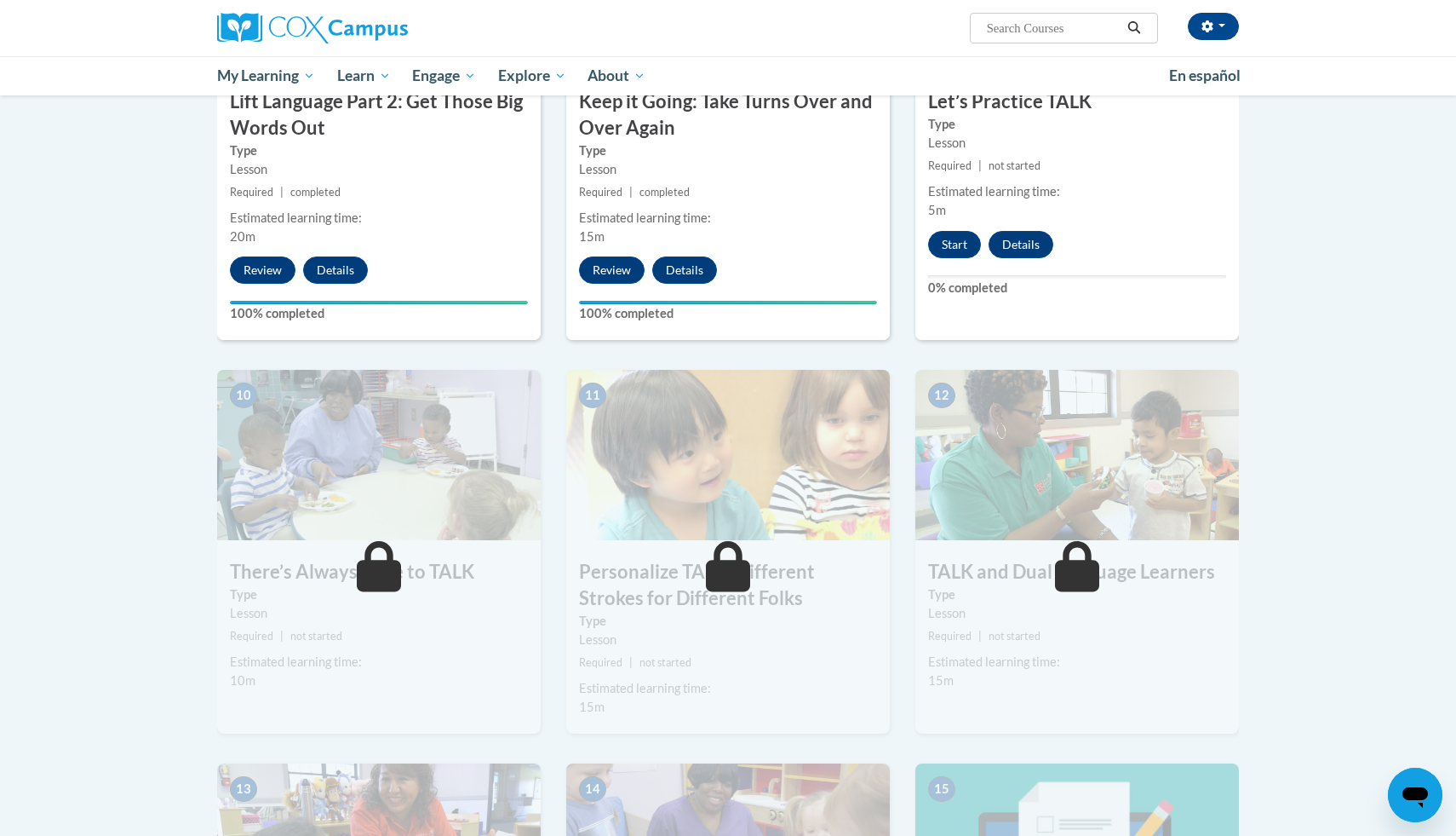
scroll to position [1476, 0]
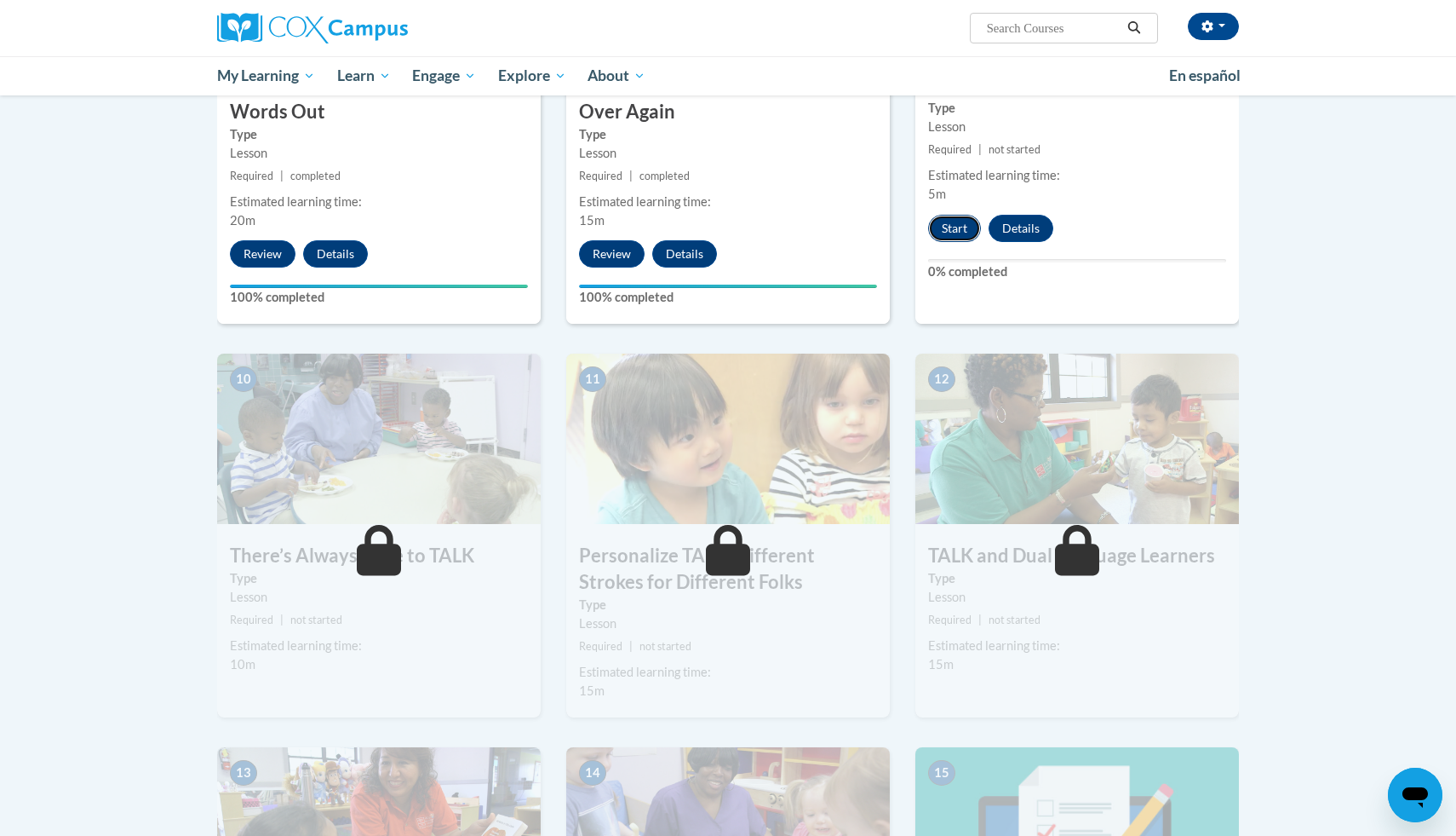
click at [958, 225] on button "Start" at bounding box center [954, 228] width 52 height 28
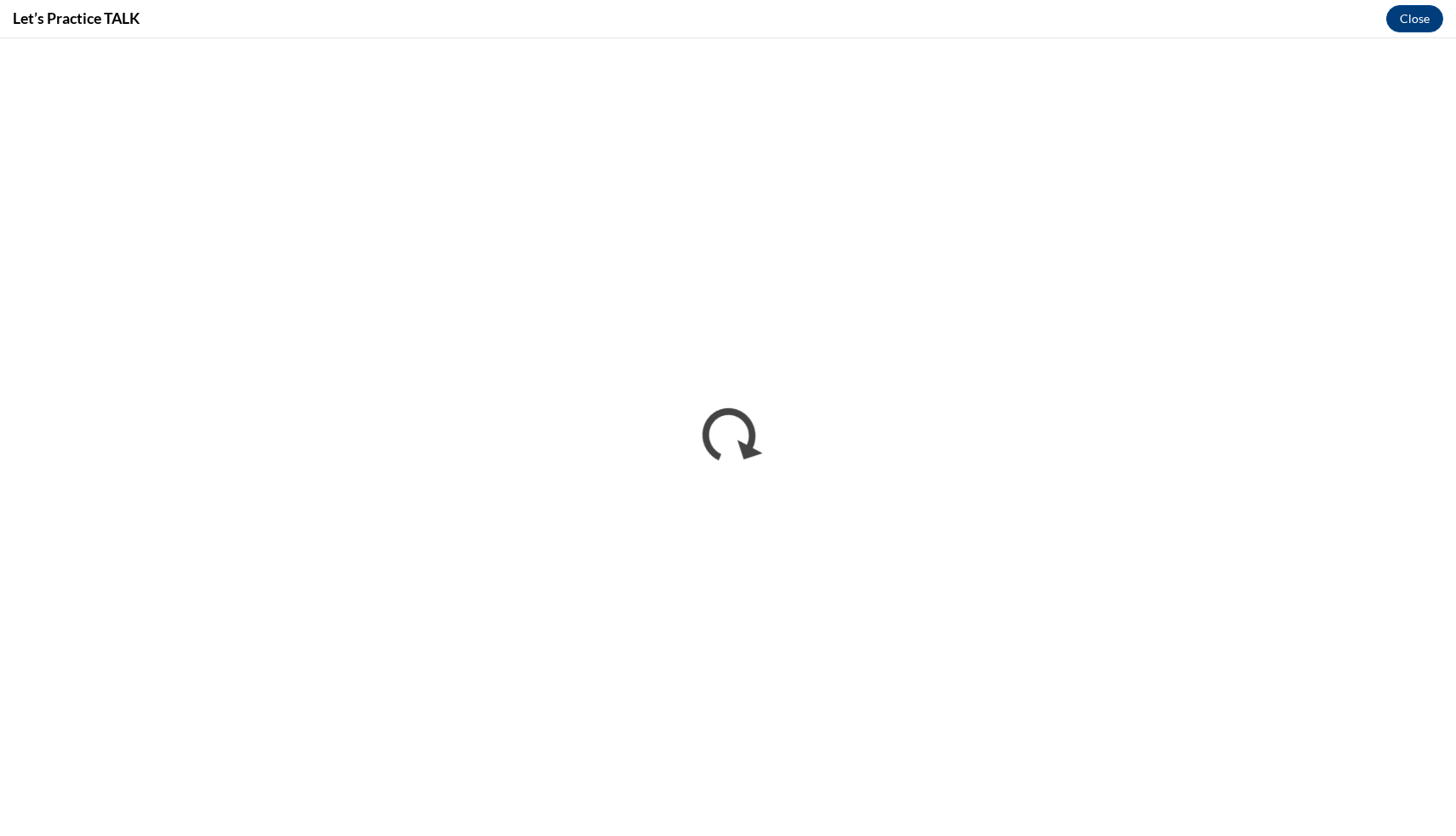
scroll to position [0, 0]
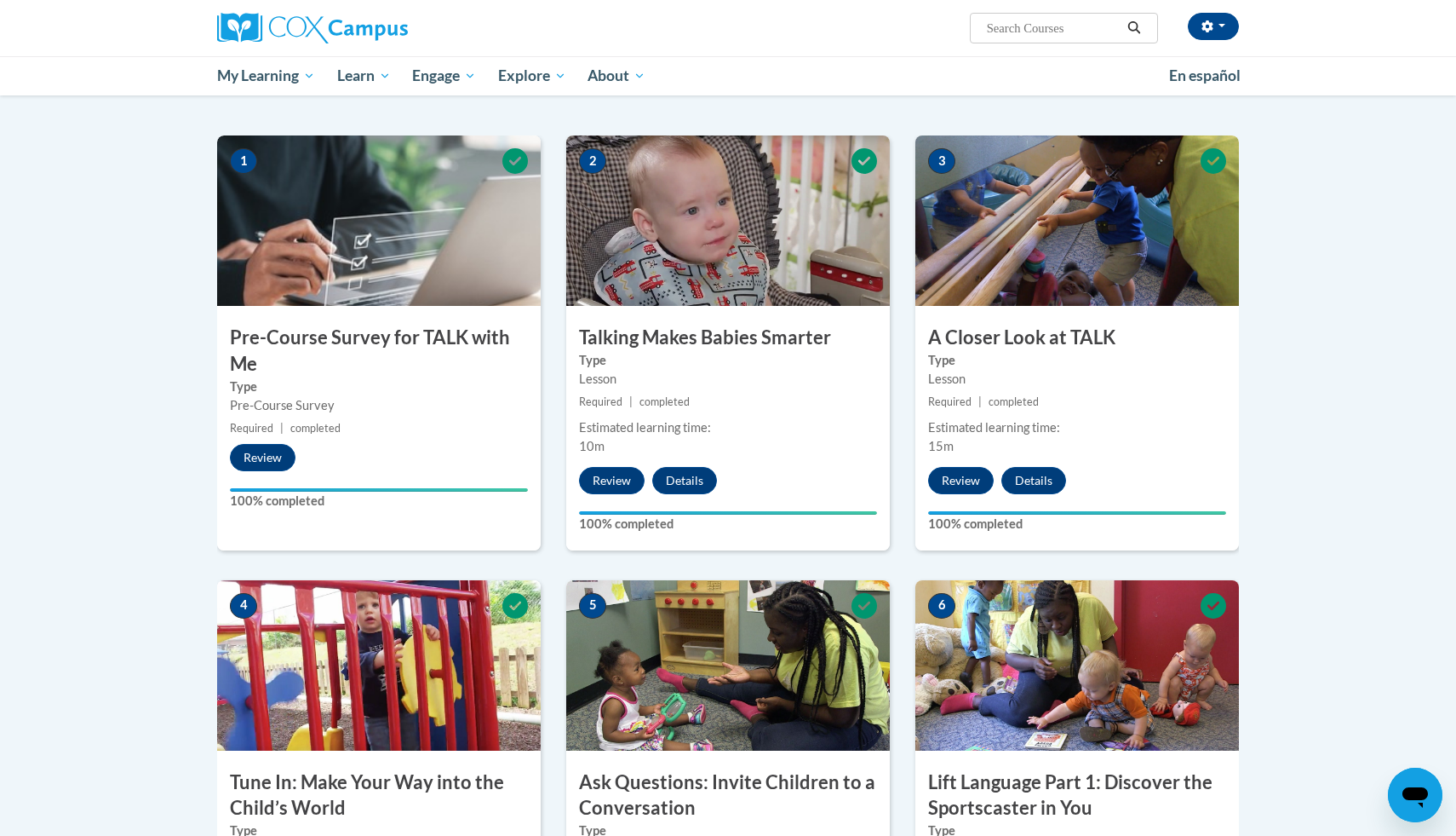
scroll to position [364, 0]
